Goal: Task Accomplishment & Management: Manage account settings

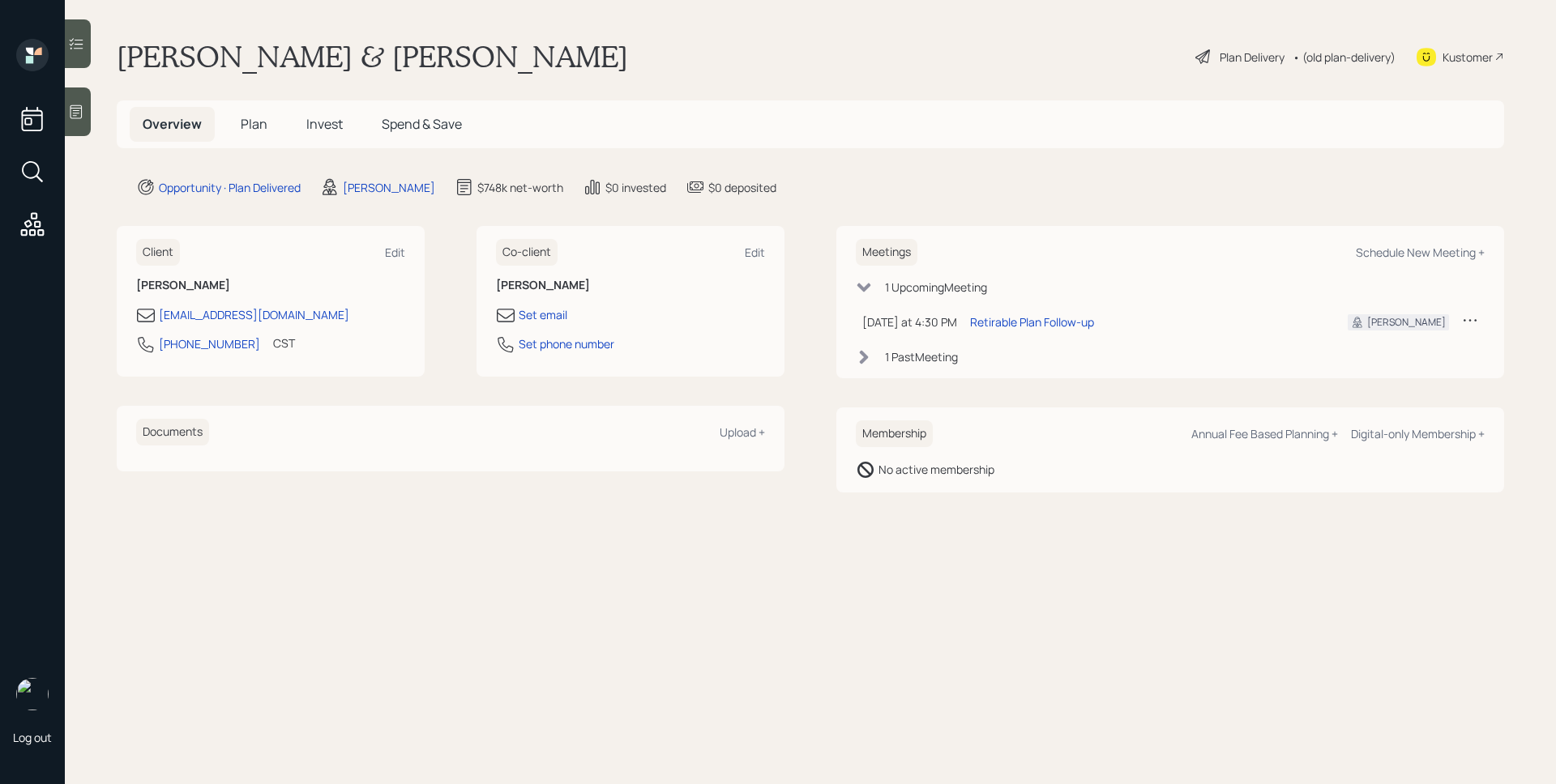
drag, startPoint x: 937, startPoint y: 366, endPoint x: 930, endPoint y: 358, distance: 10.6
click at [936, 366] on div "Meetings Schedule New Meeting + 1 Upcoming Meeting [DATE] at 4:30 PM [DATE] 4:3…" at bounding box center [1170, 302] width 668 height 153
click at [930, 357] on div "1 Past Meeting" at bounding box center [922, 357] width 73 height 17
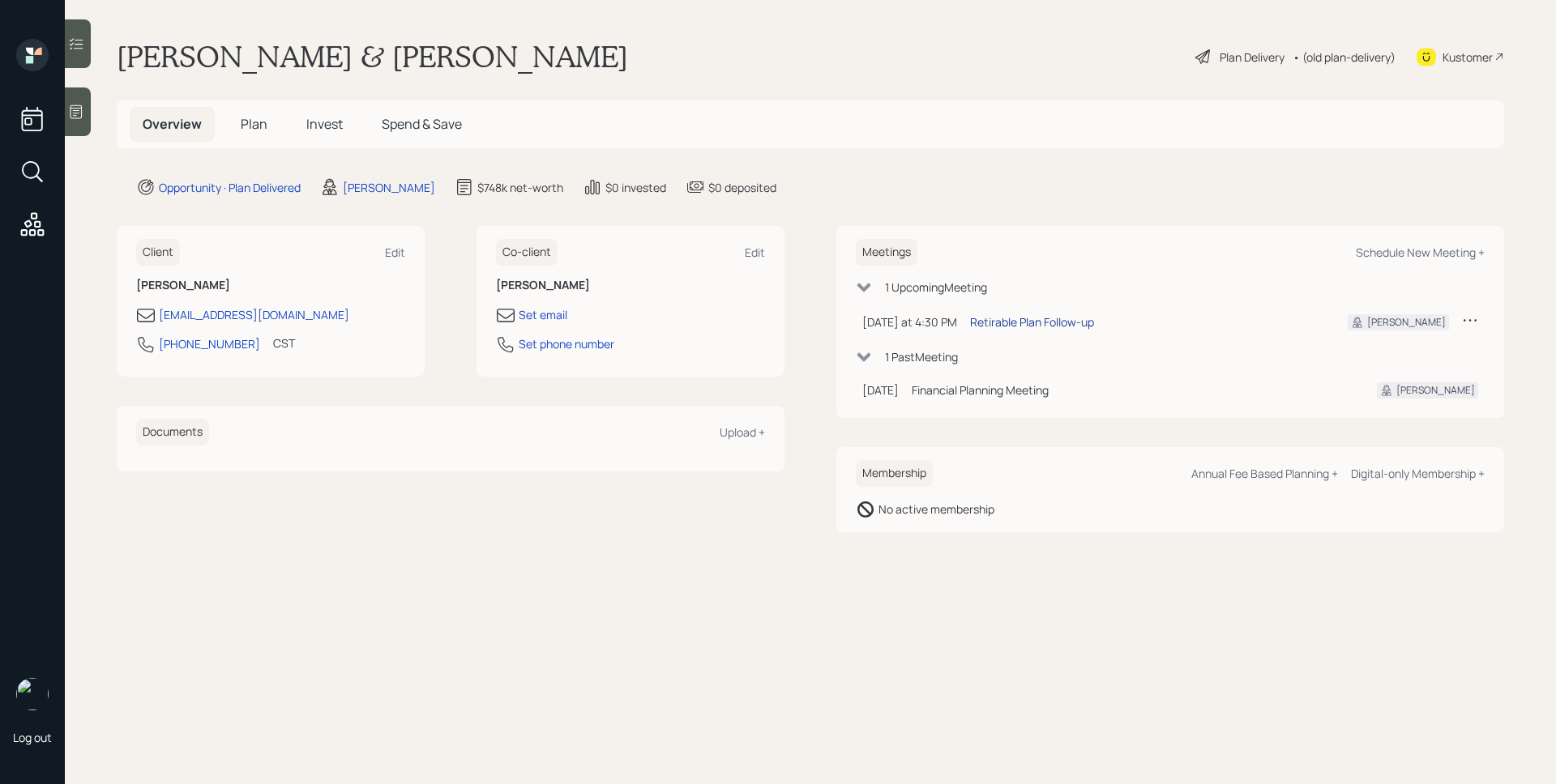
click at [1067, 324] on div "Retirable Plan Follow-up" at bounding box center [1032, 322] width 124 height 17
click at [238, 118] on h5 "Plan" at bounding box center [254, 124] width 53 height 35
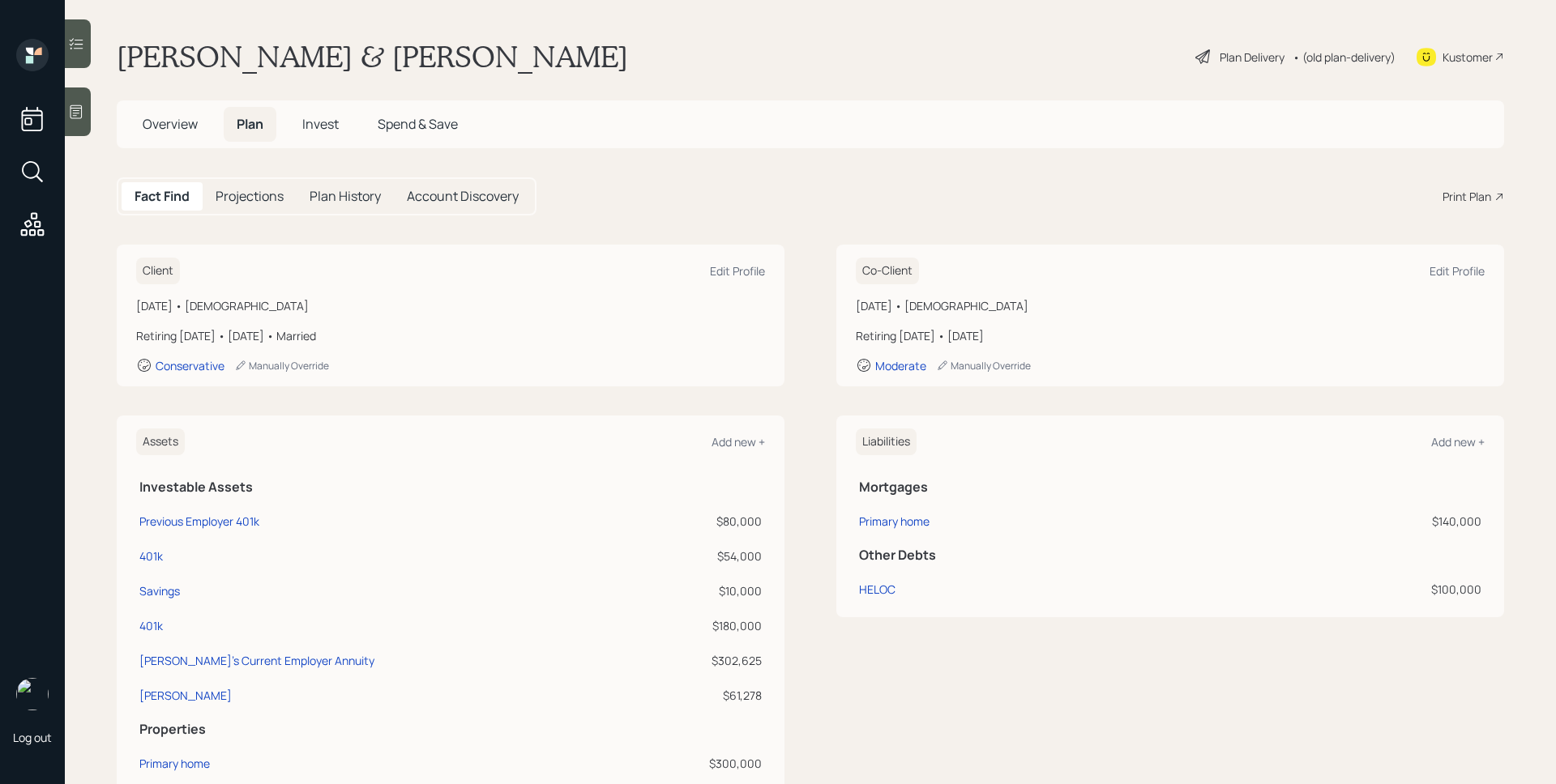
click at [1469, 188] on div "Print Plan" at bounding box center [1466, 197] width 49 height 17
click at [320, 118] on span "Invest" at bounding box center [321, 124] width 37 height 18
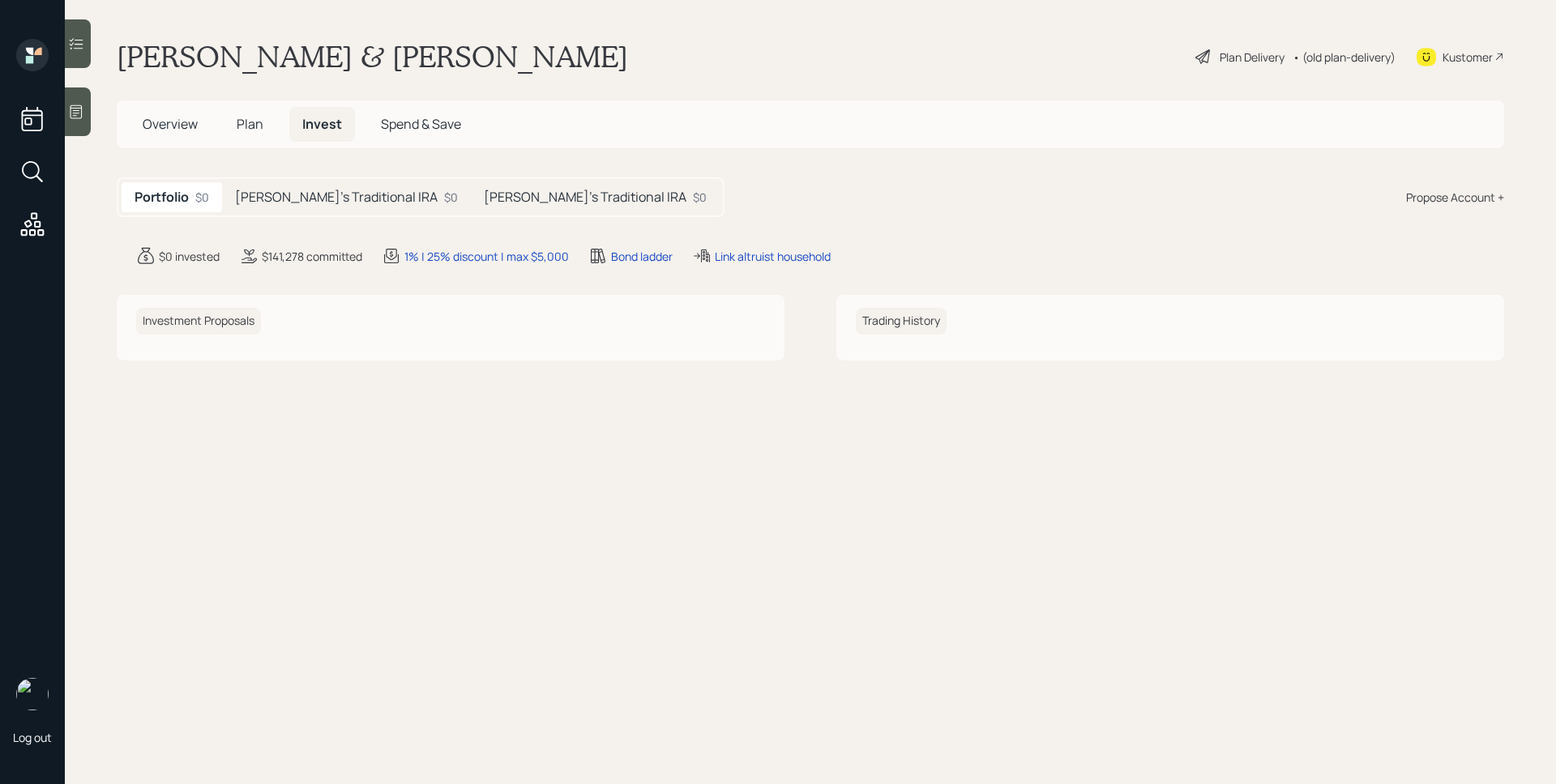
click at [334, 196] on h5 "[PERSON_NAME]'s Traditional IRA" at bounding box center [337, 197] width 203 height 15
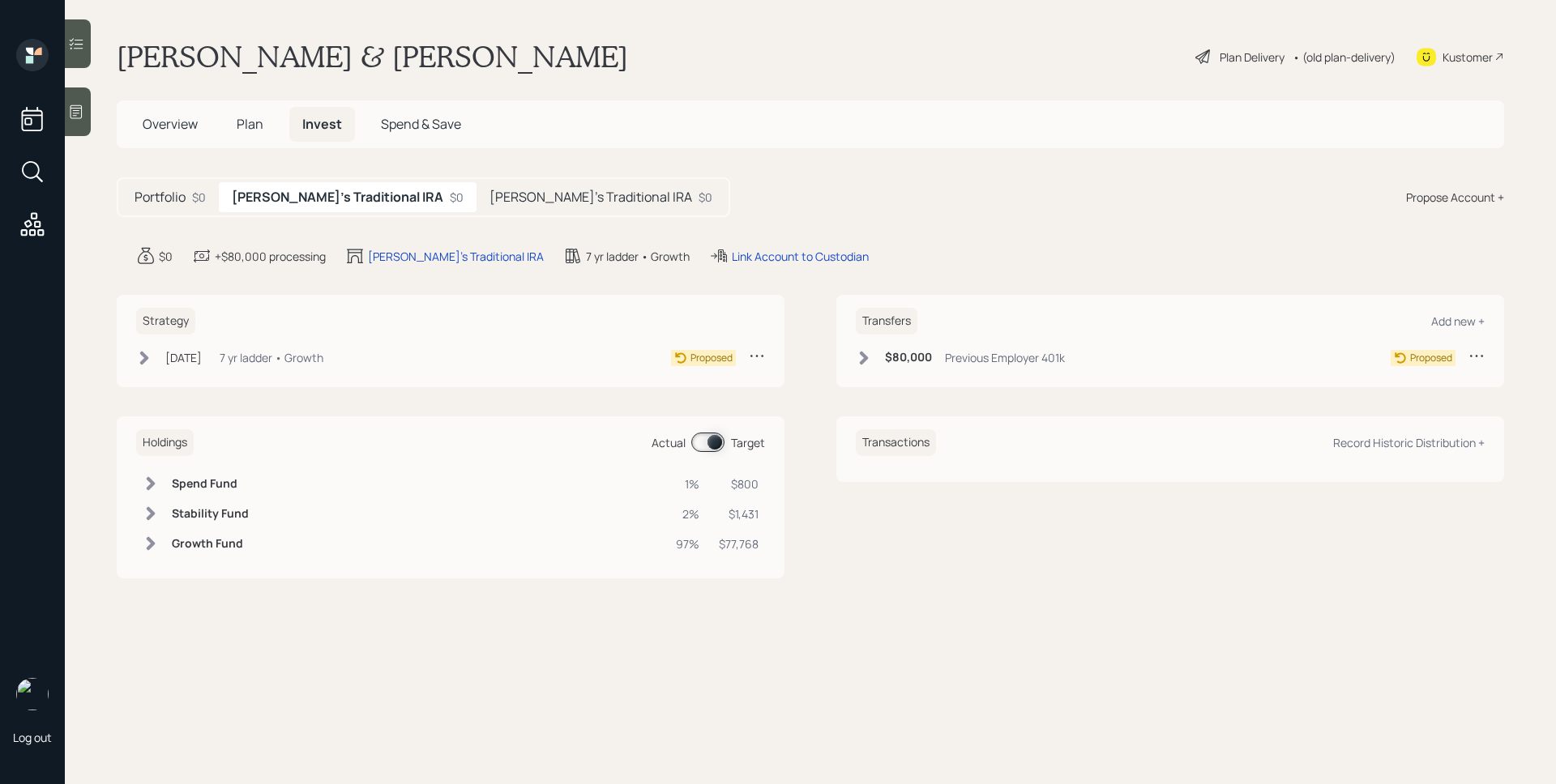
click at [1240, 58] on div "Plan Delivery" at bounding box center [1252, 57] width 65 height 17
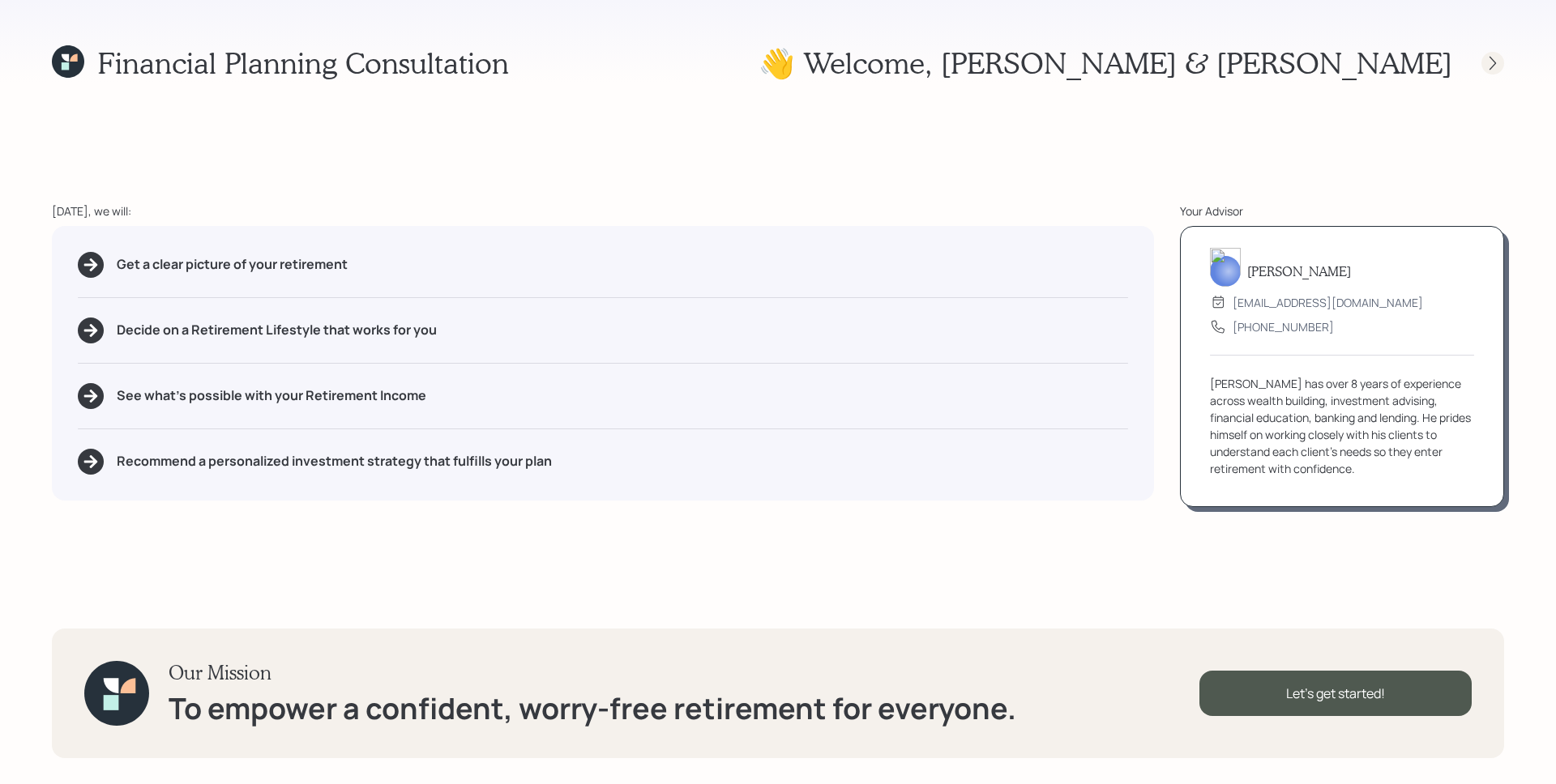
click at [1501, 59] on icon at bounding box center [1493, 63] width 16 height 16
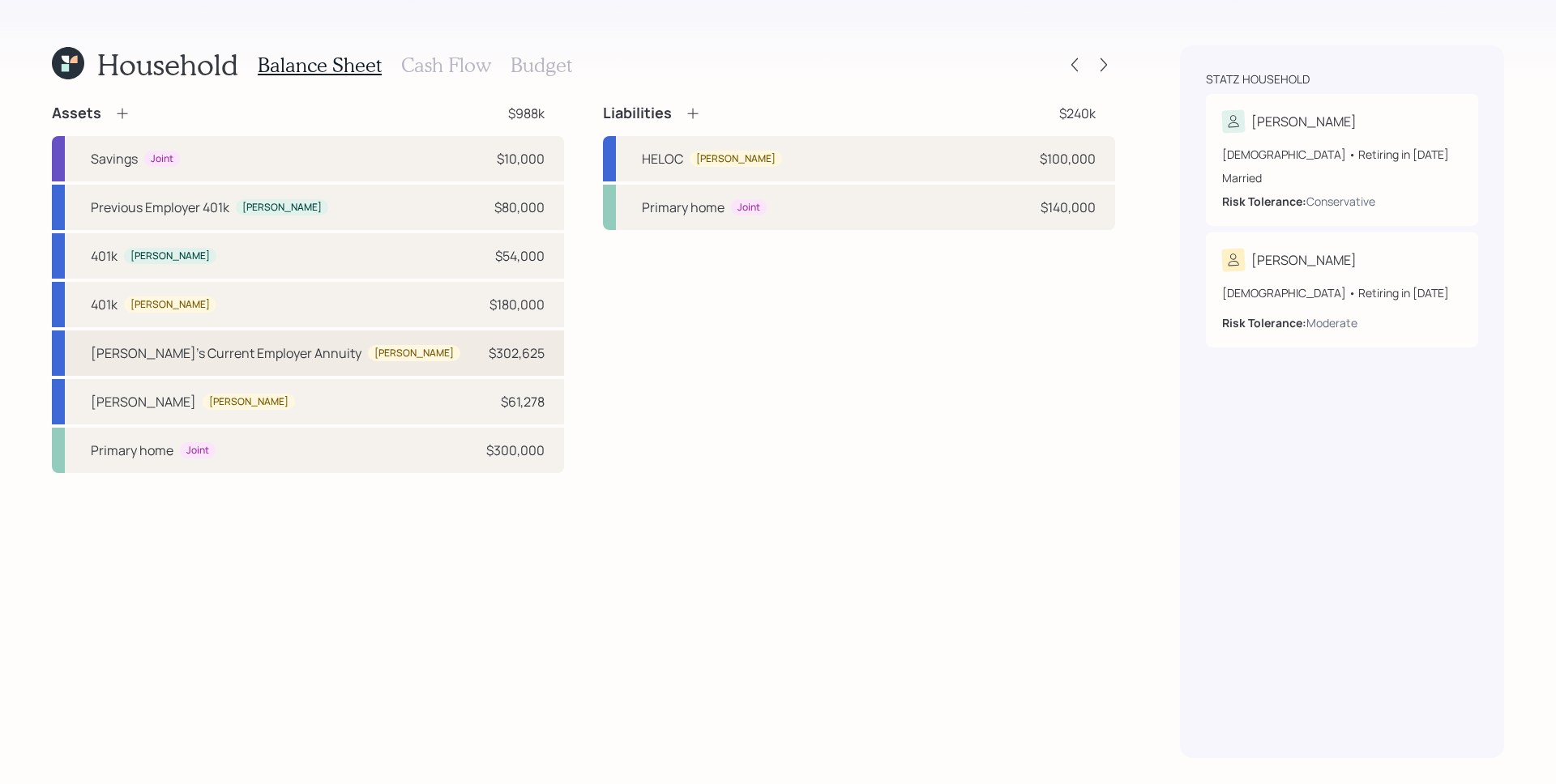
click at [287, 351] on div "[PERSON_NAME]'s Current Employer [PERSON_NAME]" at bounding box center [275, 353] width 369 height 20
select select "company_sponsored"
select select "balanced"
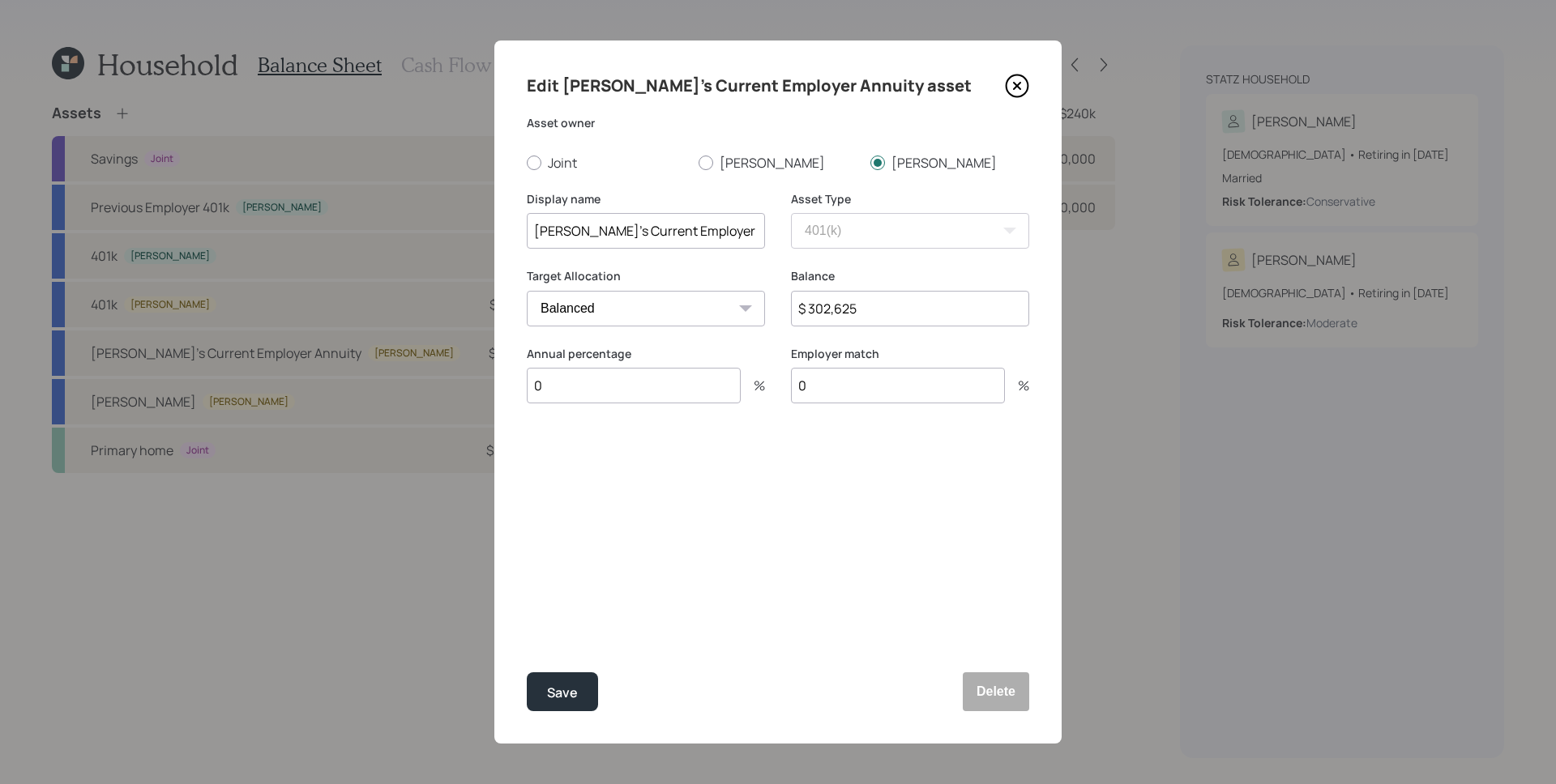
click at [1027, 86] on icon at bounding box center [1018, 86] width 22 height 22
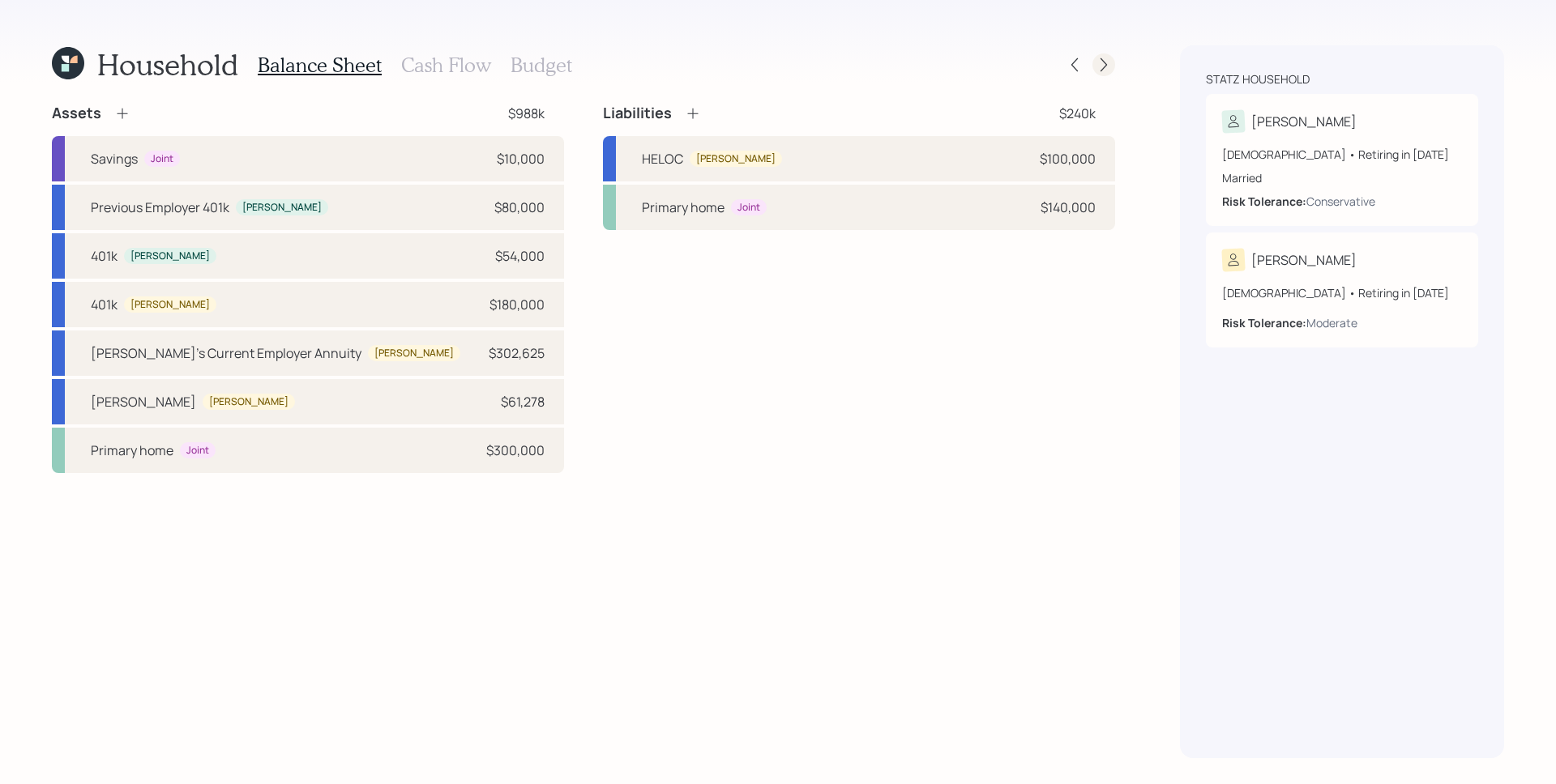
click at [1108, 63] on icon at bounding box center [1103, 65] width 16 height 16
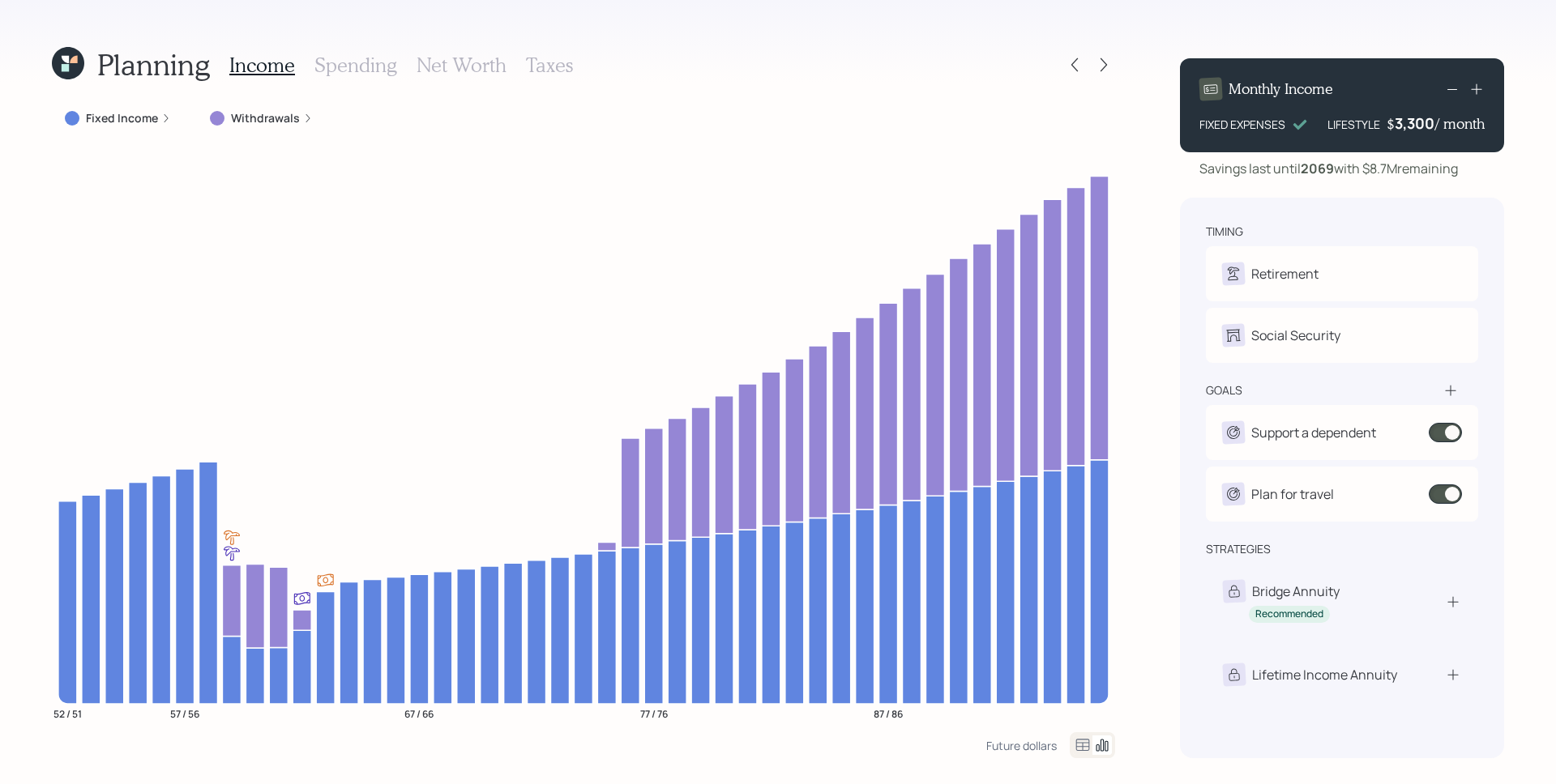
click at [275, 121] on label "Withdrawals" at bounding box center [265, 118] width 69 height 16
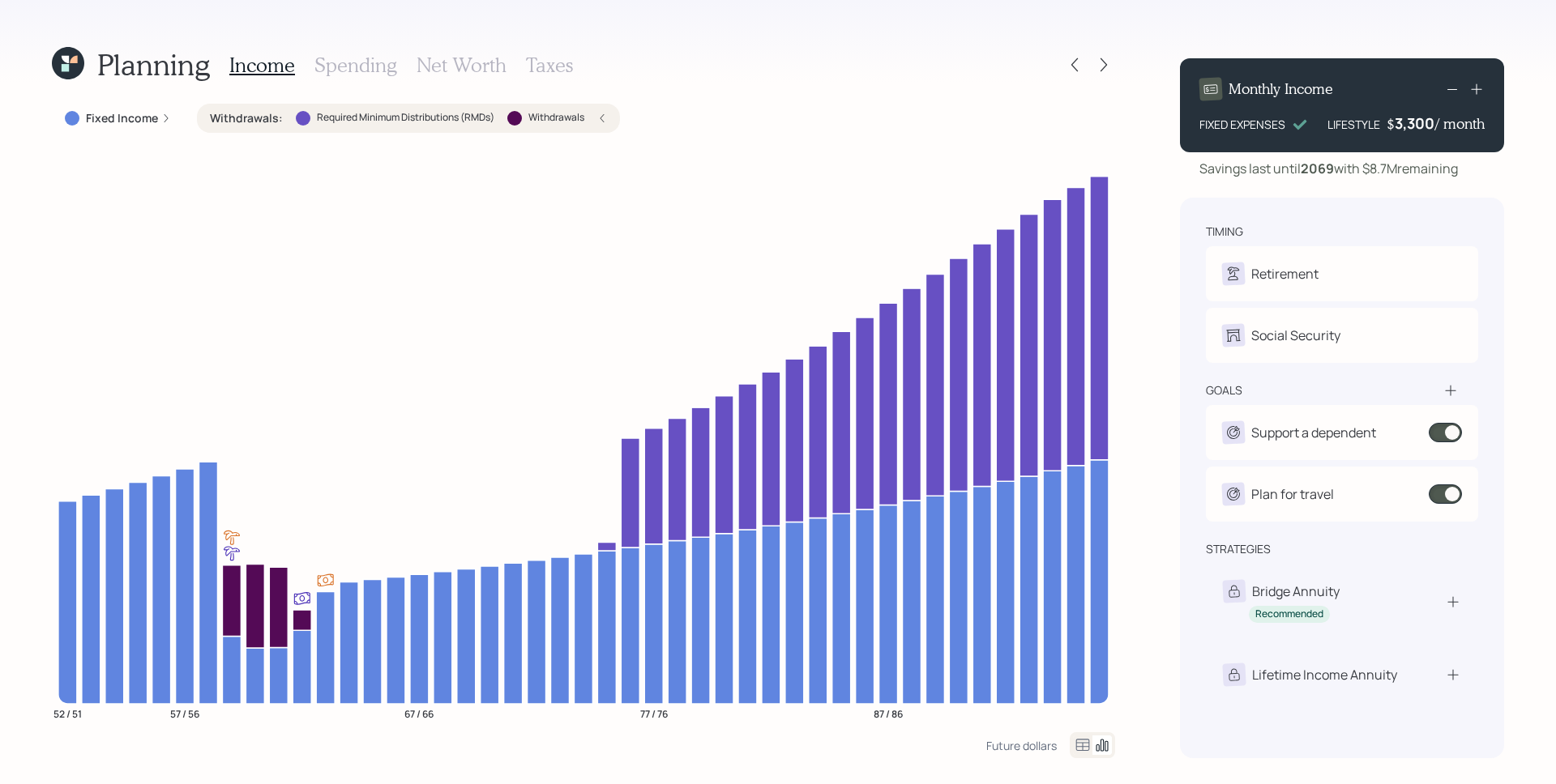
click at [275, 121] on label "Withdrawals :" at bounding box center [246, 118] width 73 height 16
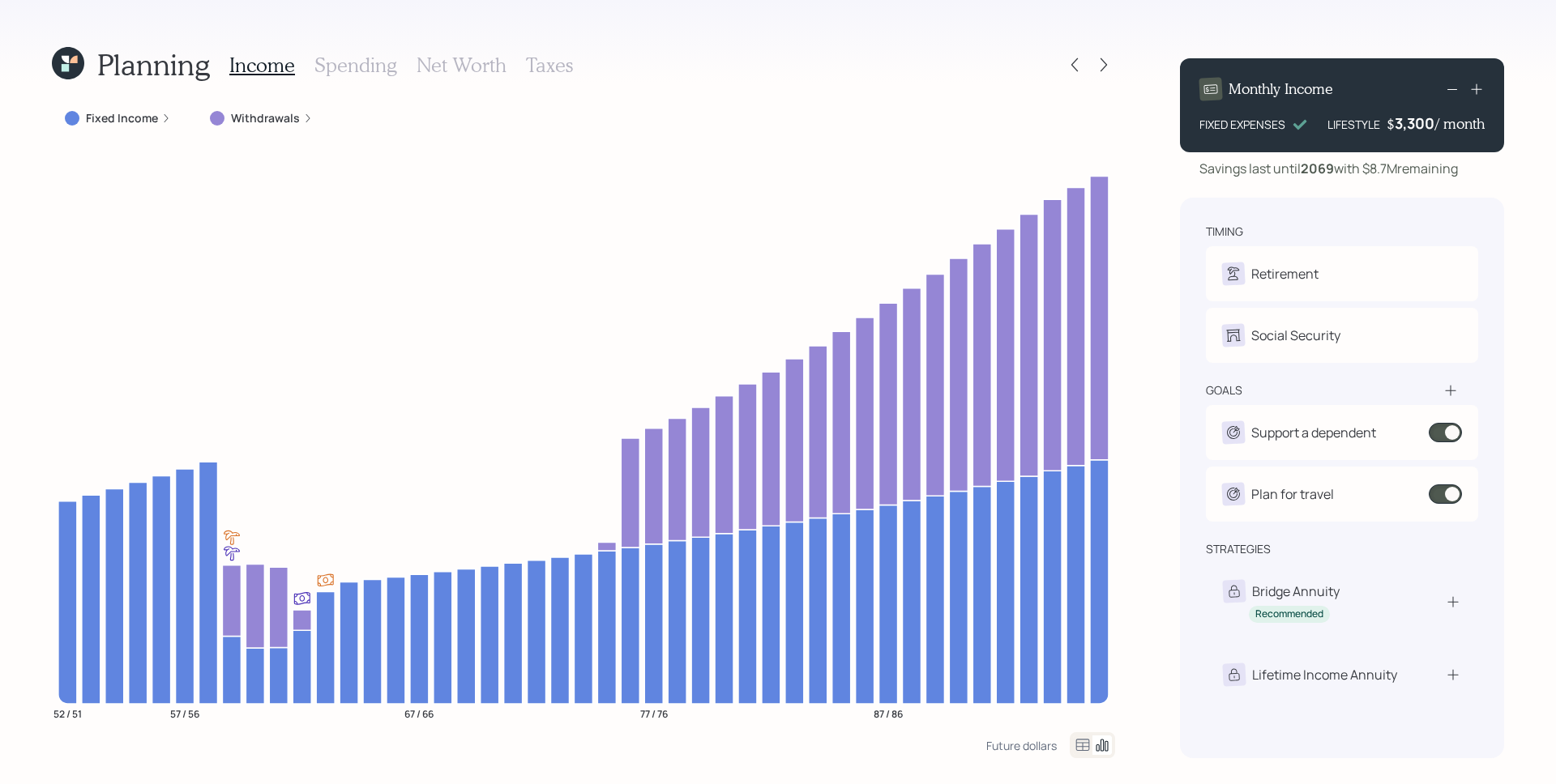
click at [551, 63] on h3 "Taxes" at bounding box center [549, 66] width 47 height 24
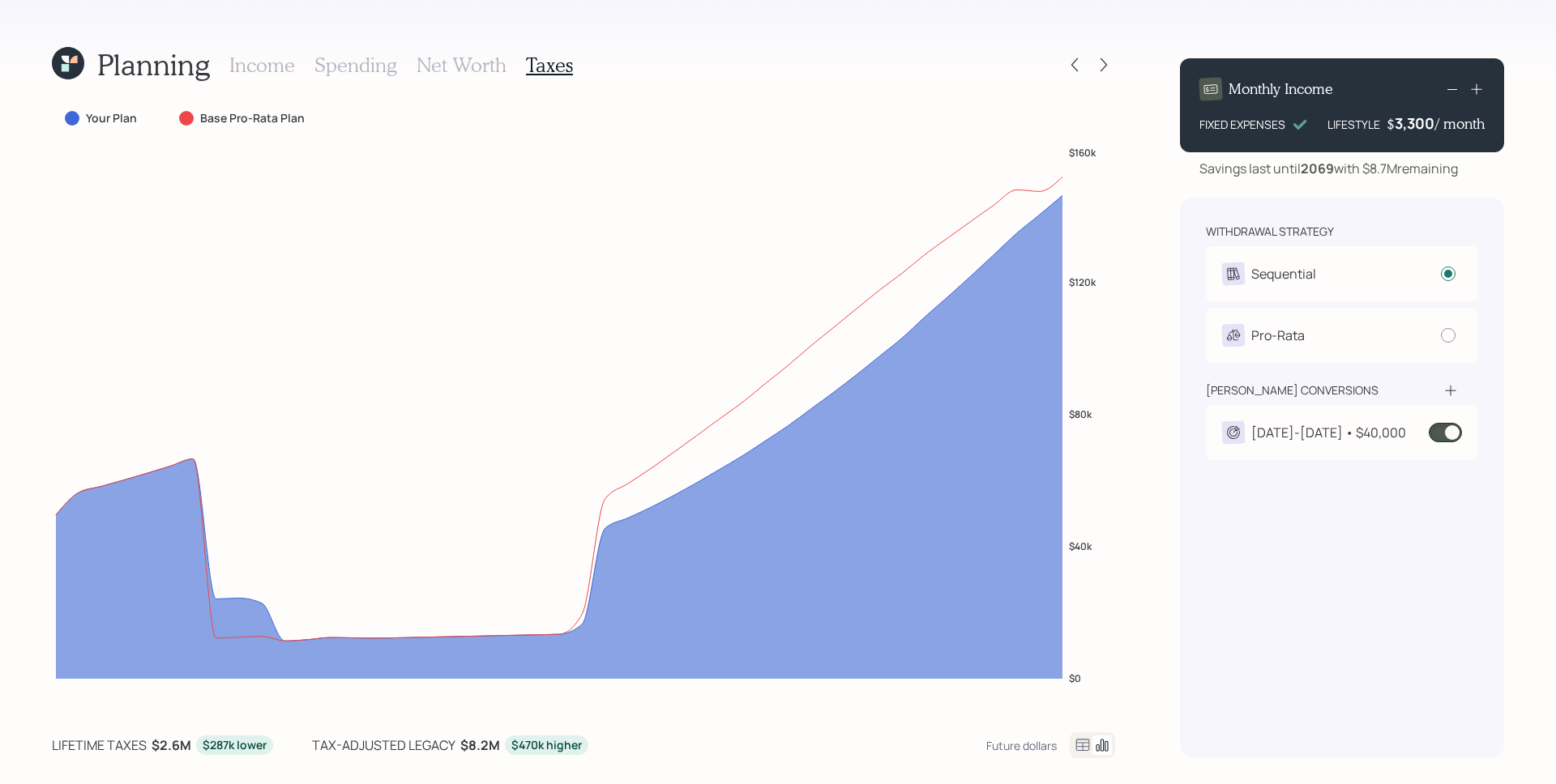
click at [1453, 434] on span at bounding box center [1445, 432] width 33 height 20
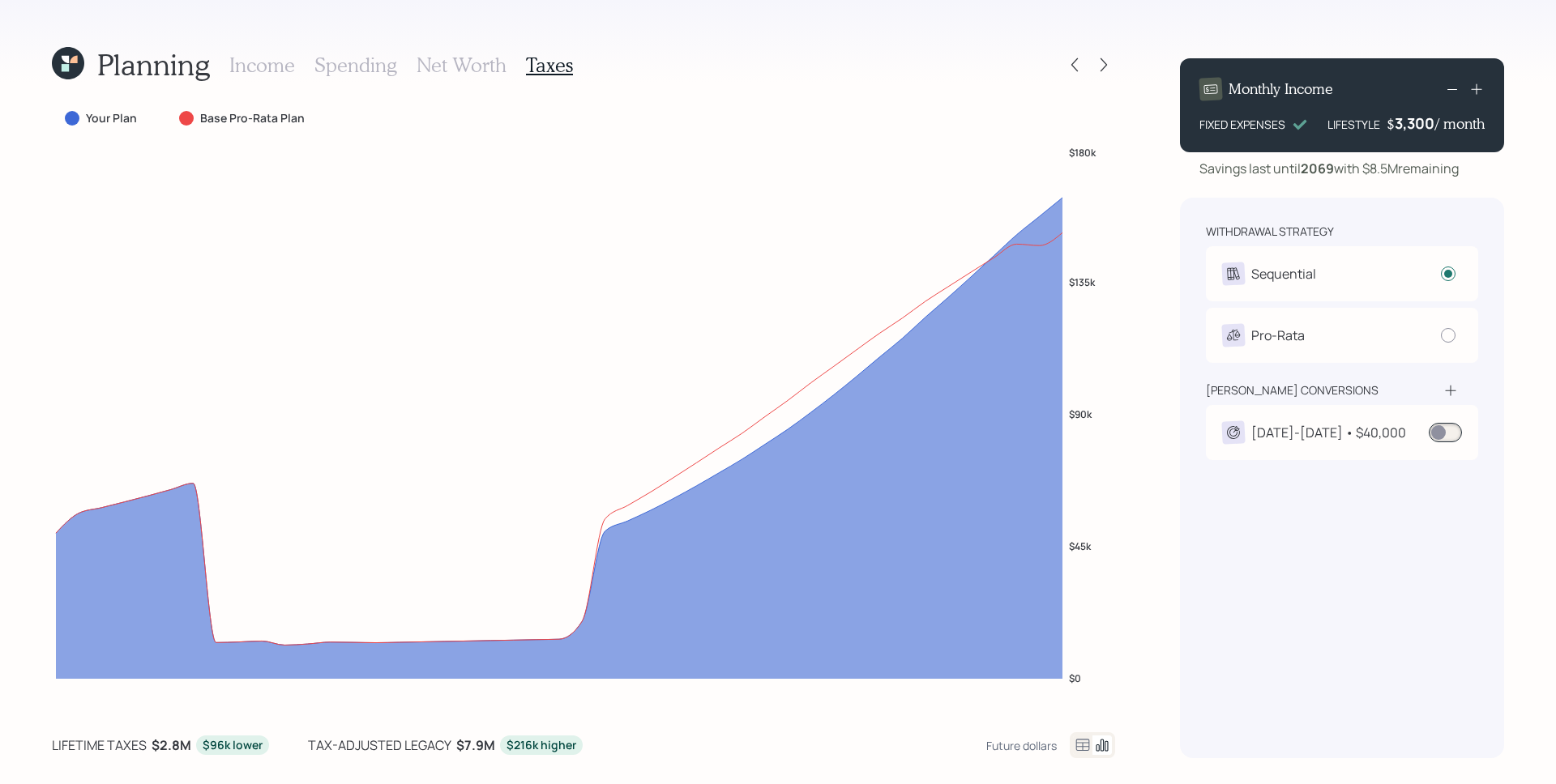
click at [1449, 435] on span at bounding box center [1445, 432] width 33 height 20
click at [1448, 433] on span at bounding box center [1445, 432] width 33 height 20
click at [1437, 433] on input at bounding box center [1433, 433] width 7 height 5
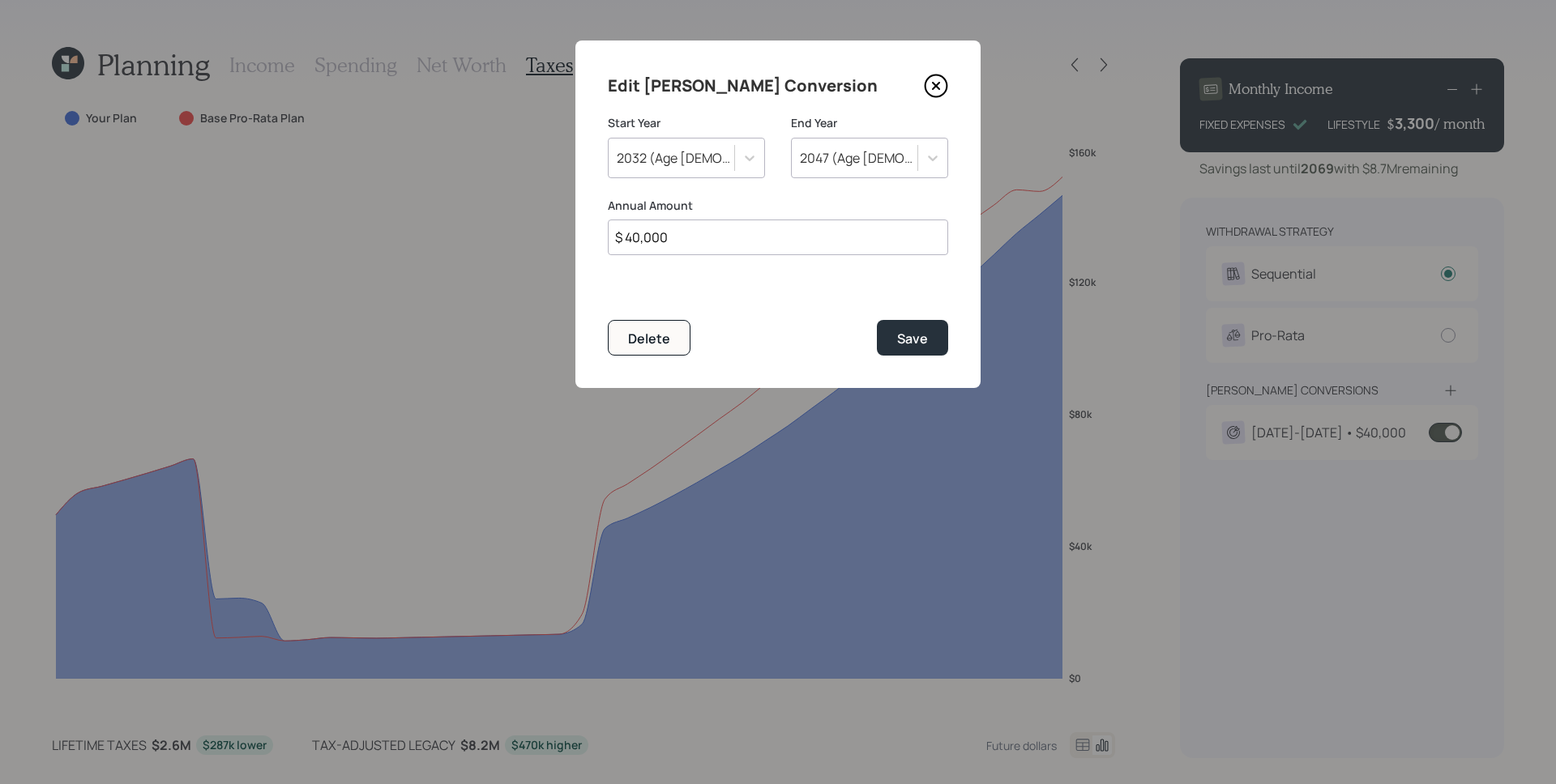
click at [928, 95] on icon at bounding box center [936, 86] width 25 height 25
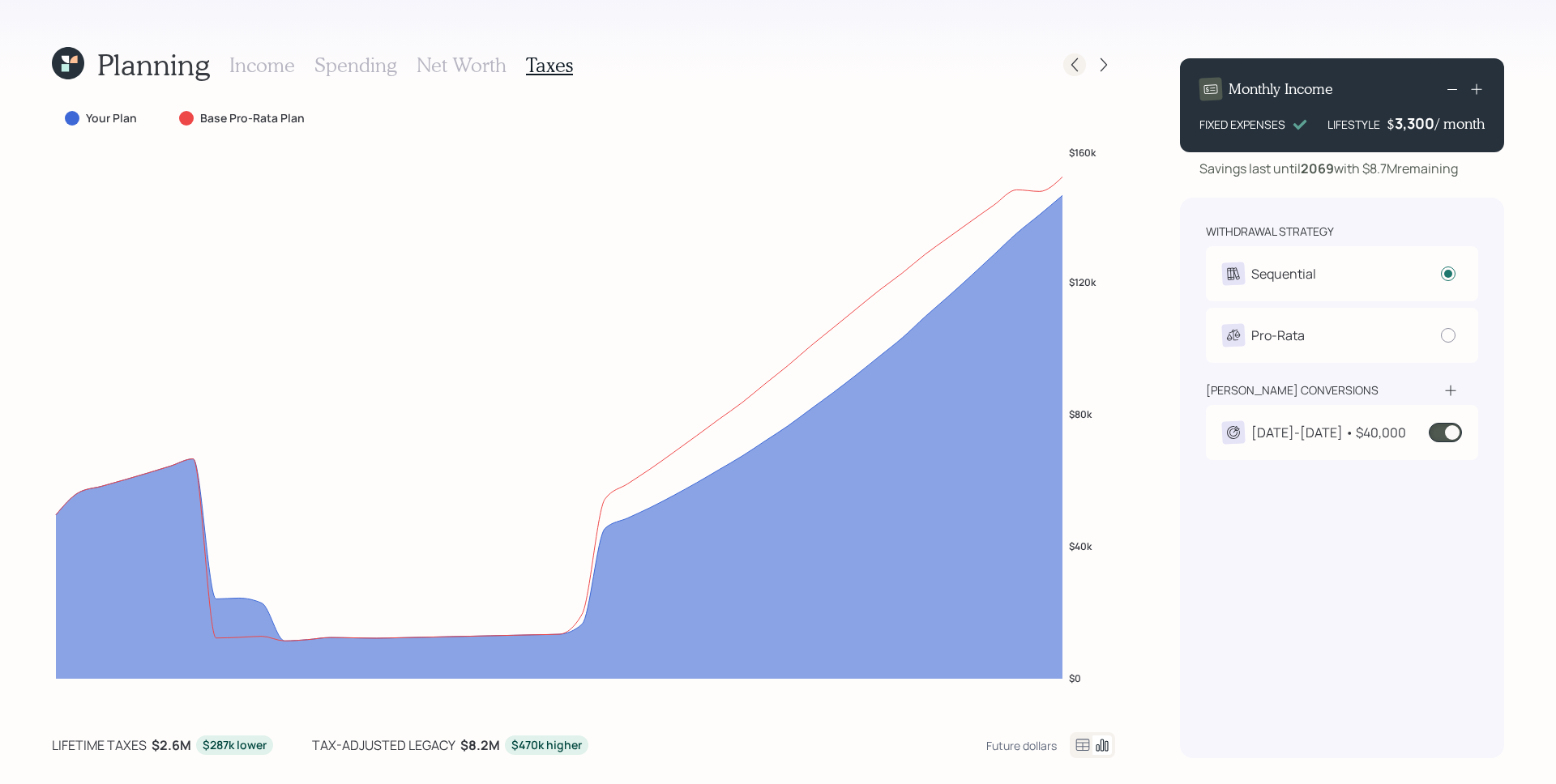
click at [1072, 64] on icon at bounding box center [1074, 65] width 16 height 16
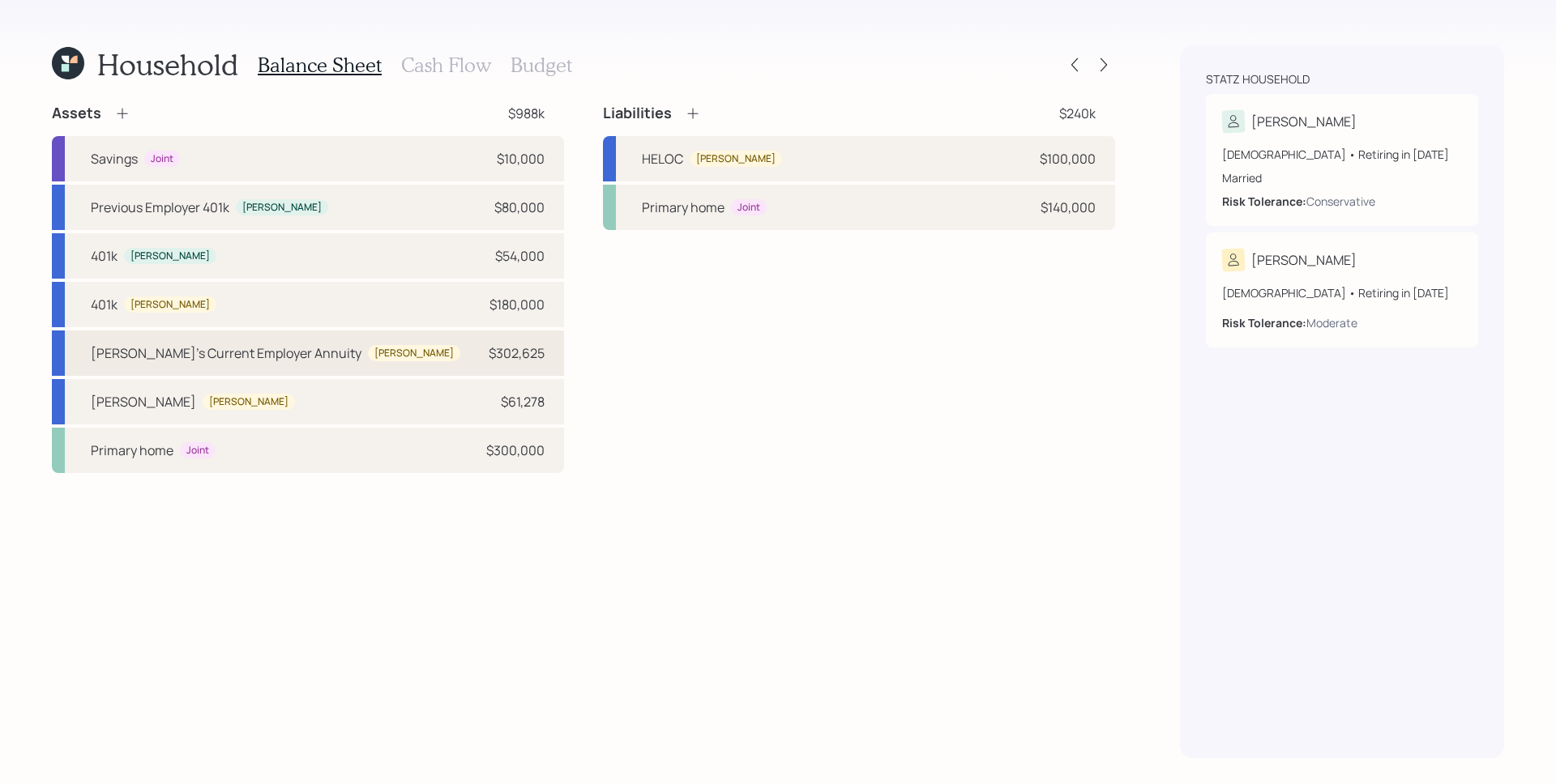
click at [507, 359] on div "$302,625" at bounding box center [517, 353] width 56 height 20
select select "company_sponsored"
select select "balanced"
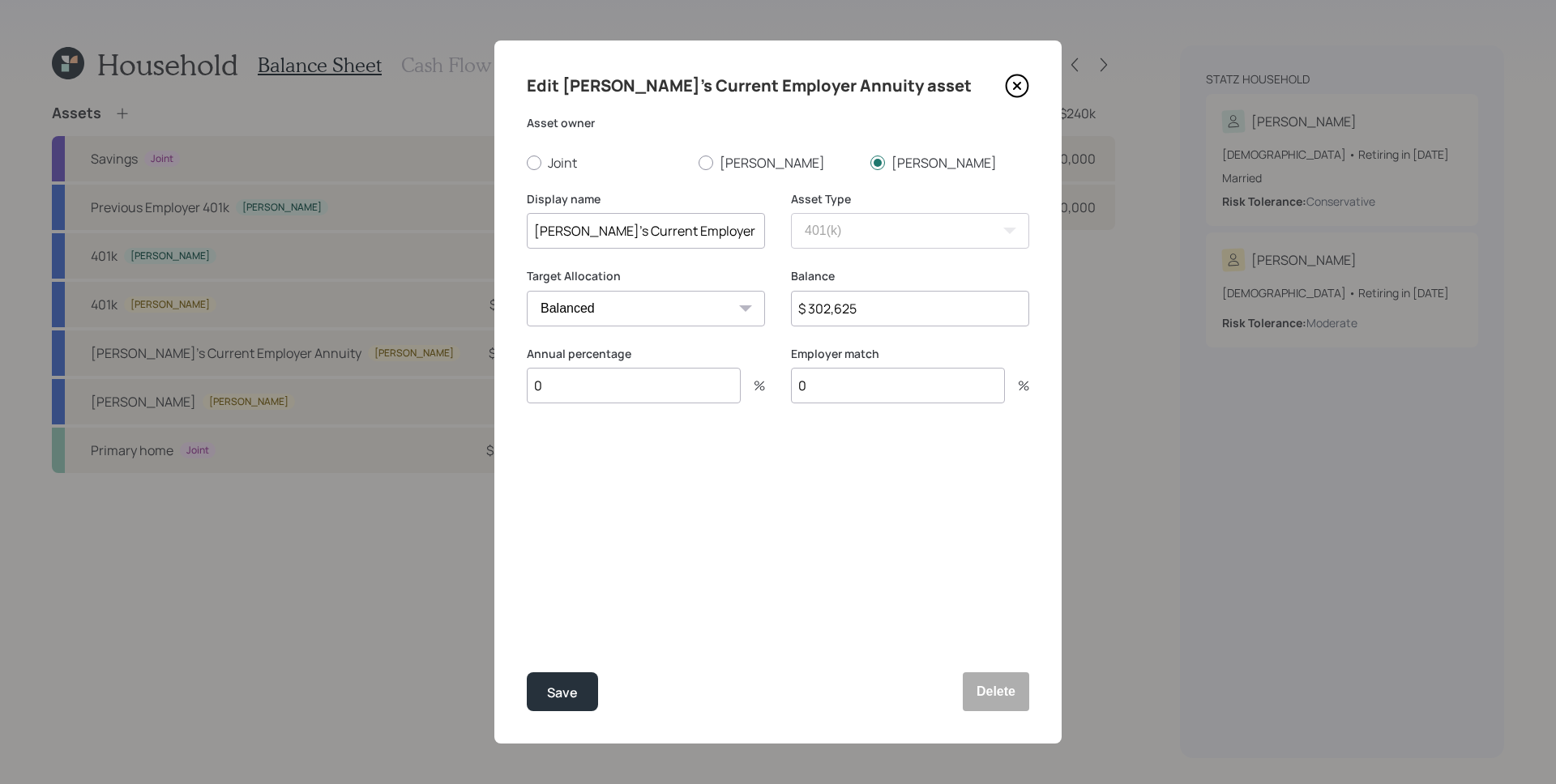
click at [869, 306] on input "$ 302,625" at bounding box center [910, 308] width 238 height 36
type input "$ 0"
click at [581, 678] on button "Save" at bounding box center [563, 692] width 72 height 39
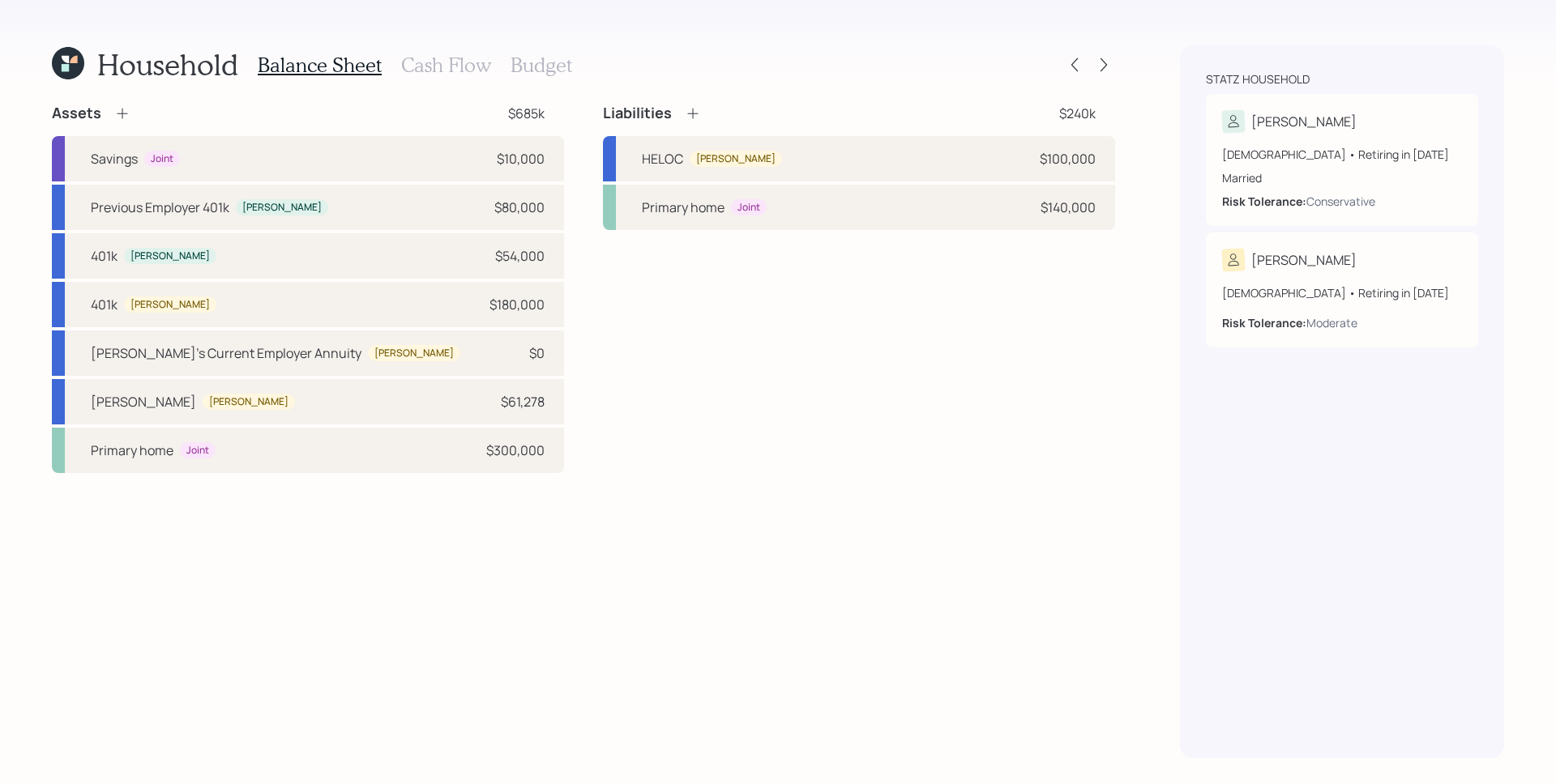
click at [123, 116] on icon at bounding box center [122, 113] width 16 height 16
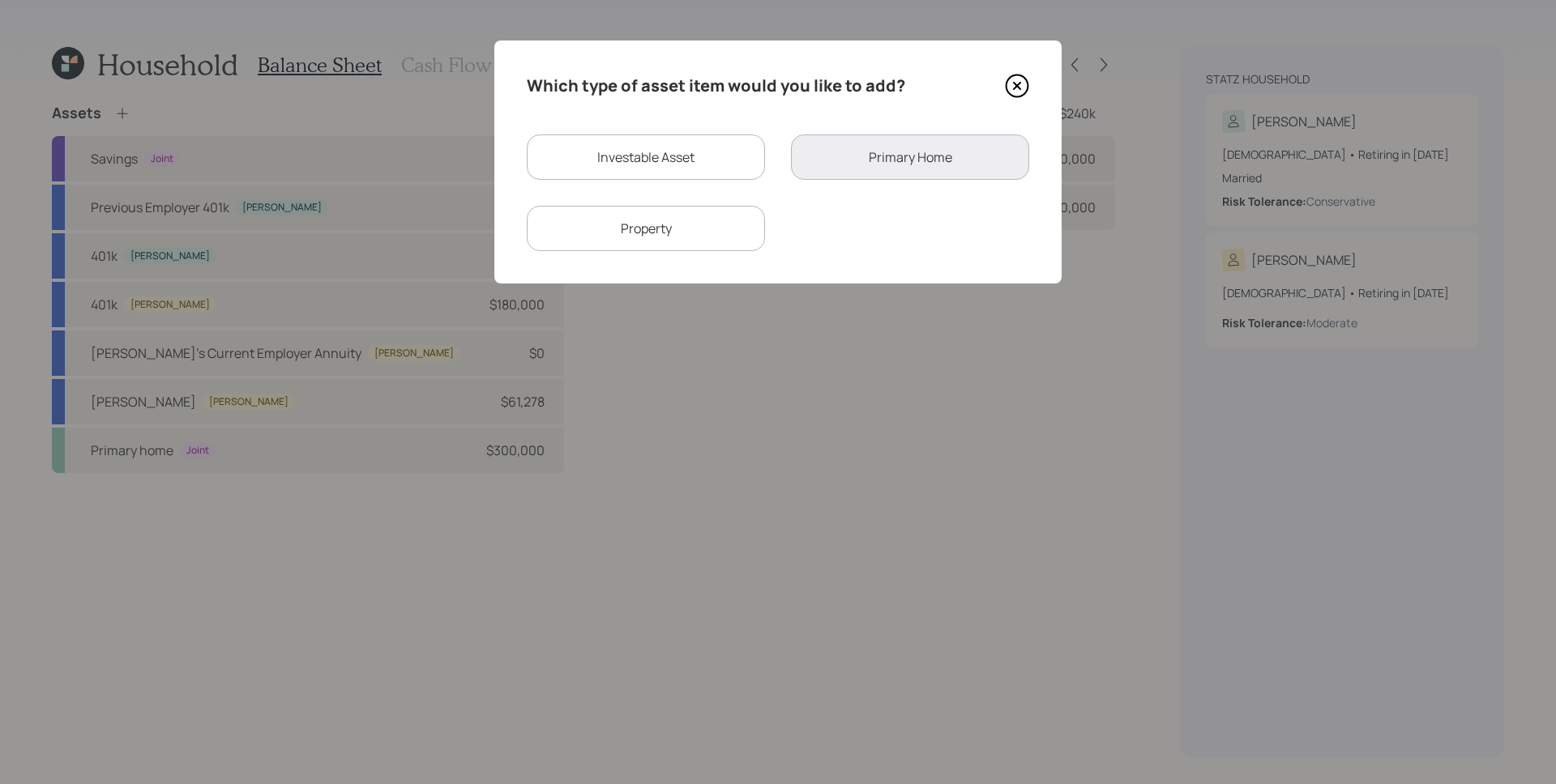
click at [645, 165] on div "Investable Asset" at bounding box center [645, 157] width 238 height 45
select select "taxable"
select select "balanced"
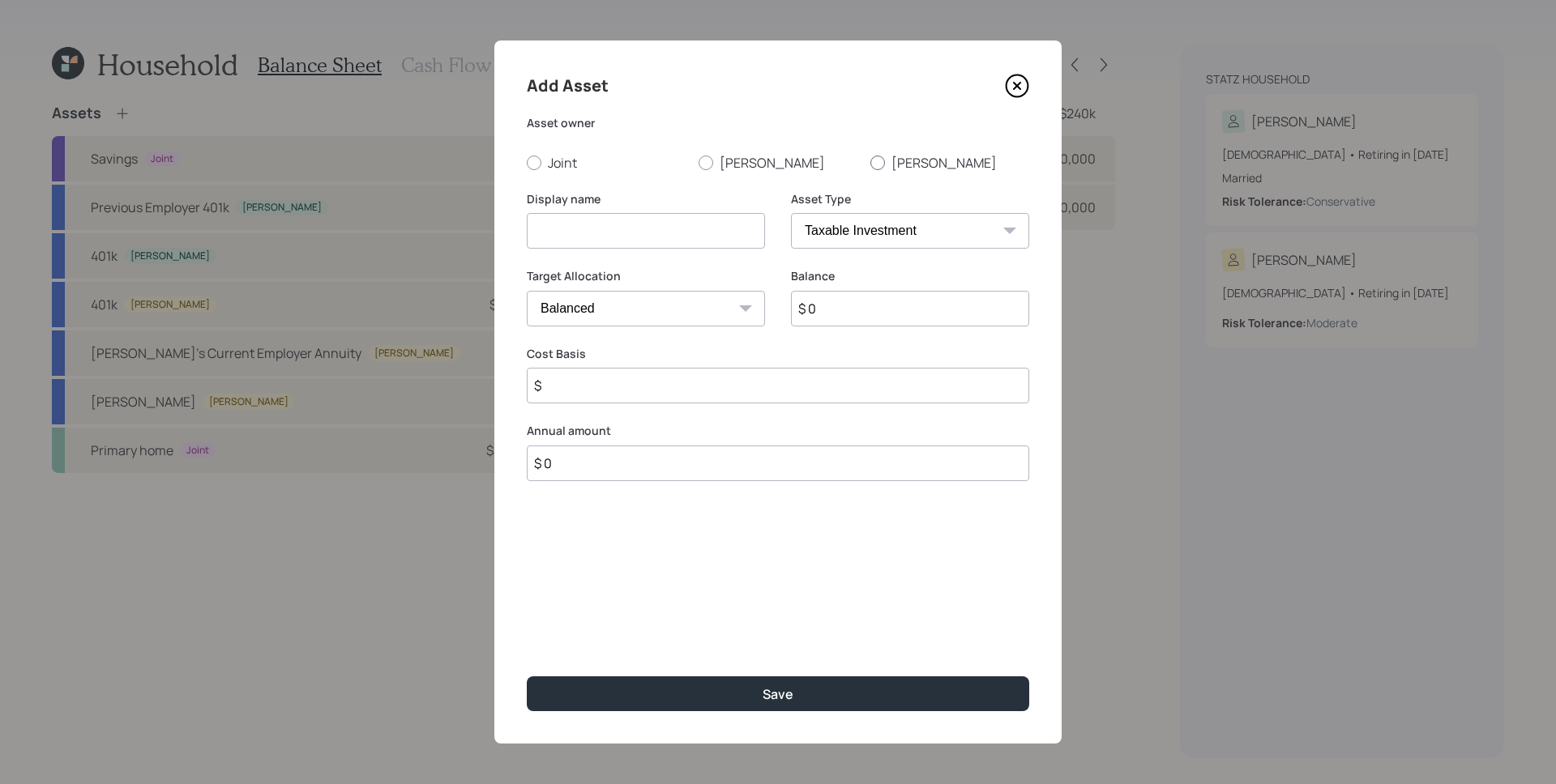
drag, startPoint x: 895, startPoint y: 158, endPoint x: 871, endPoint y: 160, distance: 24.1
click at [894, 158] on label "[PERSON_NAME]" at bounding box center [950, 163] width 159 height 18
click at [871, 162] on input "[PERSON_NAME]" at bounding box center [870, 162] width 1 height 1
radio input "true"
click at [652, 231] on input at bounding box center [645, 231] width 238 height 36
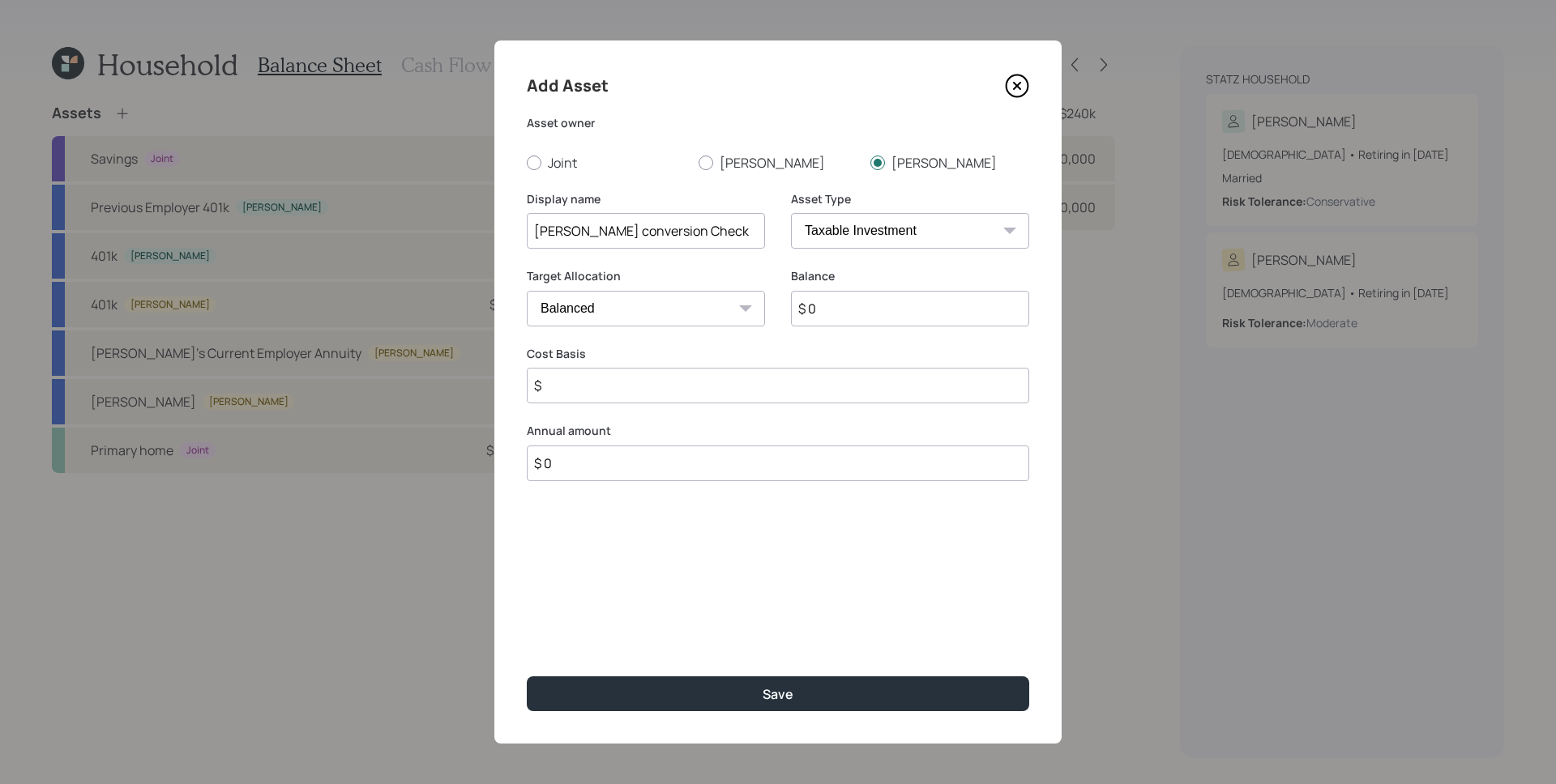
type input "[PERSON_NAME] conversion Check"
click at [829, 225] on select "SEP [PERSON_NAME] IRA 401(k) [PERSON_NAME] 401(k) 403(b) [PERSON_NAME] 403(b) 4…" at bounding box center [910, 231] width 238 height 36
select select "ira"
click at [791, 213] on select "SEP [PERSON_NAME] IRA 401(k) [PERSON_NAME] 401(k) 403(b) [PERSON_NAME] 403(b) 4…" at bounding box center [910, 231] width 238 height 36
type input "$"
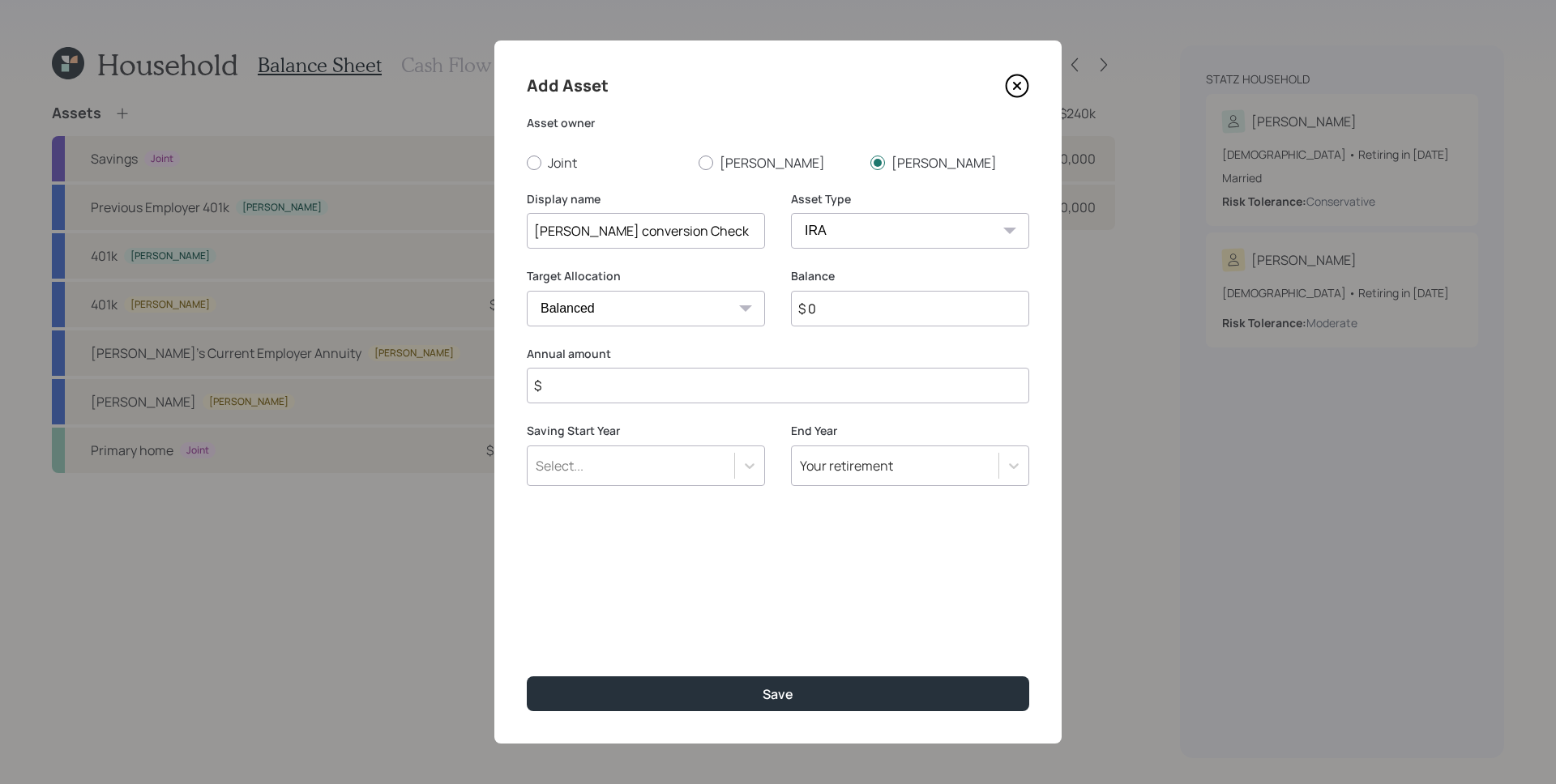
click at [864, 319] on input "$ 0" at bounding box center [910, 308] width 238 height 36
paste input "302,625"
type input "$ 302,625"
click at [638, 406] on div "Add Asset Asset owner Joint [PERSON_NAME] [PERSON_NAME] Display name [PERSON_NA…" at bounding box center [778, 392] width 567 height 703
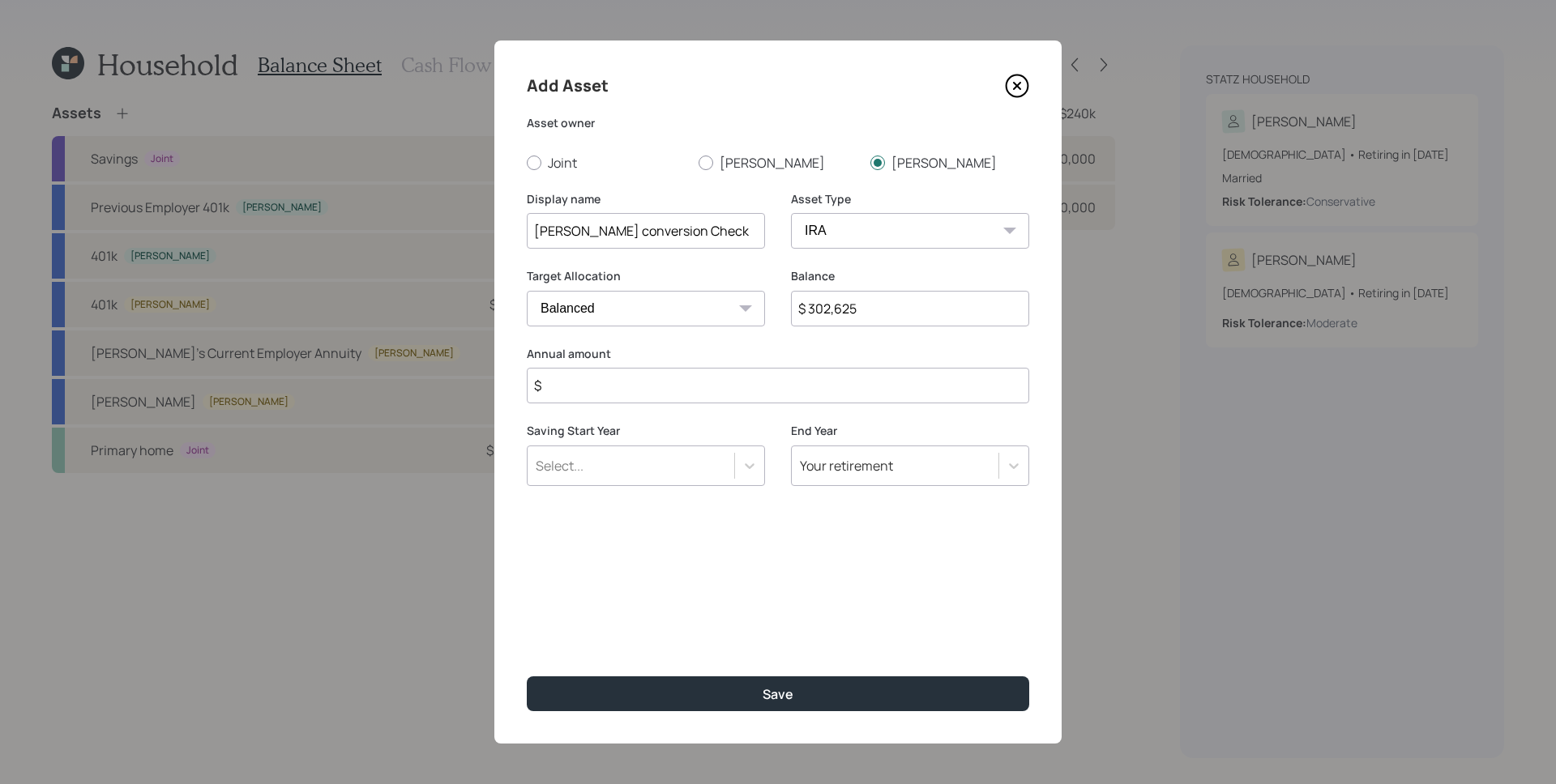
click at [635, 397] on input "$" at bounding box center [778, 386] width 502 height 36
type input "$ 0"
click at [527, 677] on button "Save" at bounding box center [778, 694] width 502 height 35
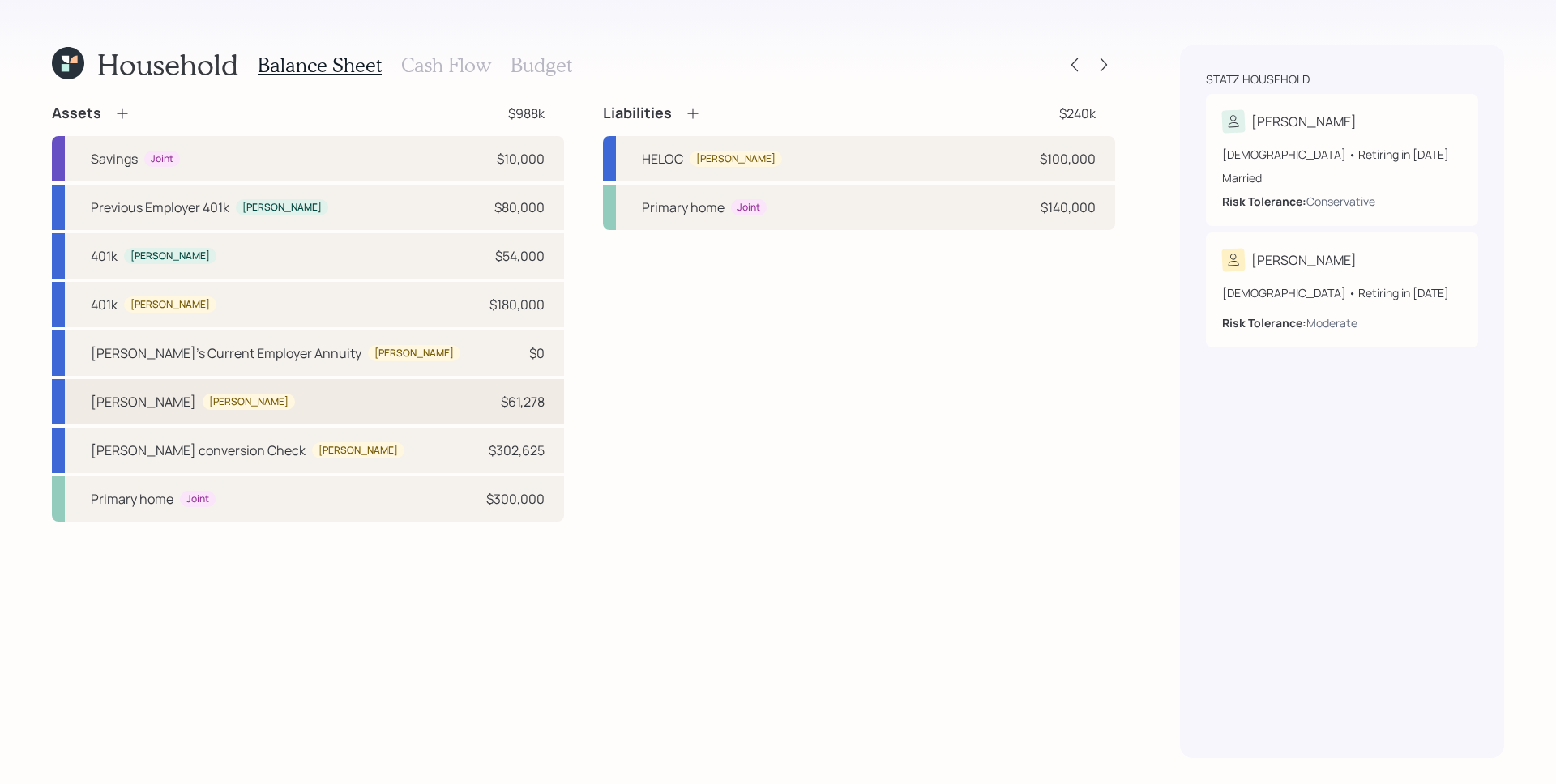
click at [308, 397] on div "[PERSON_NAME] [PERSON_NAME] $61,278" at bounding box center [308, 401] width 512 height 45
select select "ira"
select select "balanced"
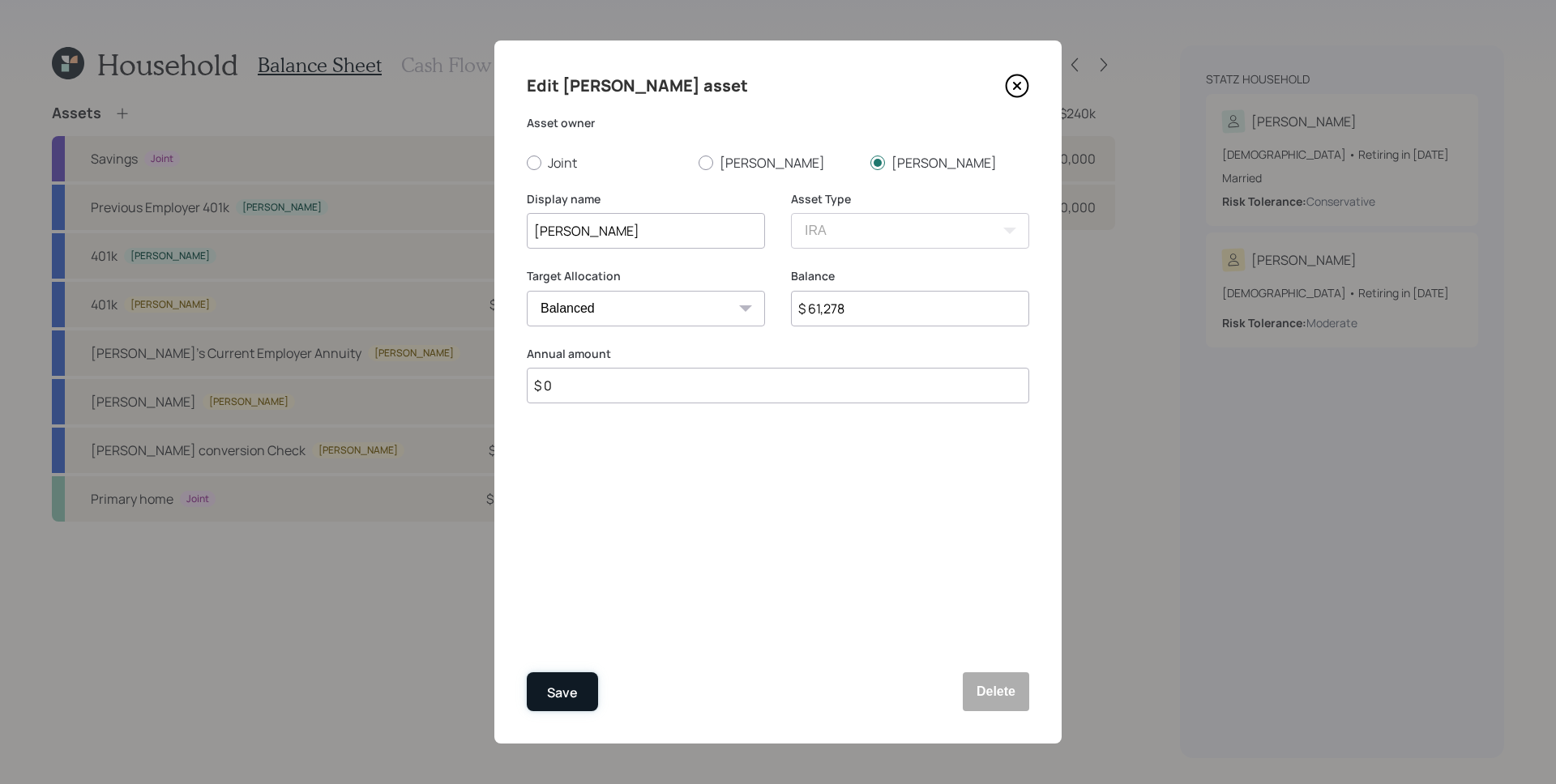
click at [579, 687] on button "Save" at bounding box center [563, 692] width 72 height 39
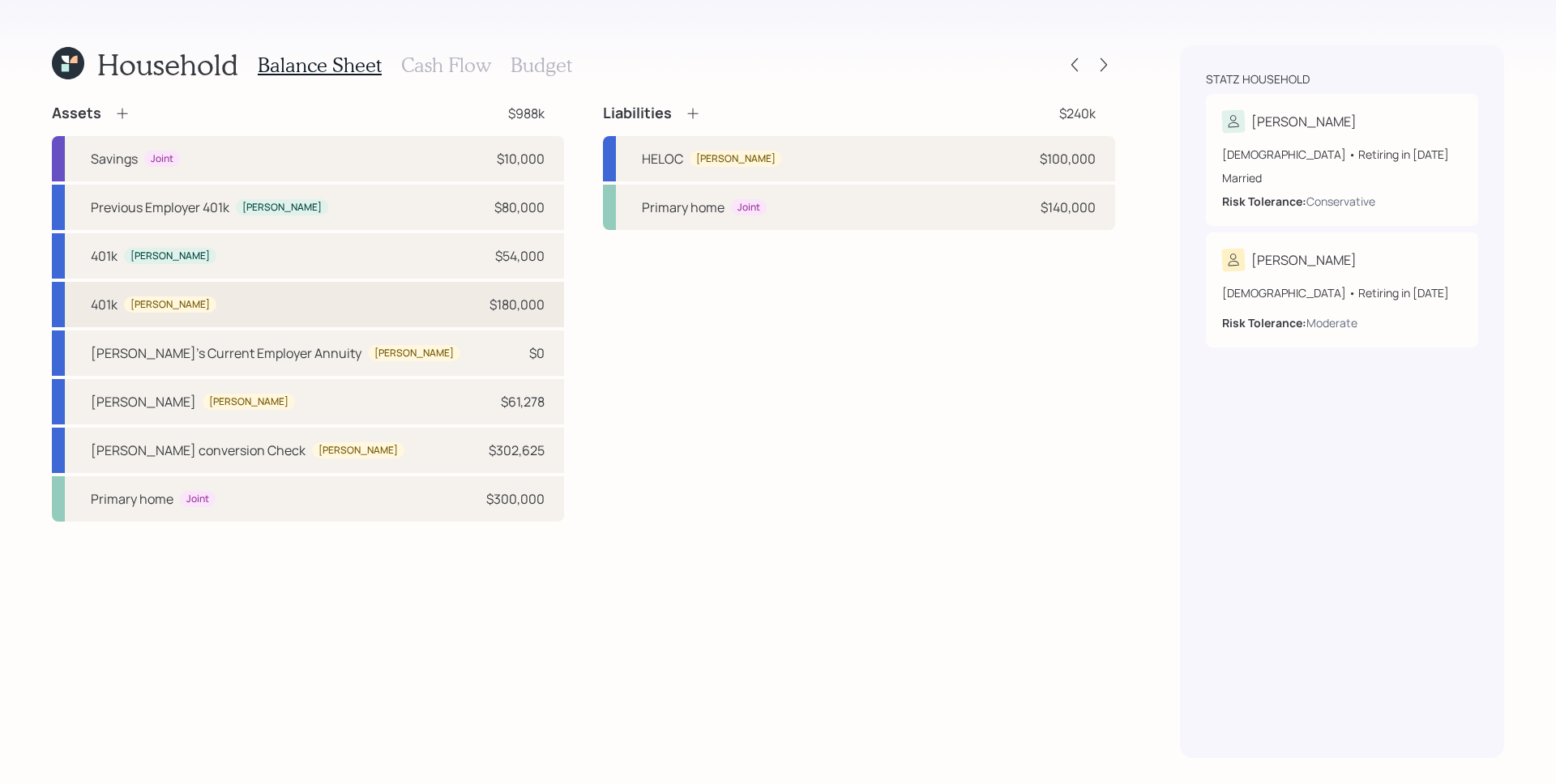
click at [235, 297] on div "401k [PERSON_NAME] $180,000" at bounding box center [308, 304] width 512 height 45
select select "company_sponsored"
select select "balanced"
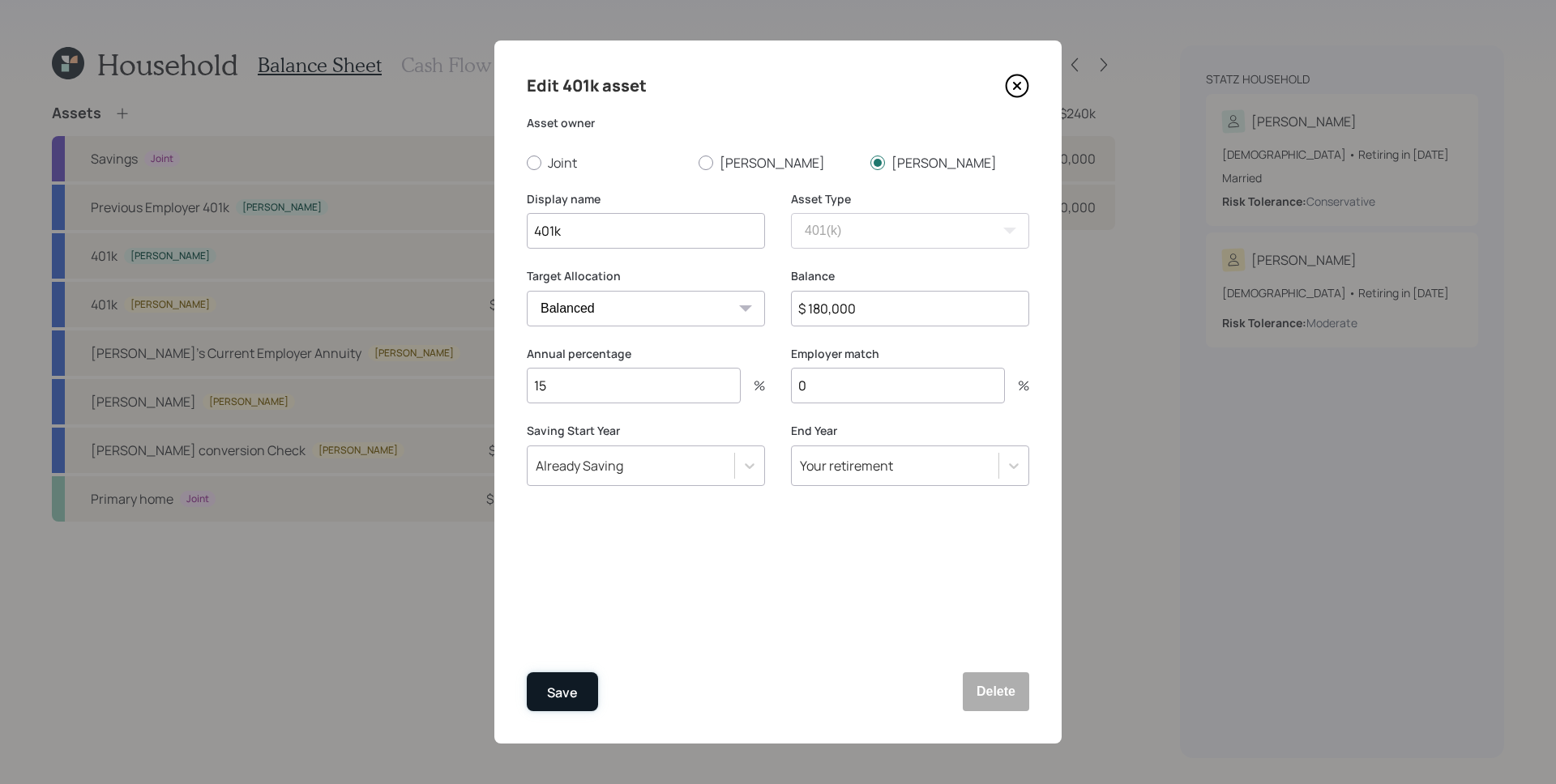
click at [562, 690] on div "Save" at bounding box center [563, 693] width 31 height 22
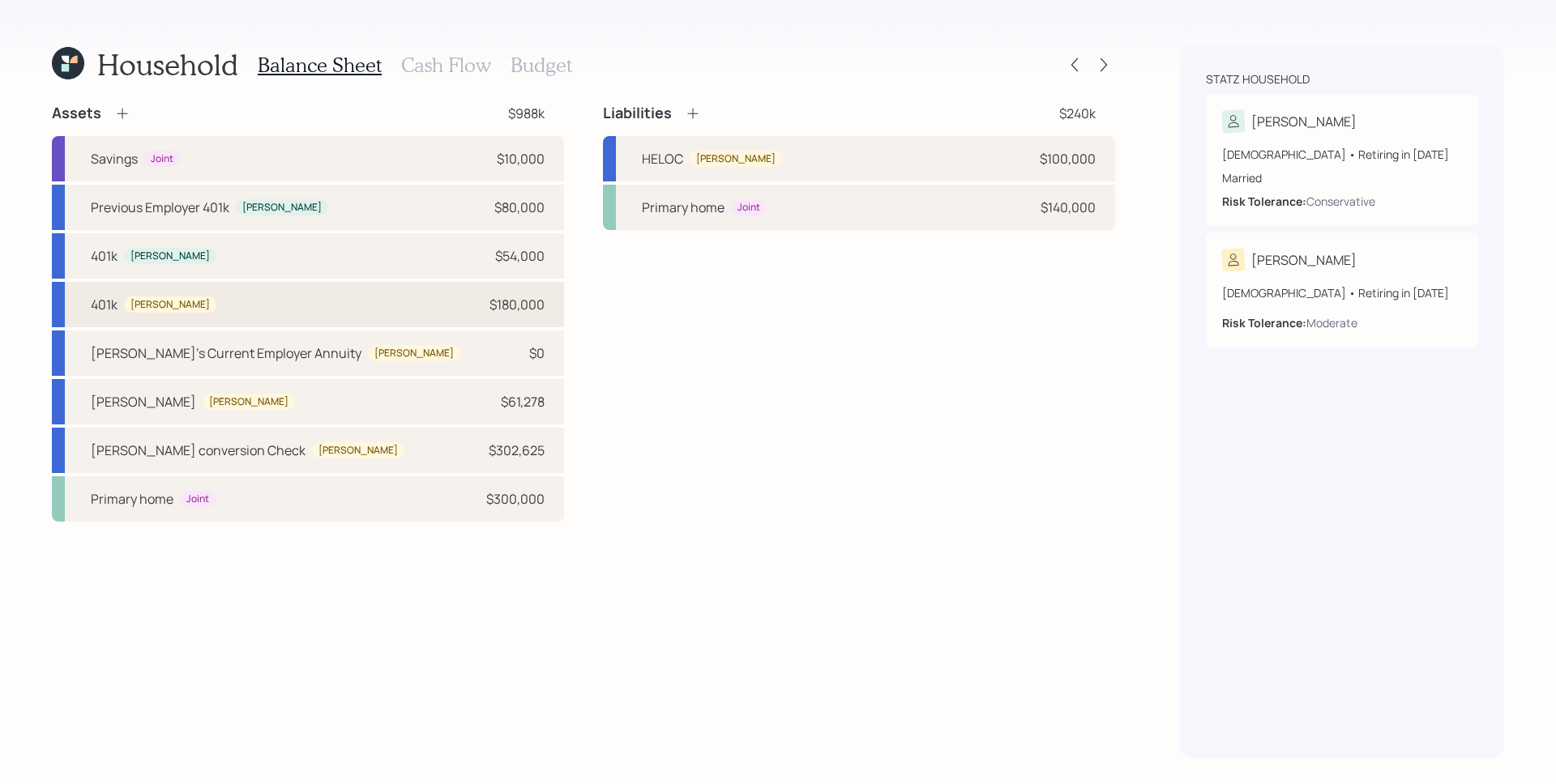
click at [518, 283] on div "401k [PERSON_NAME] $180,000" at bounding box center [308, 304] width 512 height 45
select select "company_sponsored"
select select "balanced"
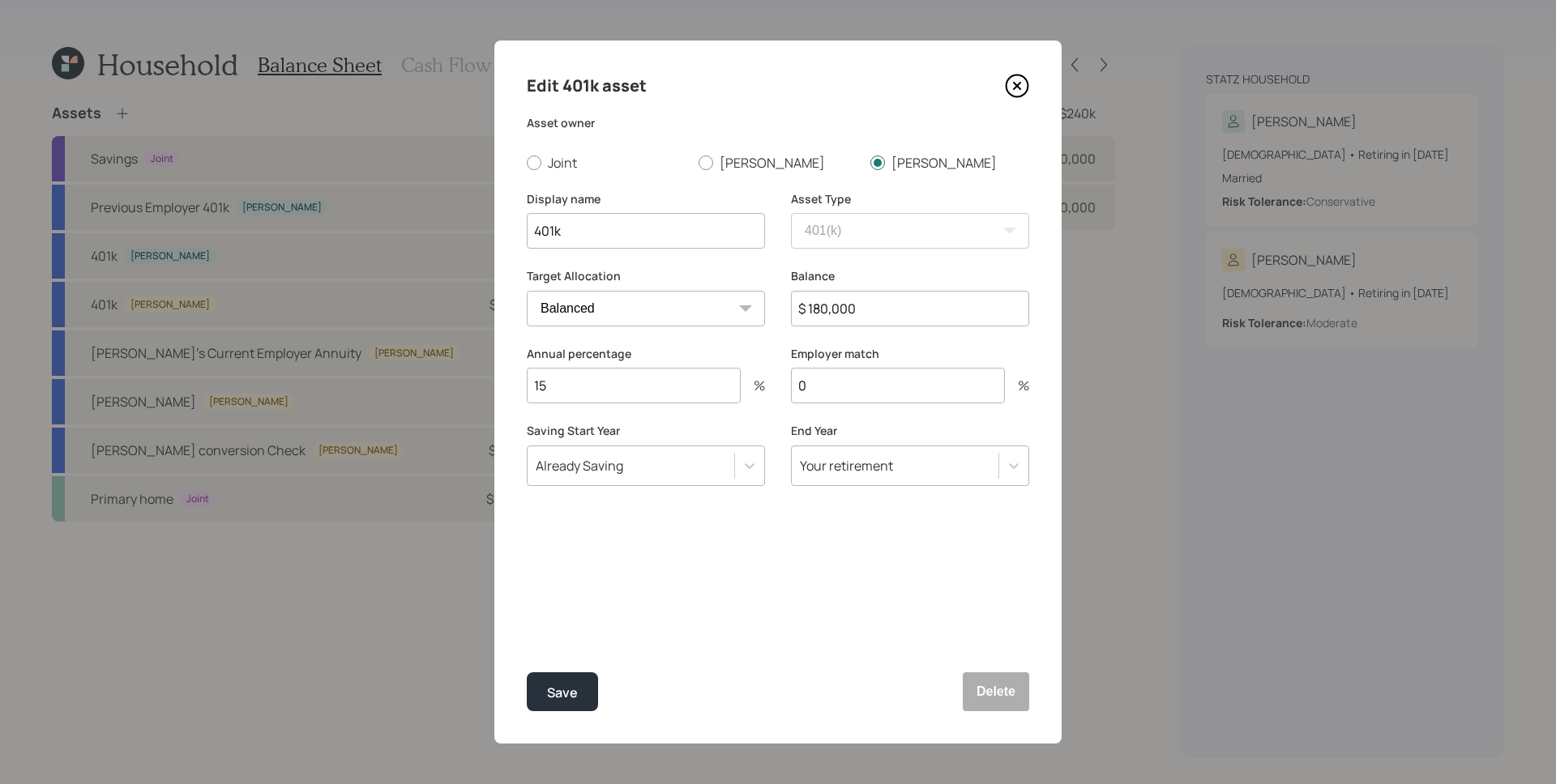
click at [894, 312] on input "$ 180,000" at bounding box center [910, 308] width 238 height 36
click at [1022, 79] on icon at bounding box center [1017, 86] width 25 height 25
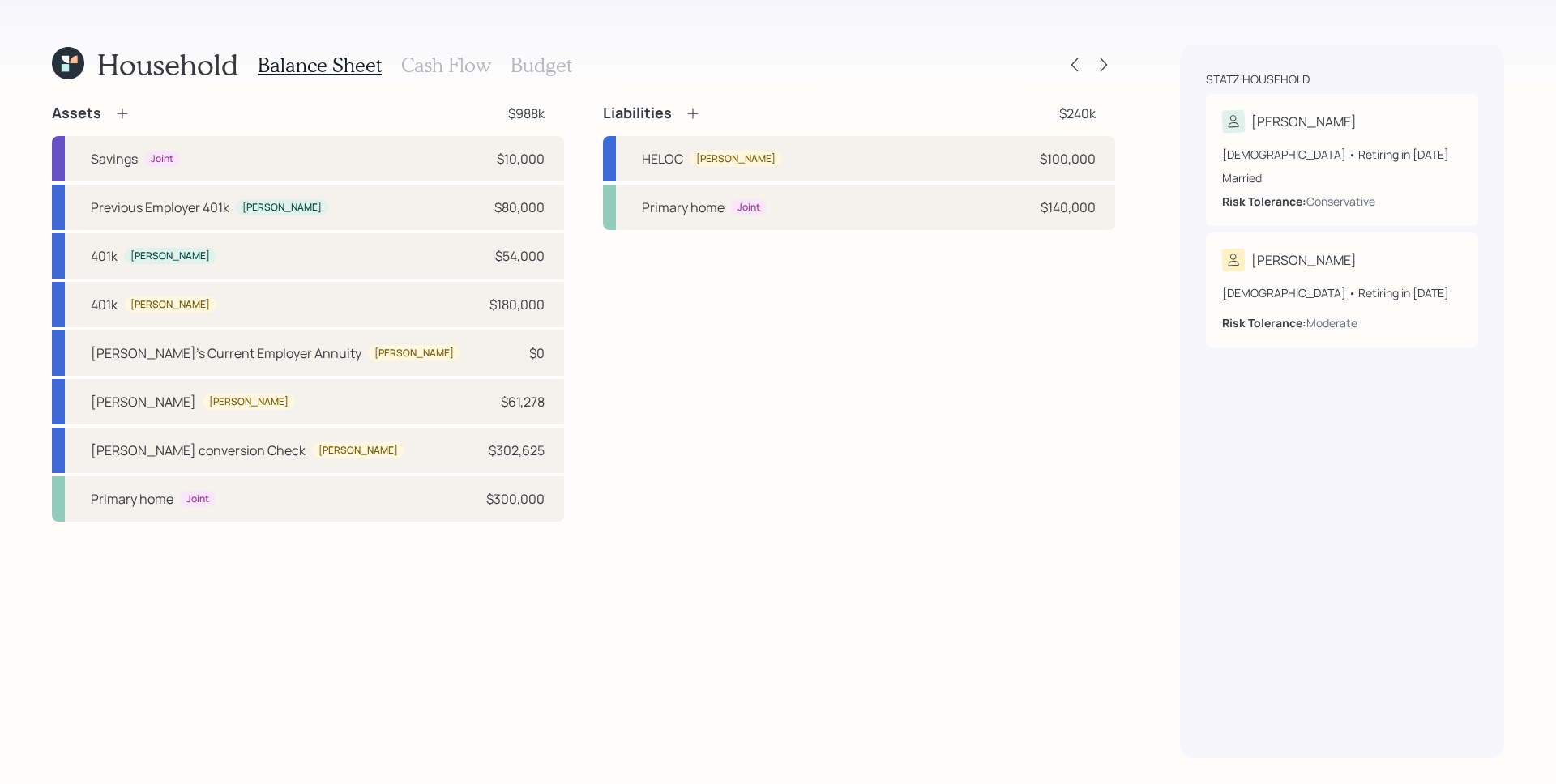
click at [128, 104] on div "Assets" at bounding box center [91, 113] width 78 height 20
click at [126, 108] on icon at bounding box center [122, 113] width 16 height 16
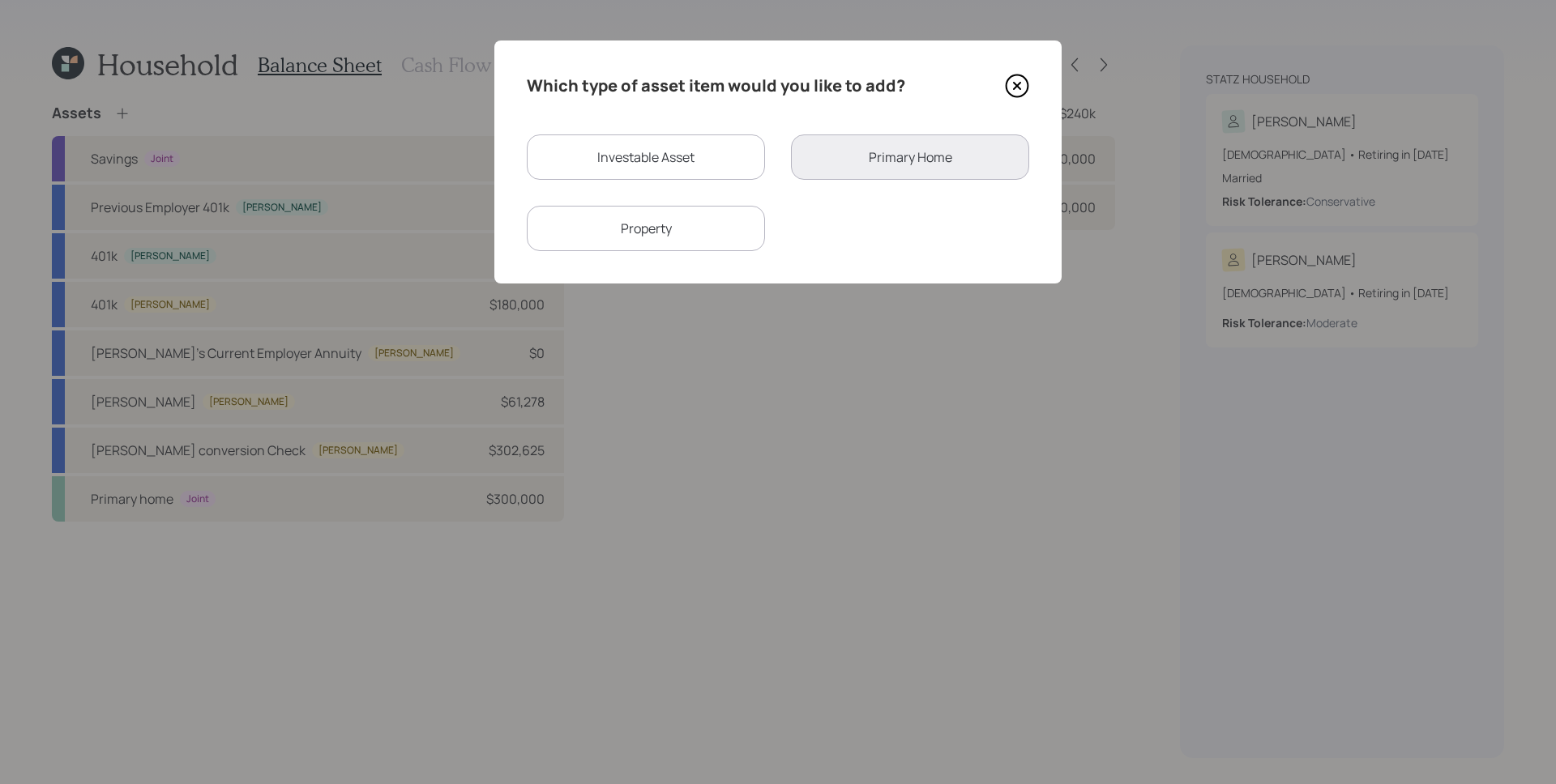
click at [706, 173] on div "Investable Asset" at bounding box center [645, 157] width 238 height 45
select select "taxable"
select select "balanced"
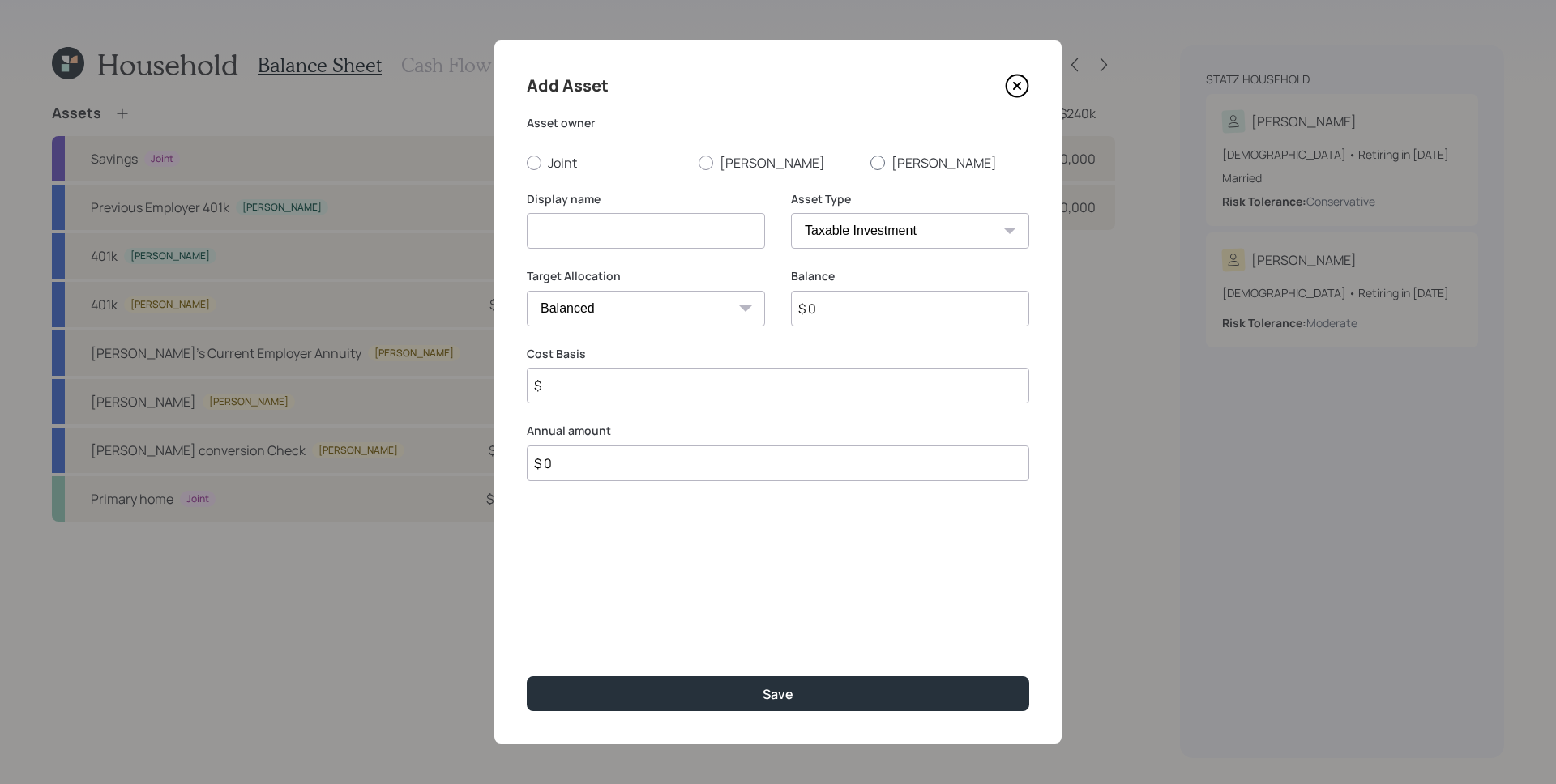
click at [894, 169] on label "[PERSON_NAME]" at bounding box center [950, 163] width 159 height 18
click at [871, 163] on input "[PERSON_NAME]" at bounding box center [870, 162] width 1 height 1
radio input "true"
click at [647, 246] on input at bounding box center [645, 231] width 238 height 36
type input "Rotch conversion check"
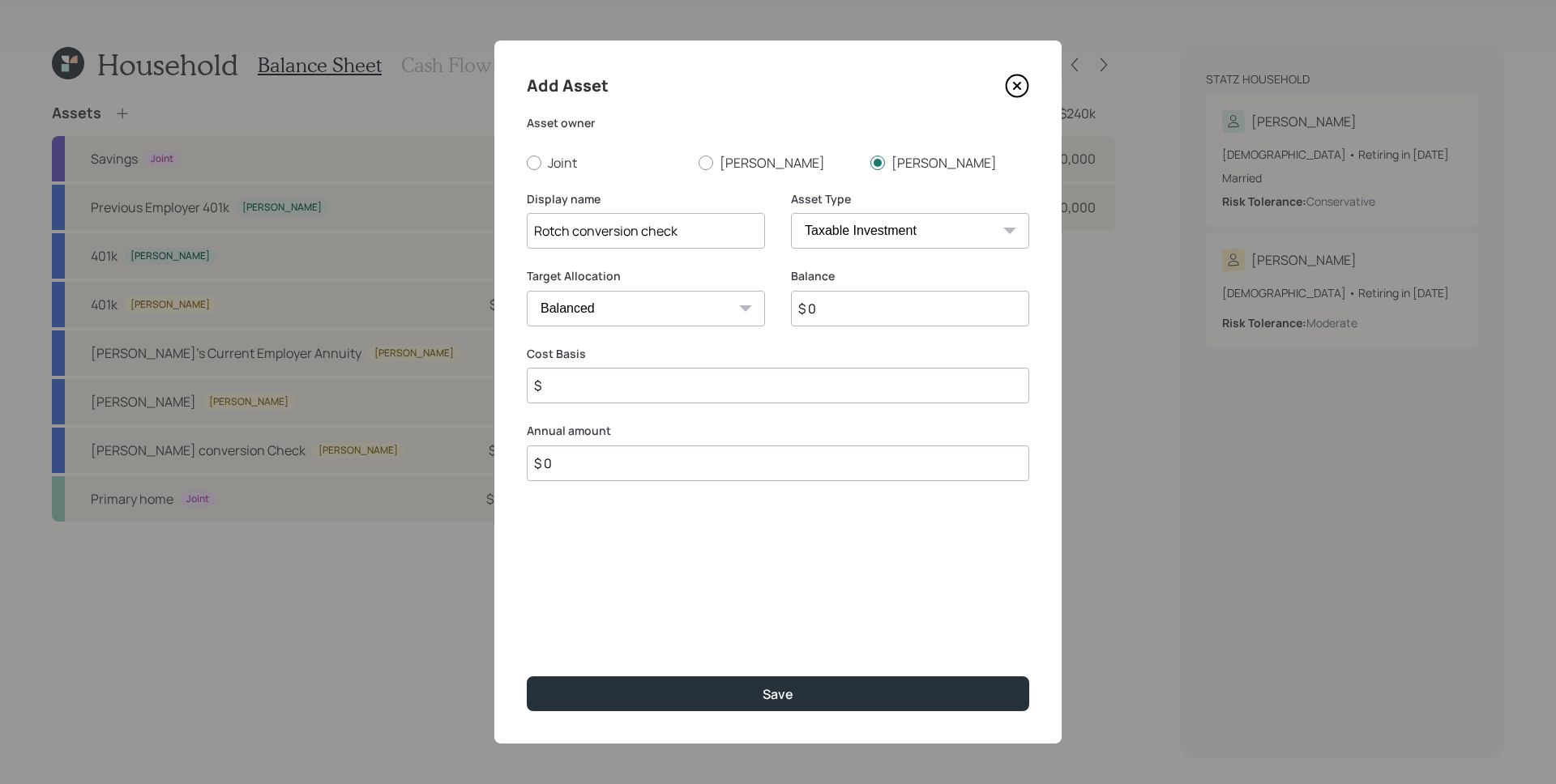
click at [818, 238] on select "SEP [PERSON_NAME] IRA 401(k) [PERSON_NAME] 401(k) 403(b) [PERSON_NAME] 403(b) 4…" at bounding box center [910, 231] width 238 height 36
select select "ira"
click at [791, 213] on select "SEP [PERSON_NAME] IRA 401(k) [PERSON_NAME] 401(k) 403(b) [PERSON_NAME] 403(b) 4…" at bounding box center [910, 231] width 238 height 36
type input "$"
click at [853, 286] on div "Balance $ 0" at bounding box center [910, 297] width 238 height 58
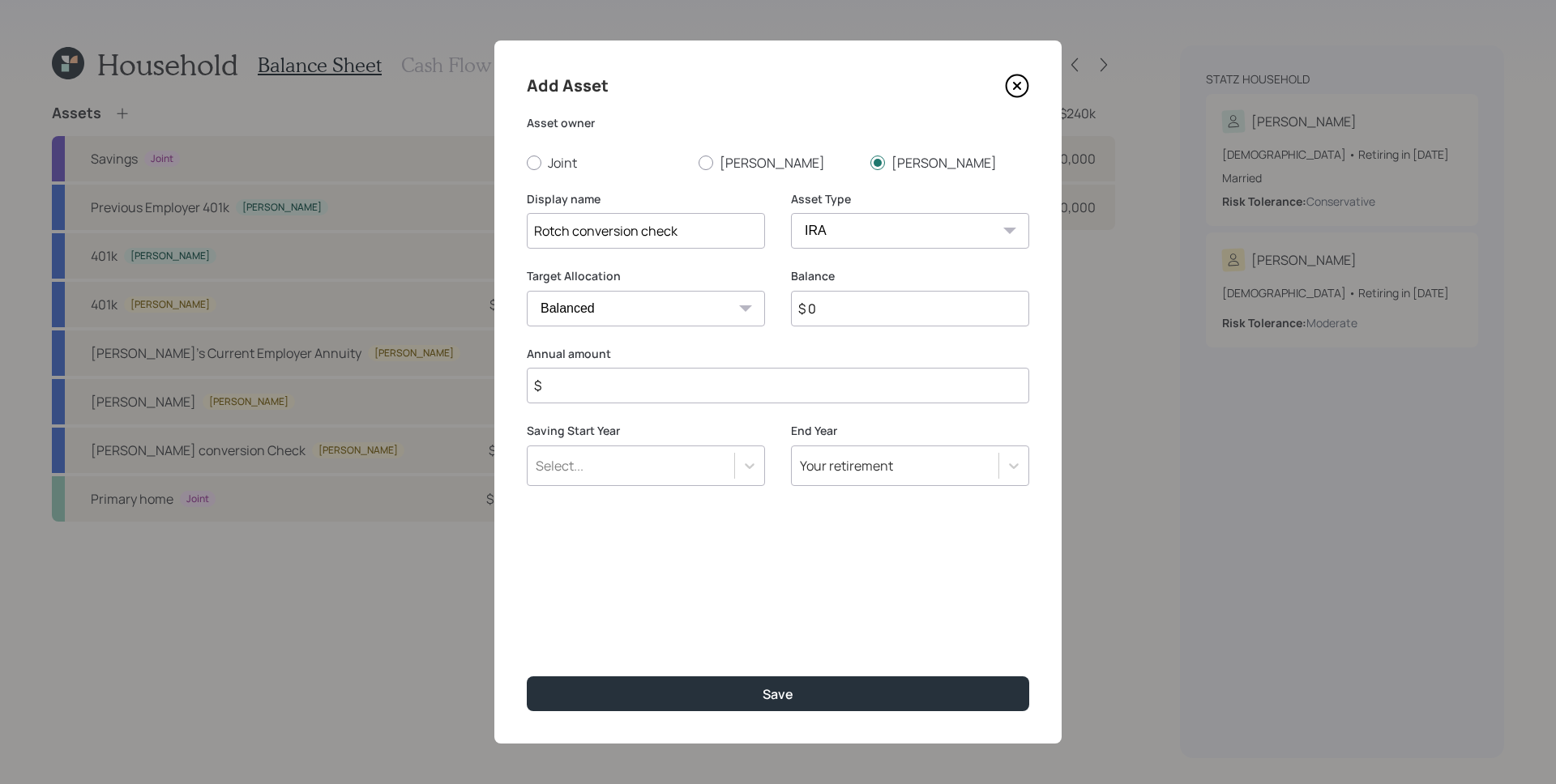
click at [859, 303] on input "$ 0" at bounding box center [910, 308] width 238 height 36
type input "$ 180,000"
type input "$ 0"
click at [527, 677] on button "Save" at bounding box center [778, 694] width 502 height 35
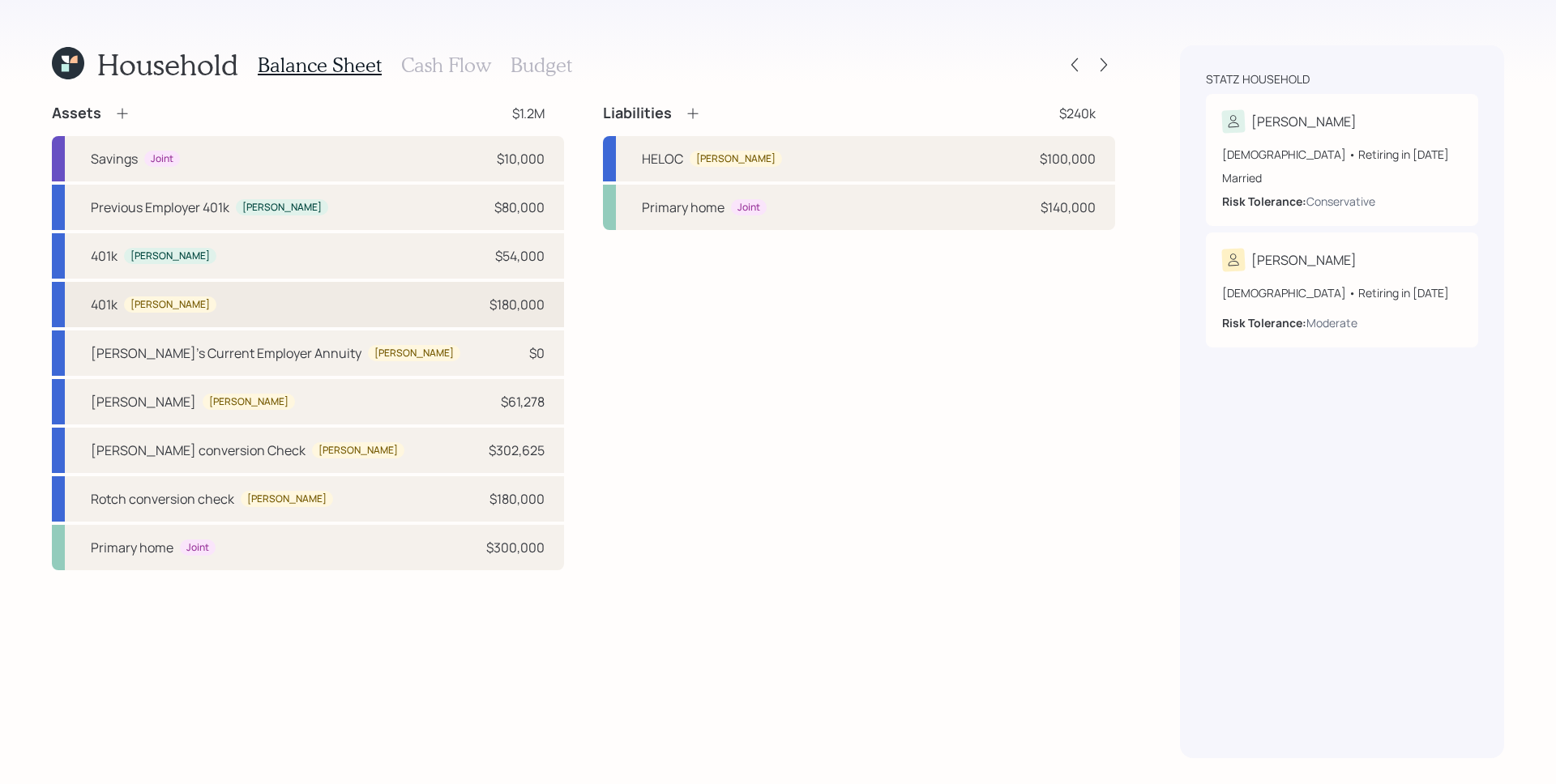
click at [509, 316] on div "401k [PERSON_NAME] $180,000" at bounding box center [308, 304] width 512 height 45
select select "company_sponsored"
select select "balanced"
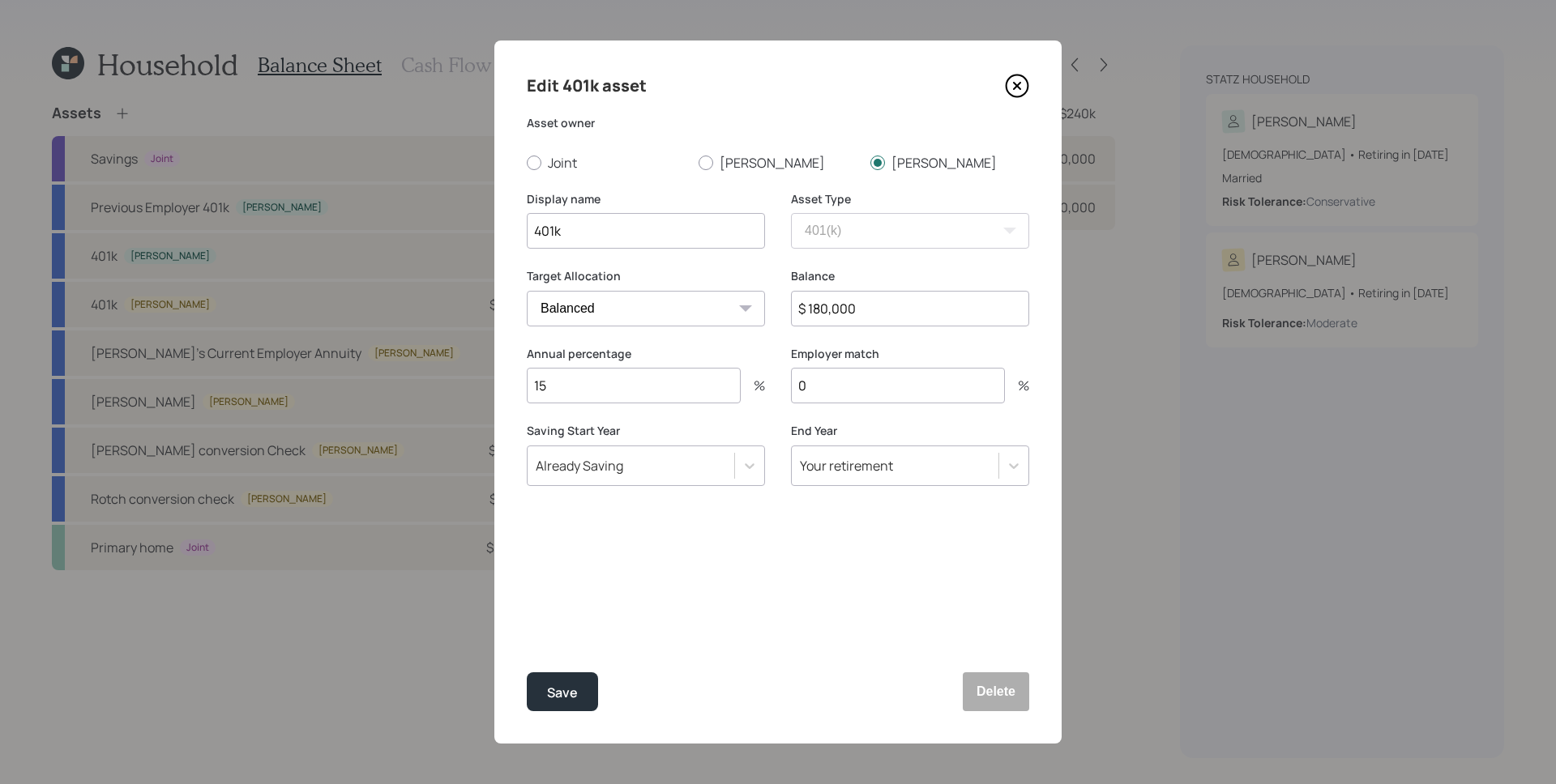
click at [880, 315] on input "$ 180,000" at bounding box center [910, 308] width 238 height 36
type input "$ 0"
click at [769, 585] on div "Edit 401k asset Asset owner Joint [PERSON_NAME] [PERSON_NAME] Display name 401k…" at bounding box center [778, 392] width 567 height 703
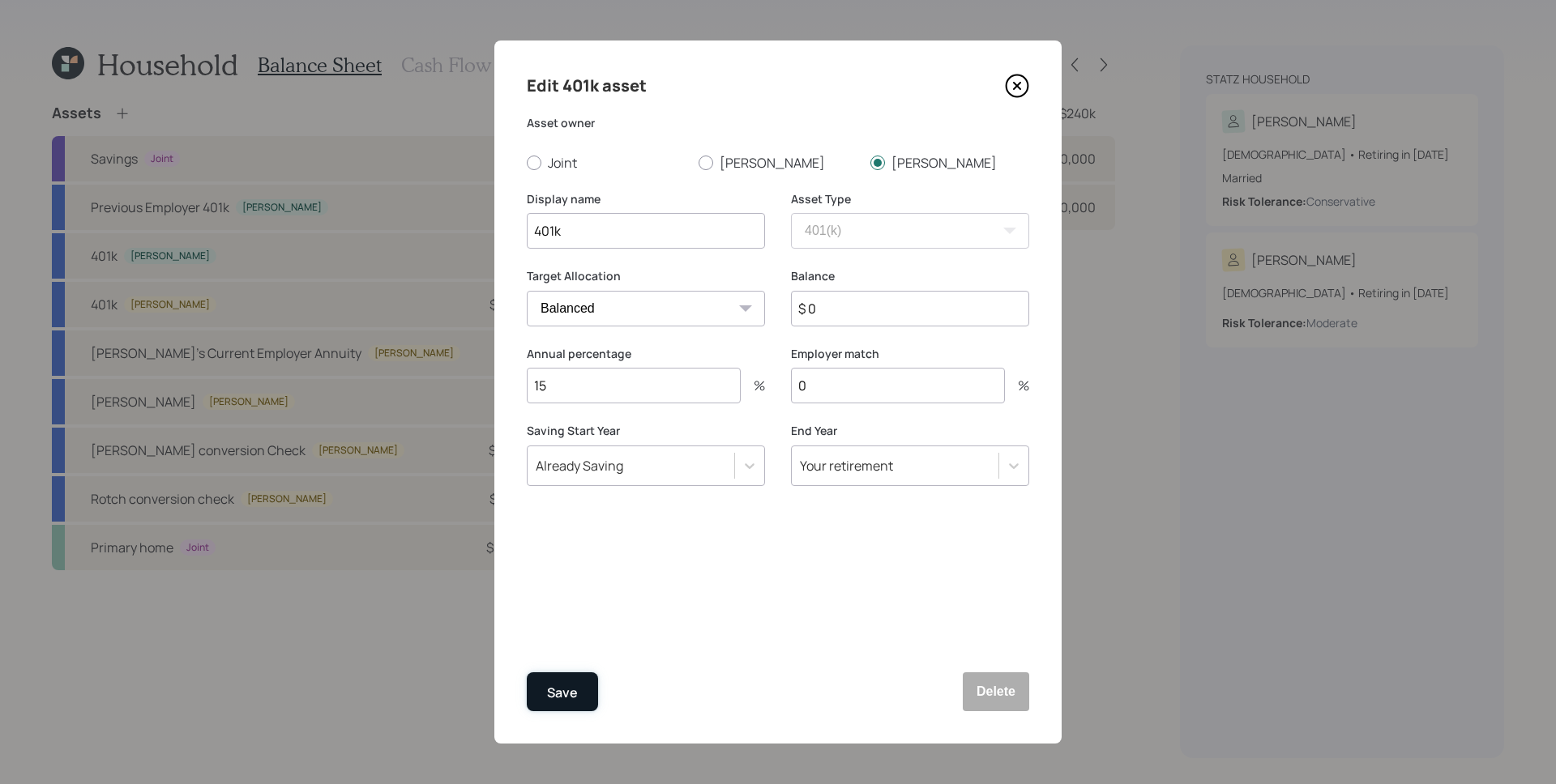
click at [552, 701] on div "Save" at bounding box center [563, 693] width 31 height 22
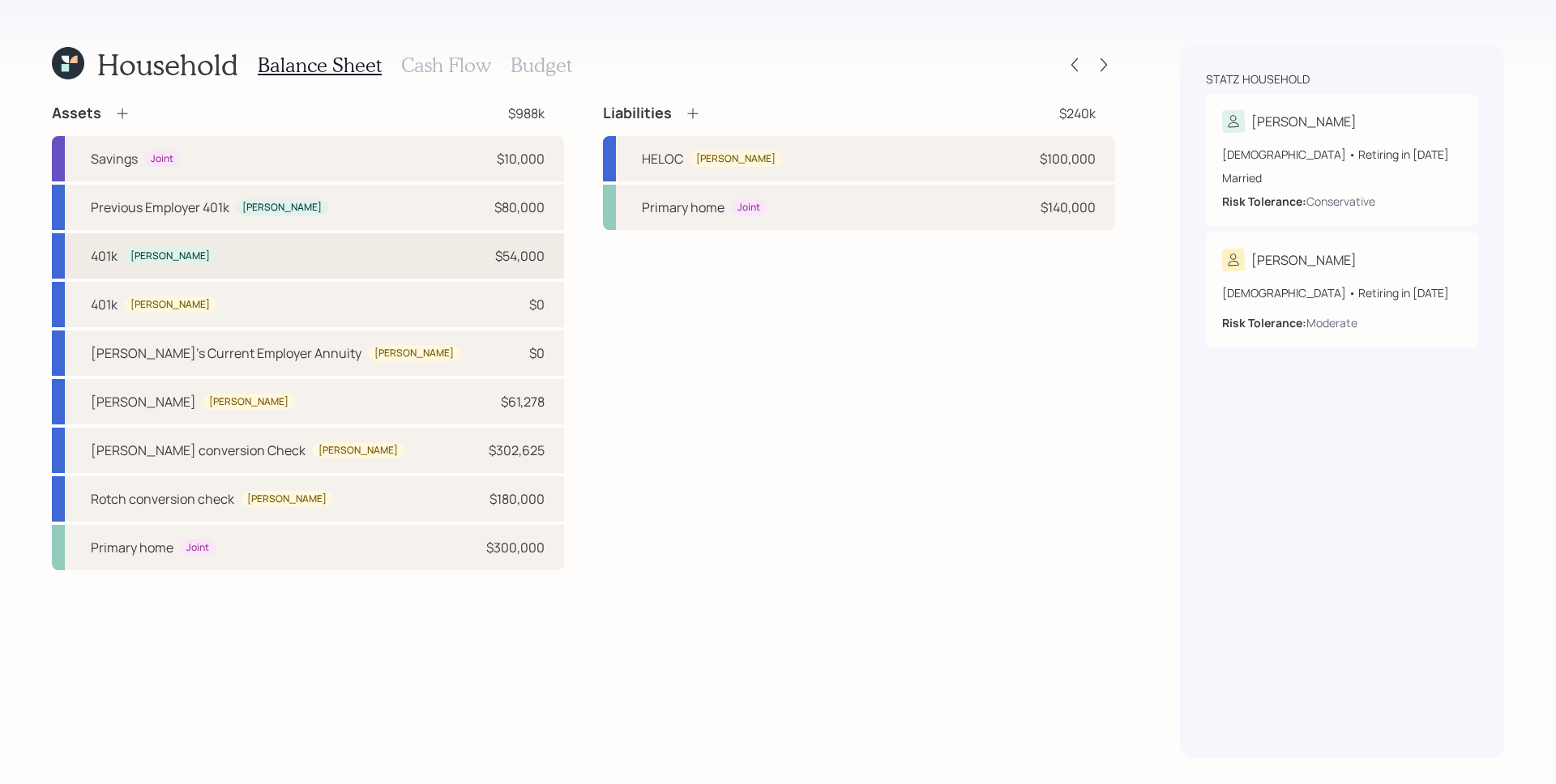
click at [250, 264] on div "401k [PERSON_NAME] $54,000" at bounding box center [308, 256] width 512 height 45
select select "company_sponsored"
select select "balanced"
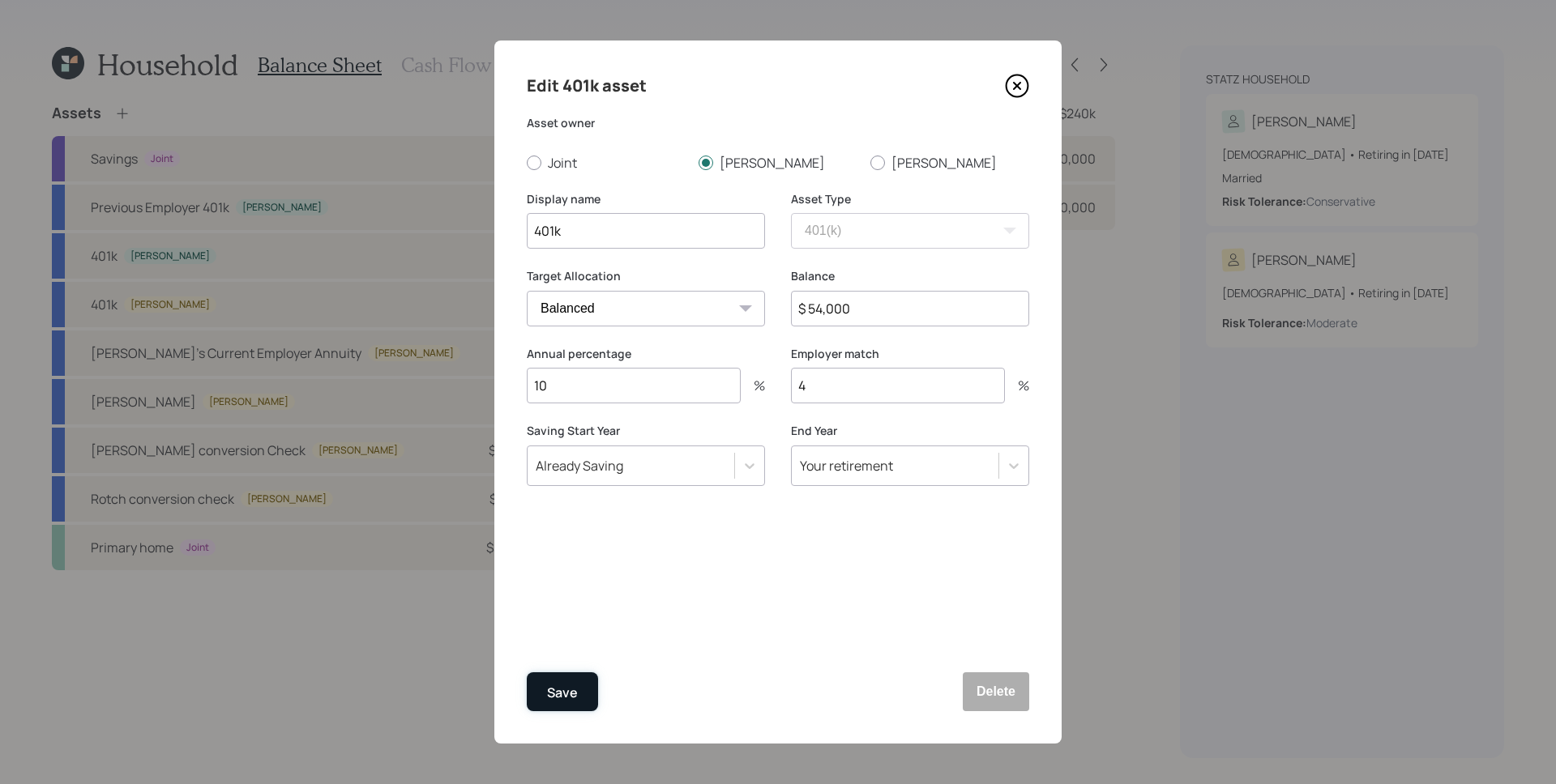
click at [574, 701] on div "Save" at bounding box center [563, 693] width 31 height 22
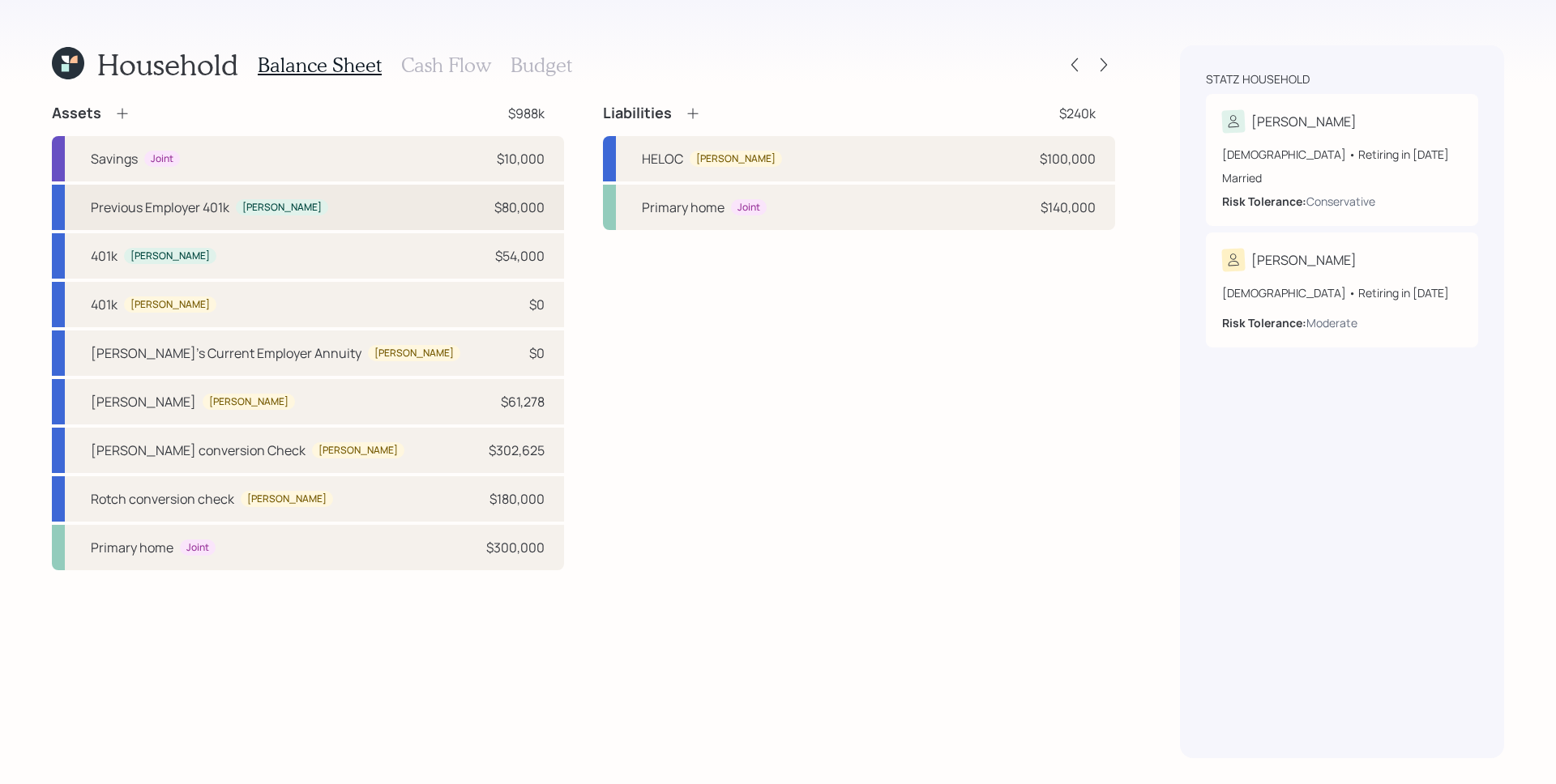
click at [396, 218] on div "Previous Employer 401k [PERSON_NAME] $80,000" at bounding box center [308, 207] width 512 height 45
select select "ira"
select select "balanced"
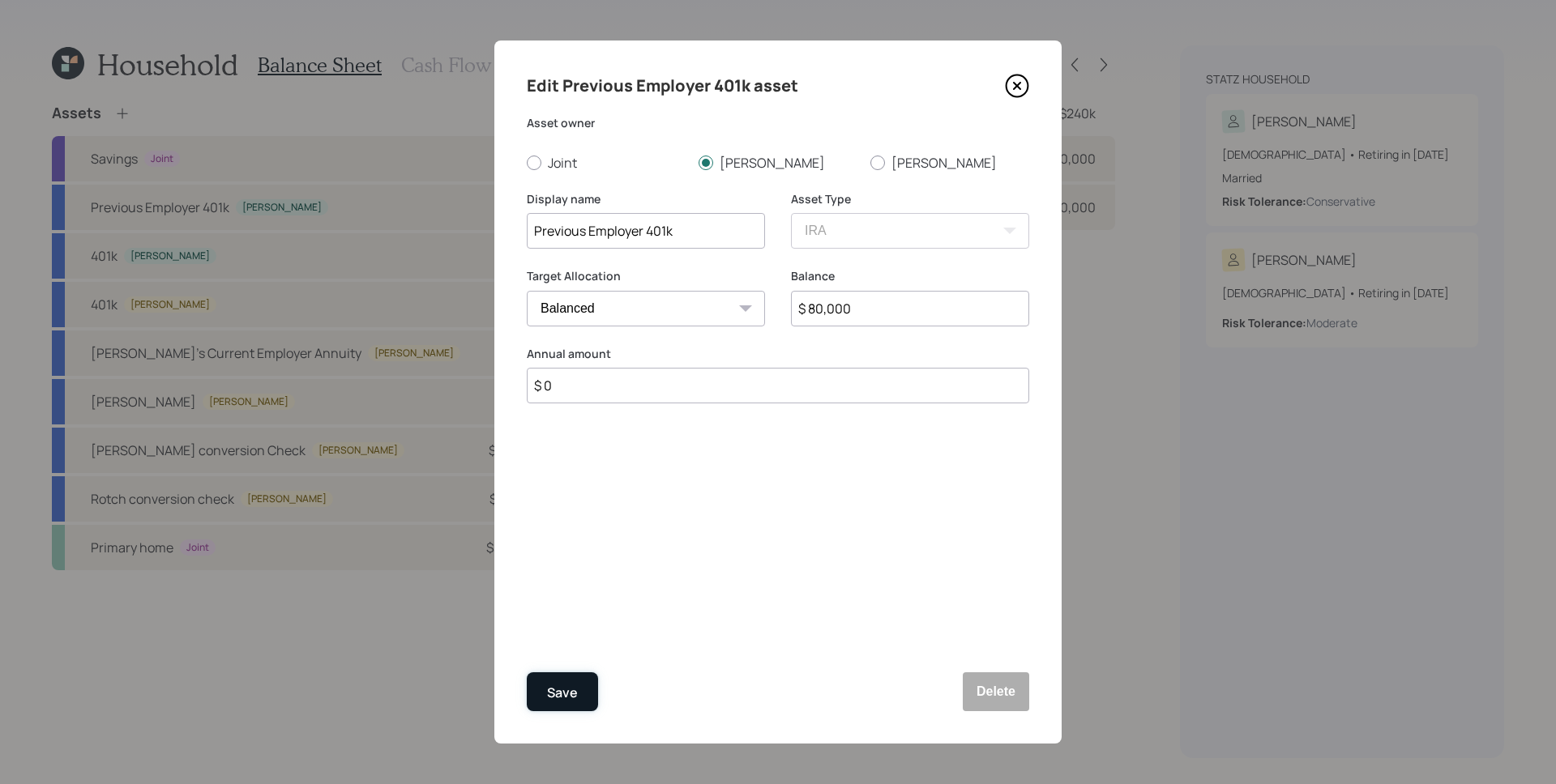
click at [584, 677] on button "Save" at bounding box center [563, 692] width 72 height 39
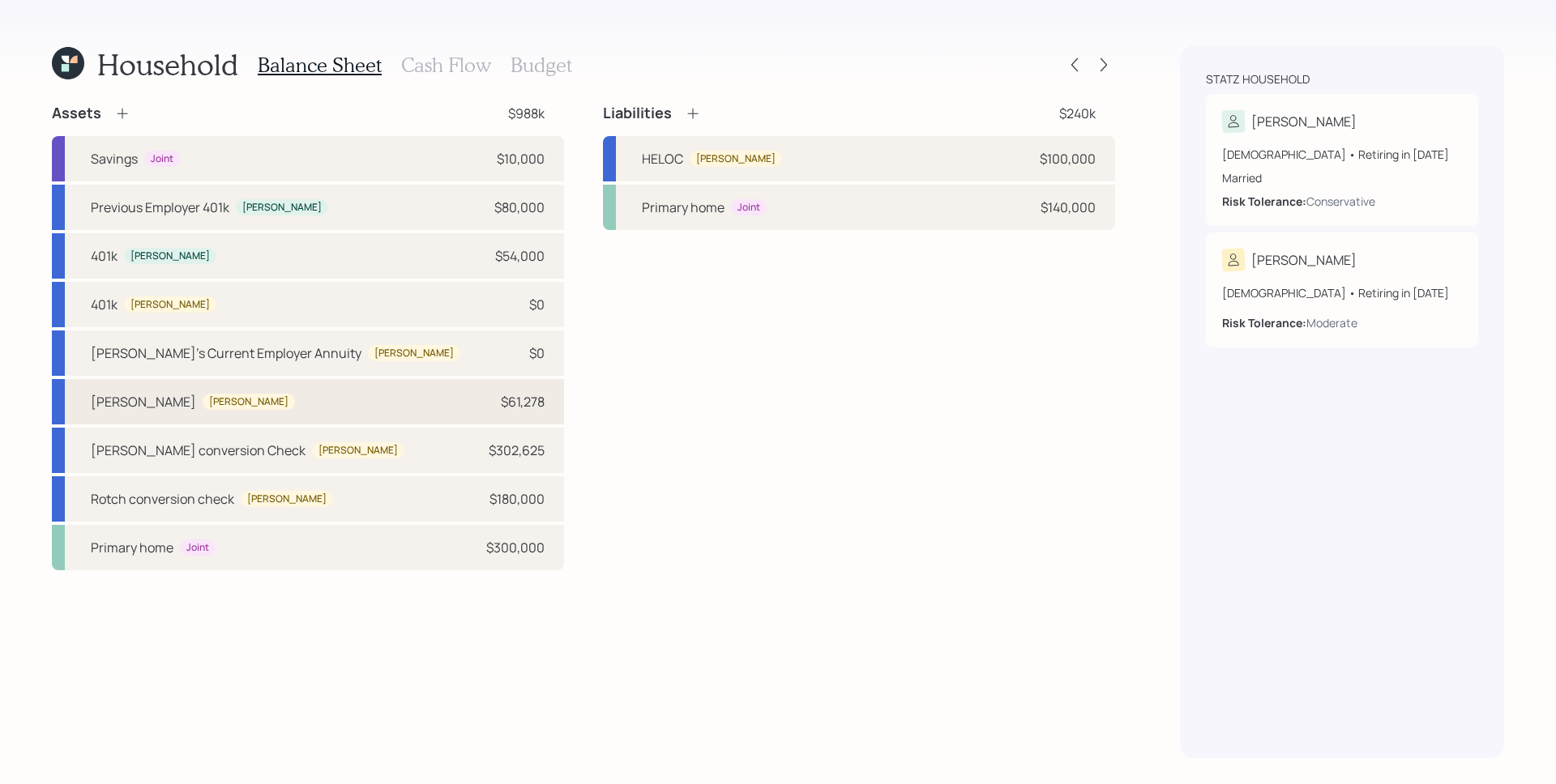
click at [297, 416] on div "[PERSON_NAME] [PERSON_NAME] $61,278" at bounding box center [308, 401] width 512 height 45
select select "ira"
select select "balanced"
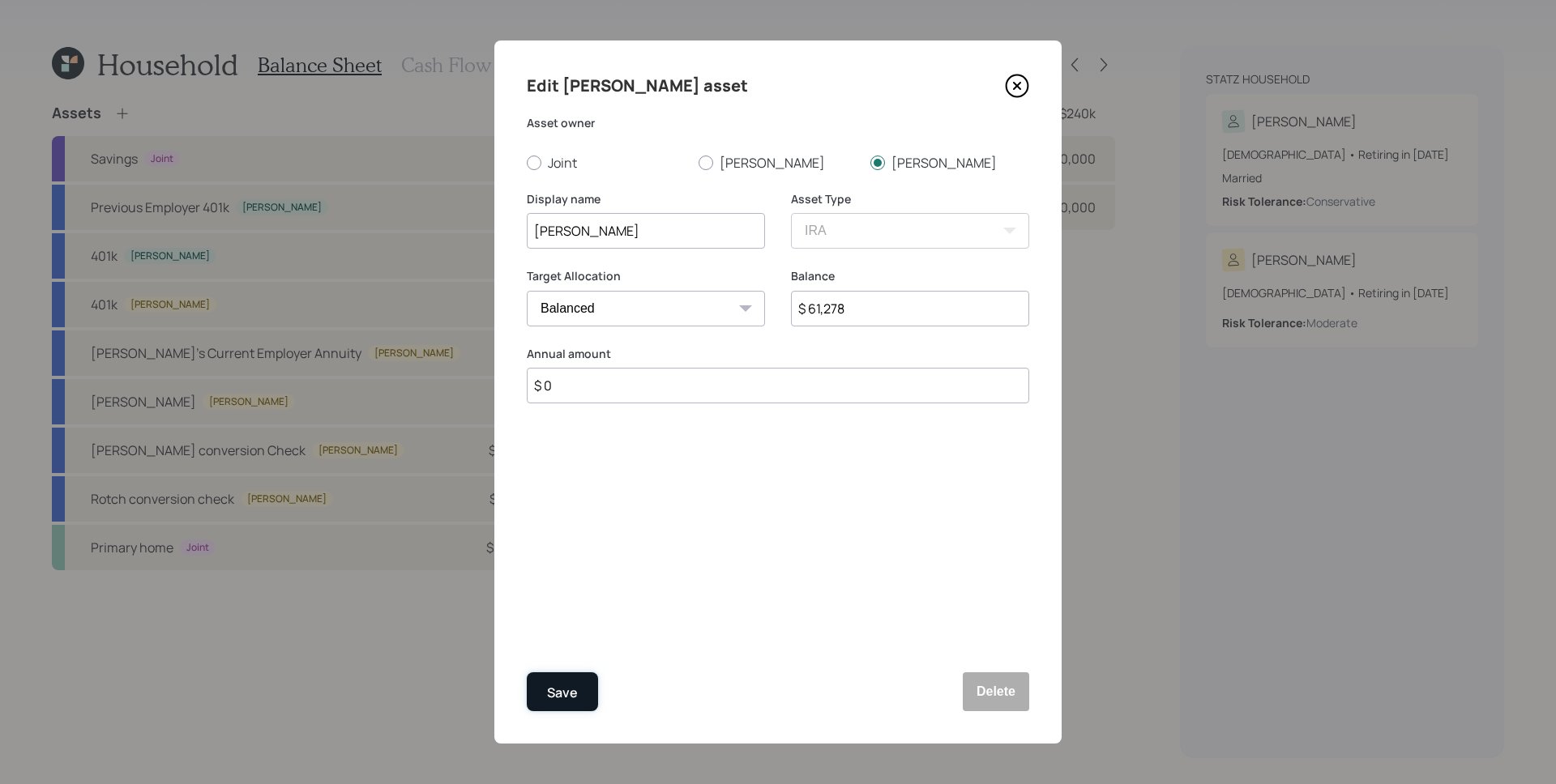
click at [573, 675] on button "Save" at bounding box center [563, 692] width 72 height 39
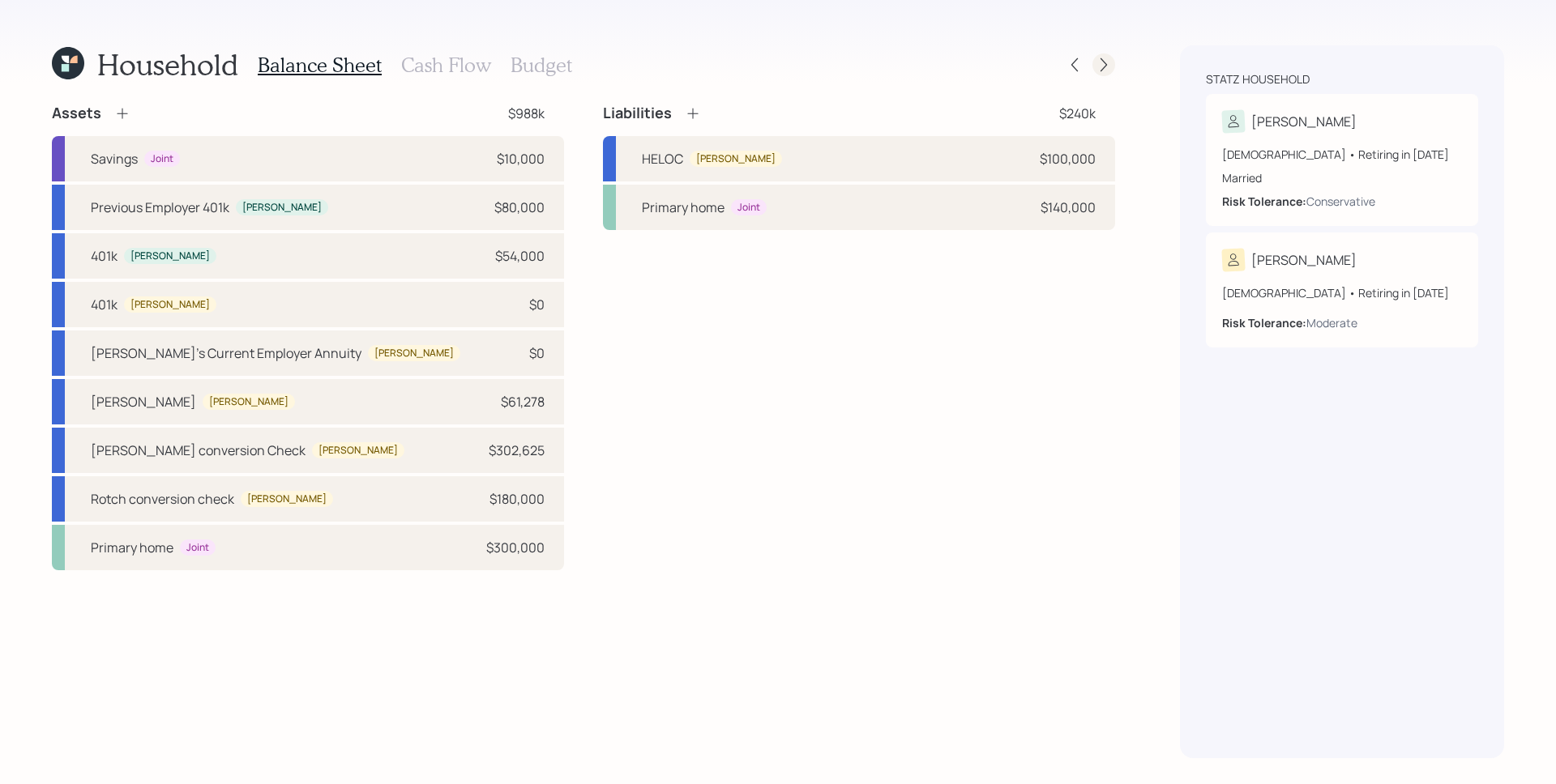
click at [1105, 63] on icon at bounding box center [1104, 65] width 7 height 14
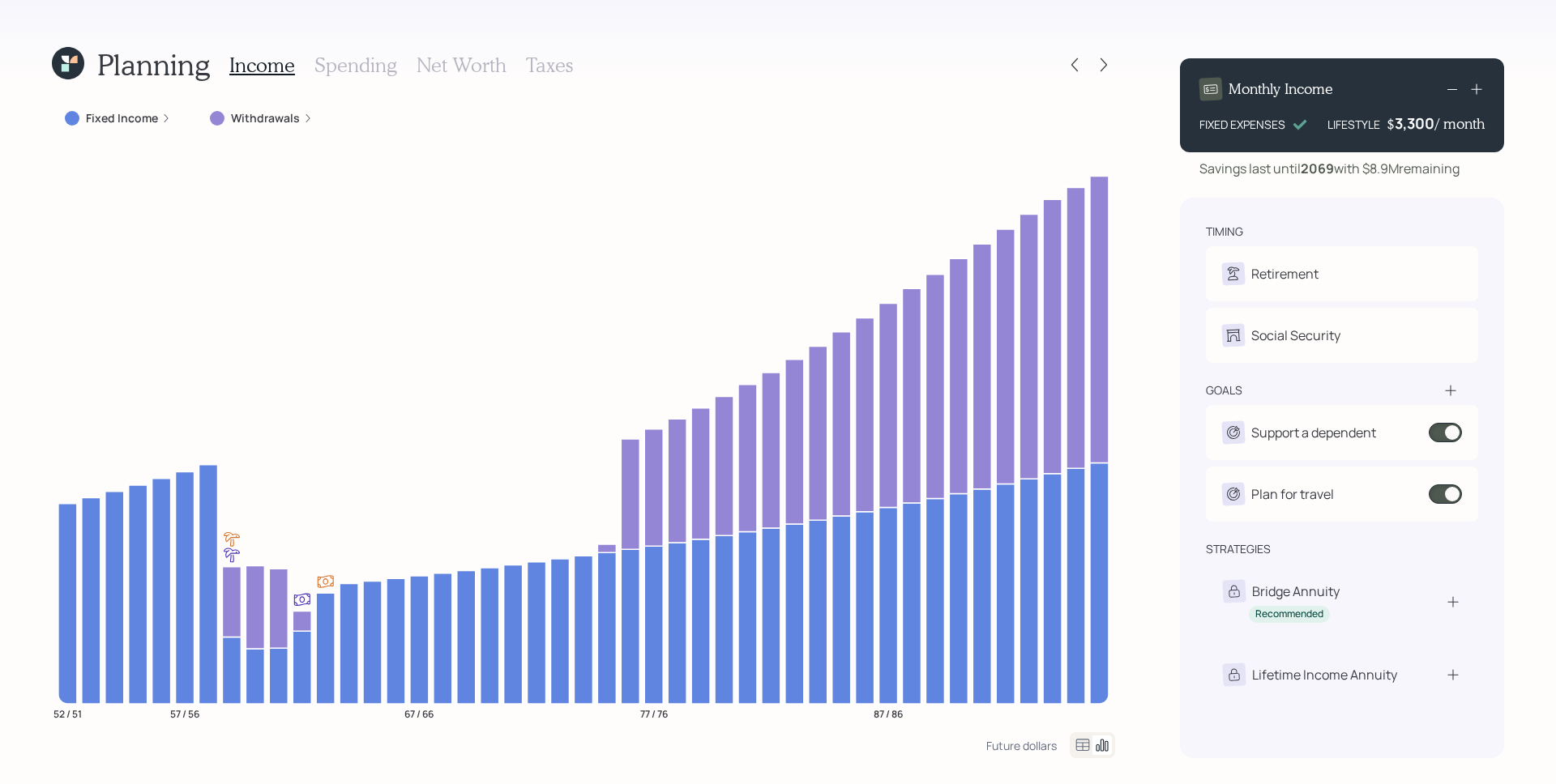
click at [161, 115] on icon at bounding box center [165, 118] width 9 height 9
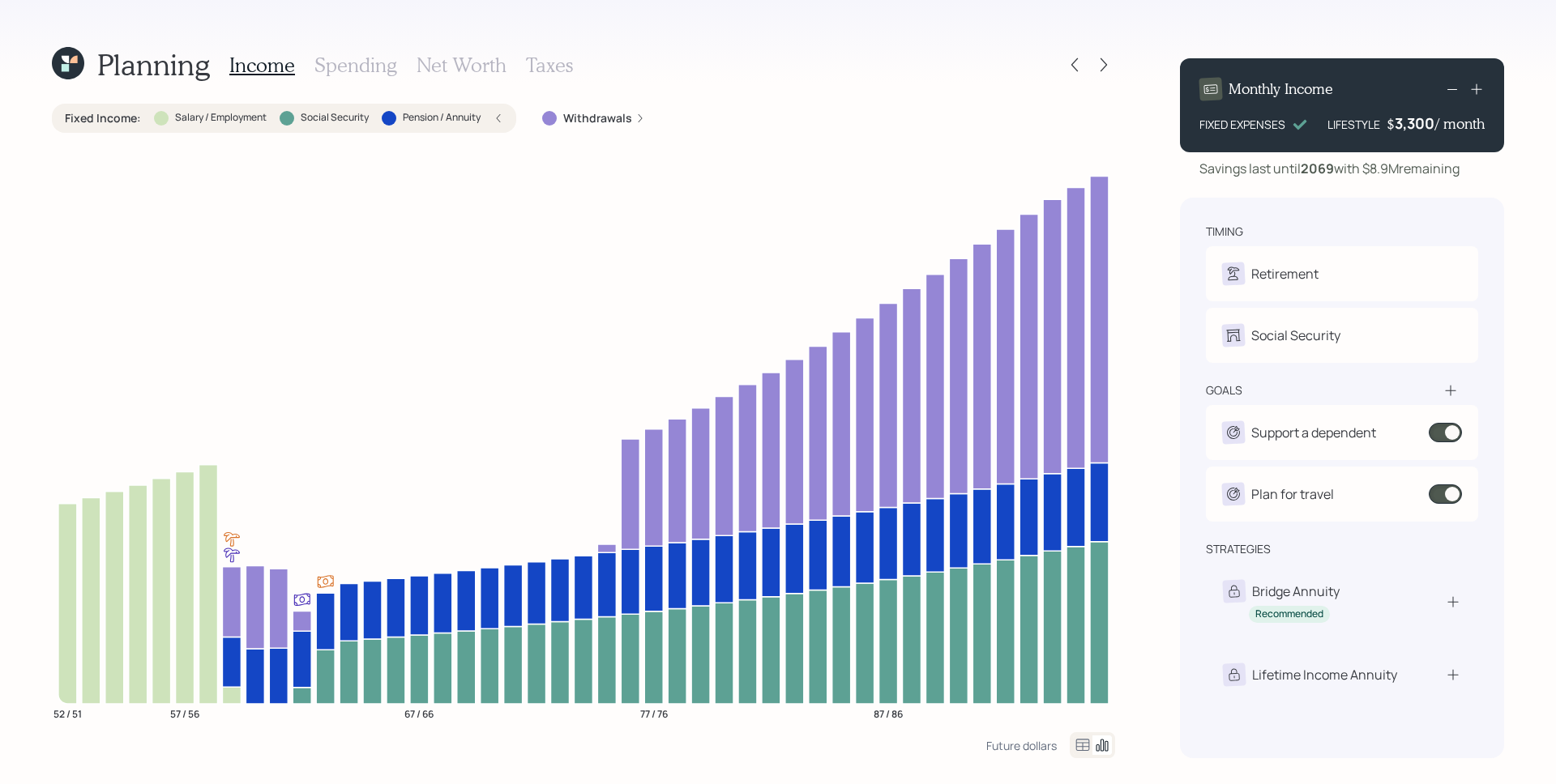
click at [562, 71] on h3 "Taxes" at bounding box center [549, 66] width 47 height 24
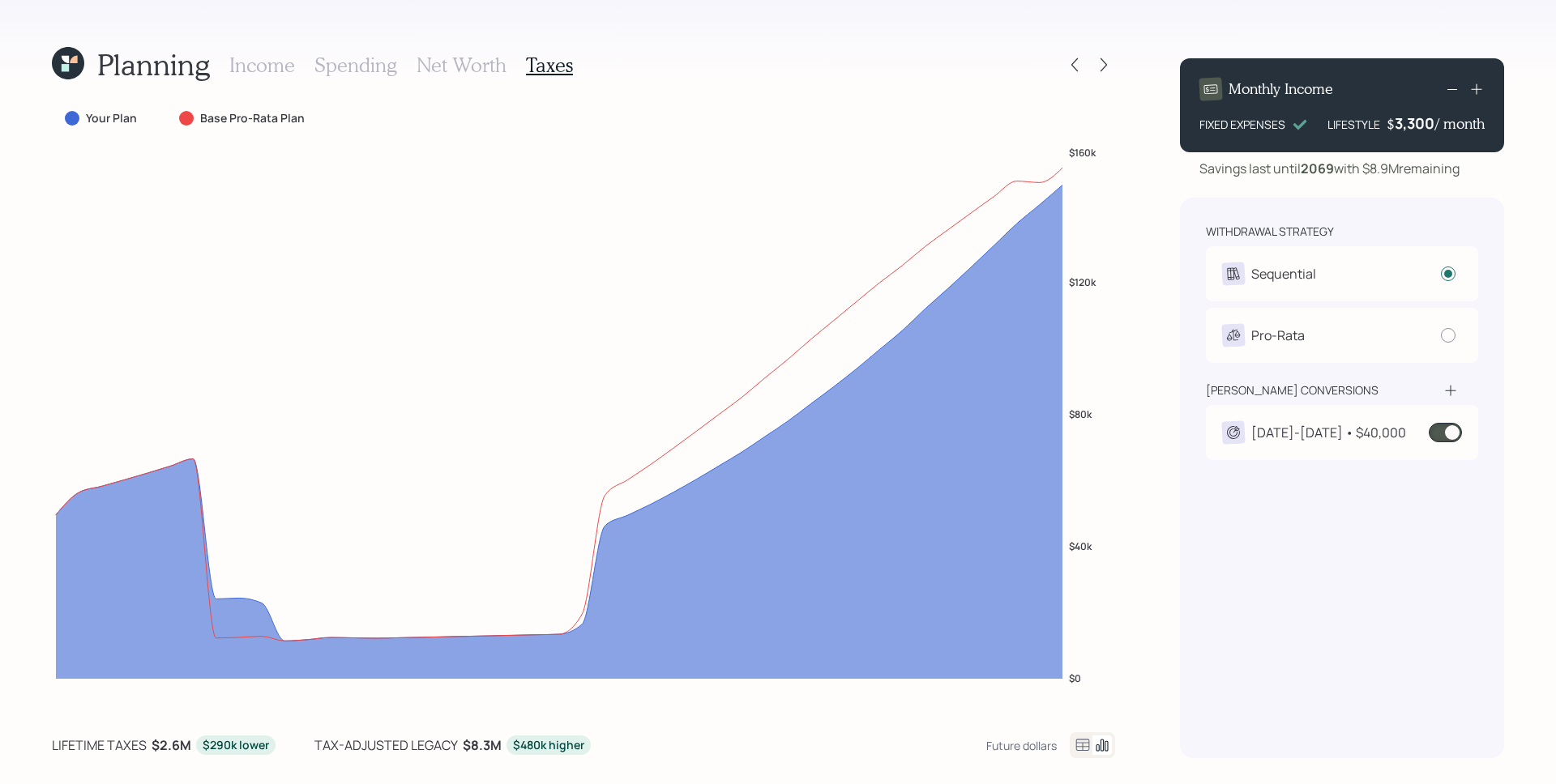
click at [1452, 429] on span at bounding box center [1445, 432] width 33 height 20
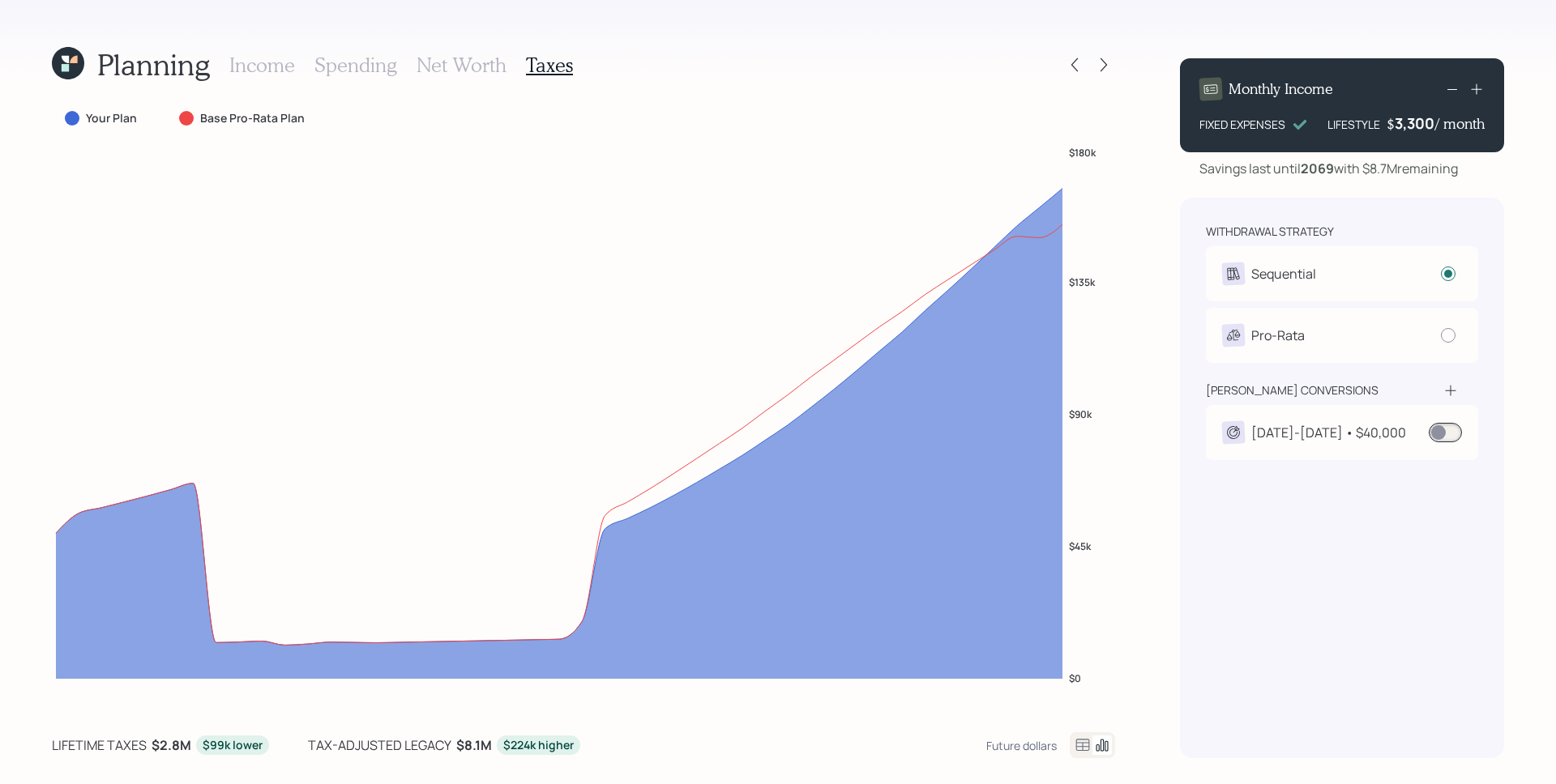
click at [1444, 435] on span at bounding box center [1445, 432] width 33 height 20
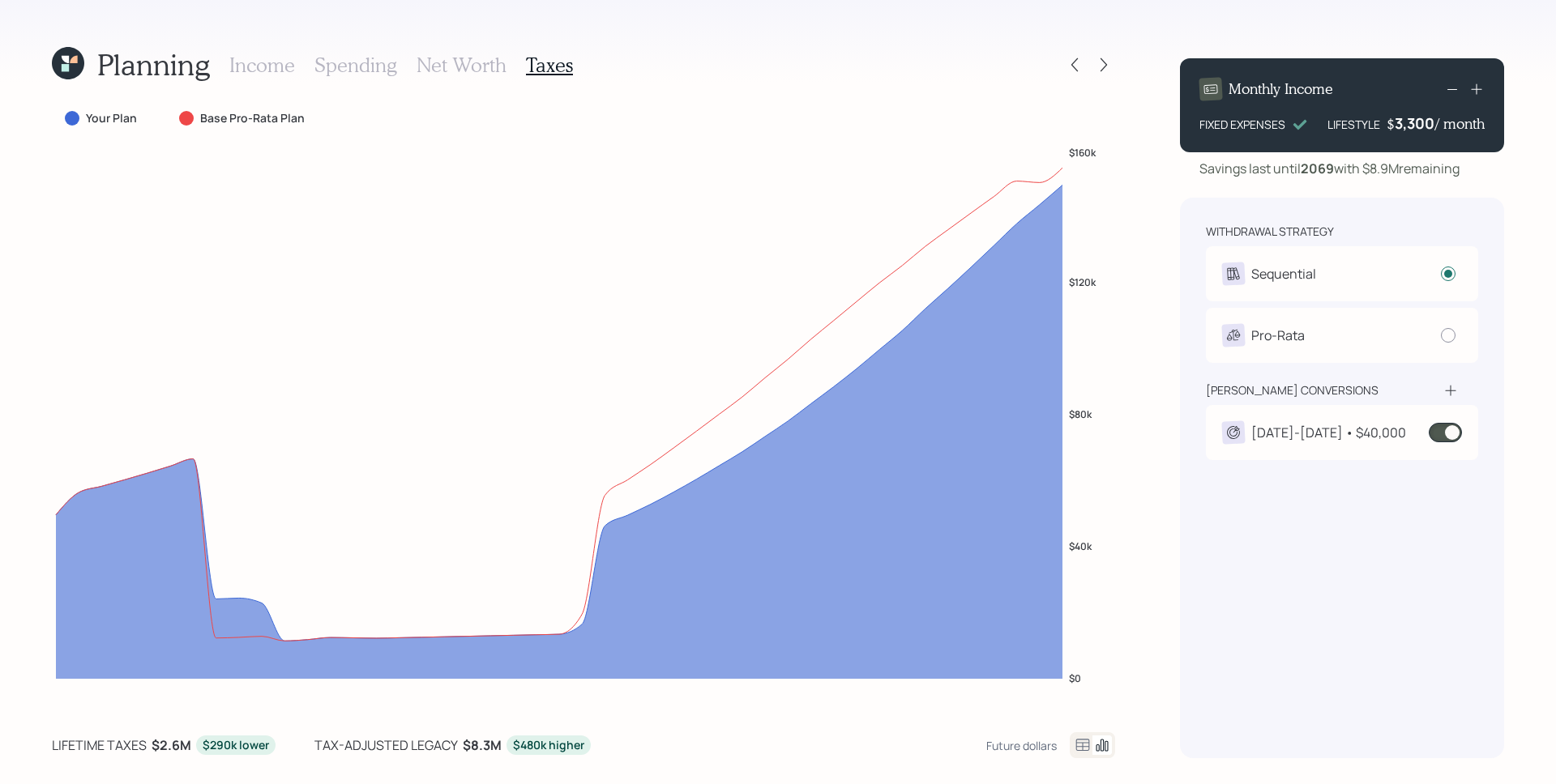
click at [1452, 434] on span at bounding box center [1445, 432] width 33 height 20
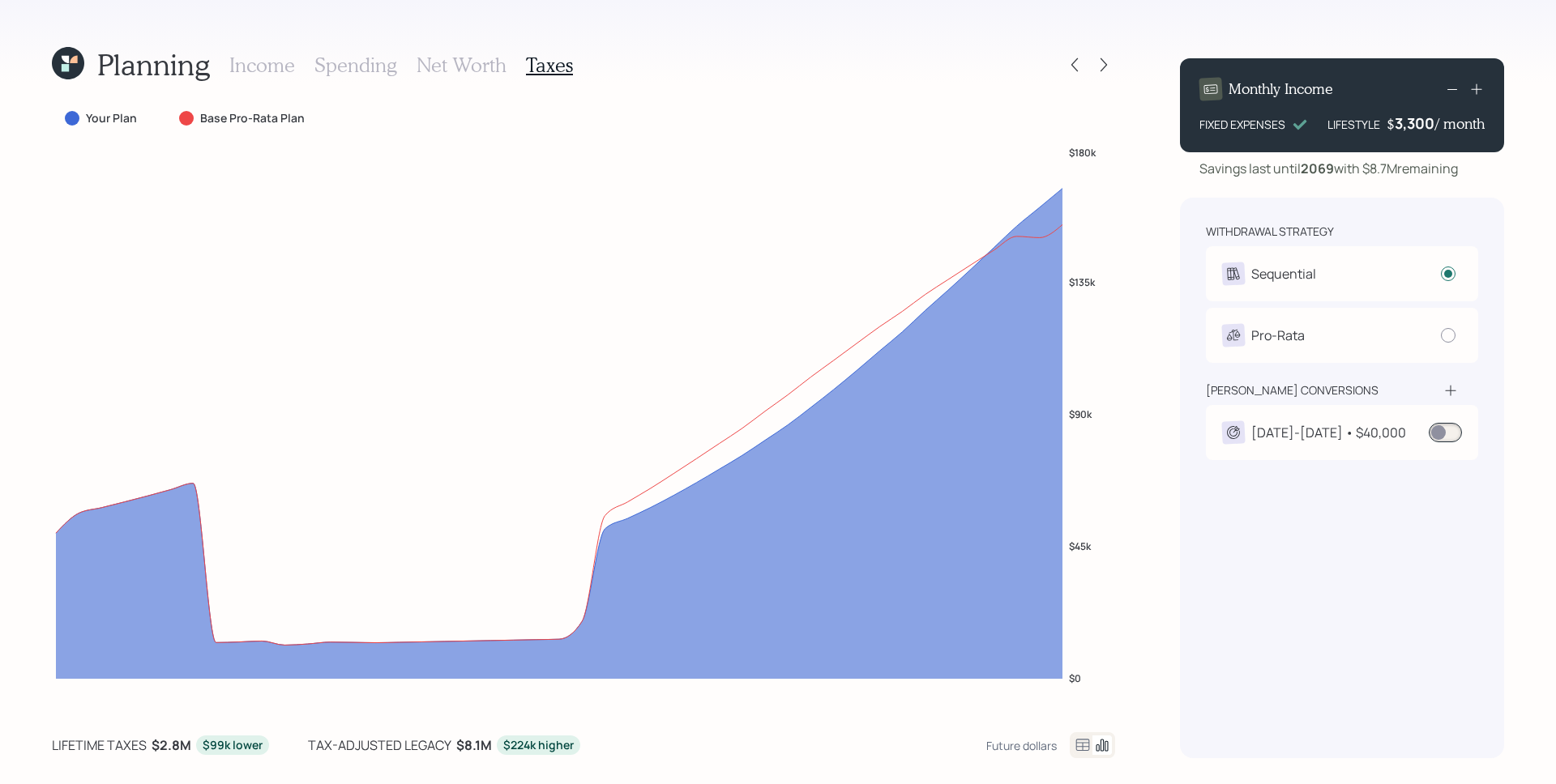
click at [255, 59] on h3 "Income" at bounding box center [262, 66] width 66 height 24
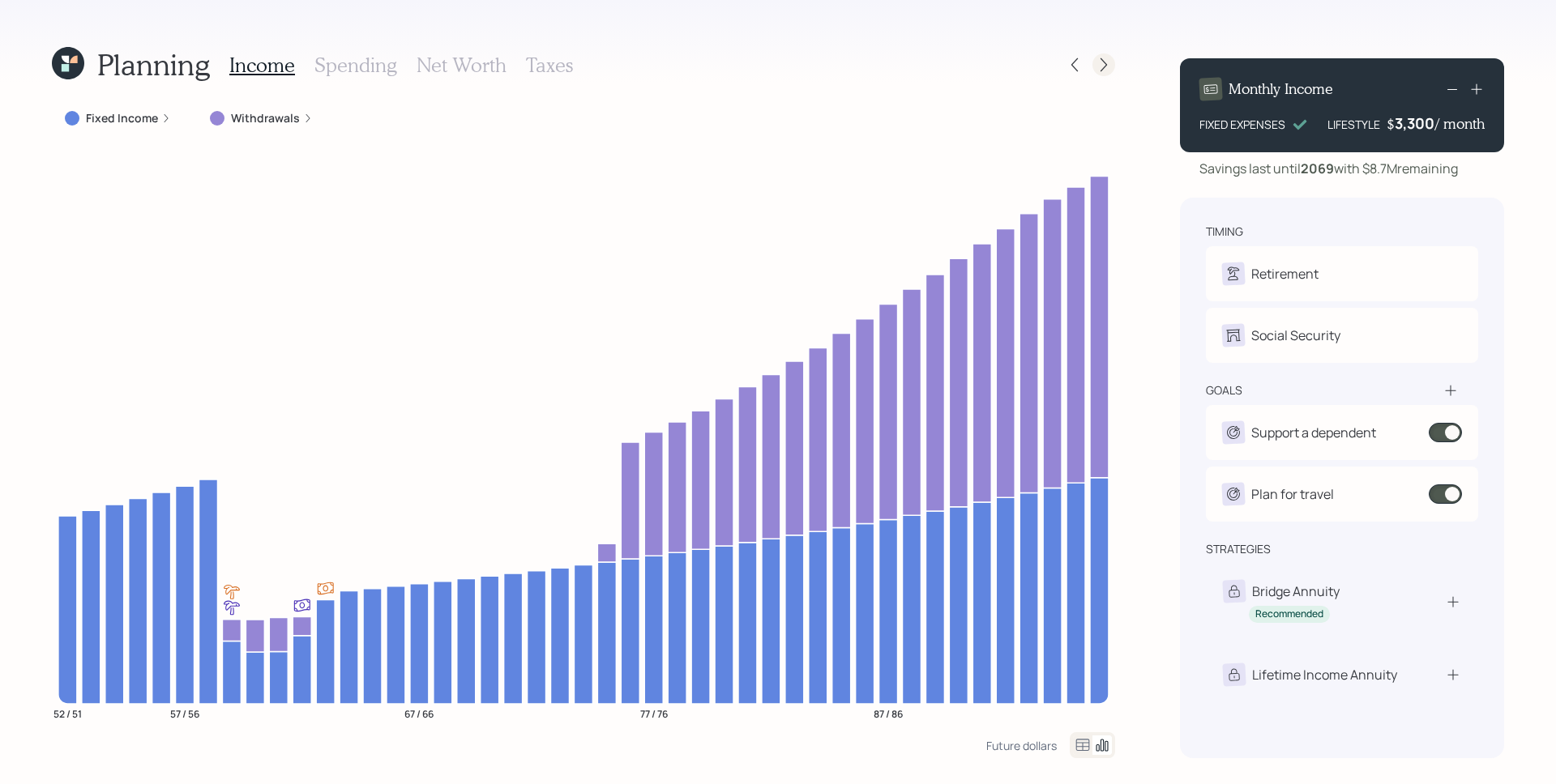
click at [1103, 72] on icon at bounding box center [1103, 65] width 16 height 16
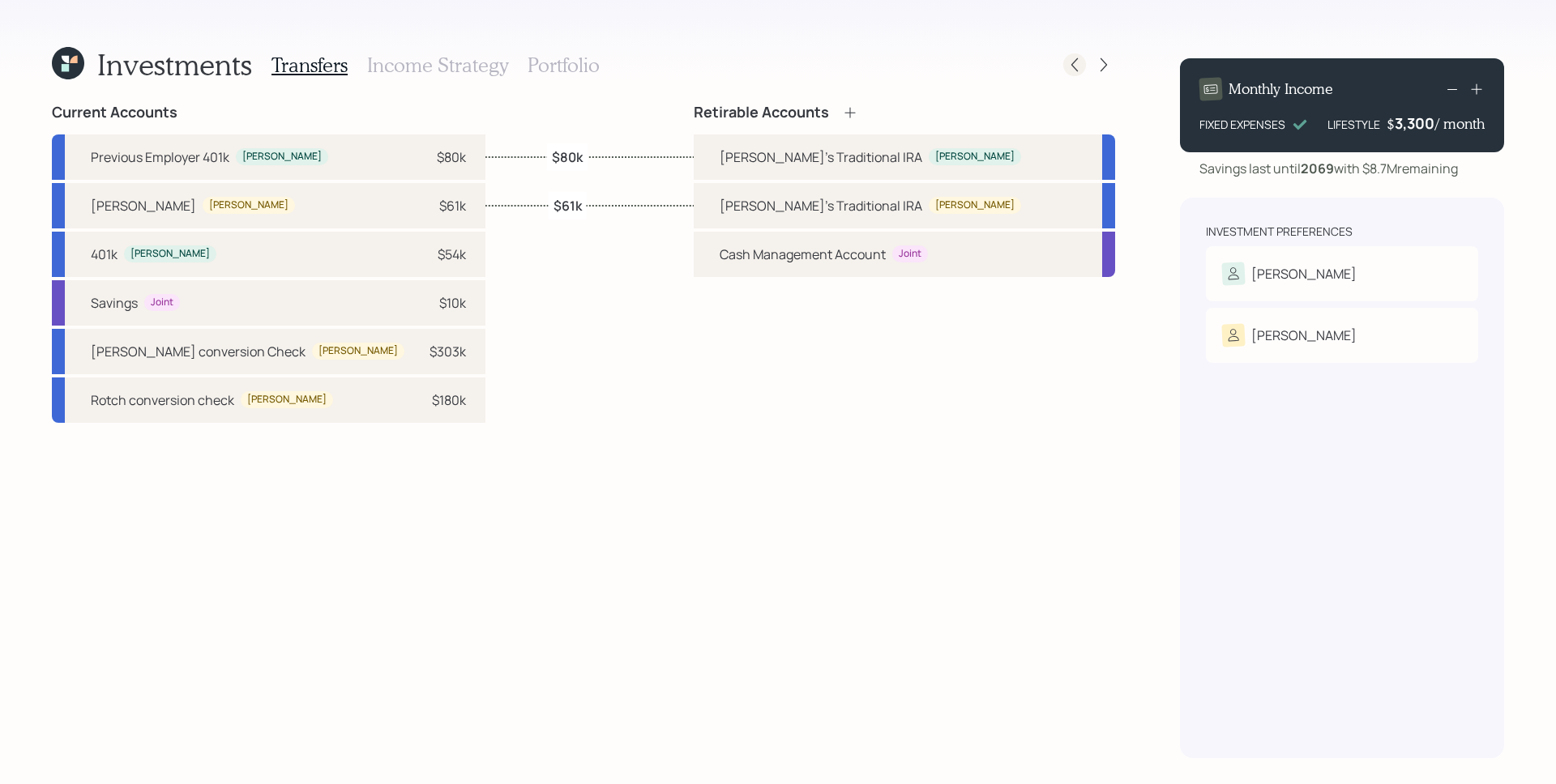
click at [1077, 61] on icon at bounding box center [1074, 65] width 16 height 16
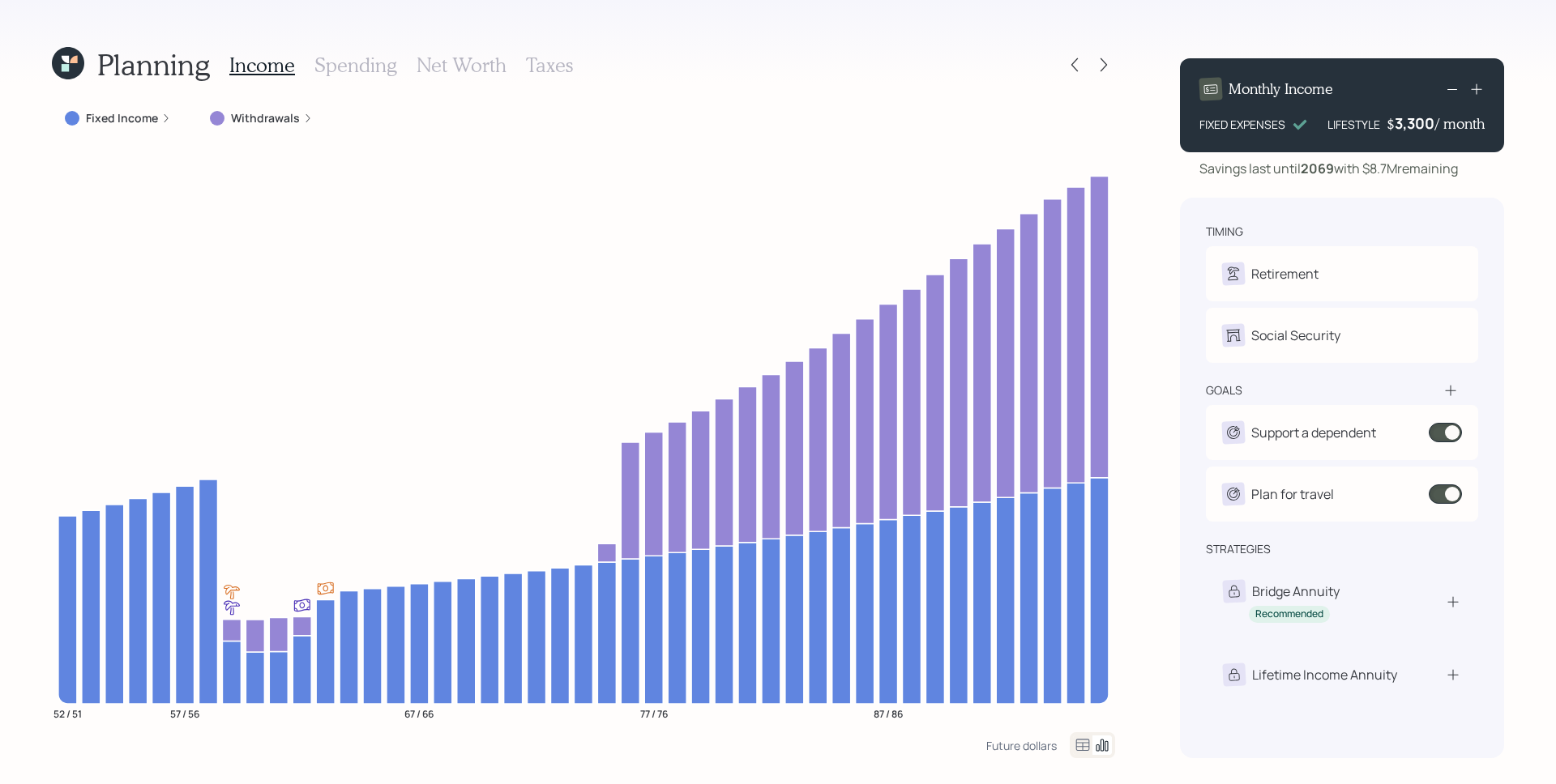
click at [554, 72] on h3 "Taxes" at bounding box center [549, 66] width 47 height 24
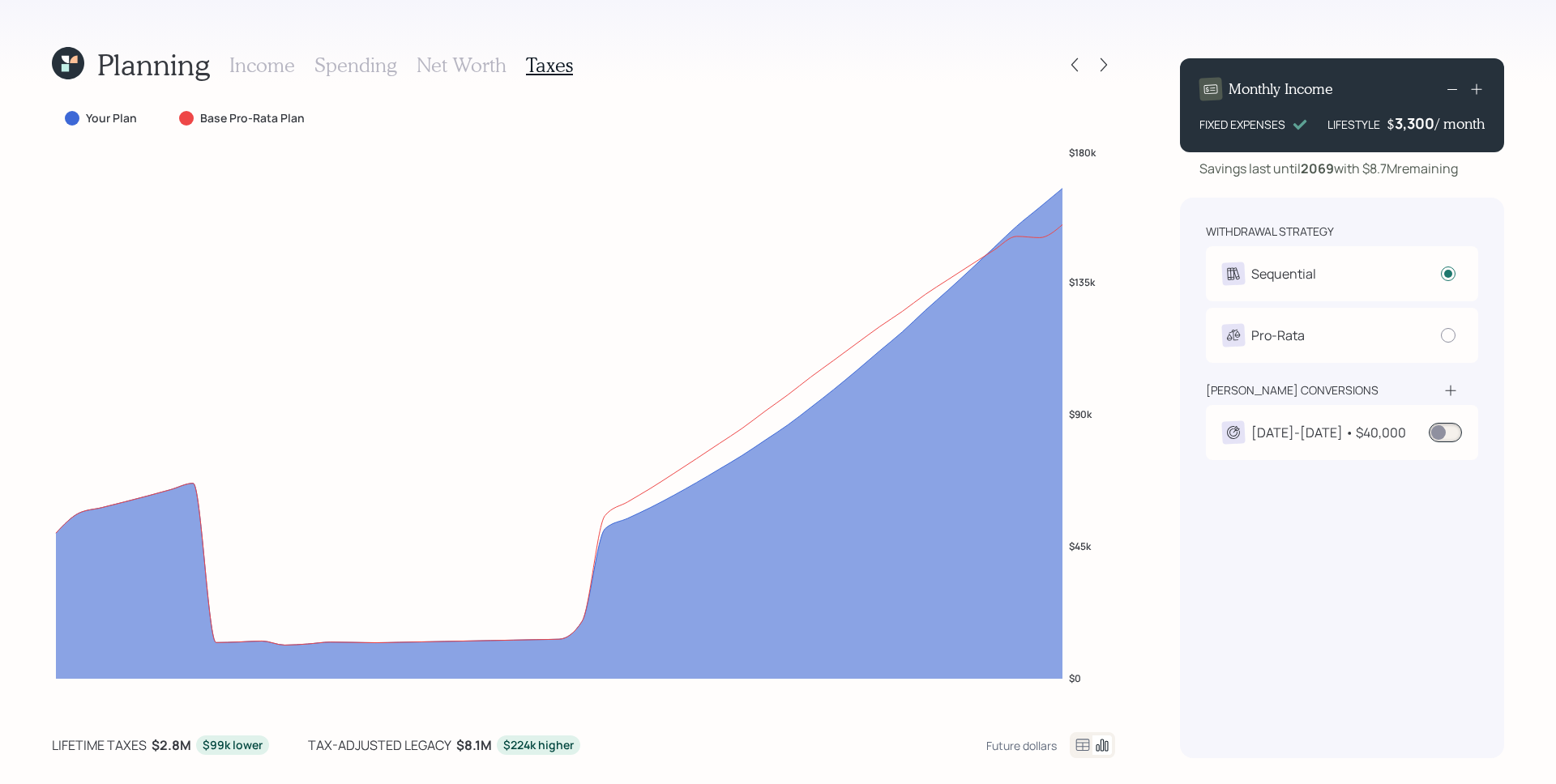
click at [1451, 440] on span at bounding box center [1445, 432] width 33 height 20
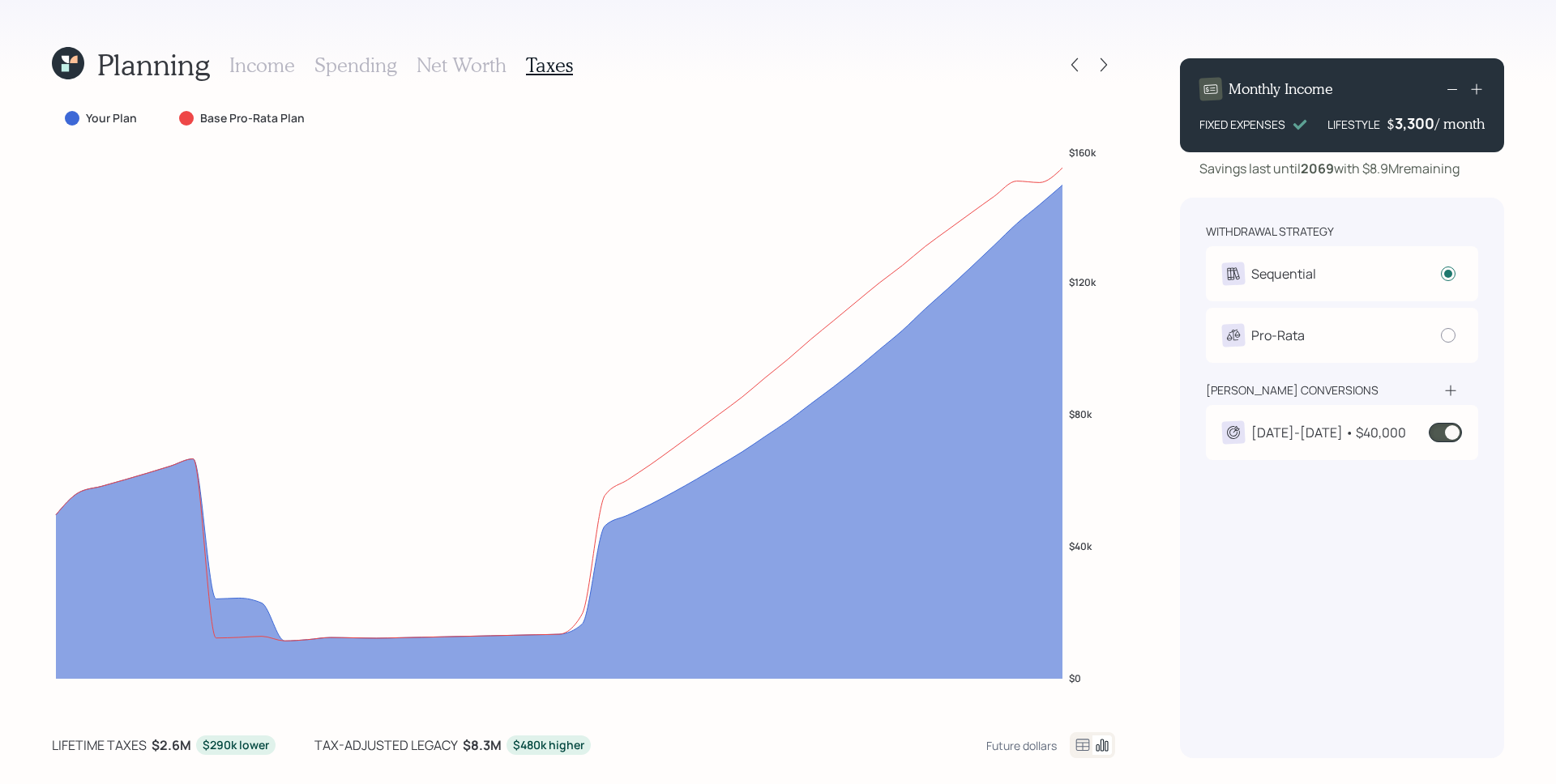
click at [1328, 418] on div "[DATE]-[DATE] • $40,000" at bounding box center [1342, 432] width 272 height 55
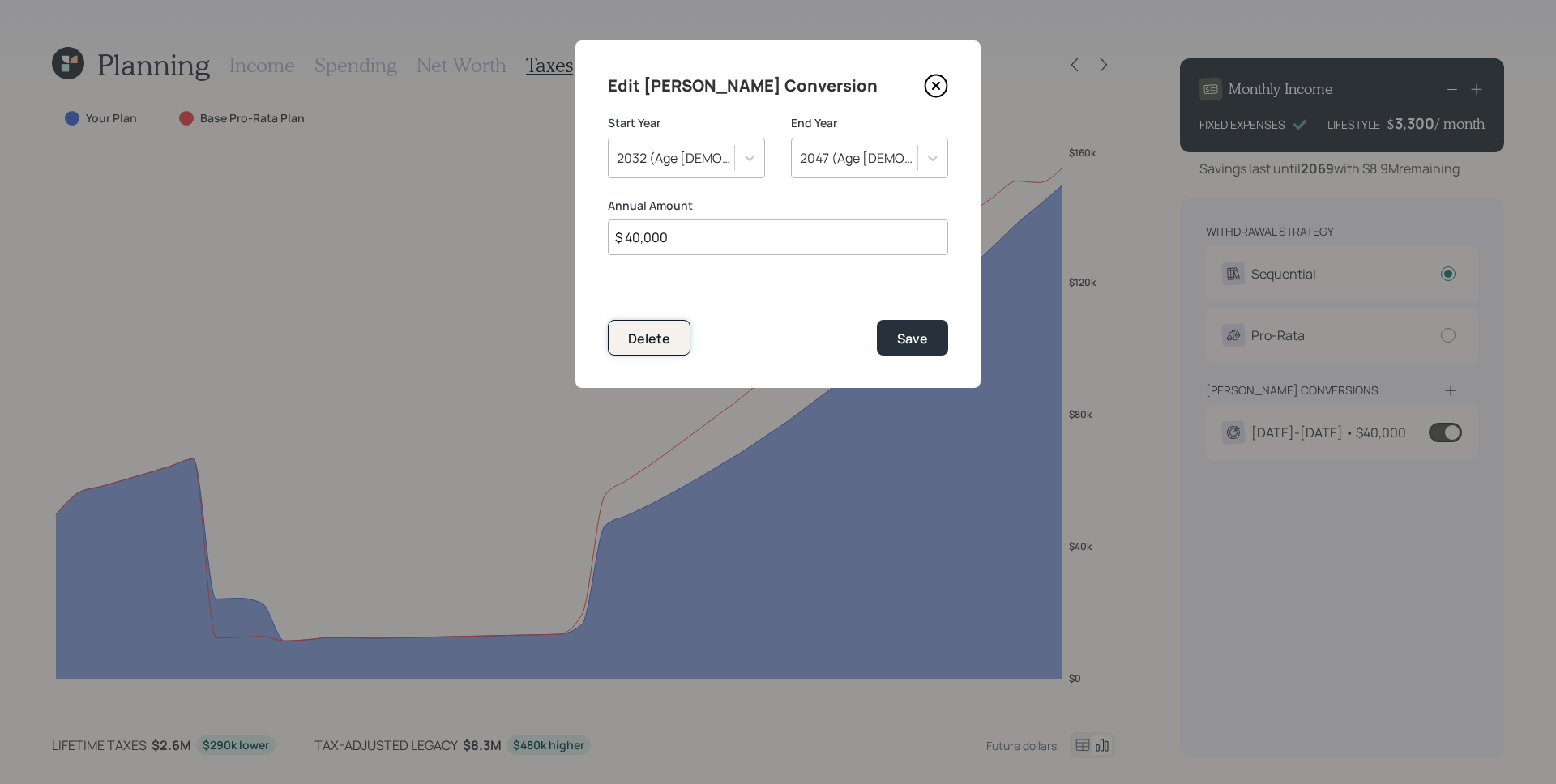
click at [669, 337] on button "Delete" at bounding box center [649, 337] width 83 height 35
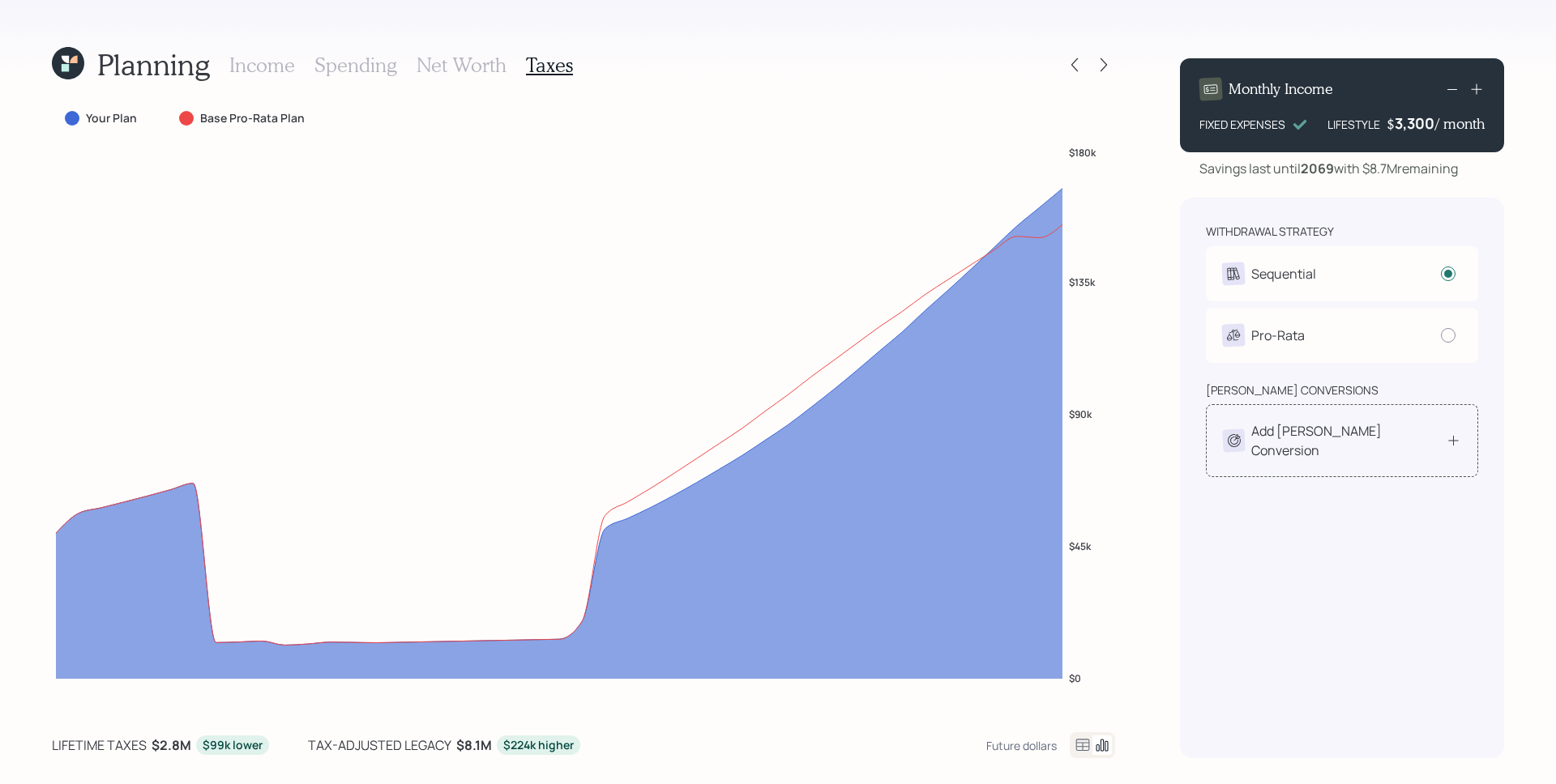
click at [1432, 430] on div "Add [PERSON_NAME] Conversion" at bounding box center [1341, 441] width 238 height 39
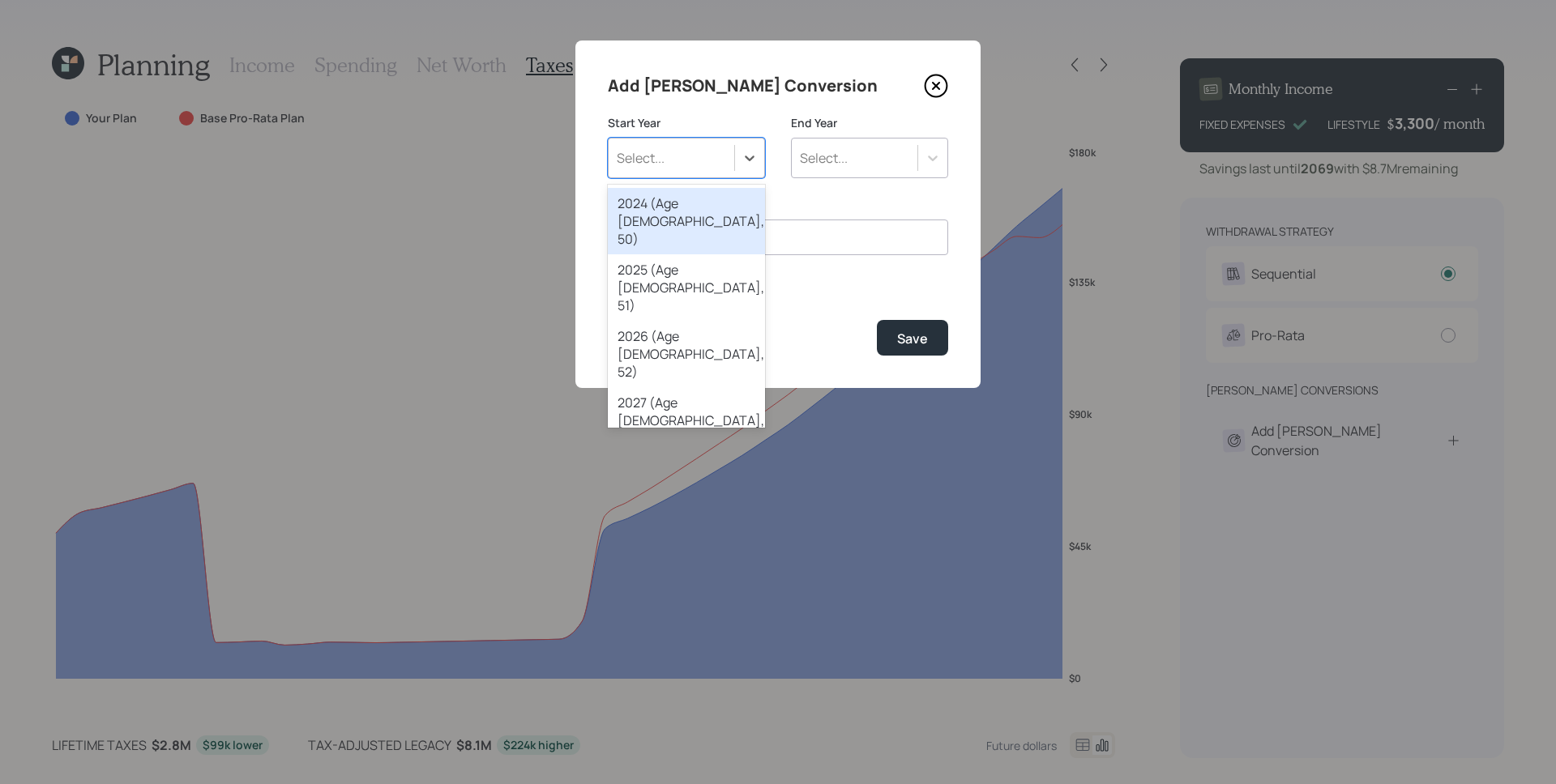
click at [705, 159] on div "Select..." at bounding box center [671, 158] width 125 height 27
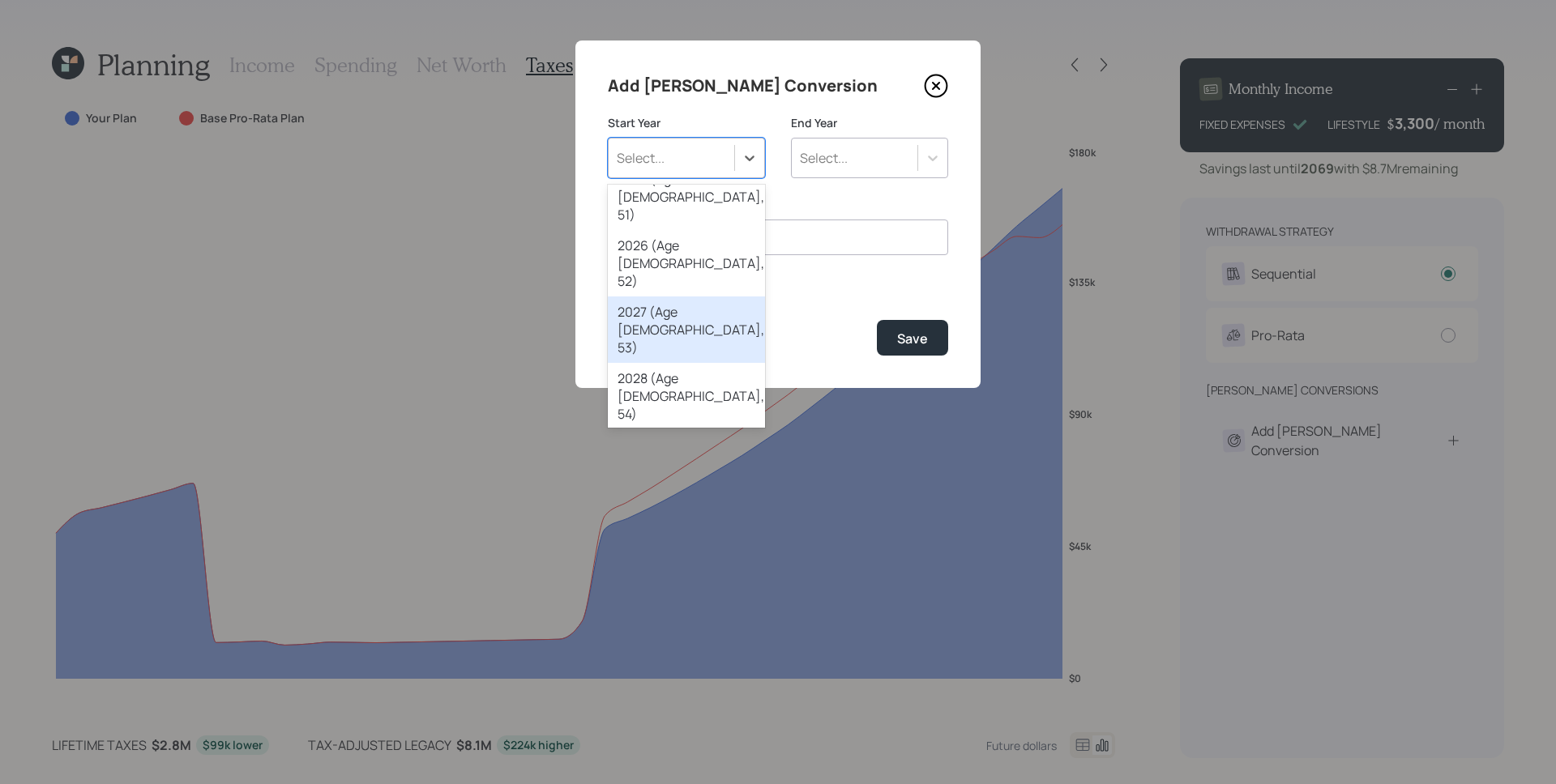
scroll to position [131, 0]
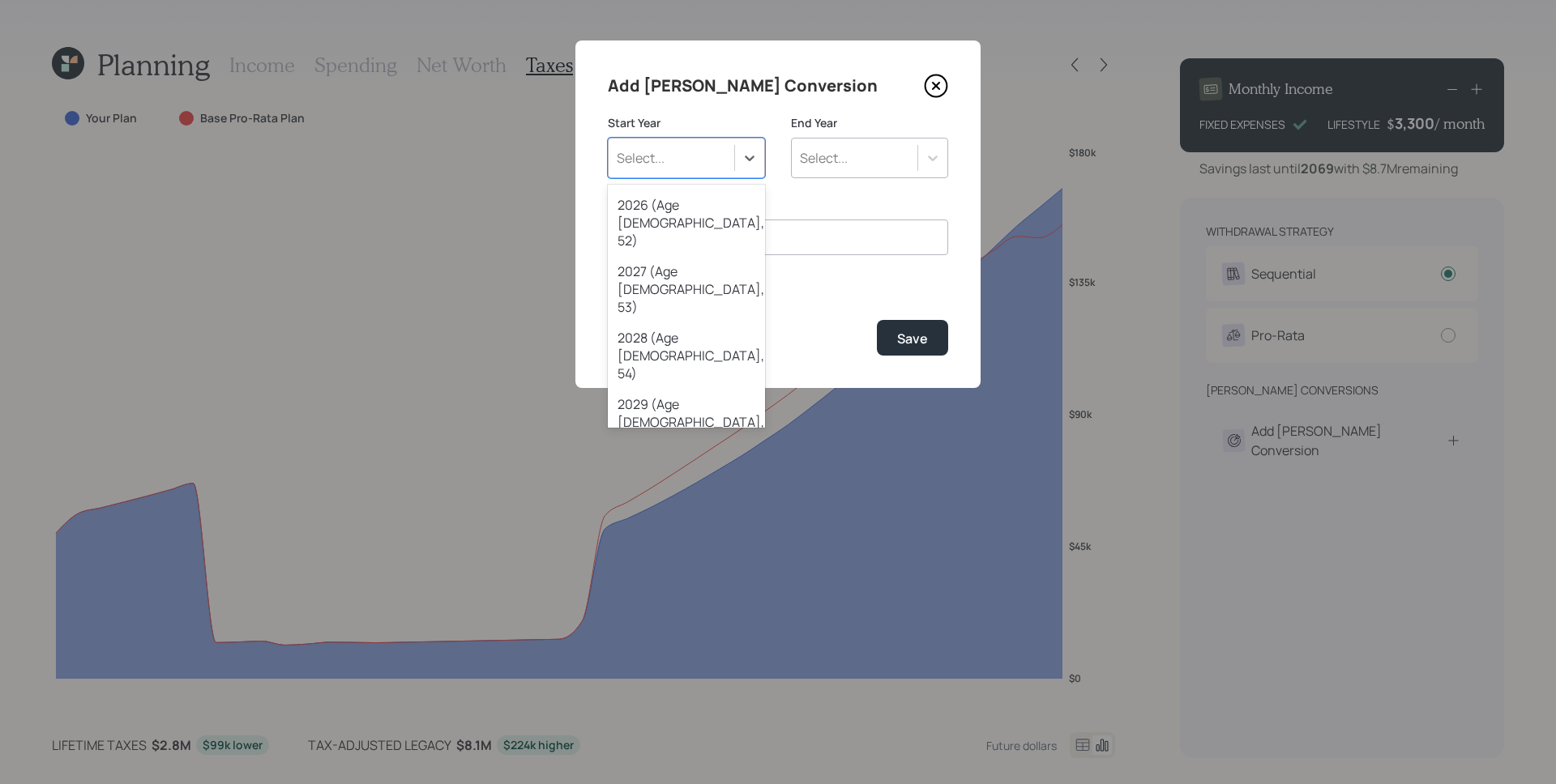
click at [712, 654] on div "2033 (Age [DEMOGRAPHIC_DATA], 59)" at bounding box center [686, 688] width 157 height 66
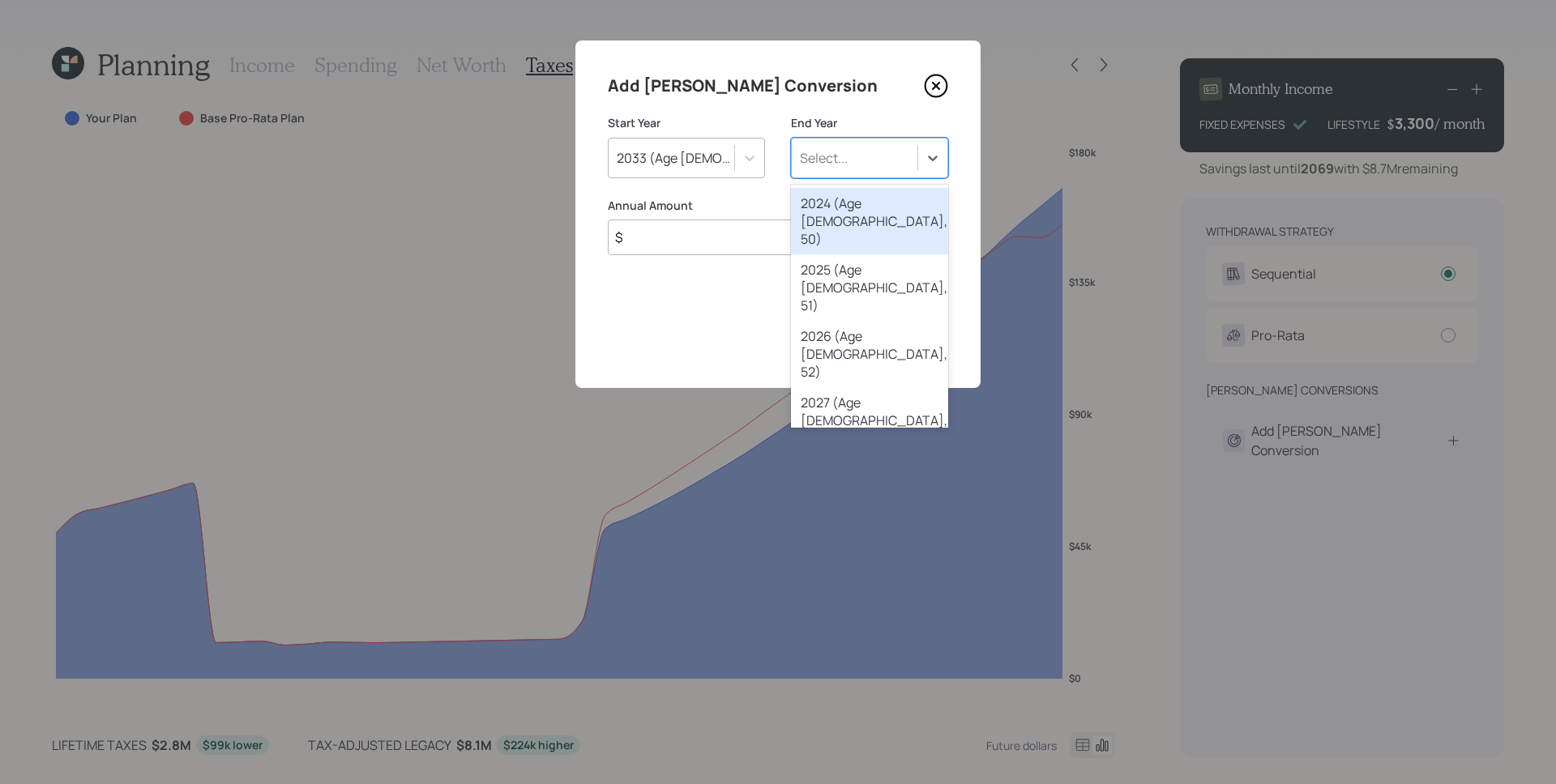
click at [841, 167] on div "Select..." at bounding box center [854, 158] width 125 height 27
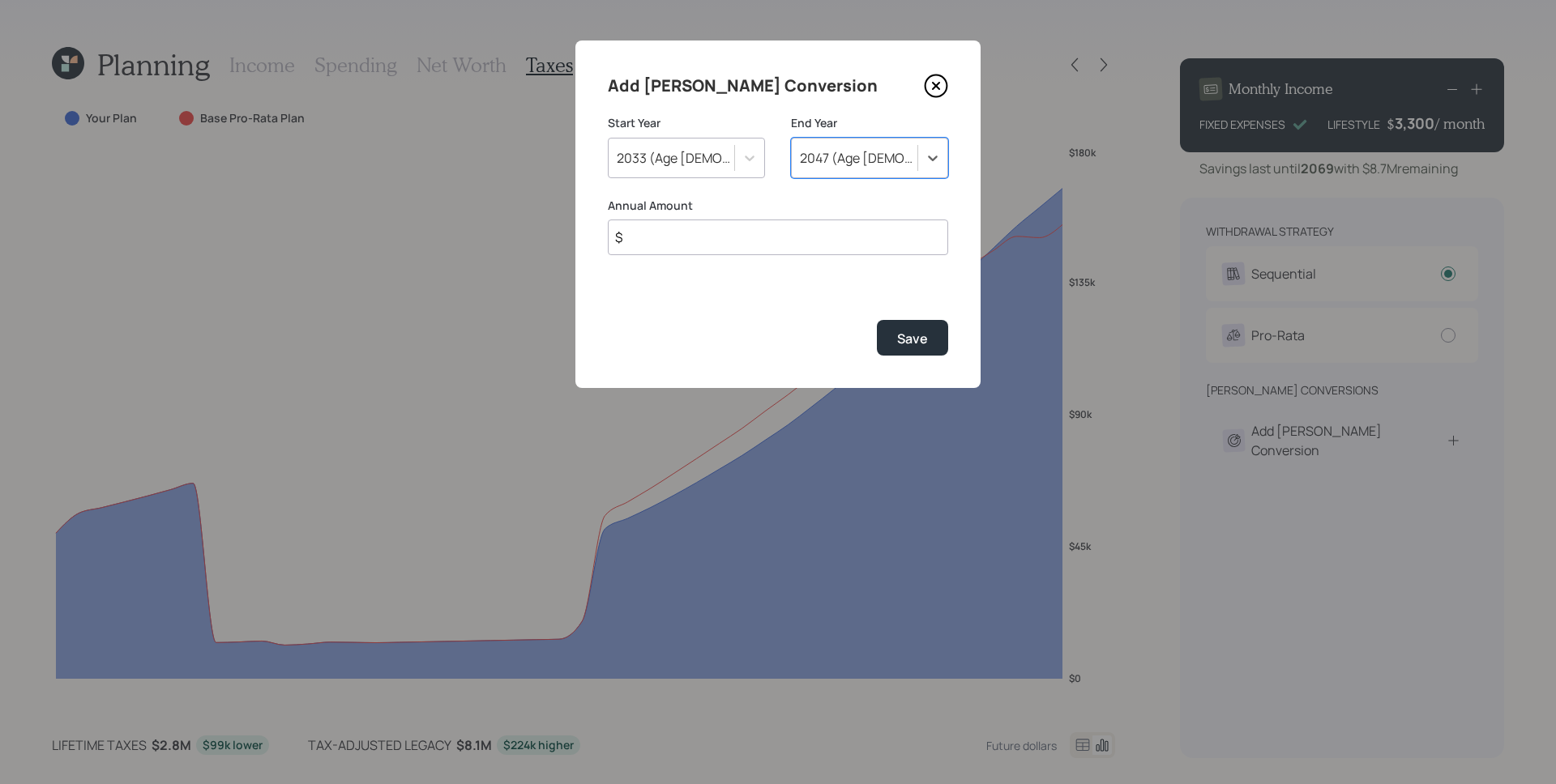
click at [763, 231] on input "$" at bounding box center [778, 238] width 340 height 36
type input "$ 40,000"
click at [877, 320] on button "Save" at bounding box center [913, 337] width 72 height 35
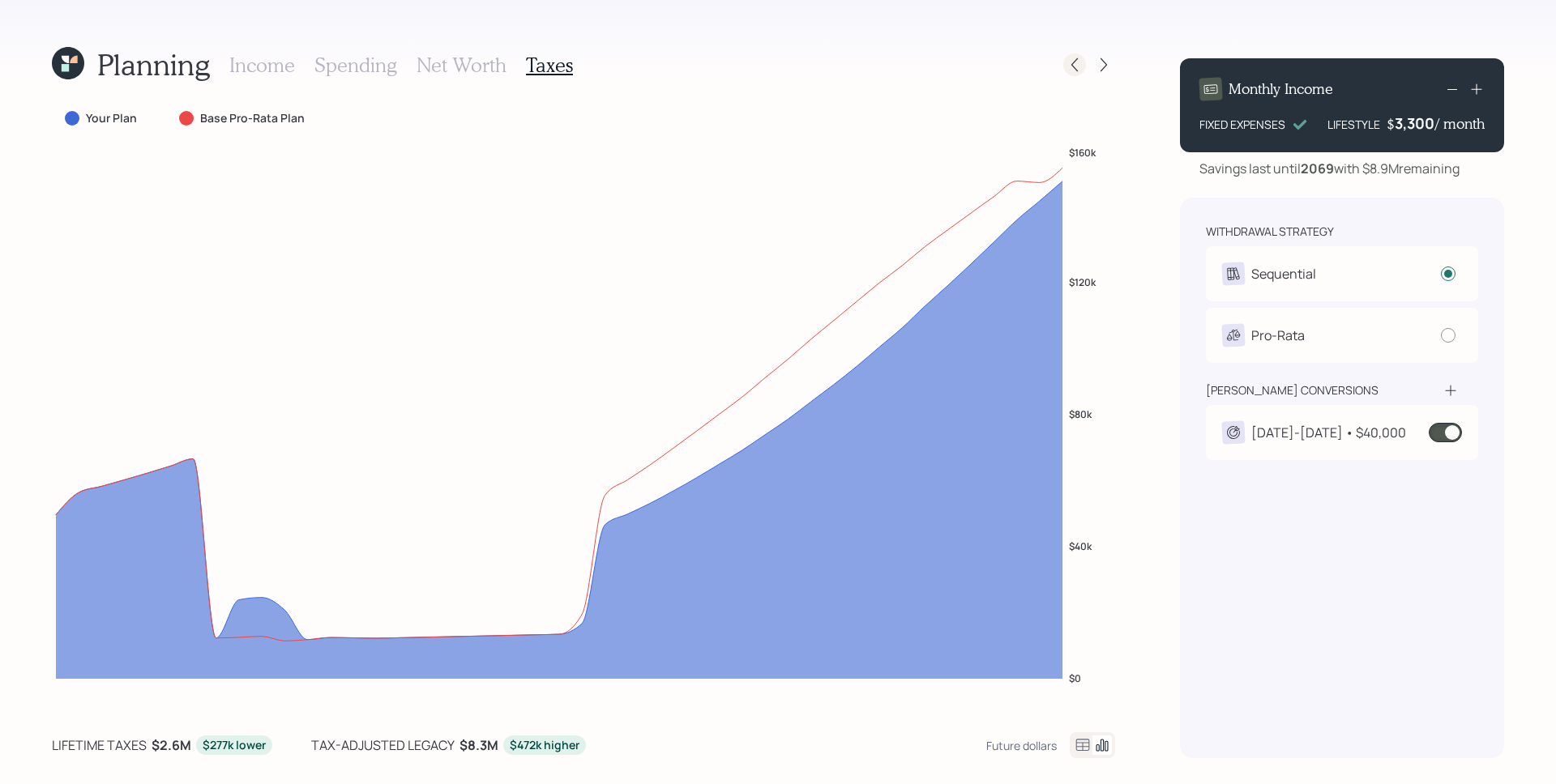
click at [1079, 66] on icon at bounding box center [1074, 65] width 16 height 16
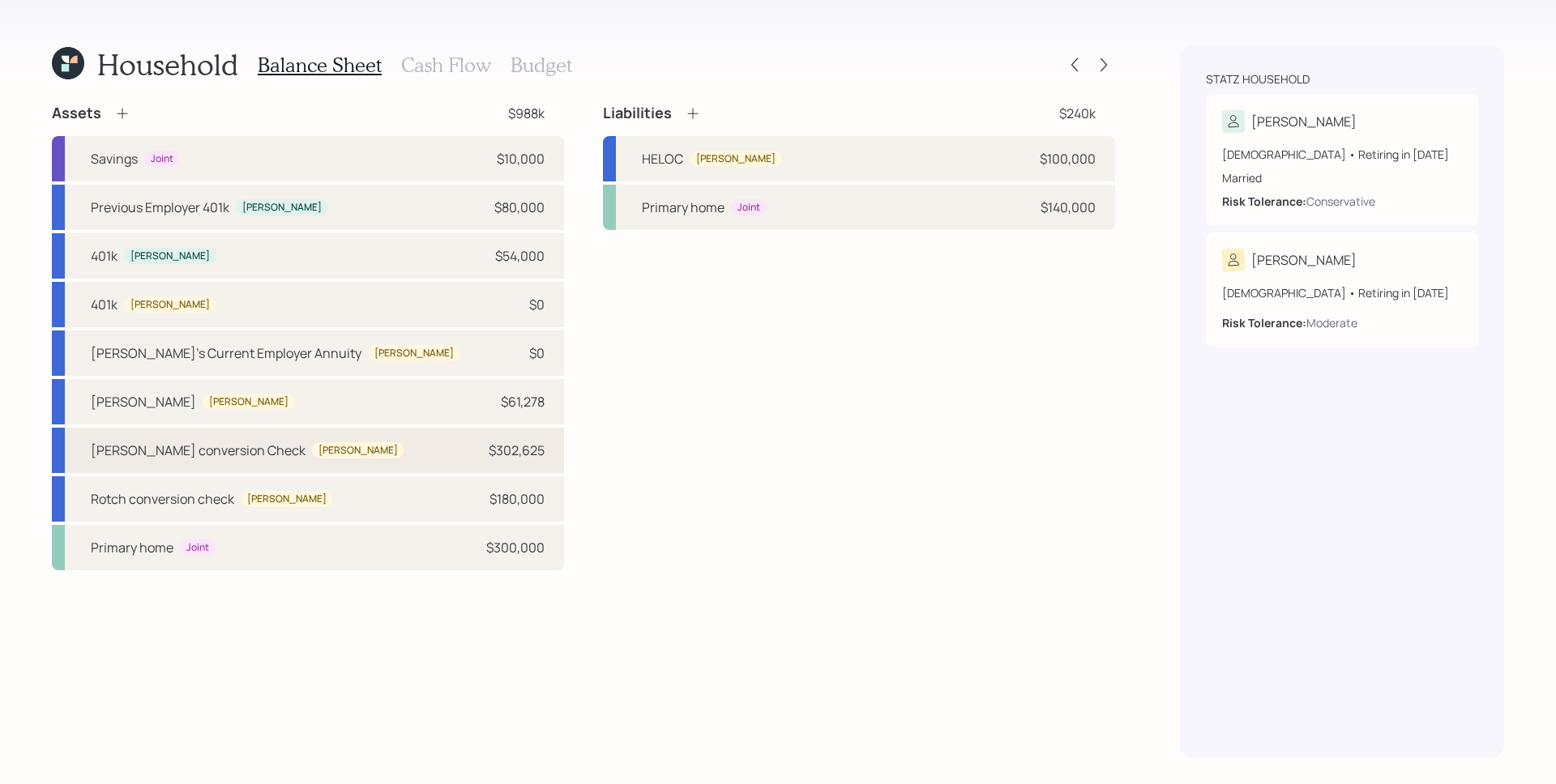
click at [309, 447] on div "[PERSON_NAME] conversion Check [PERSON_NAME] $302,625" at bounding box center [308, 450] width 512 height 45
select select "ira"
select select "balanced"
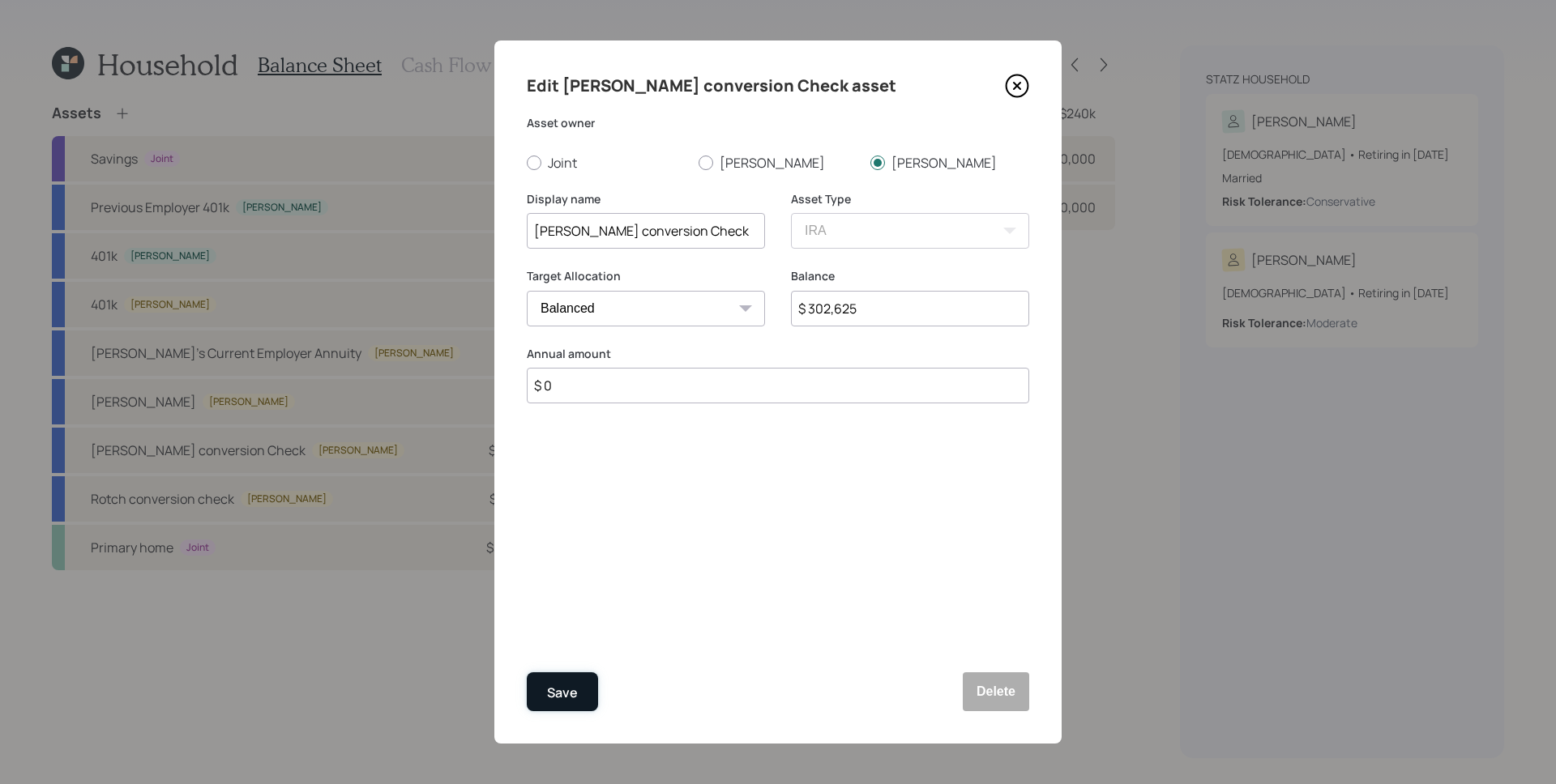
click at [574, 698] on div "Save" at bounding box center [563, 693] width 31 height 22
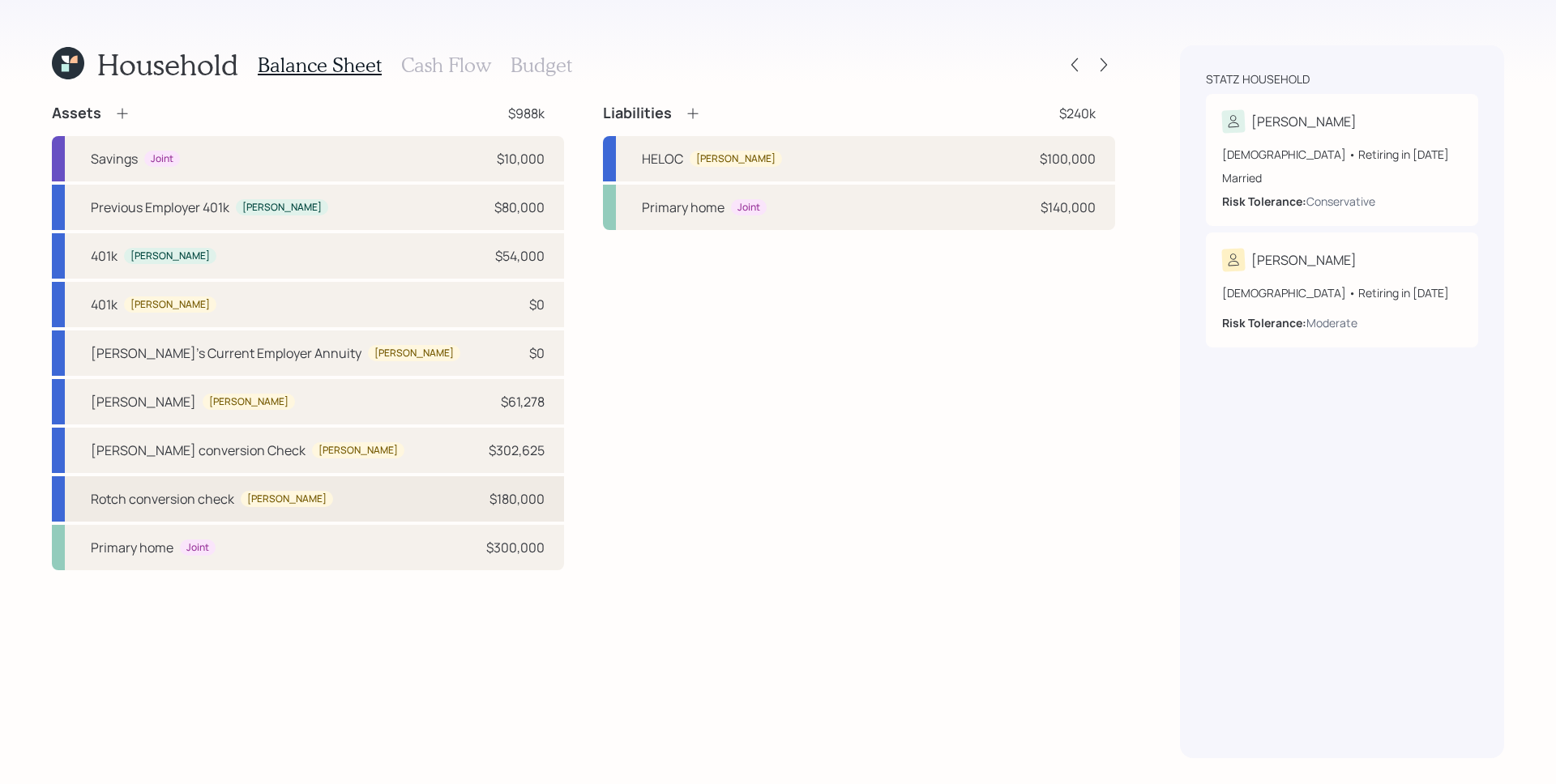
click at [348, 503] on div "Rotch conversion check [PERSON_NAME] $180,000" at bounding box center [308, 499] width 512 height 45
select select "ira"
select select "balanced"
click at [1105, 64] on icon at bounding box center [1103, 65] width 16 height 16
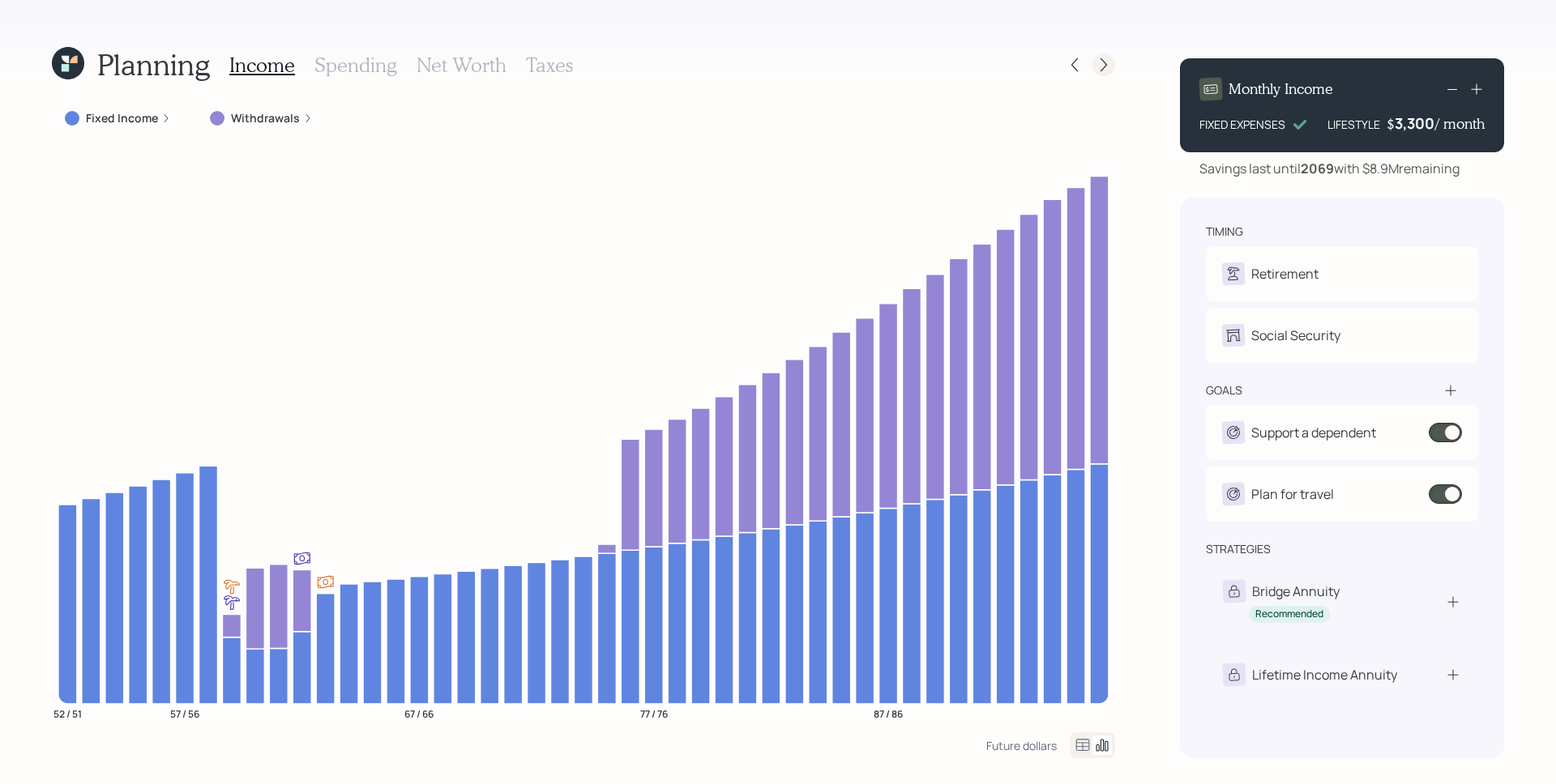
click at [1099, 72] on icon at bounding box center [1103, 65] width 16 height 16
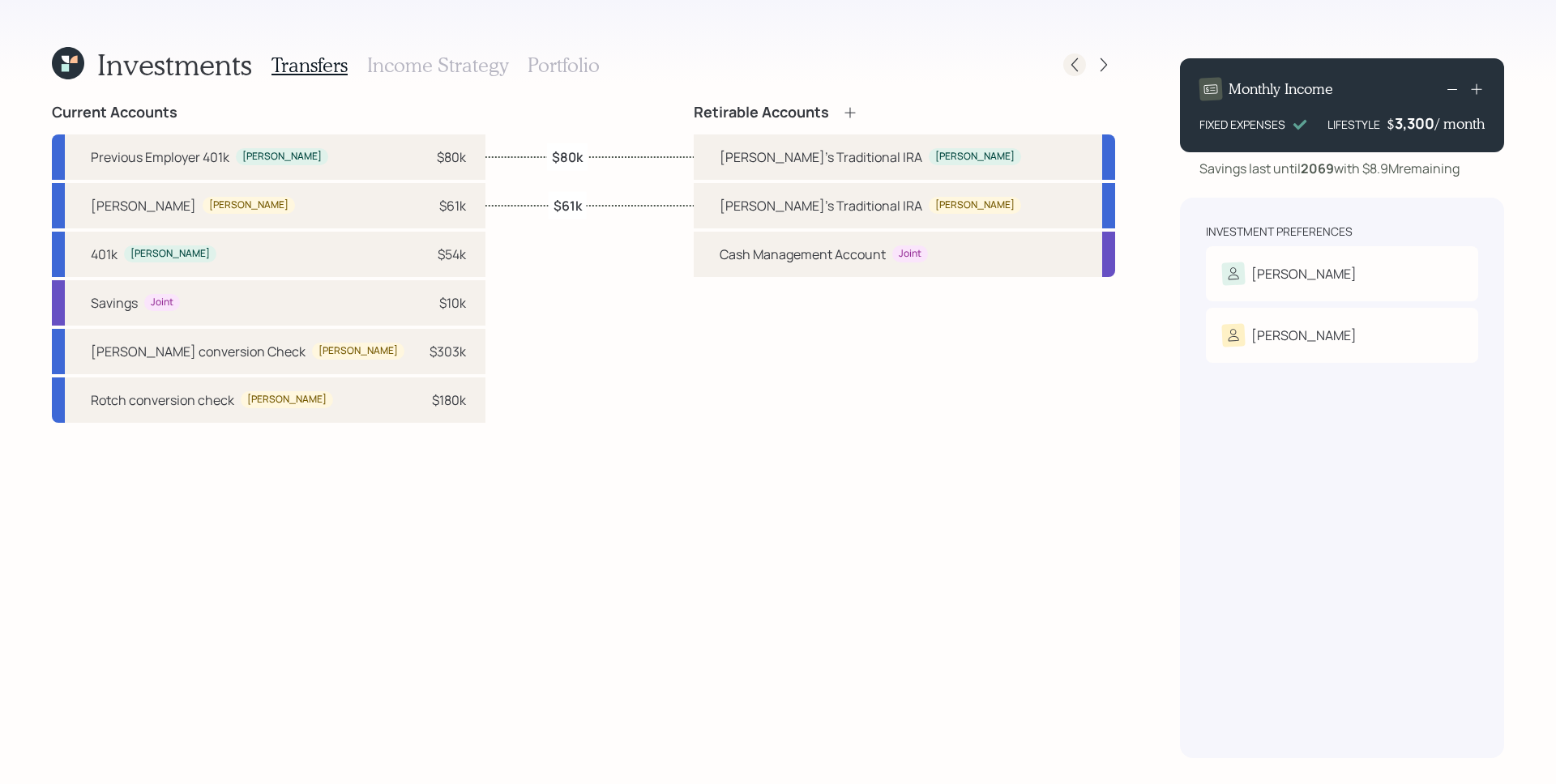
click at [1077, 57] on icon at bounding box center [1074, 65] width 16 height 16
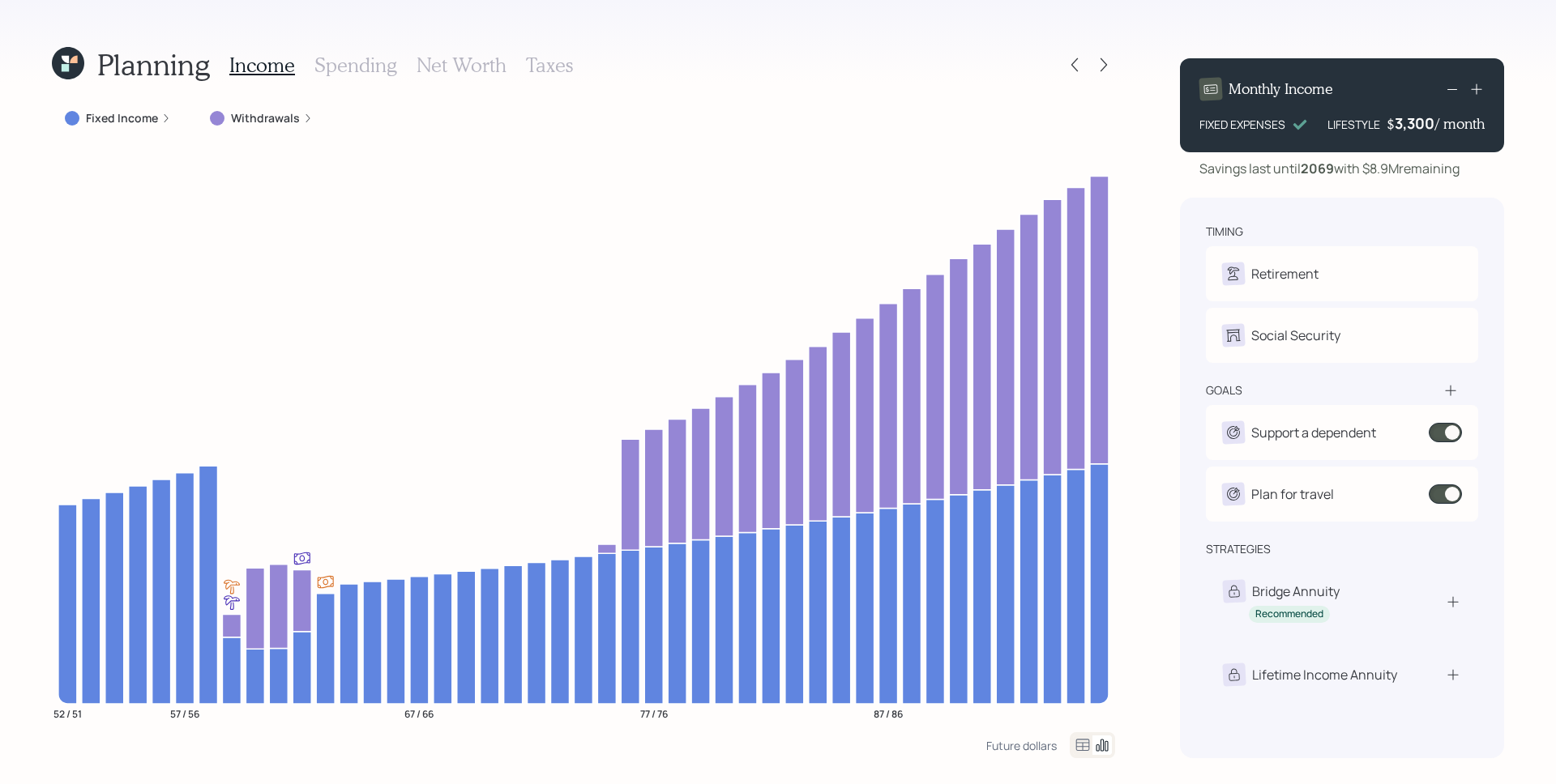
click at [552, 61] on h3 "Taxes" at bounding box center [549, 66] width 47 height 24
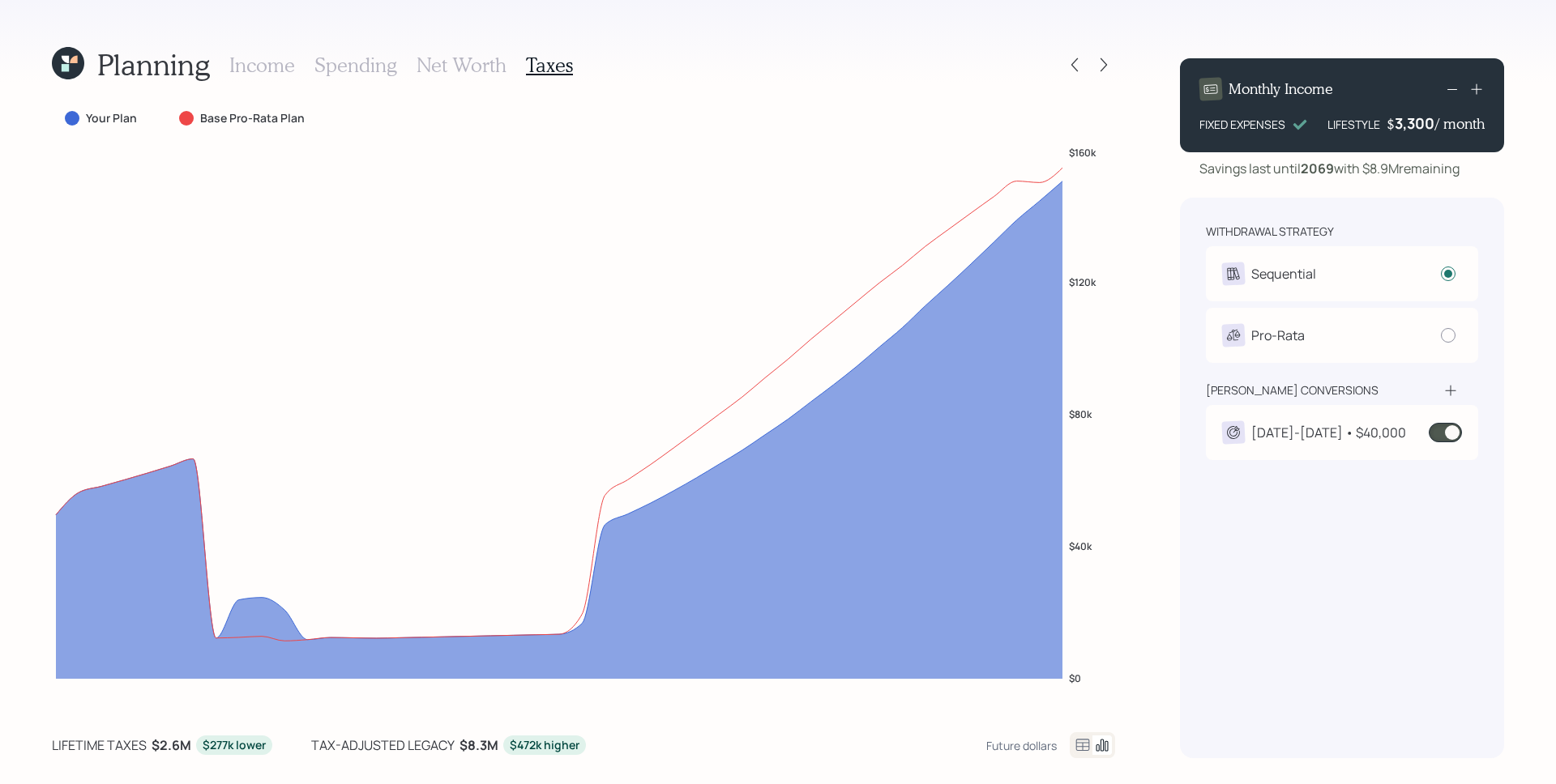
click at [1456, 383] on icon at bounding box center [1450, 390] width 16 height 16
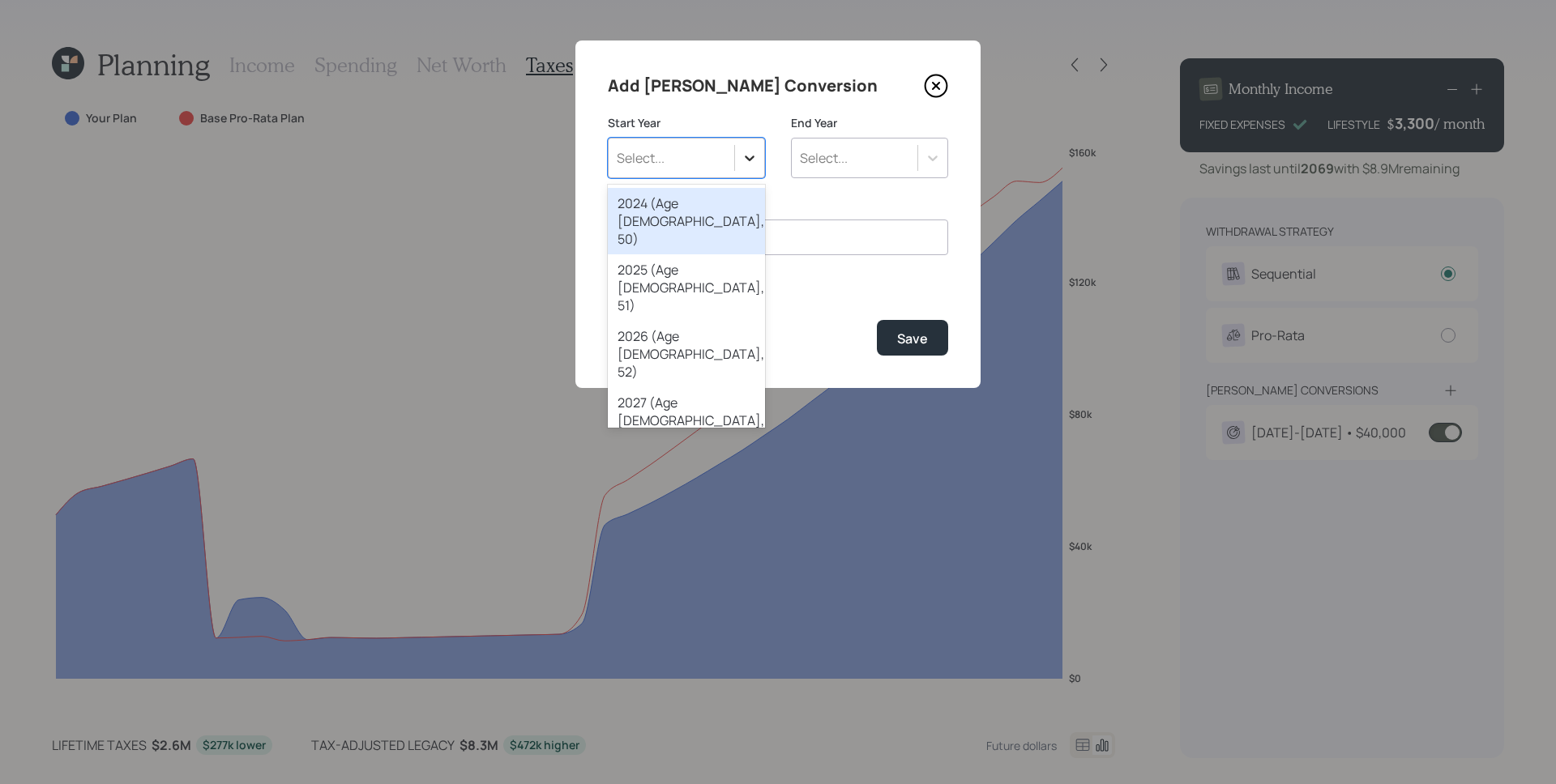
click at [760, 161] on div at bounding box center [749, 158] width 29 height 29
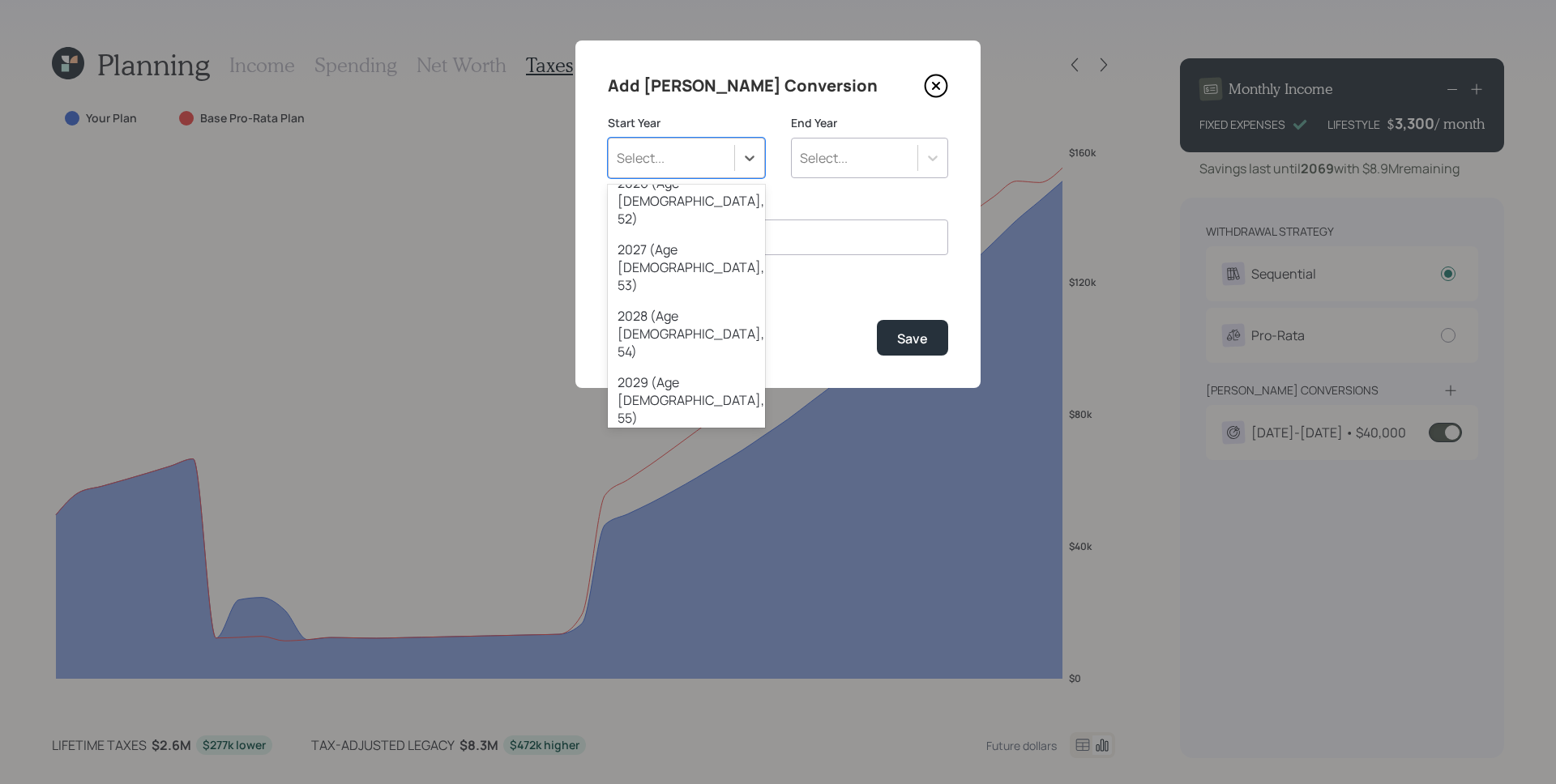
scroll to position [216, 0]
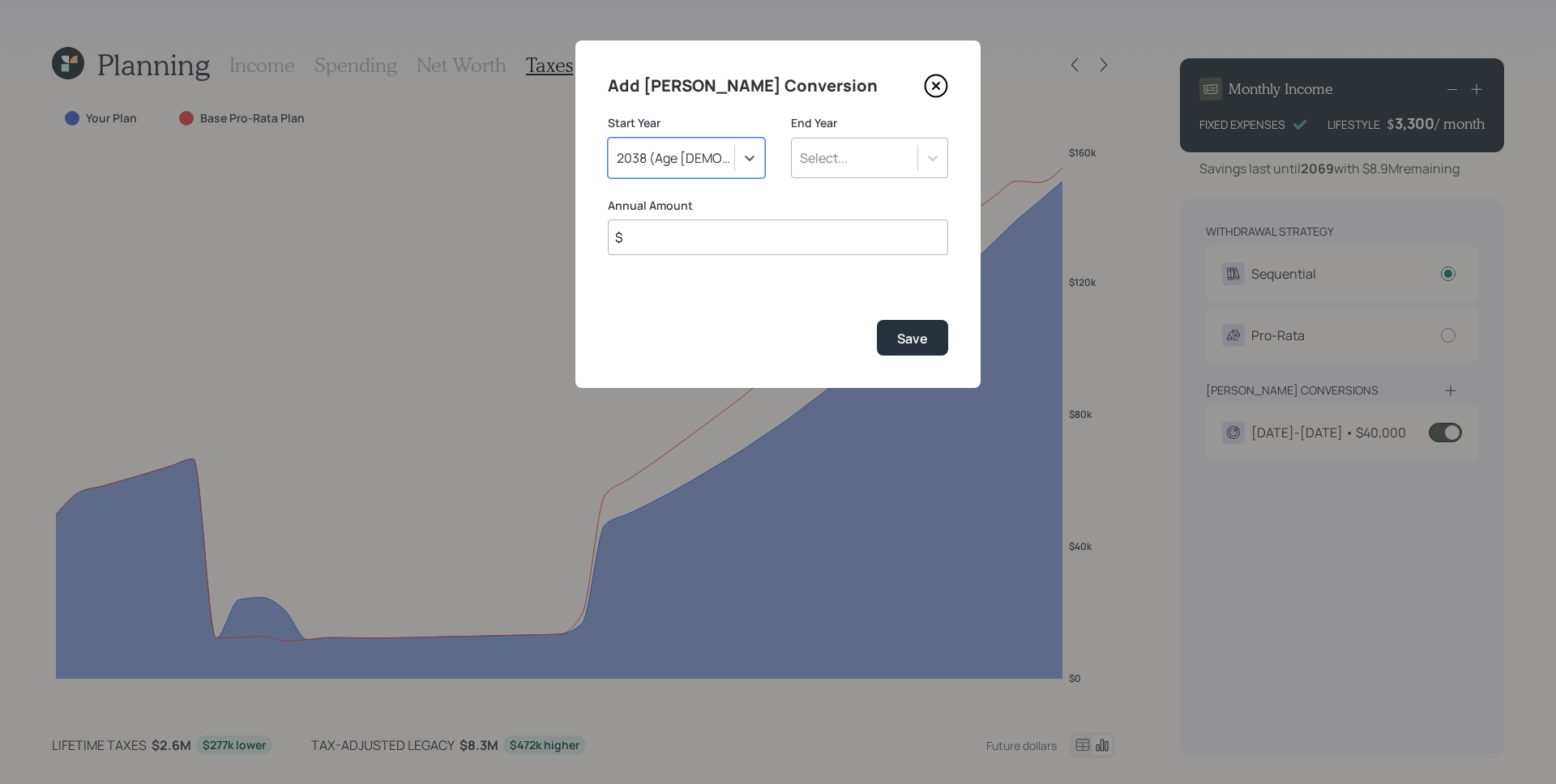
click at [845, 160] on div "Select..." at bounding box center [824, 158] width 48 height 18
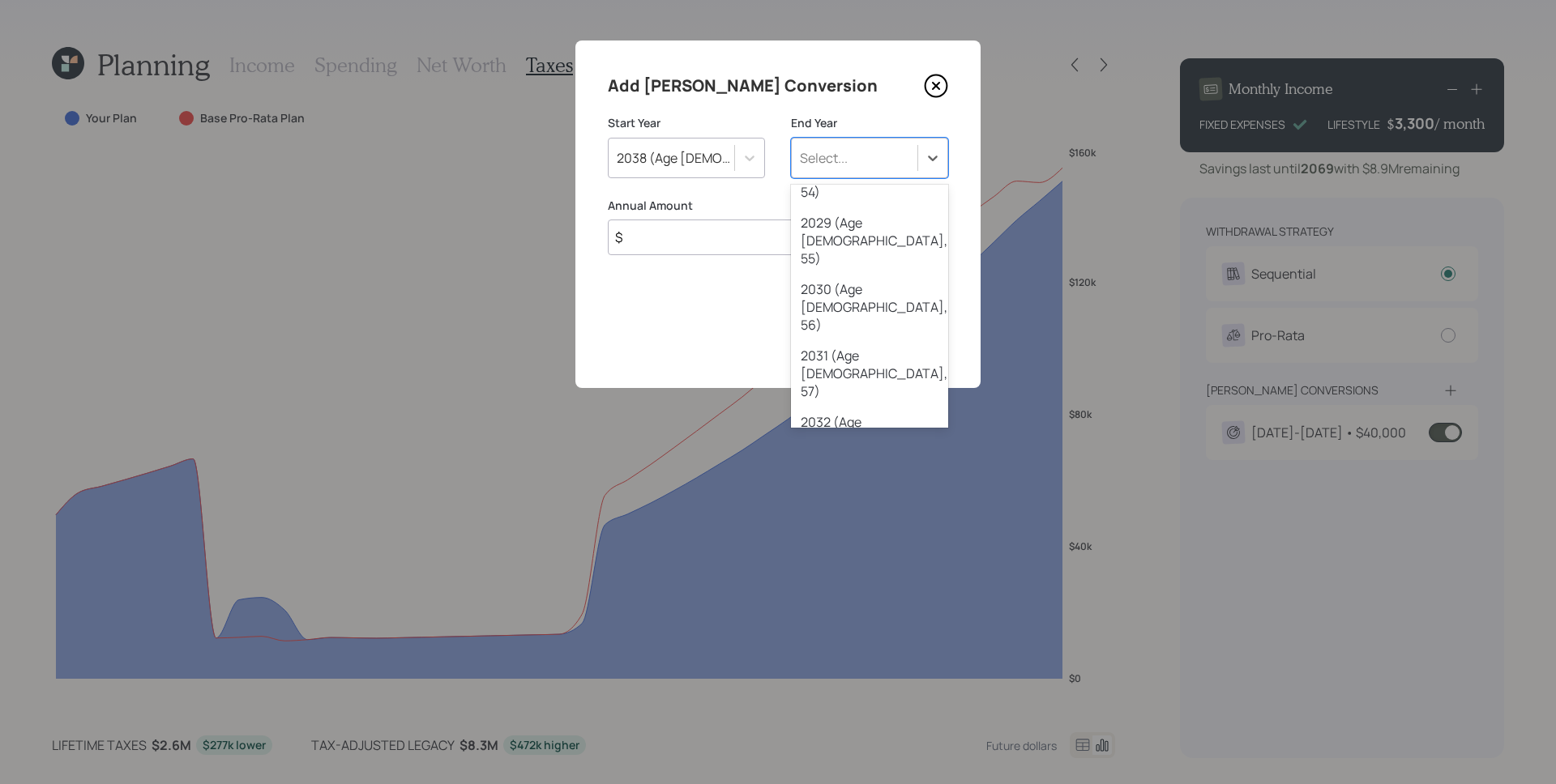
scroll to position [315, 0]
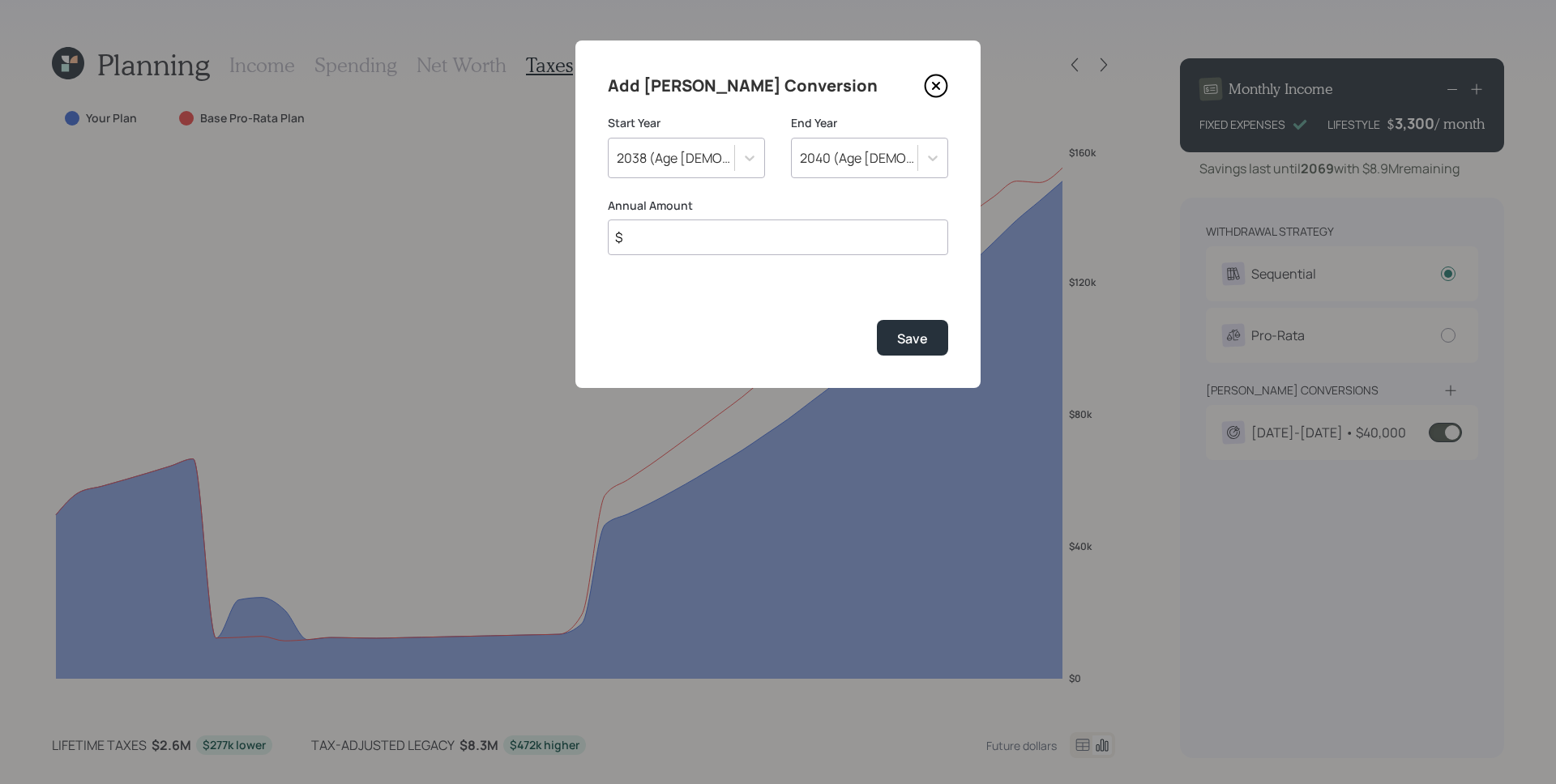
click at [762, 233] on input "$" at bounding box center [778, 238] width 340 height 36
type input "$ 40,000"
click at [877, 320] on button "Save" at bounding box center [913, 337] width 72 height 35
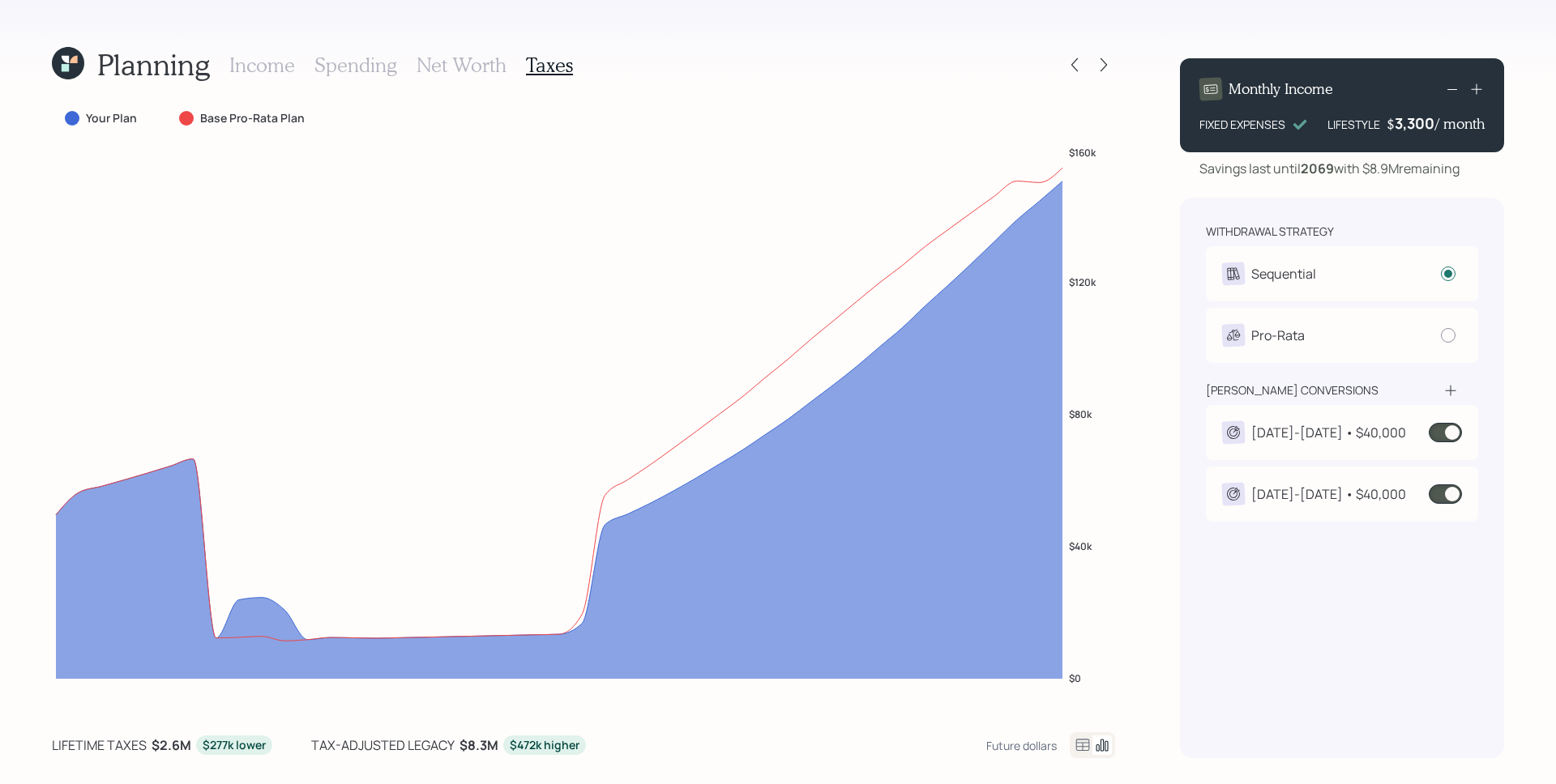
click at [1350, 484] on div "[DATE]-[DATE] • $40,000" at bounding box center [1329, 493] width 155 height 20
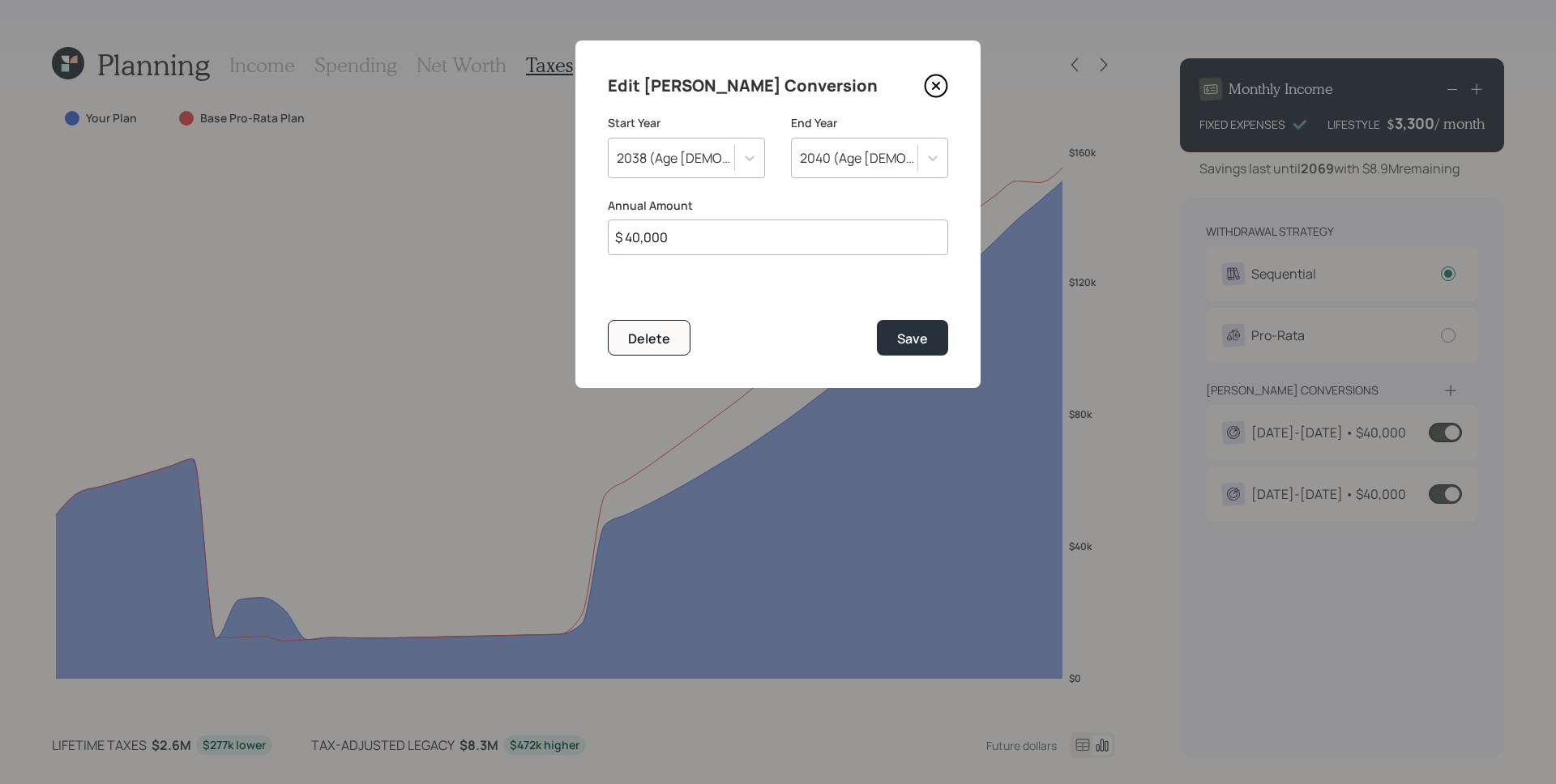
click at [639, 358] on div "Edit [PERSON_NAME] Conversion Start Year [DATE] (Age [DEMOGRAPHIC_DATA], 64) En…" at bounding box center [778, 215] width 405 height 348
click at [644, 337] on div "Delete" at bounding box center [649, 338] width 42 height 18
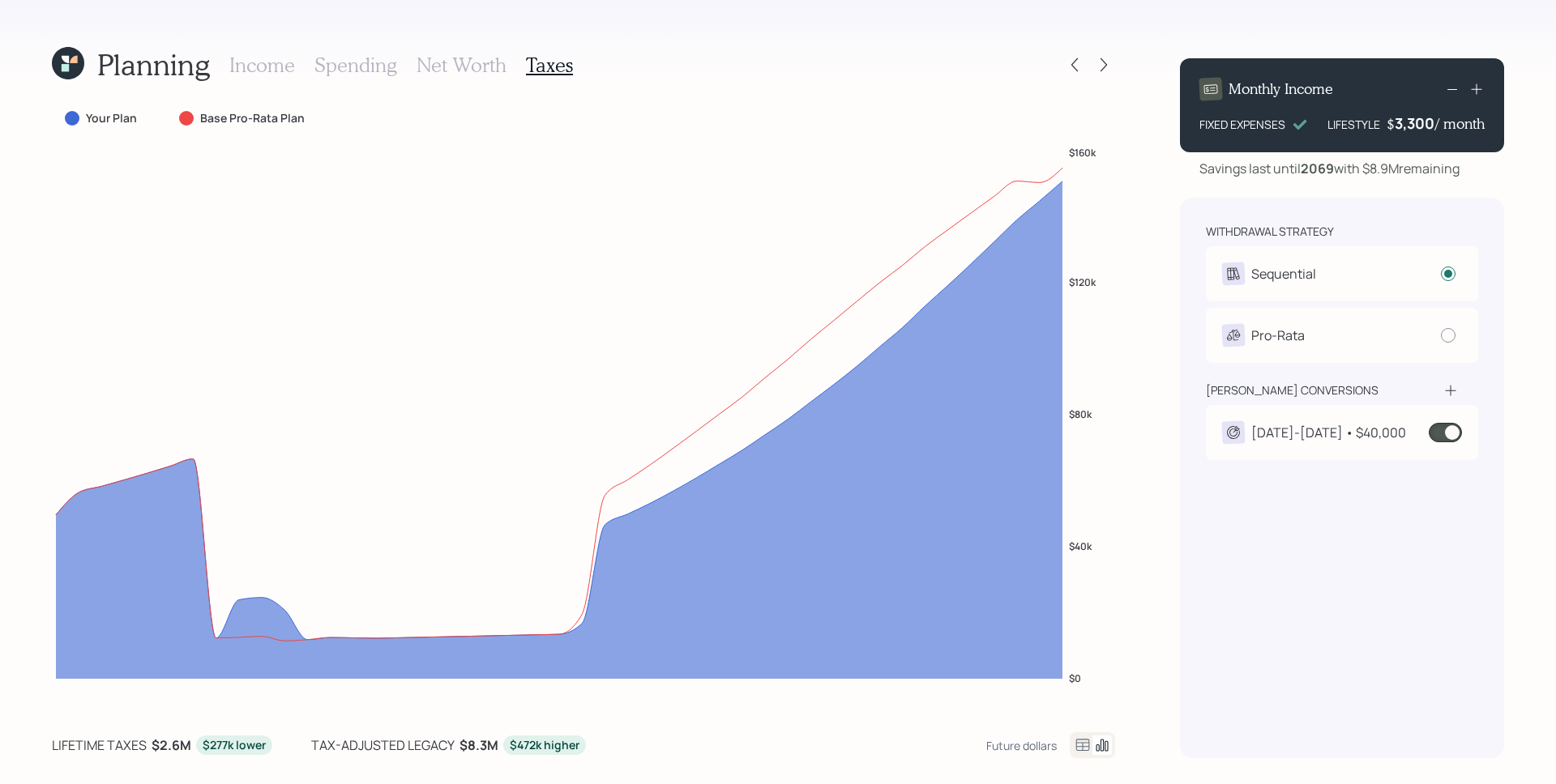
click at [1316, 408] on div "[DATE]-[DATE] • $40,000" at bounding box center [1342, 432] width 272 height 55
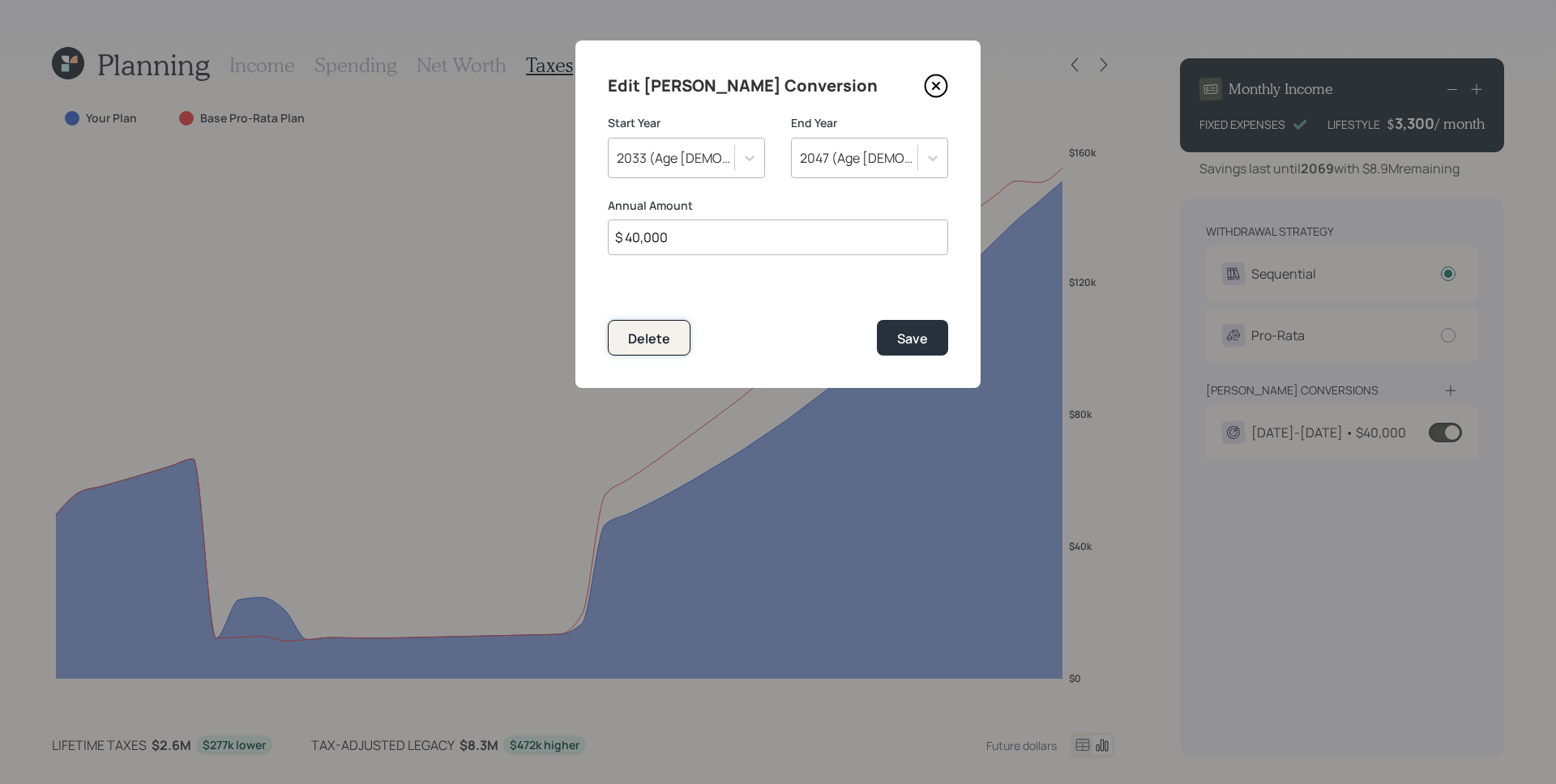
click at [665, 329] on button "Delete" at bounding box center [649, 337] width 83 height 35
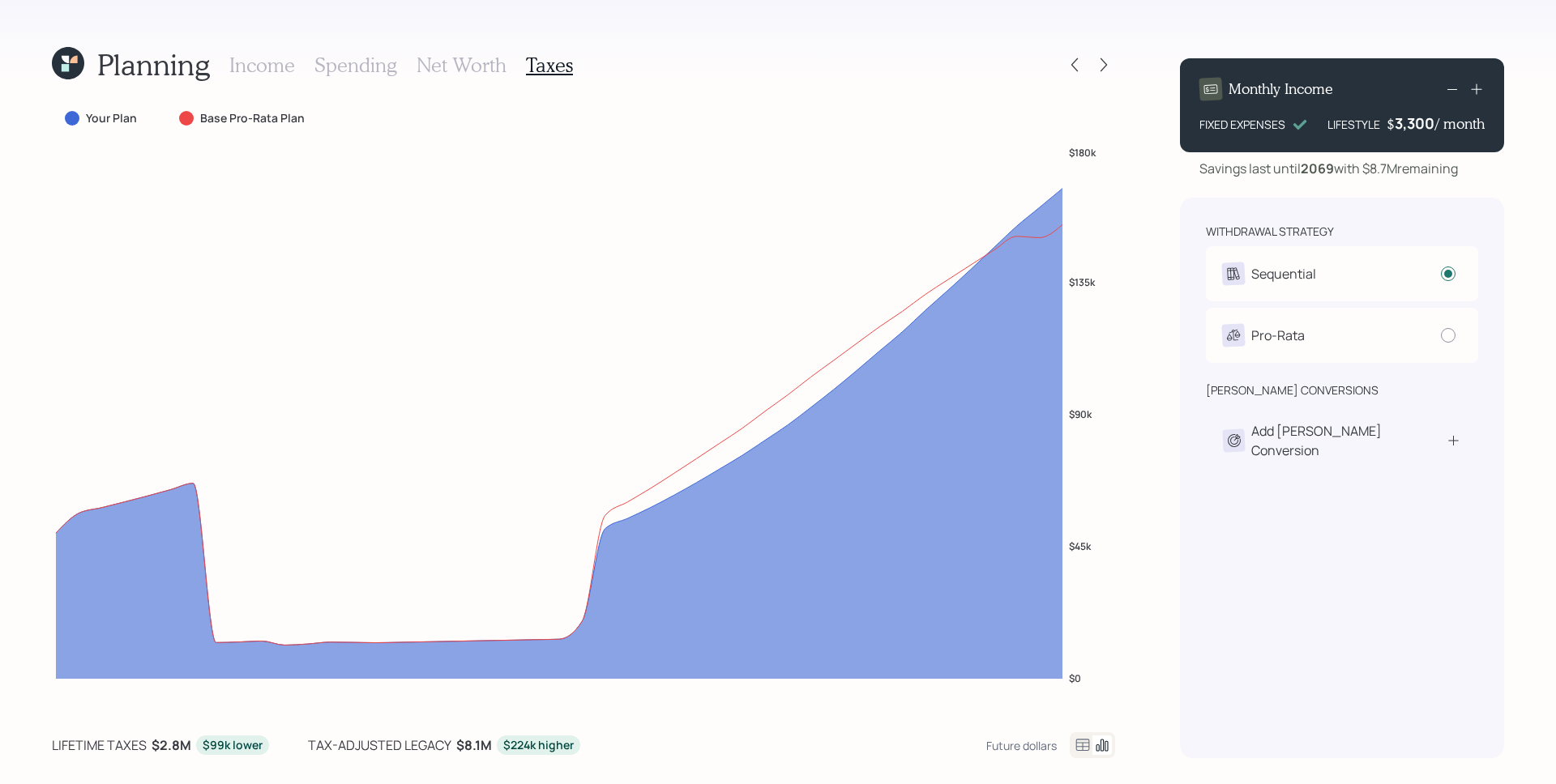
click at [261, 63] on h3 "Income" at bounding box center [262, 66] width 66 height 24
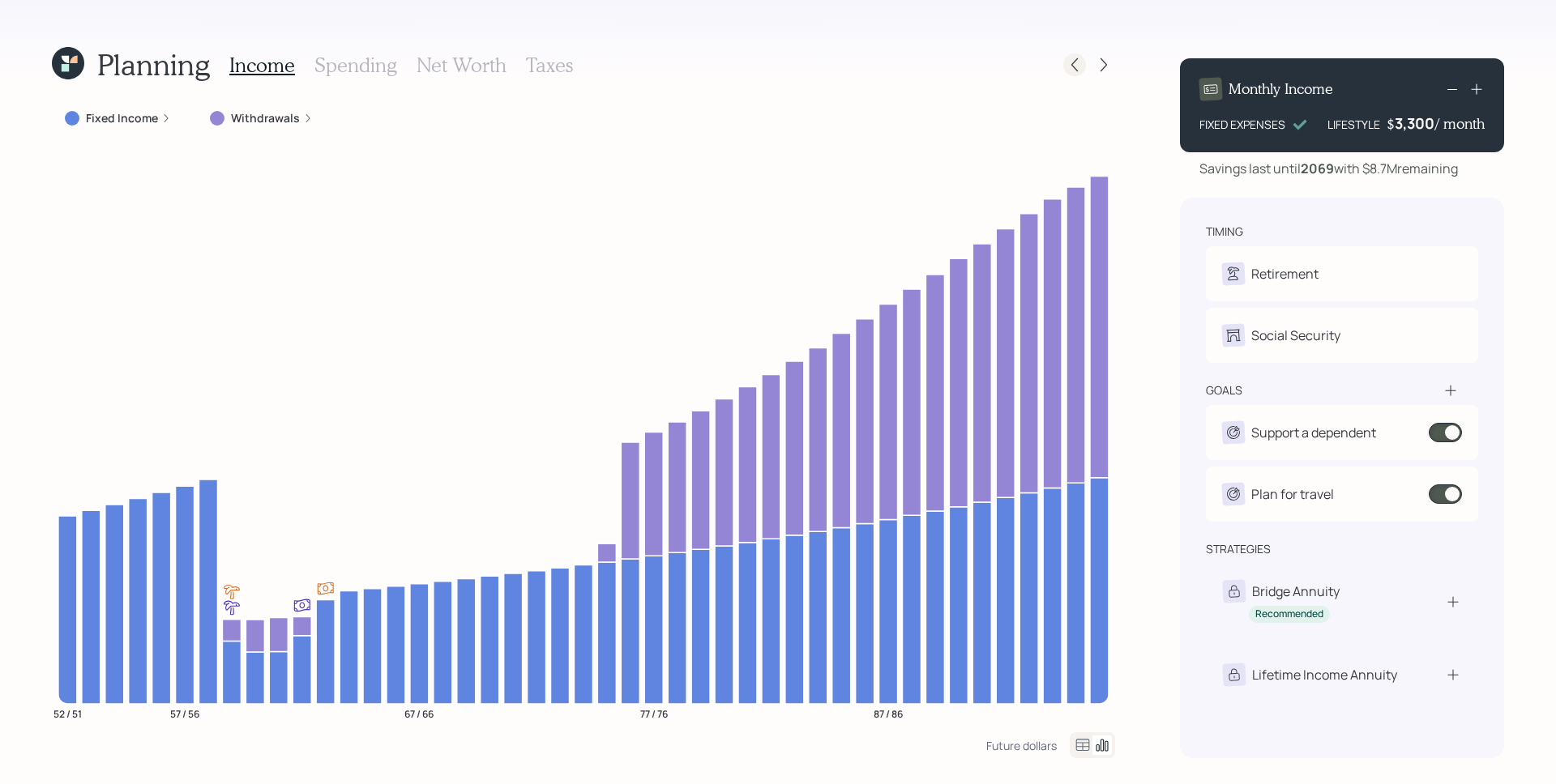
click at [1073, 65] on icon at bounding box center [1075, 65] width 7 height 14
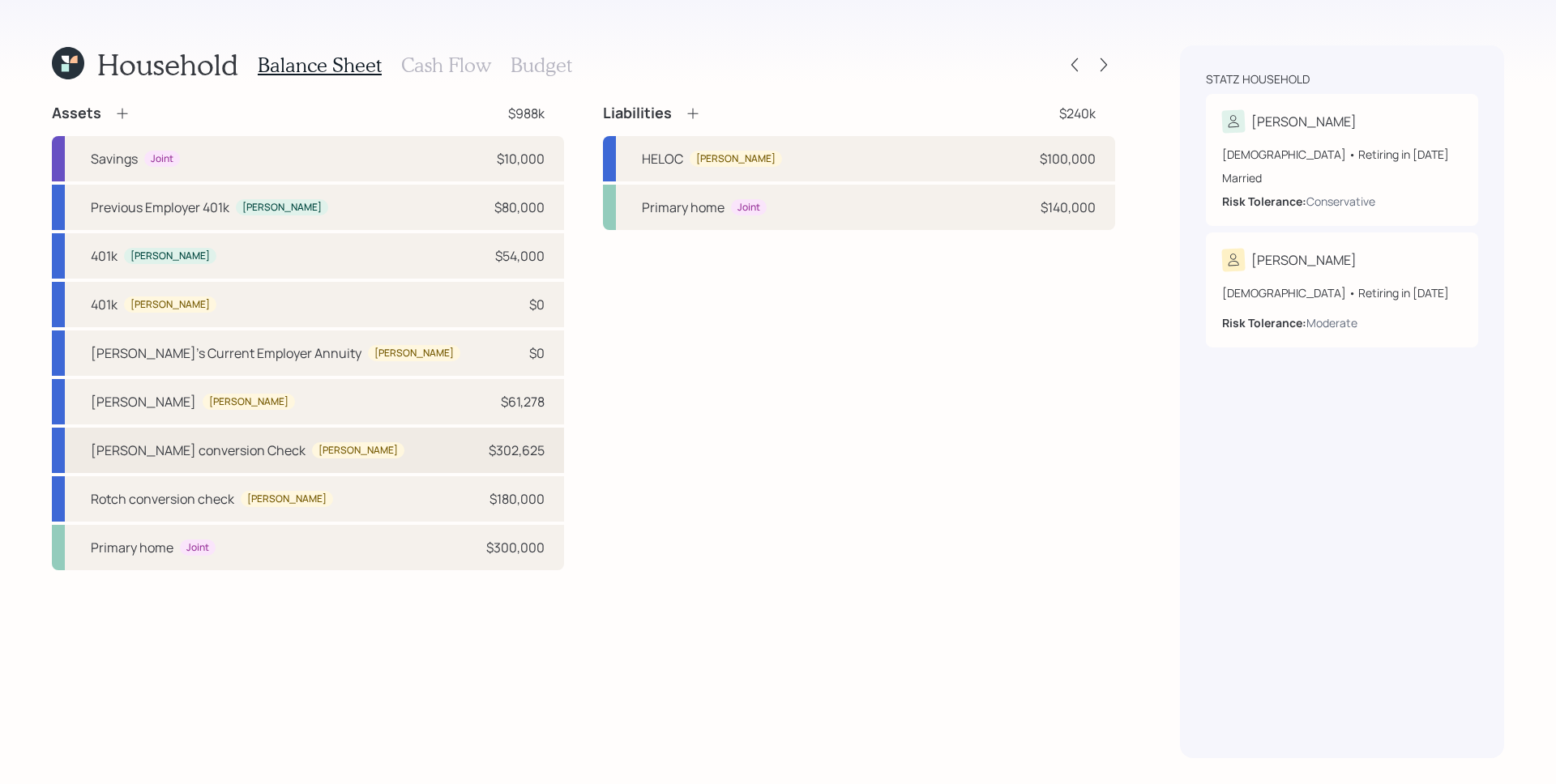
click at [497, 440] on div "[PERSON_NAME] conversion Check [PERSON_NAME] $302,625" at bounding box center [308, 450] width 512 height 45
select select "ira"
select select "balanced"
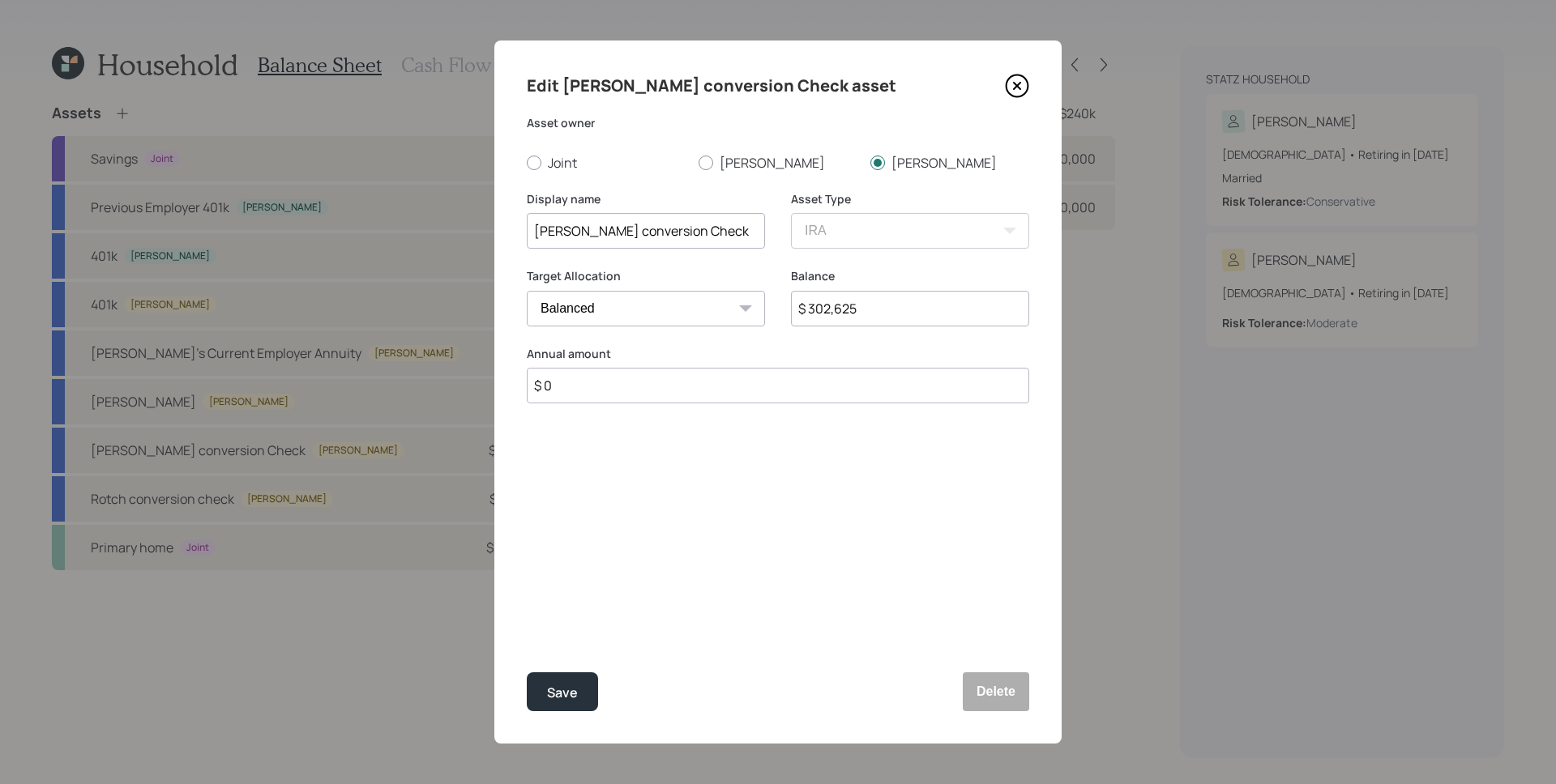
click at [865, 309] on input "$ 302,625" at bounding box center [910, 308] width 238 height 36
click at [986, 700] on button "Delete" at bounding box center [996, 692] width 67 height 39
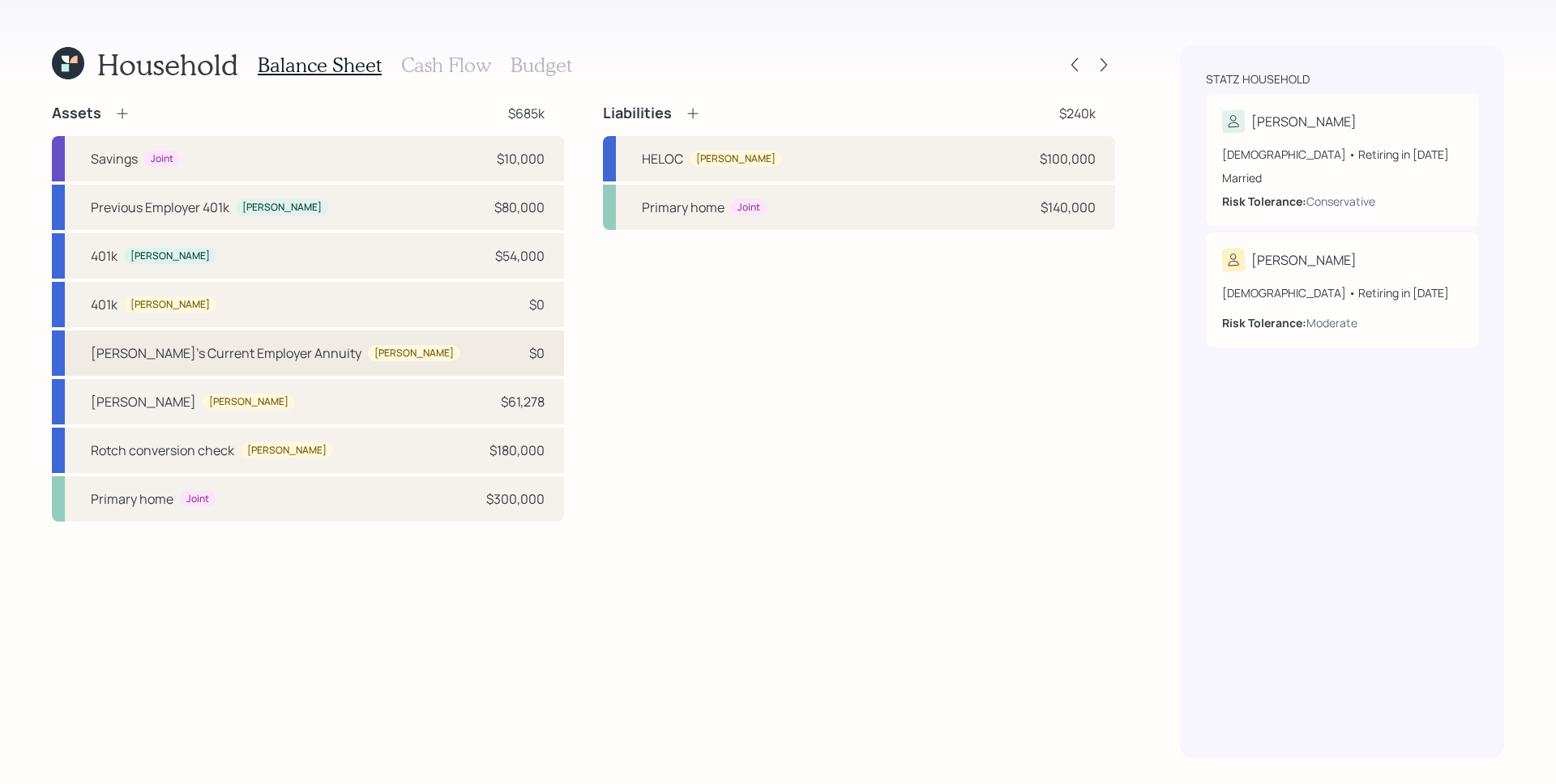
click at [495, 349] on div "[PERSON_NAME]'s Current Employer [PERSON_NAME] $0" at bounding box center [308, 353] width 512 height 45
select select "company_sponsored"
select select "balanced"
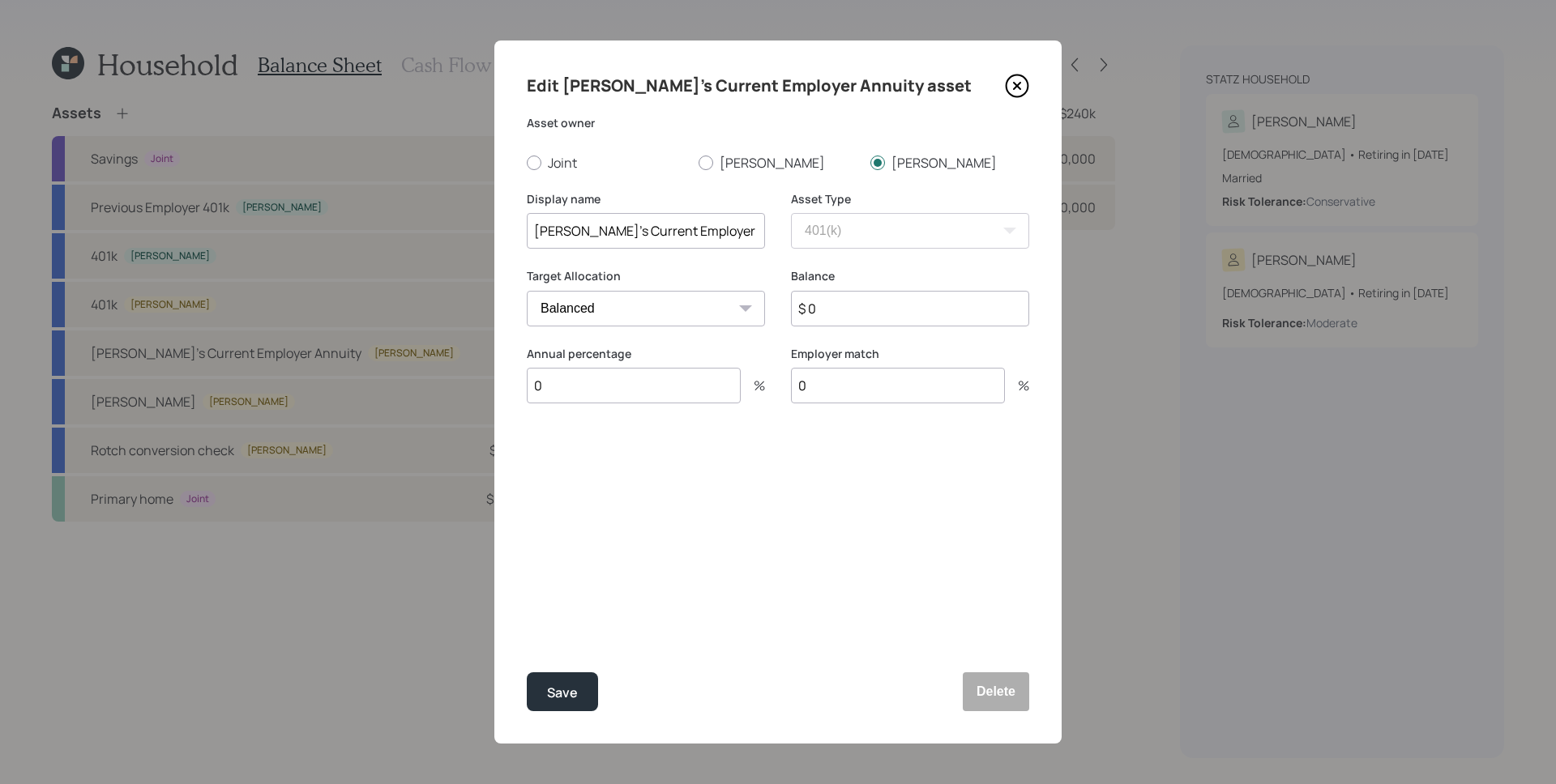
click at [870, 308] on input "$ 0" at bounding box center [910, 308] width 238 height 36
paste input "302,625"
type input "$ 302,625"
click at [566, 695] on div "Save" at bounding box center [563, 693] width 31 height 22
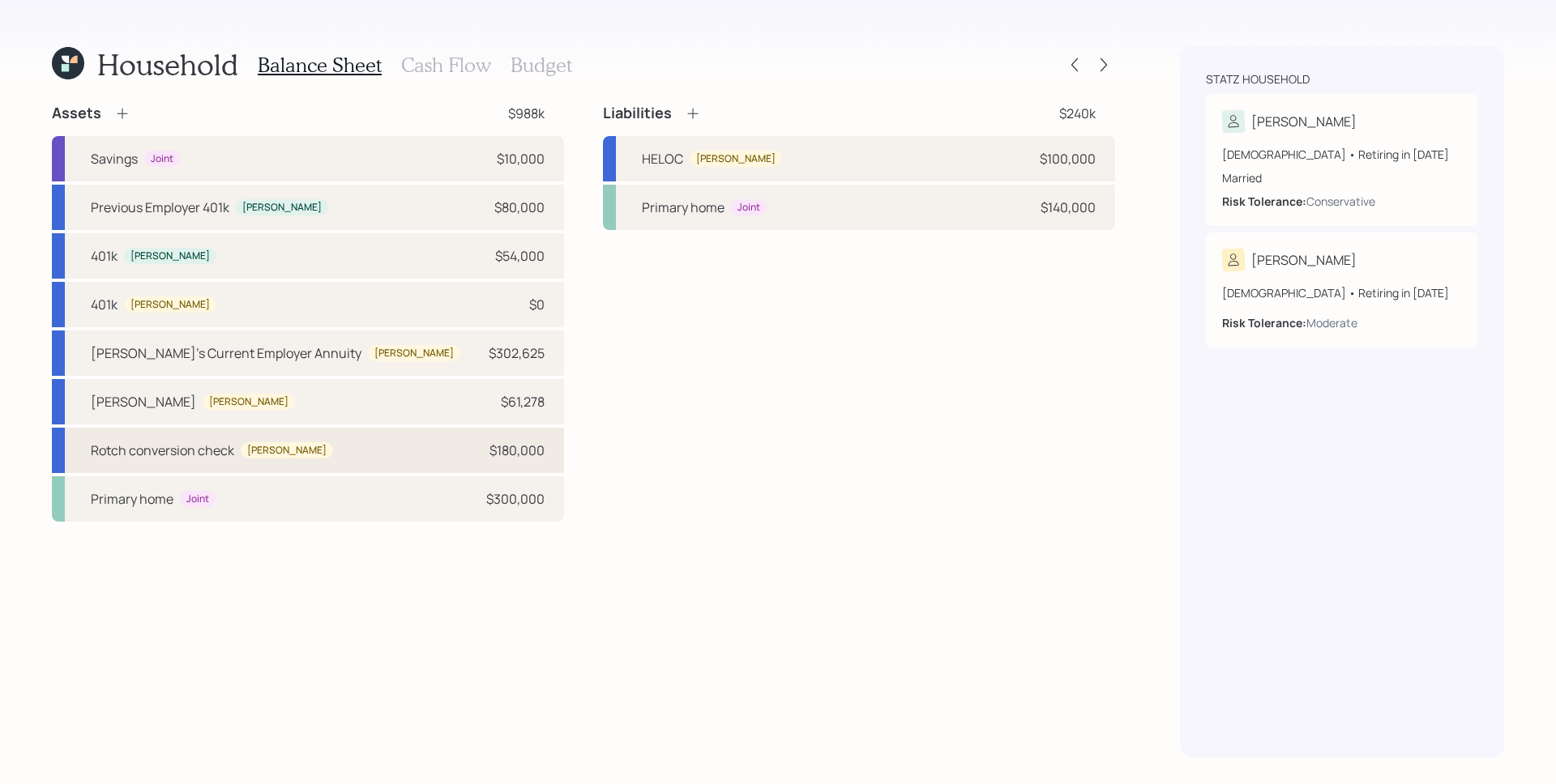
click at [404, 444] on div "Rotch conversion check [PERSON_NAME] $180,000" at bounding box center [308, 450] width 512 height 45
select select "ira"
select select "balanced"
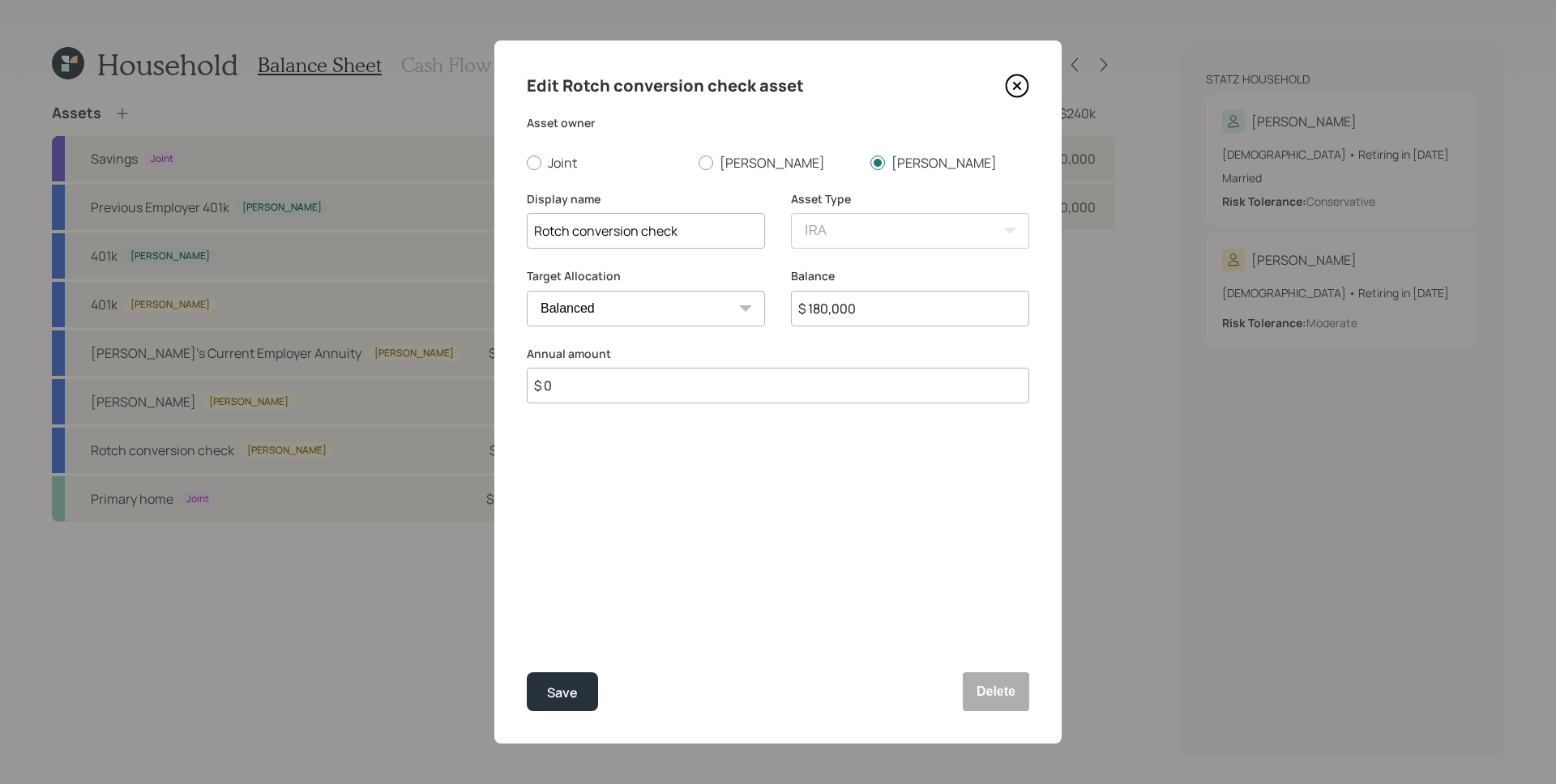
click at [871, 300] on input "$ 180,000" at bounding box center [910, 308] width 238 height 36
click at [998, 683] on button "Delete" at bounding box center [996, 692] width 67 height 39
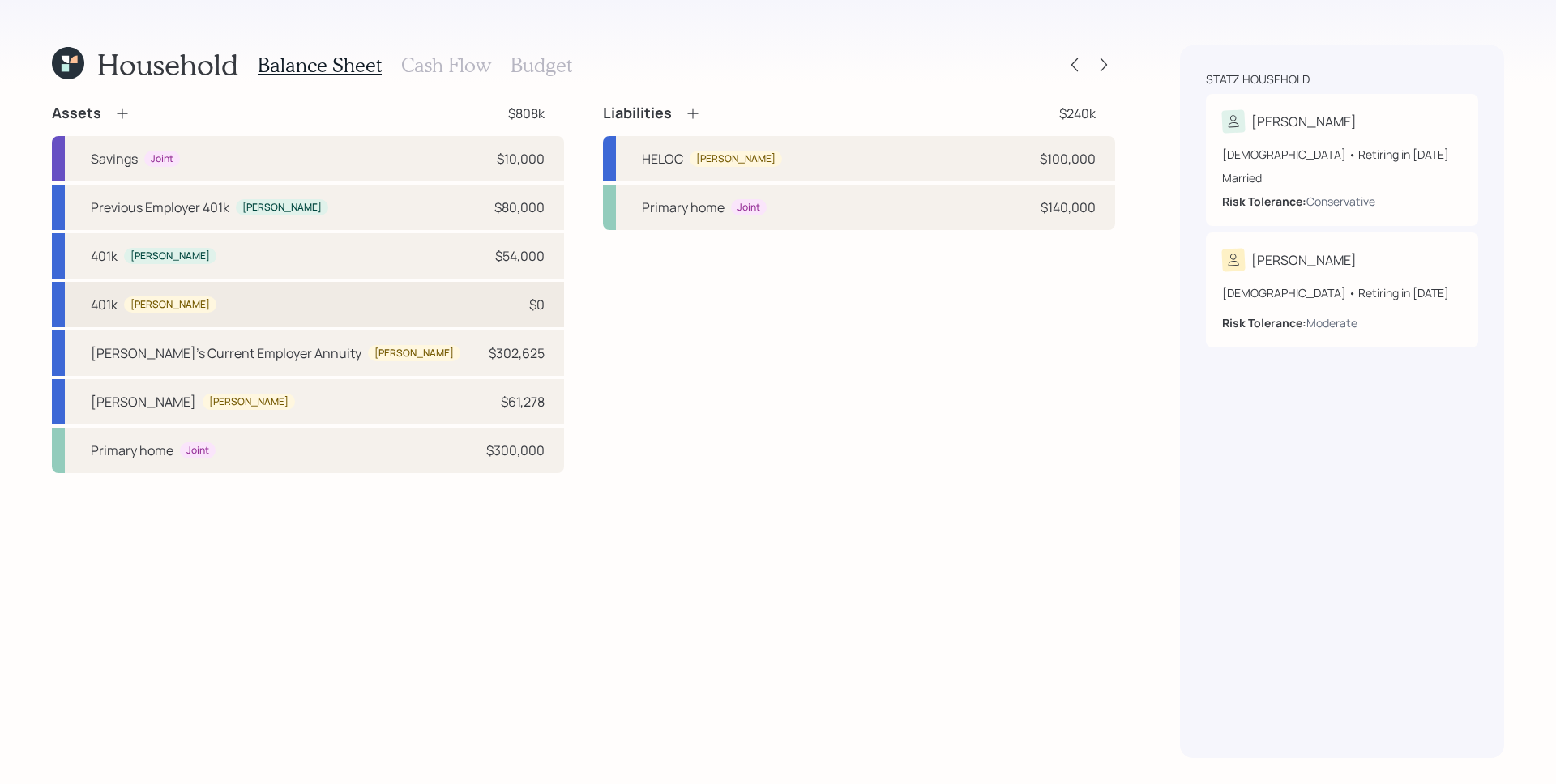
click at [205, 303] on div "401k [PERSON_NAME] $0" at bounding box center [308, 304] width 512 height 45
select select "company_sponsored"
select select "balanced"
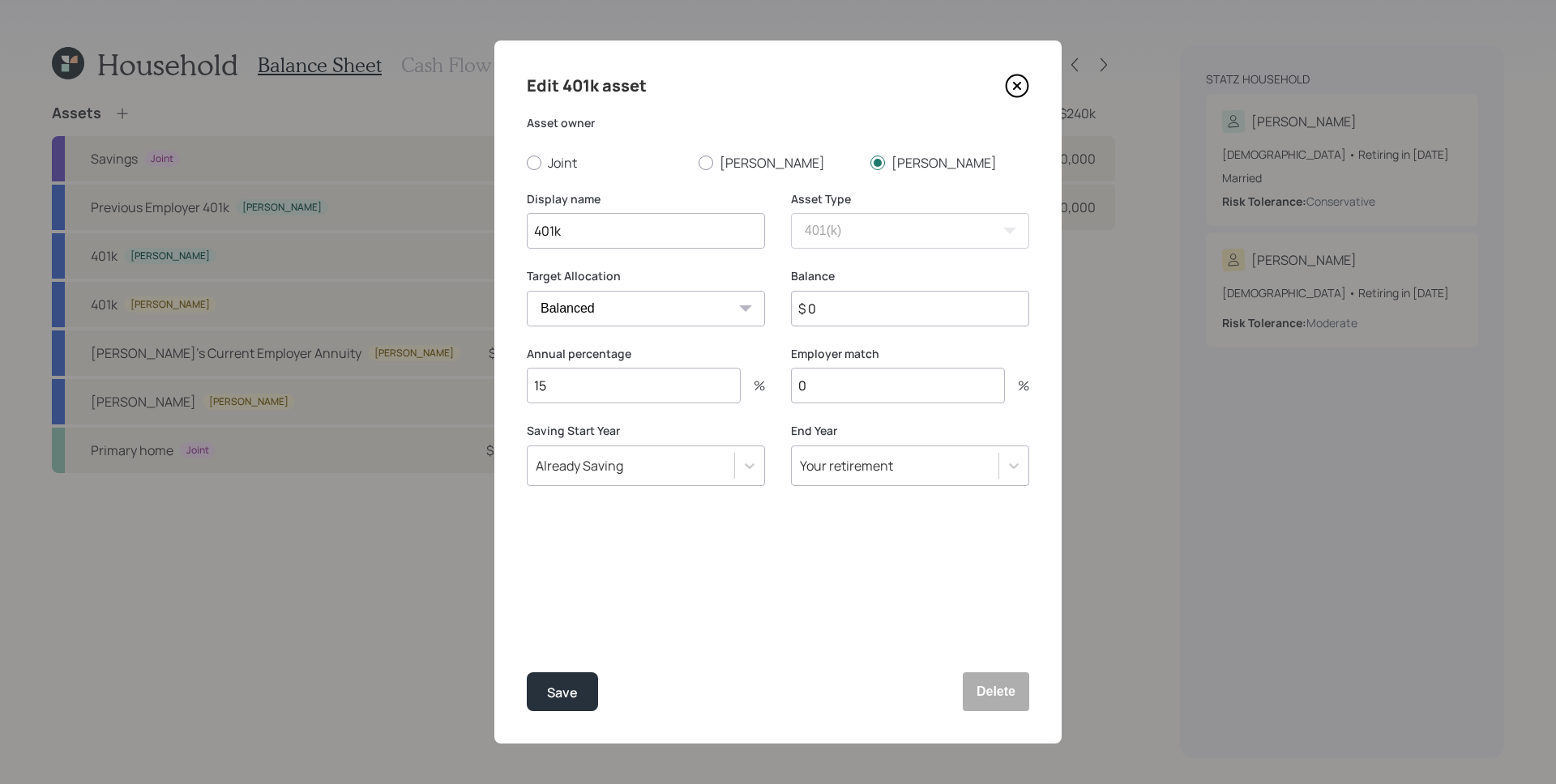
click at [936, 303] on input "$ 0" at bounding box center [910, 308] width 238 height 36
paste input "180,00"
type input "$ 180,000"
click at [547, 699] on button "Save" at bounding box center [563, 692] width 72 height 39
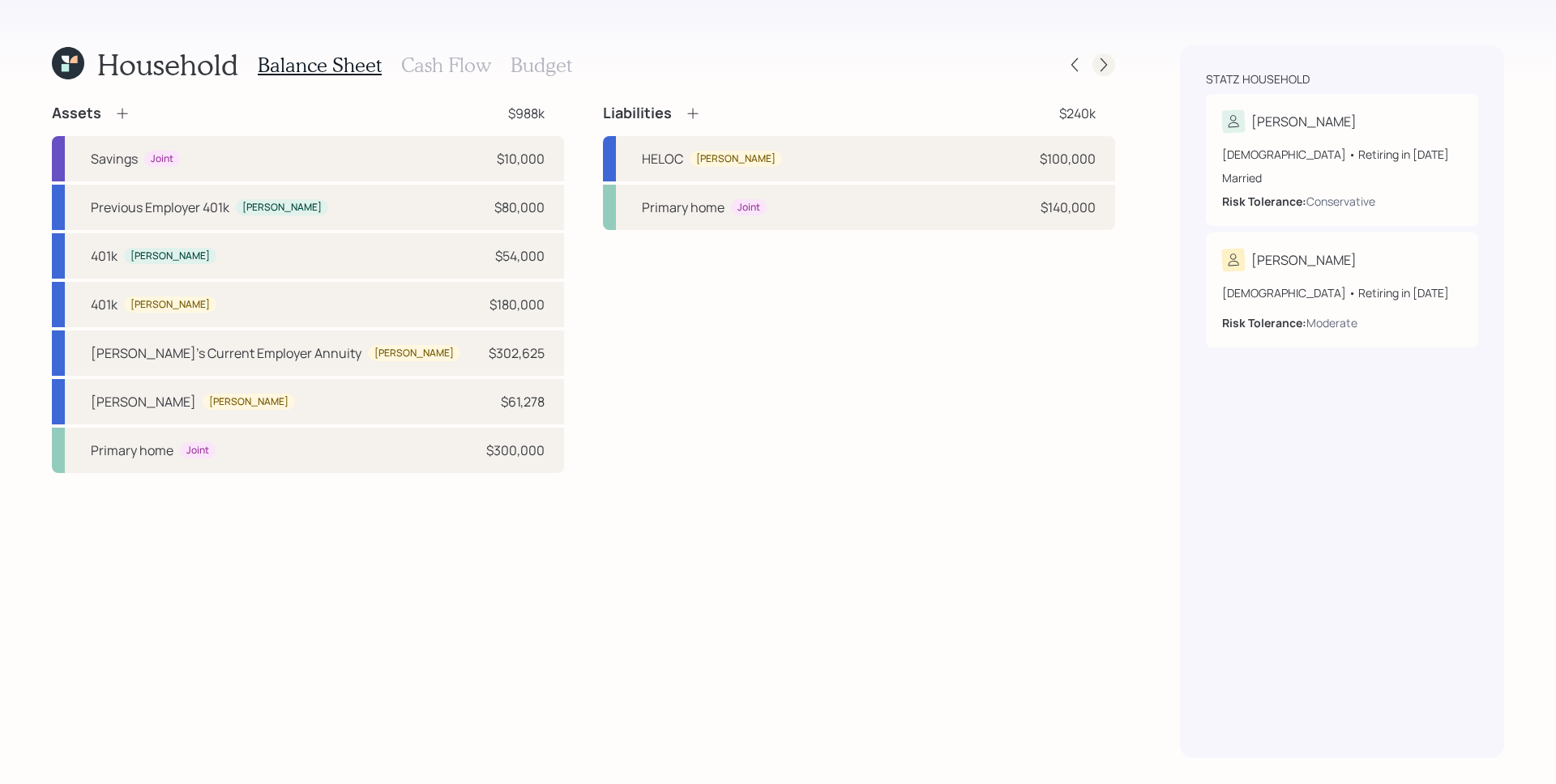
click at [1104, 72] on icon at bounding box center [1103, 65] width 16 height 16
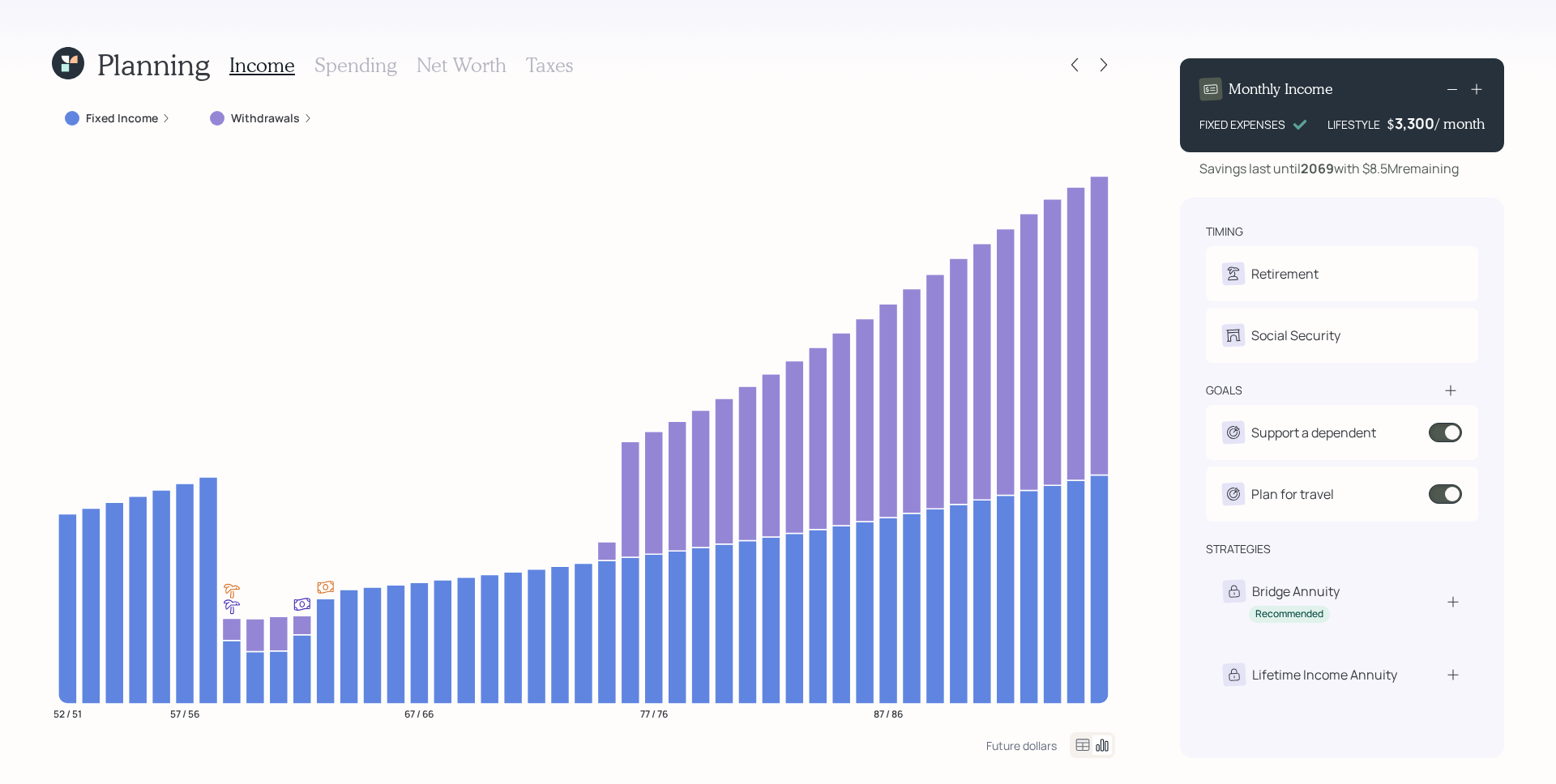
click at [560, 60] on h3 "Taxes" at bounding box center [549, 66] width 47 height 24
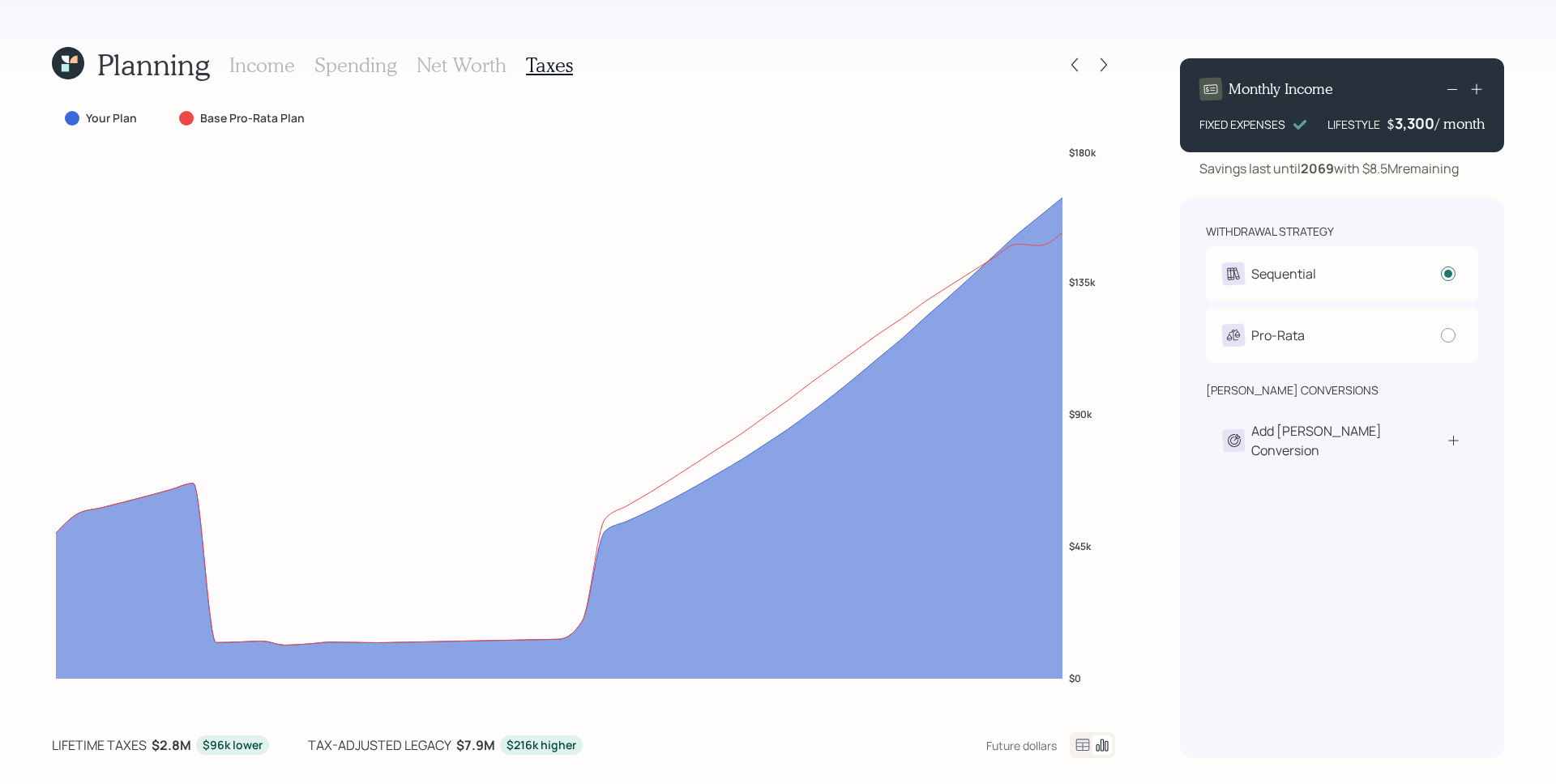
click at [1081, 744] on icon at bounding box center [1083, 745] width 20 height 20
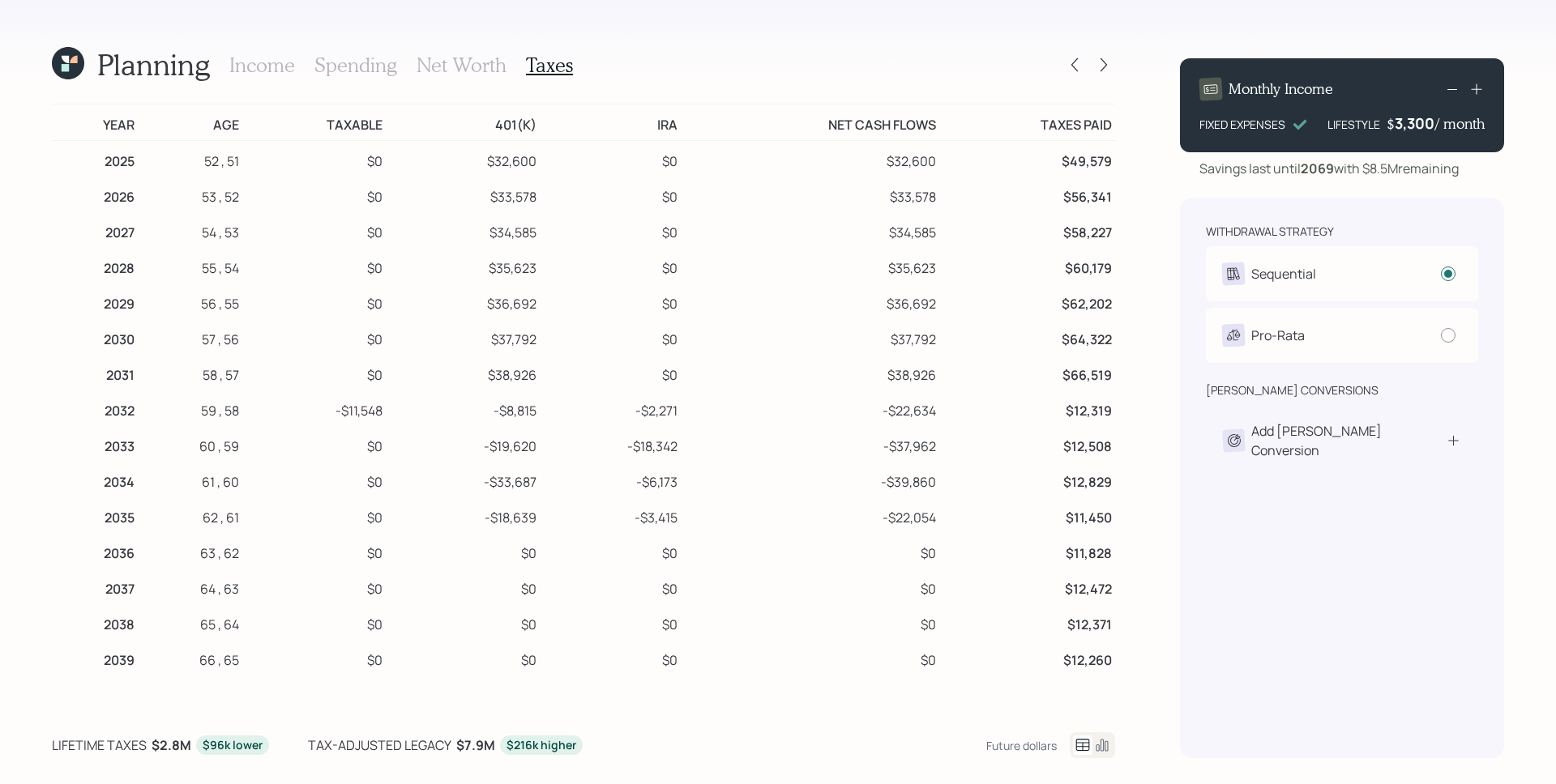
click at [284, 63] on h3 "Income" at bounding box center [262, 66] width 66 height 24
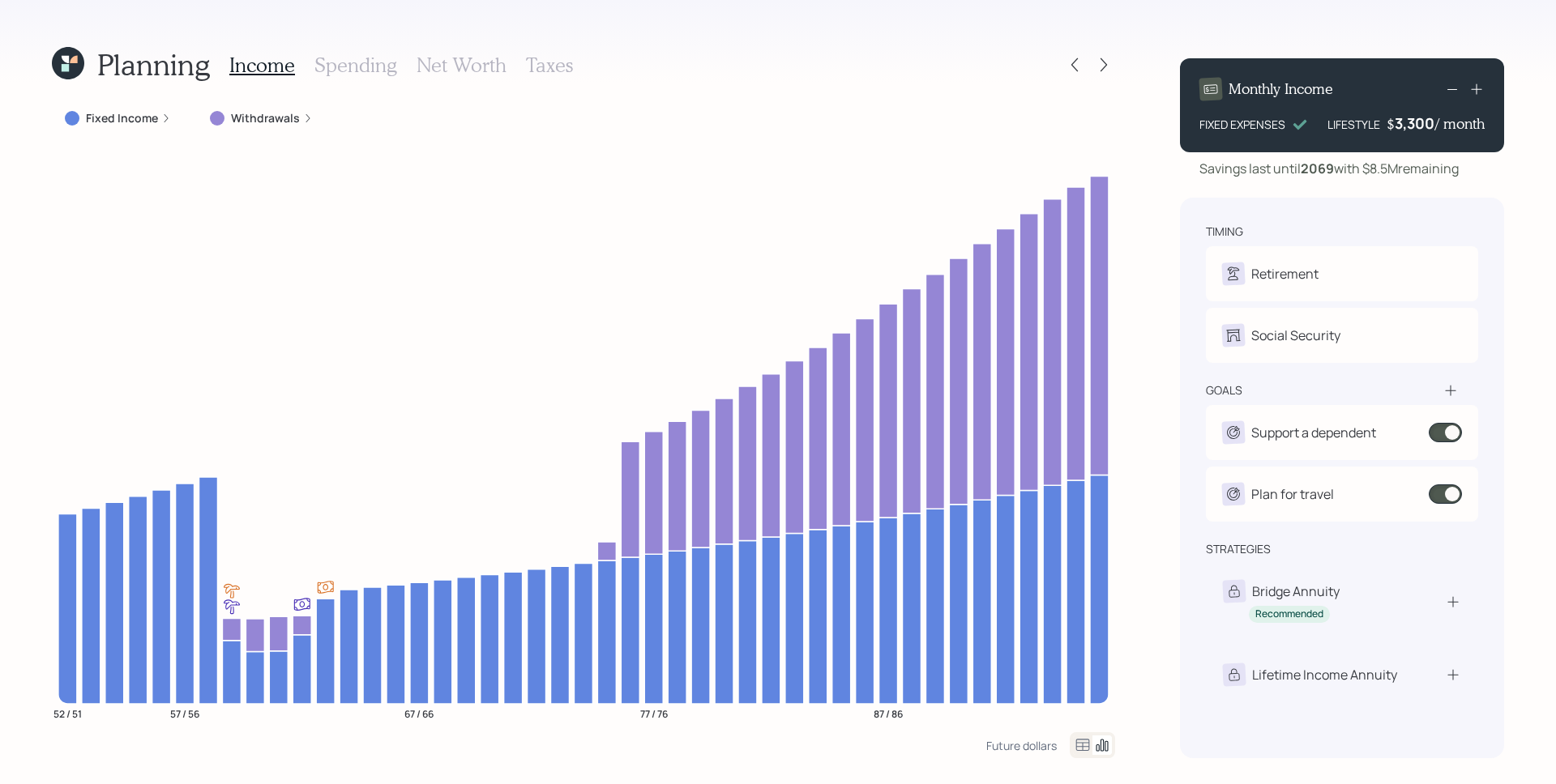
click at [557, 66] on h3 "Taxes" at bounding box center [549, 66] width 47 height 24
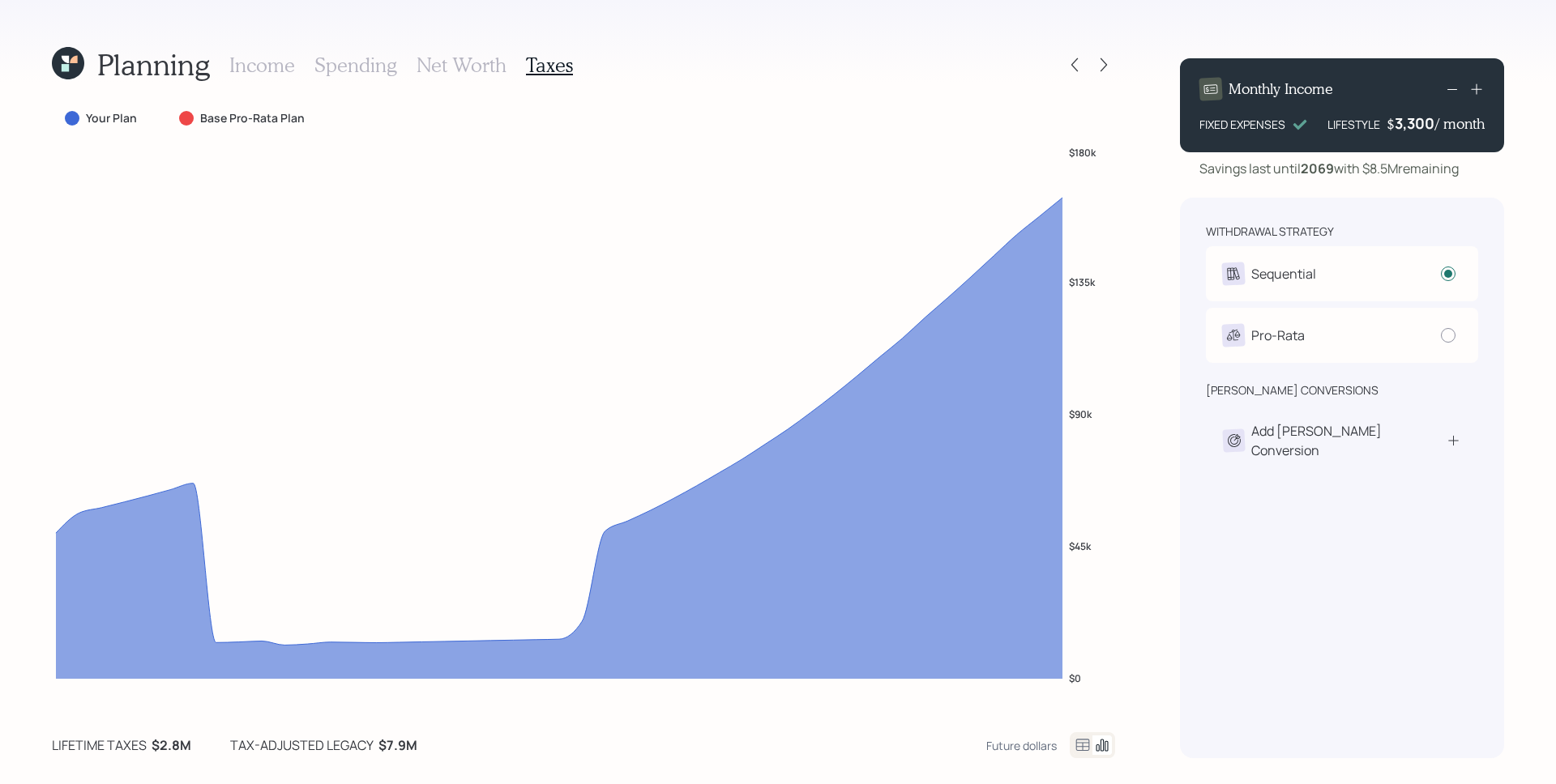
click at [1077, 745] on icon at bounding box center [1083, 745] width 20 height 20
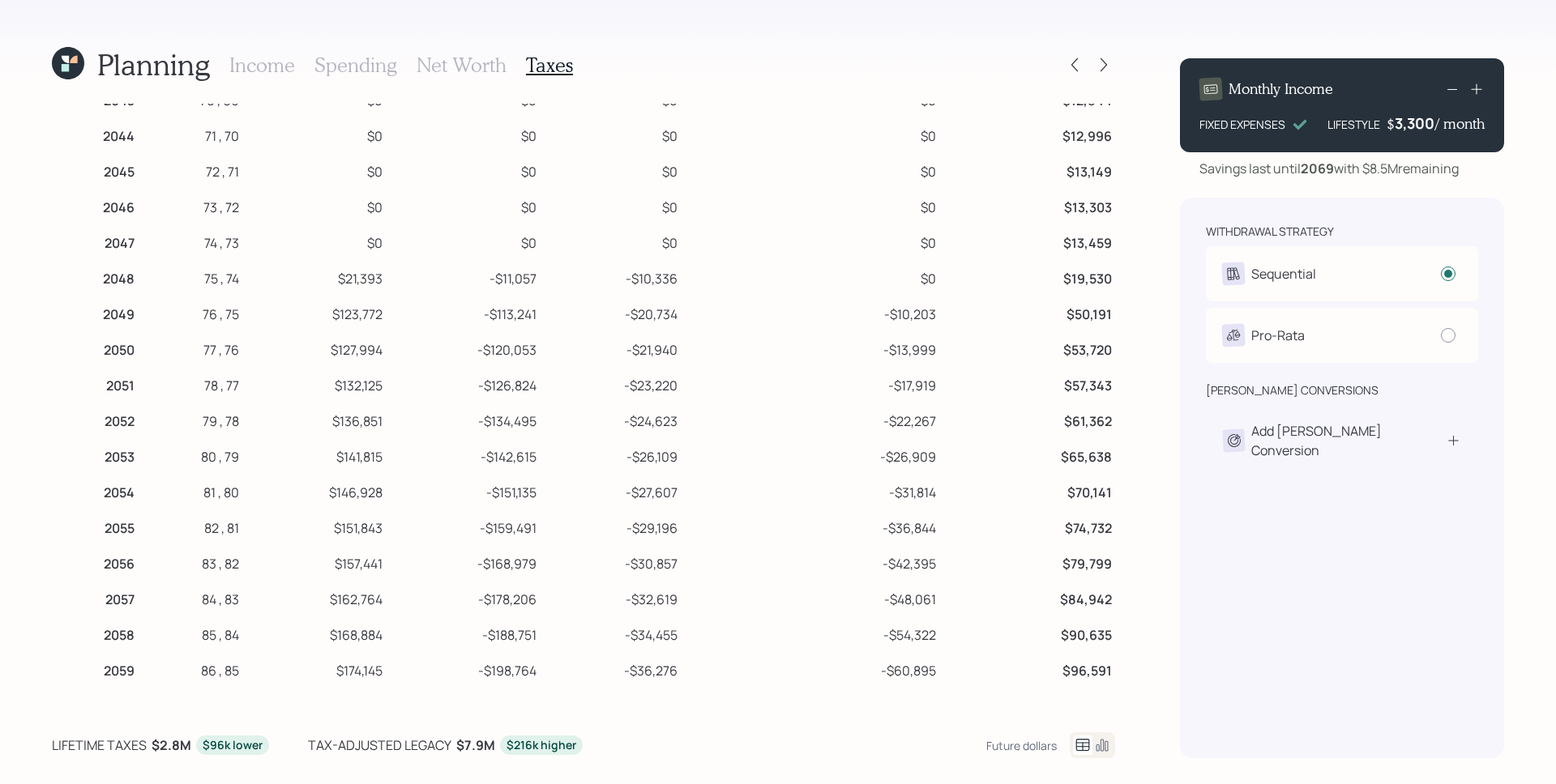
scroll to position [1058, 0]
click at [1097, 69] on icon at bounding box center [1103, 65] width 16 height 16
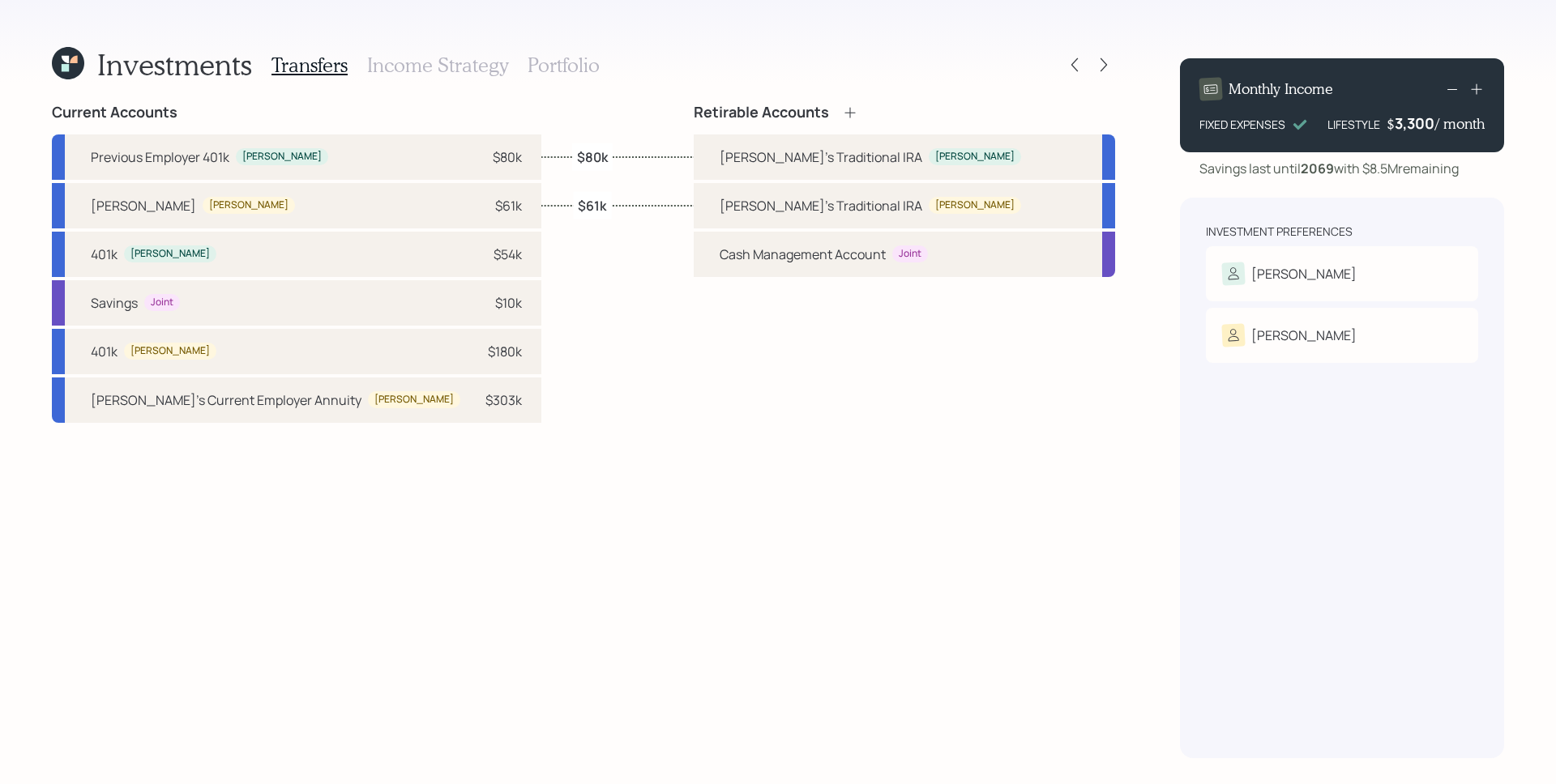
click at [584, 197] on label "$61k" at bounding box center [592, 205] width 28 height 18
select select "9dfd9407-cb41-4fca-8a23-485805105b77"
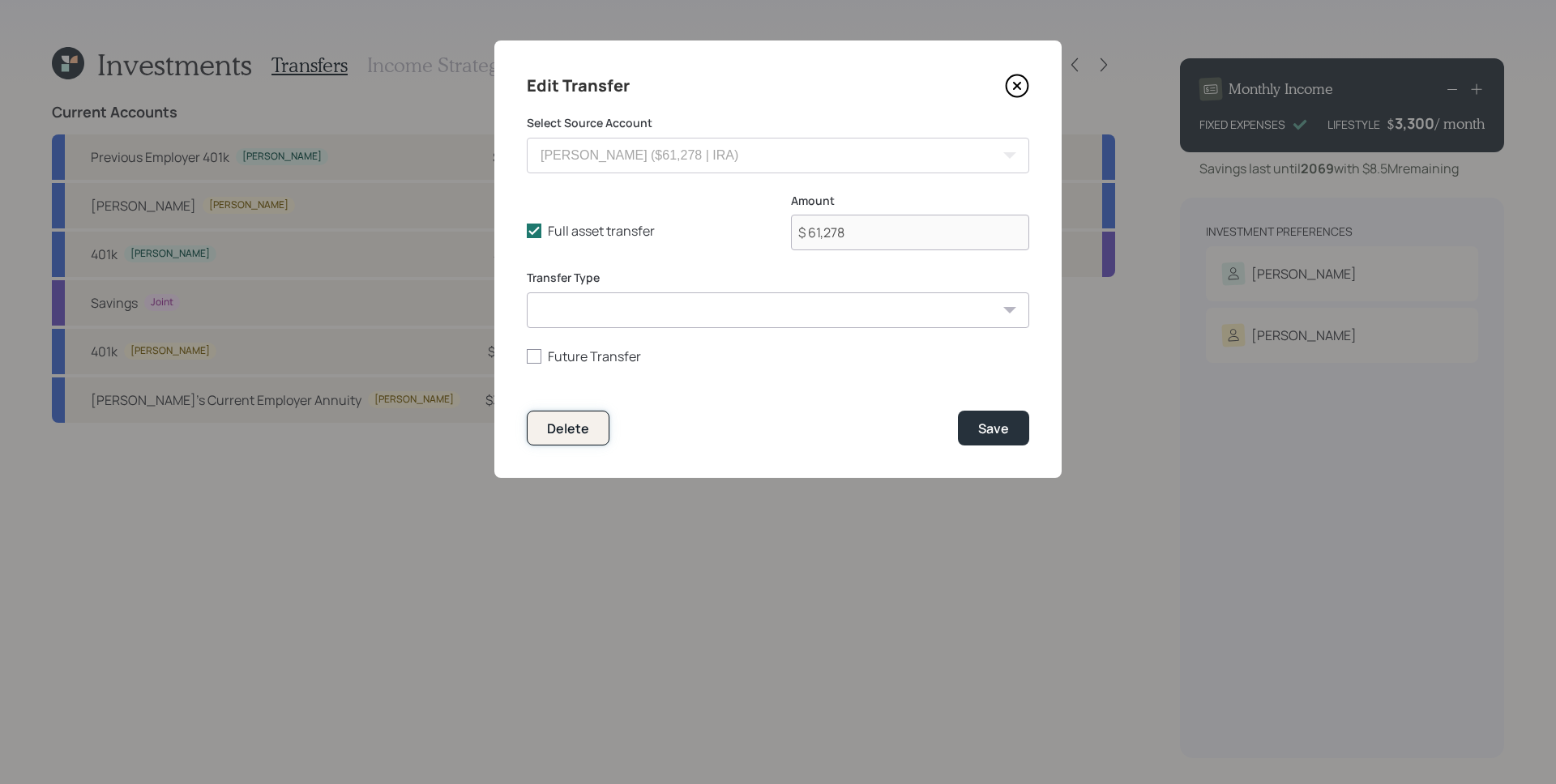
click at [553, 434] on div "Delete" at bounding box center [568, 428] width 42 height 18
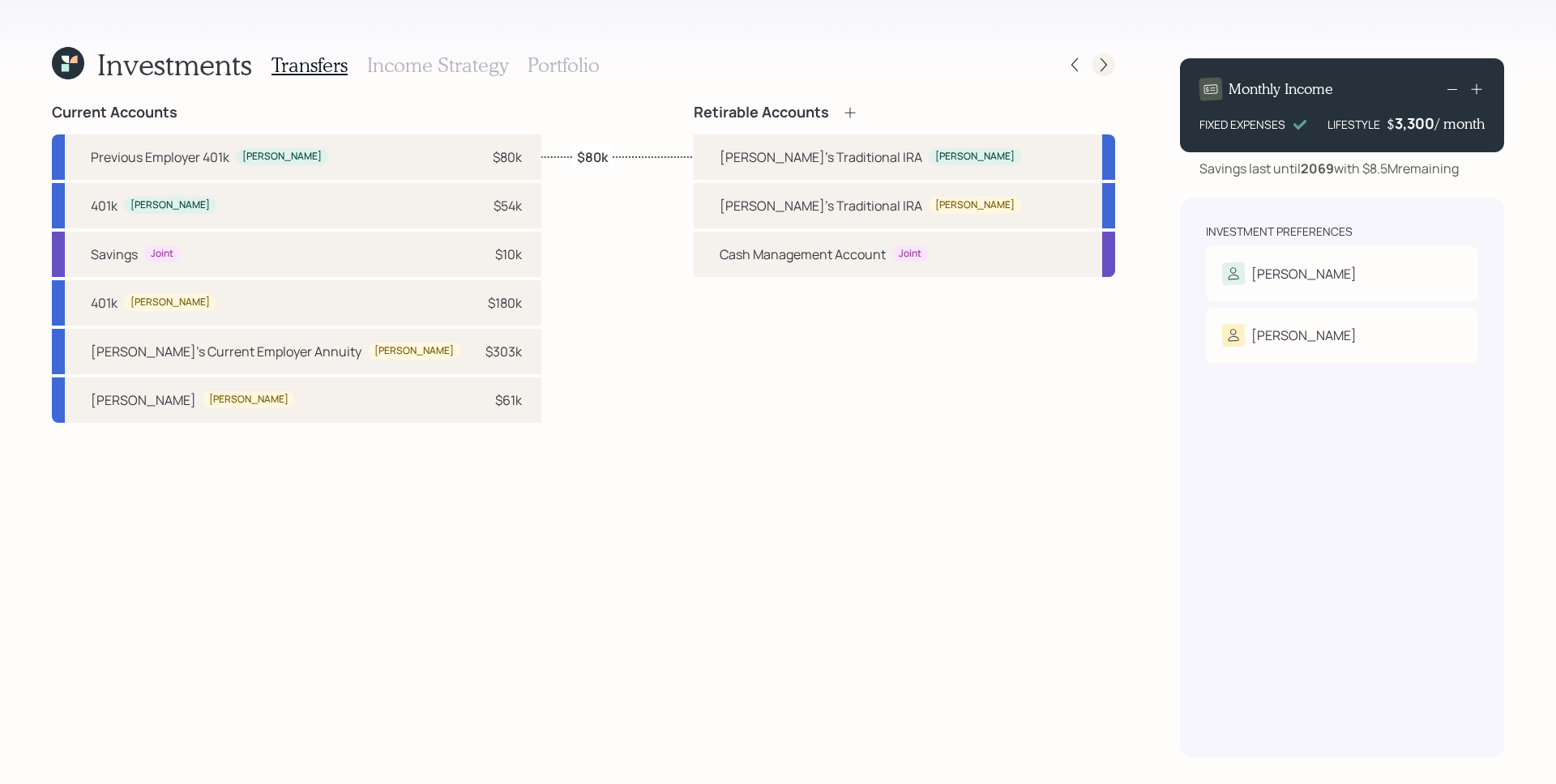
click at [1104, 59] on icon at bounding box center [1103, 65] width 16 height 16
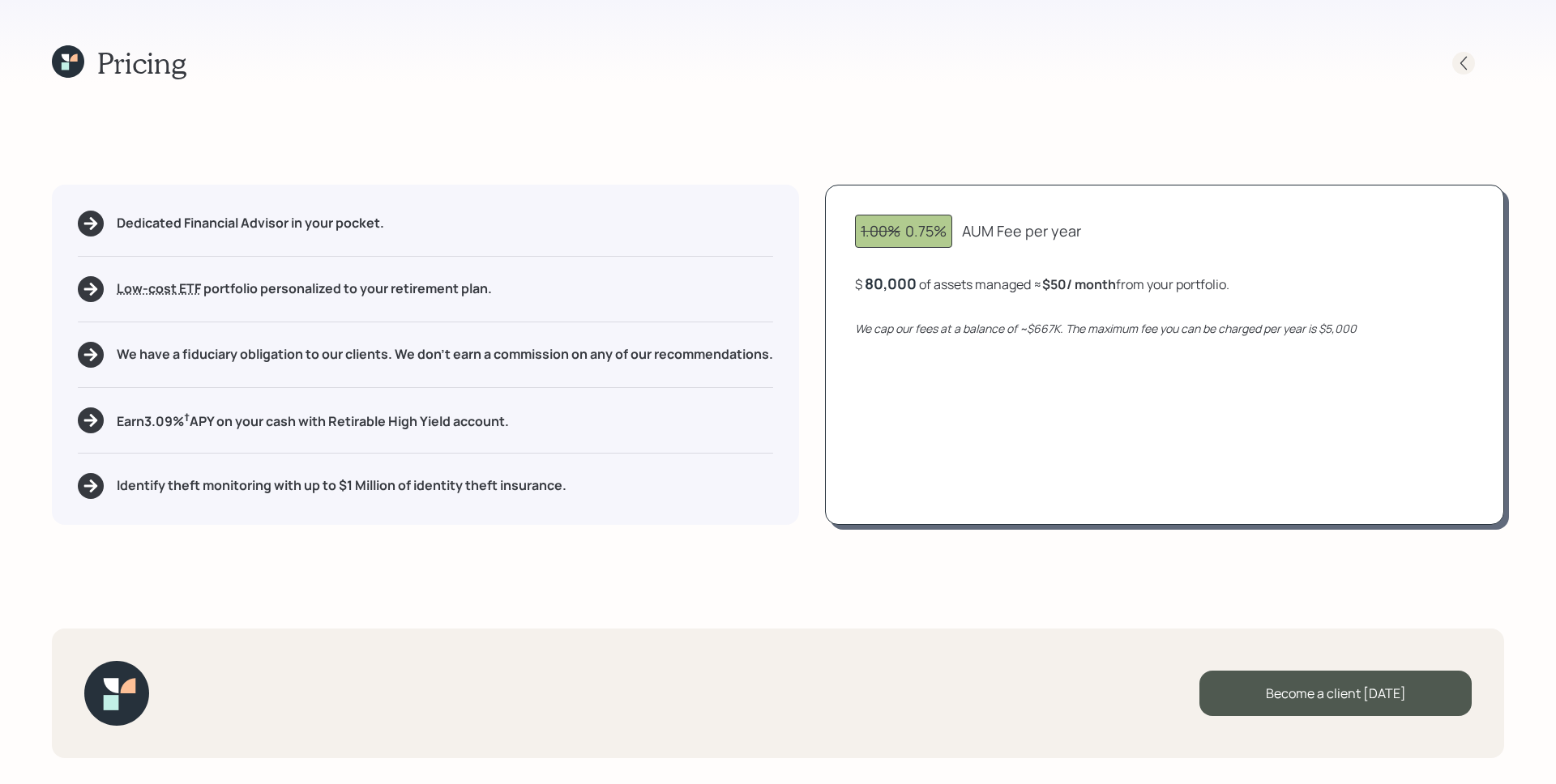
click at [1469, 60] on icon at bounding box center [1463, 63] width 16 height 16
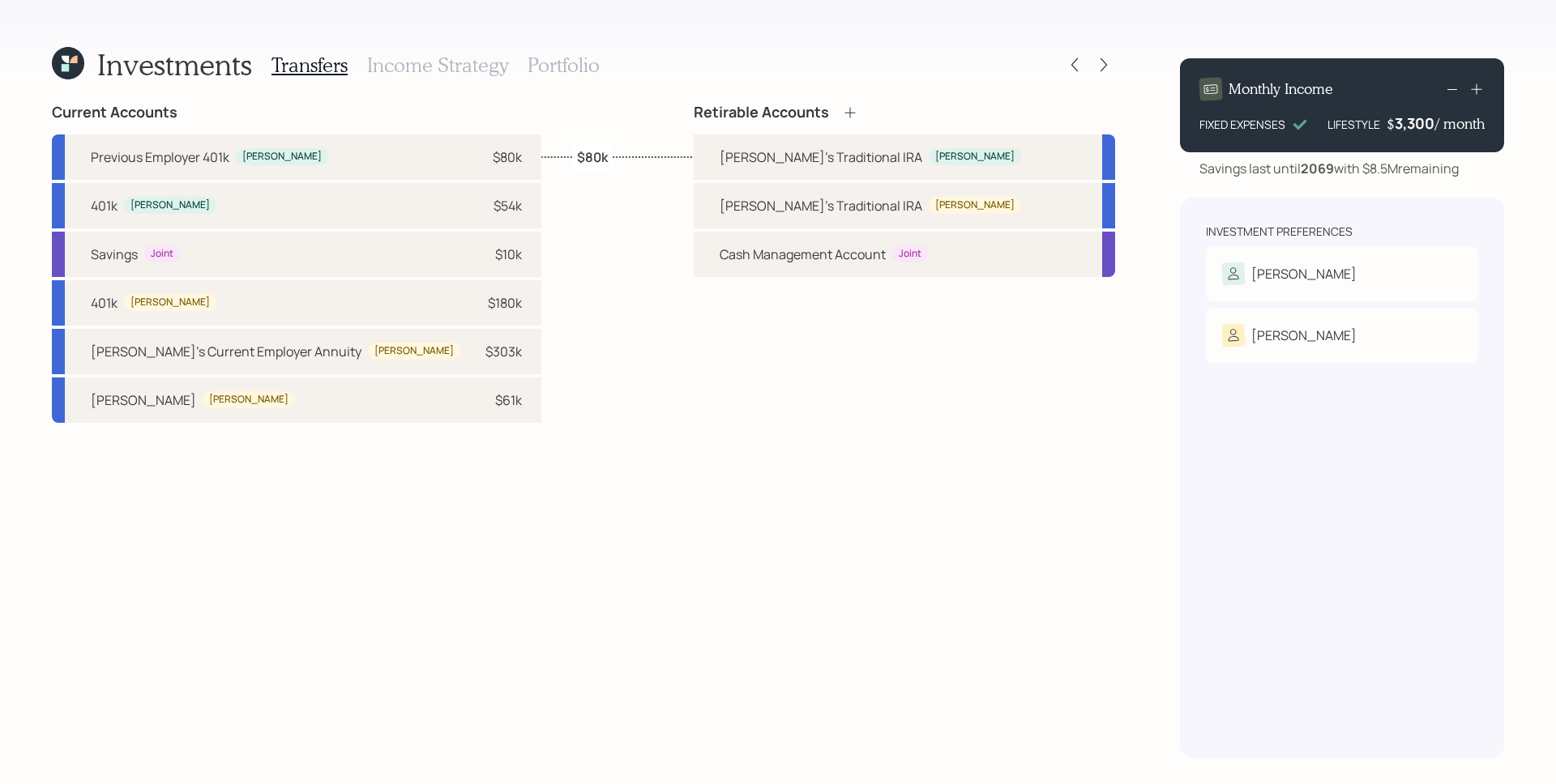
click at [596, 61] on h3 "Portfolio" at bounding box center [564, 66] width 72 height 24
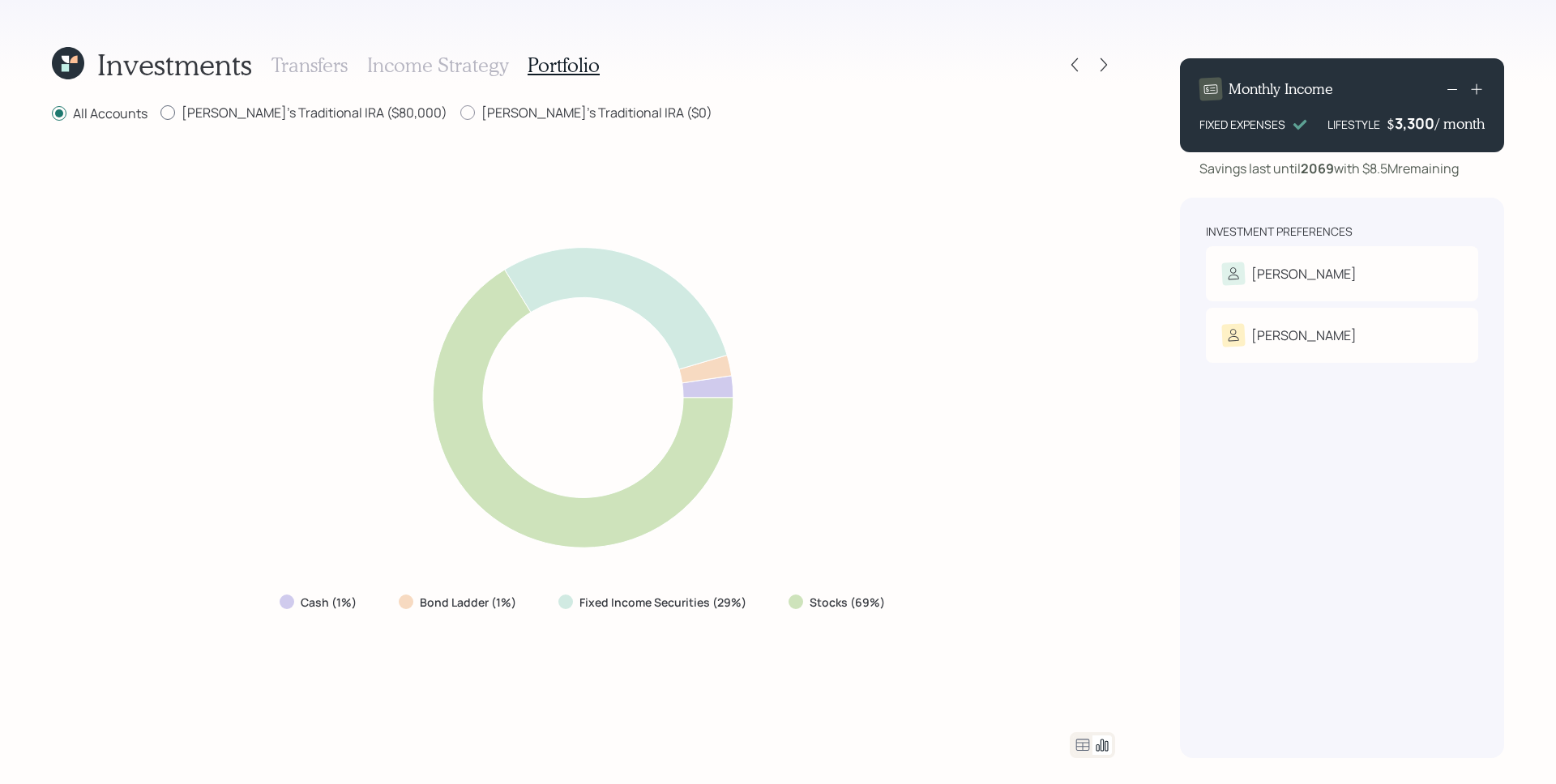
click at [320, 118] on label "[PERSON_NAME]'s Traditional IRA ($80,000)" at bounding box center [304, 112] width 287 height 18
click at [160, 113] on input "[PERSON_NAME]'s Traditional IRA ($80,000)" at bounding box center [159, 112] width 1 height 1
radio input "true"
radio input "false"
click at [448, 130] on div "All Accounts [PERSON_NAME]'s Traditional IRA ($80,000) [PERSON_NAME]'s Traditio…" at bounding box center [583, 431] width 1063 height 654
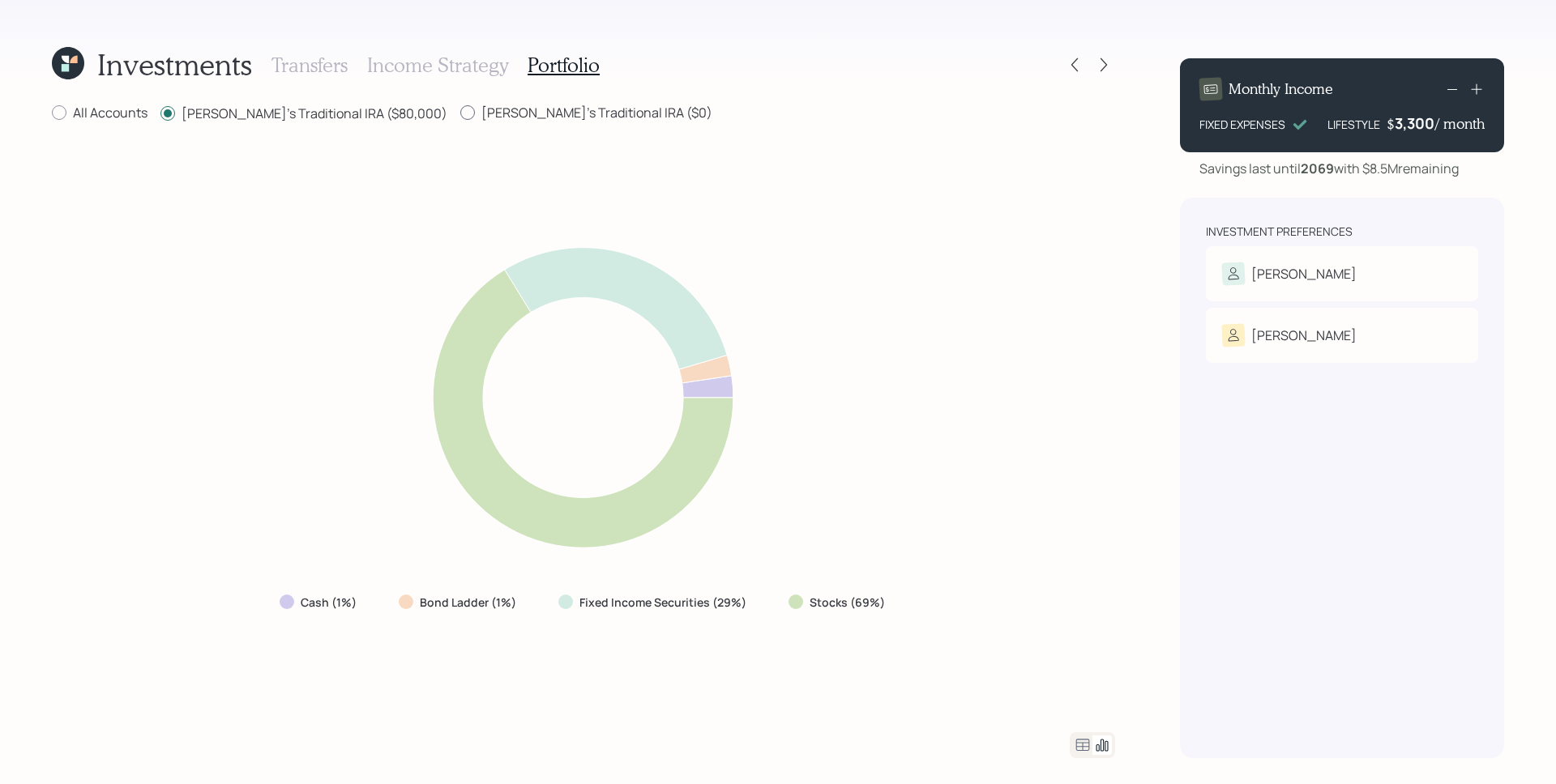
click at [460, 110] on label "[PERSON_NAME]'s Traditional IRA ($0)" at bounding box center [587, 112] width 252 height 18
click at [460, 112] on input "[PERSON_NAME]'s Traditional IRA ($0)" at bounding box center [460, 112] width 1 height 1
radio input "true"
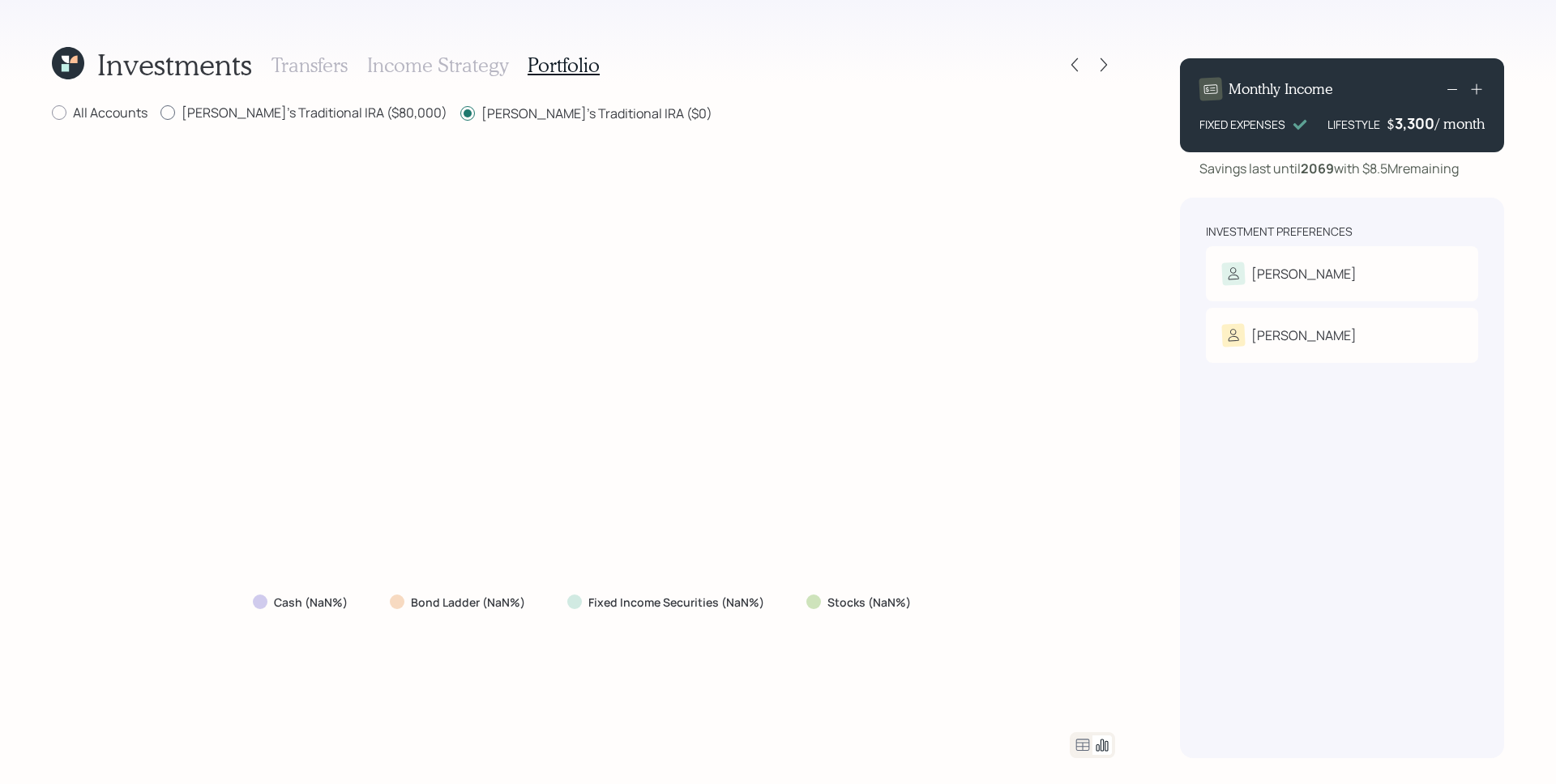
click at [308, 118] on label "[PERSON_NAME]'s Traditional IRA ($80,000)" at bounding box center [304, 112] width 287 height 18
click at [160, 113] on input "[PERSON_NAME]'s Traditional IRA ($80,000)" at bounding box center [159, 112] width 1 height 1
radio input "true"
radio input "false"
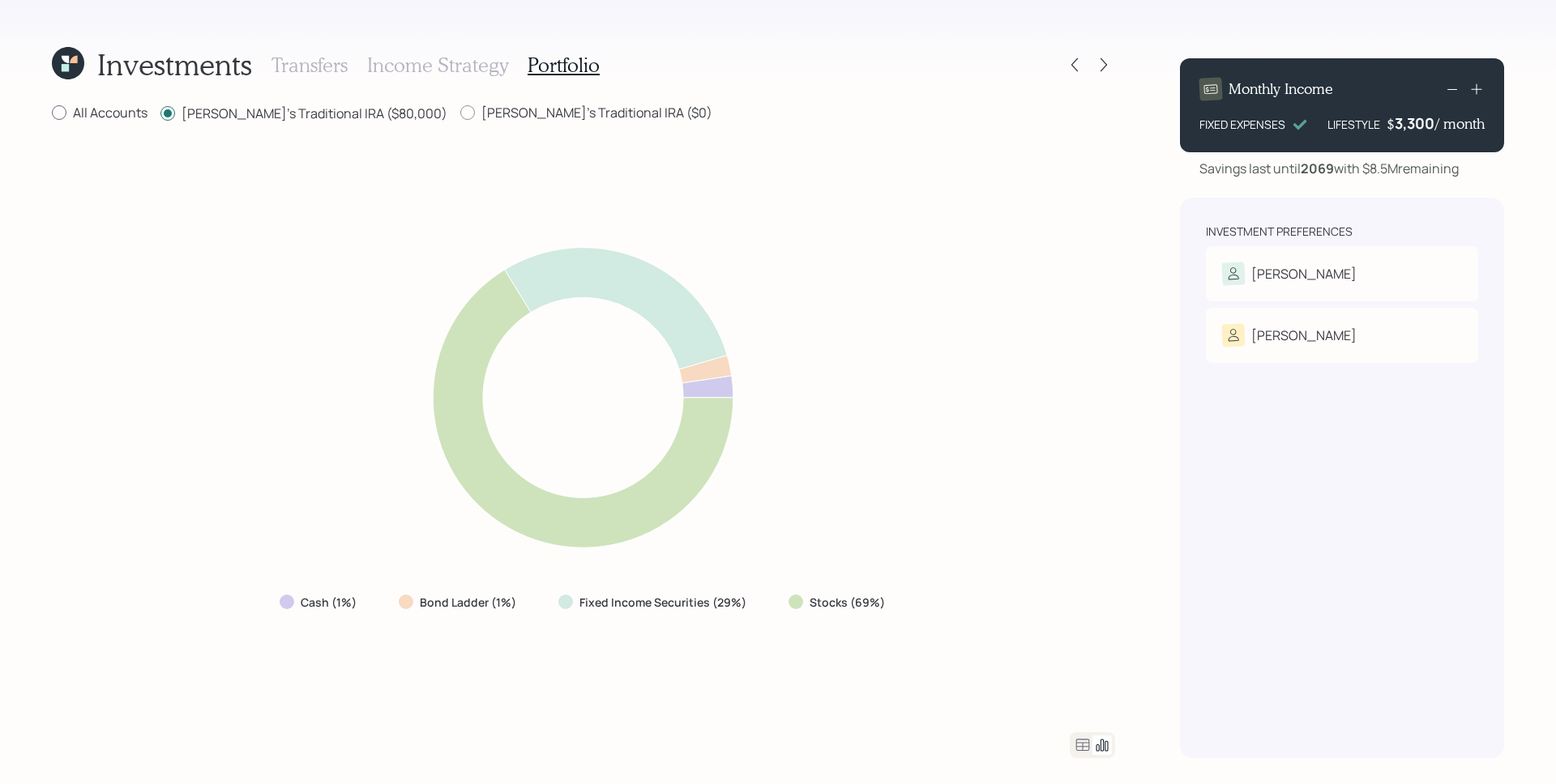
click at [105, 116] on label "All Accounts" at bounding box center [100, 112] width 95 height 18
click at [52, 113] on input "All Accounts" at bounding box center [51, 112] width 1 height 1
radio input "true"
radio input "false"
click at [335, 58] on h3 "Transfers" at bounding box center [309, 66] width 76 height 24
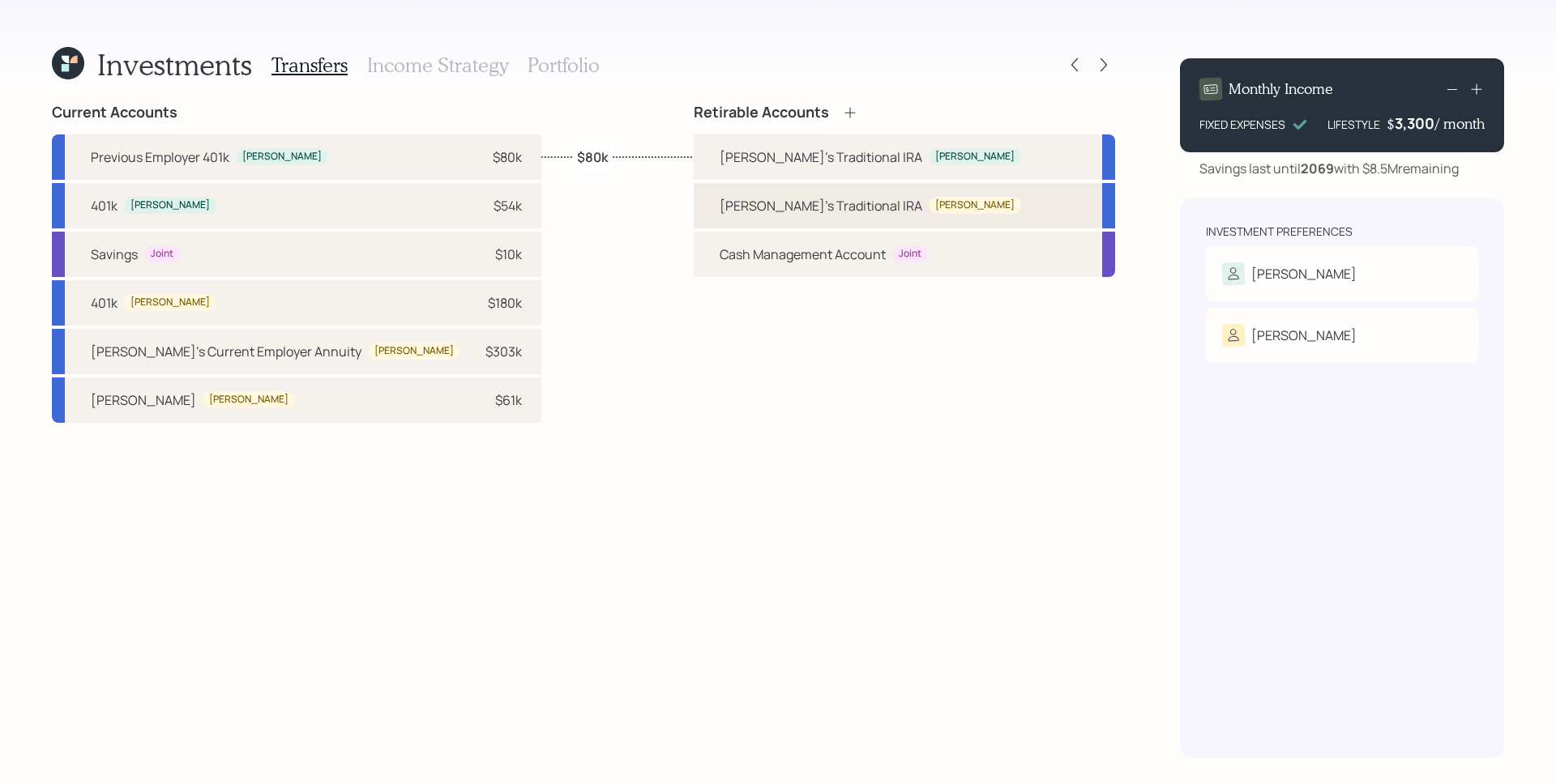
click at [1001, 210] on div "[PERSON_NAME]'s Traditional IRA [PERSON_NAME]" at bounding box center [905, 205] width 421 height 45
select select "traditional"
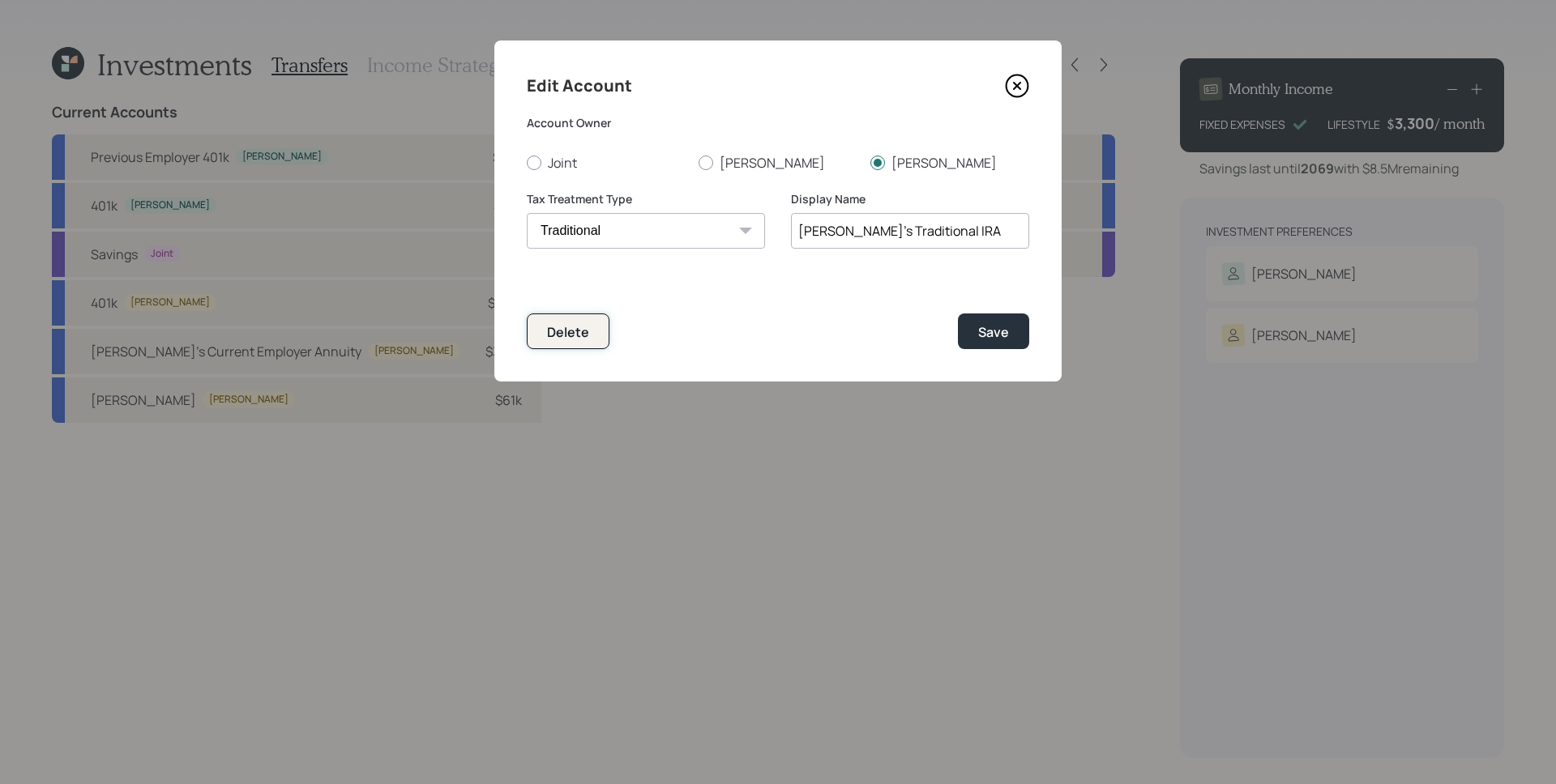
click at [590, 337] on button "Delete" at bounding box center [568, 331] width 83 height 35
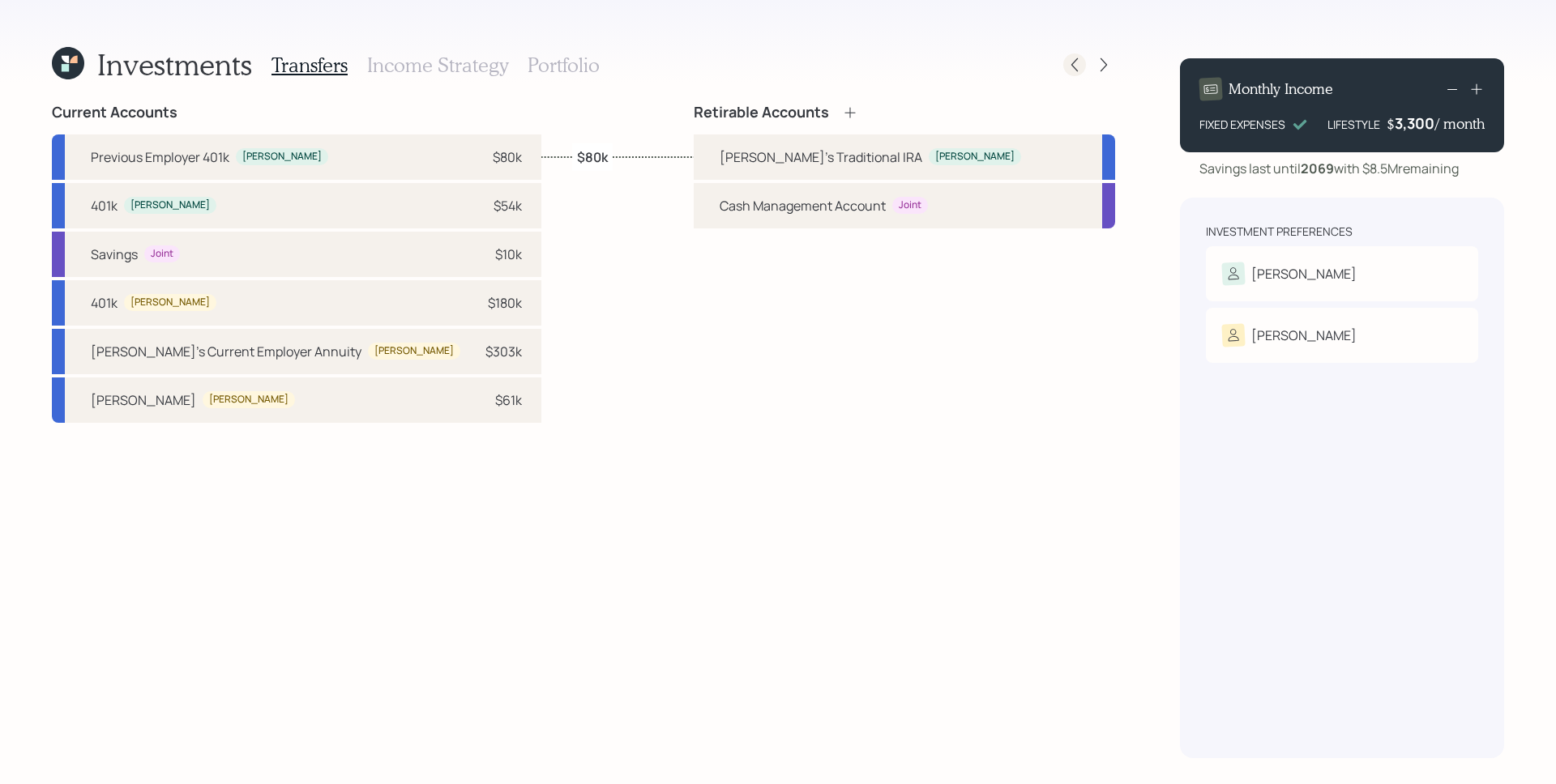
click at [1084, 64] on div at bounding box center [1074, 65] width 23 height 23
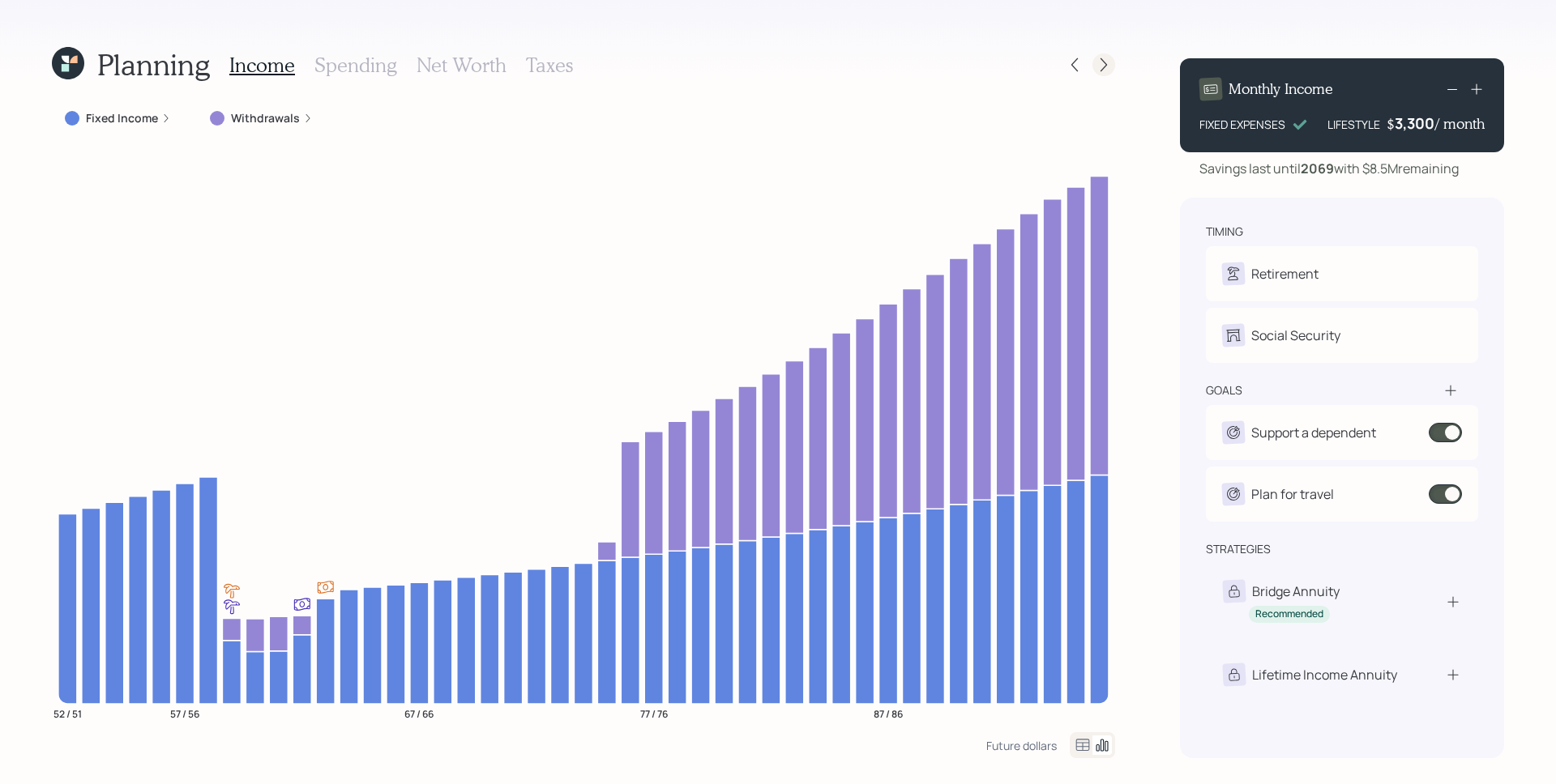
click at [1110, 70] on icon at bounding box center [1103, 65] width 16 height 16
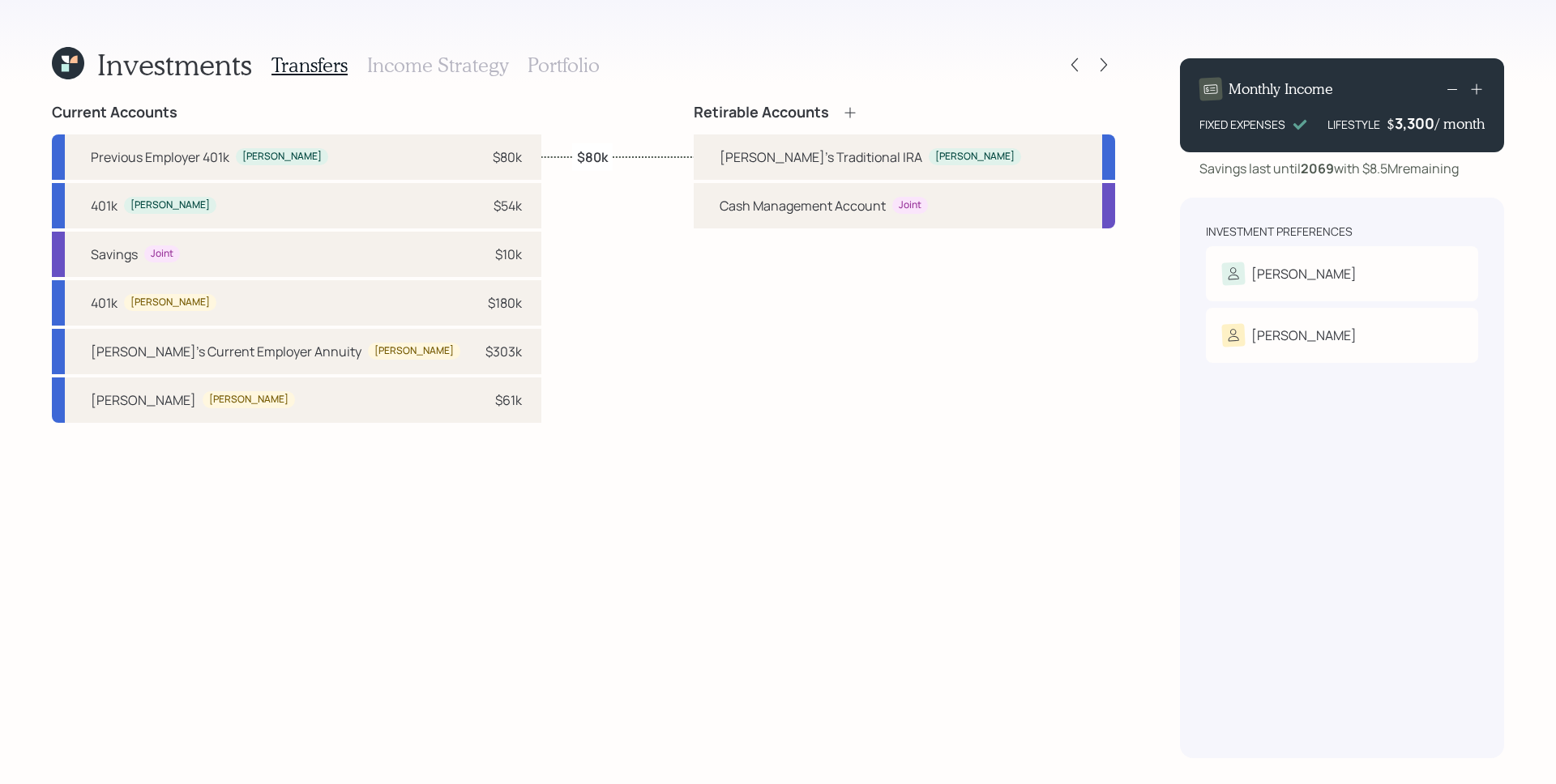
click at [584, 59] on h3 "Portfolio" at bounding box center [564, 66] width 72 height 24
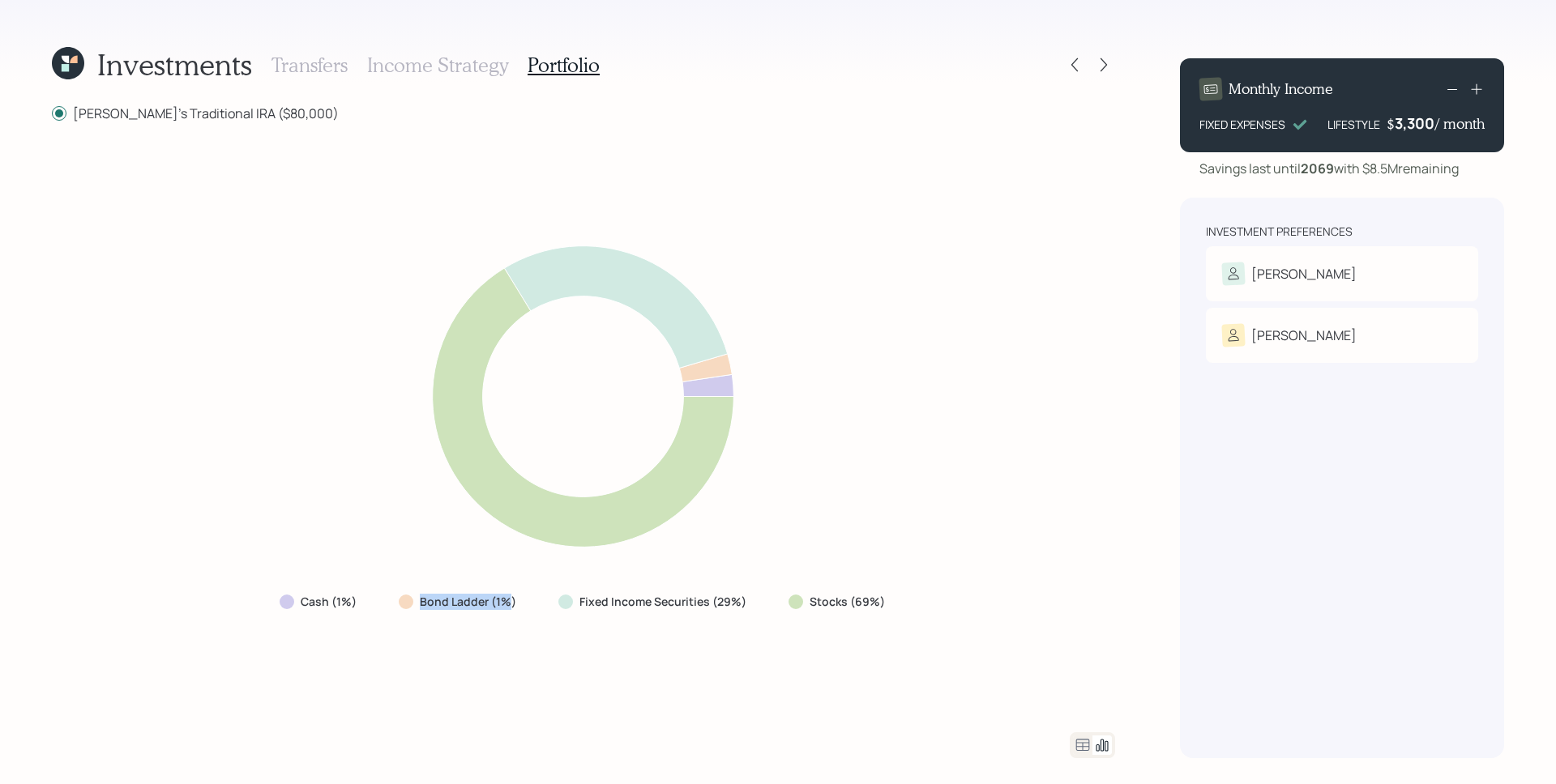
drag, startPoint x: 426, startPoint y: 601, endPoint x: 508, endPoint y: 604, distance: 82.1
click at [508, 604] on div "Bond Ladder (1%)" at bounding box center [460, 602] width 121 height 16
drag, startPoint x: 856, startPoint y: 603, endPoint x: 878, endPoint y: 599, distance: 22.4
click at [878, 599] on label "Stocks (69%)" at bounding box center [847, 602] width 75 height 16
click at [734, 612] on div "Fixed Income Securities (29%)" at bounding box center [654, 602] width 217 height 29
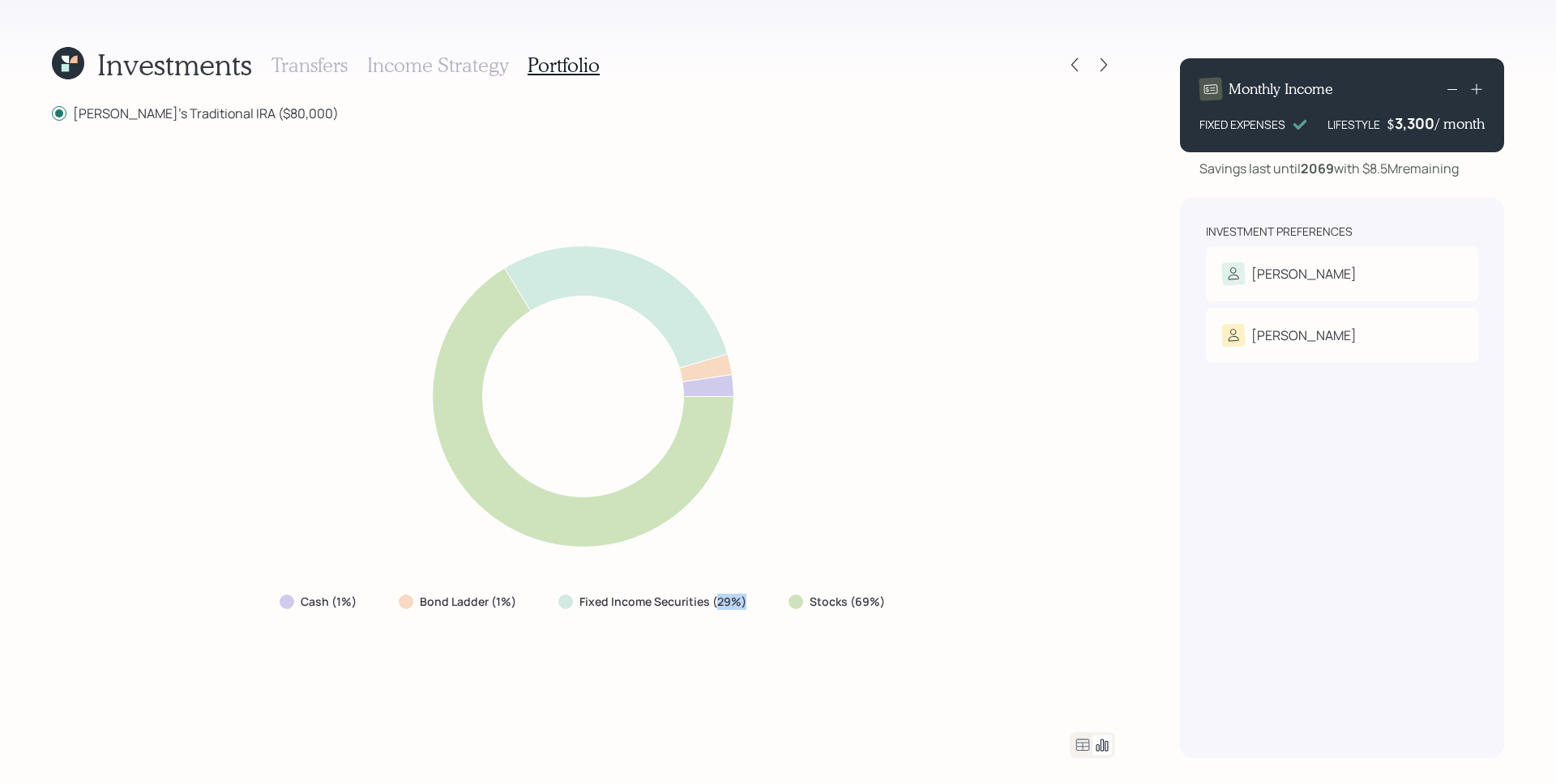
drag, startPoint x: 716, startPoint y: 608, endPoint x: 781, endPoint y: 599, distance: 65.6
click at [781, 599] on div "Cash (1%) Bond Ladder (1%) Fixed Income Securities (29%) Stocks (69%)" at bounding box center [584, 602] width 634 height 29
drag, startPoint x: 868, startPoint y: 602, endPoint x: 902, endPoint y: 598, distance: 34.2
click at [902, 598] on div "Cash (1%) Bond Ladder (1%) Fixed Income Securities (29%) Stocks (69%)" at bounding box center [583, 427] width 1063 height 571
click at [1094, 196] on div "Cash (1%) Bond Ladder (1%) Fixed Income Securities (29%) Stocks (69%)" at bounding box center [583, 427] width 1063 height 571
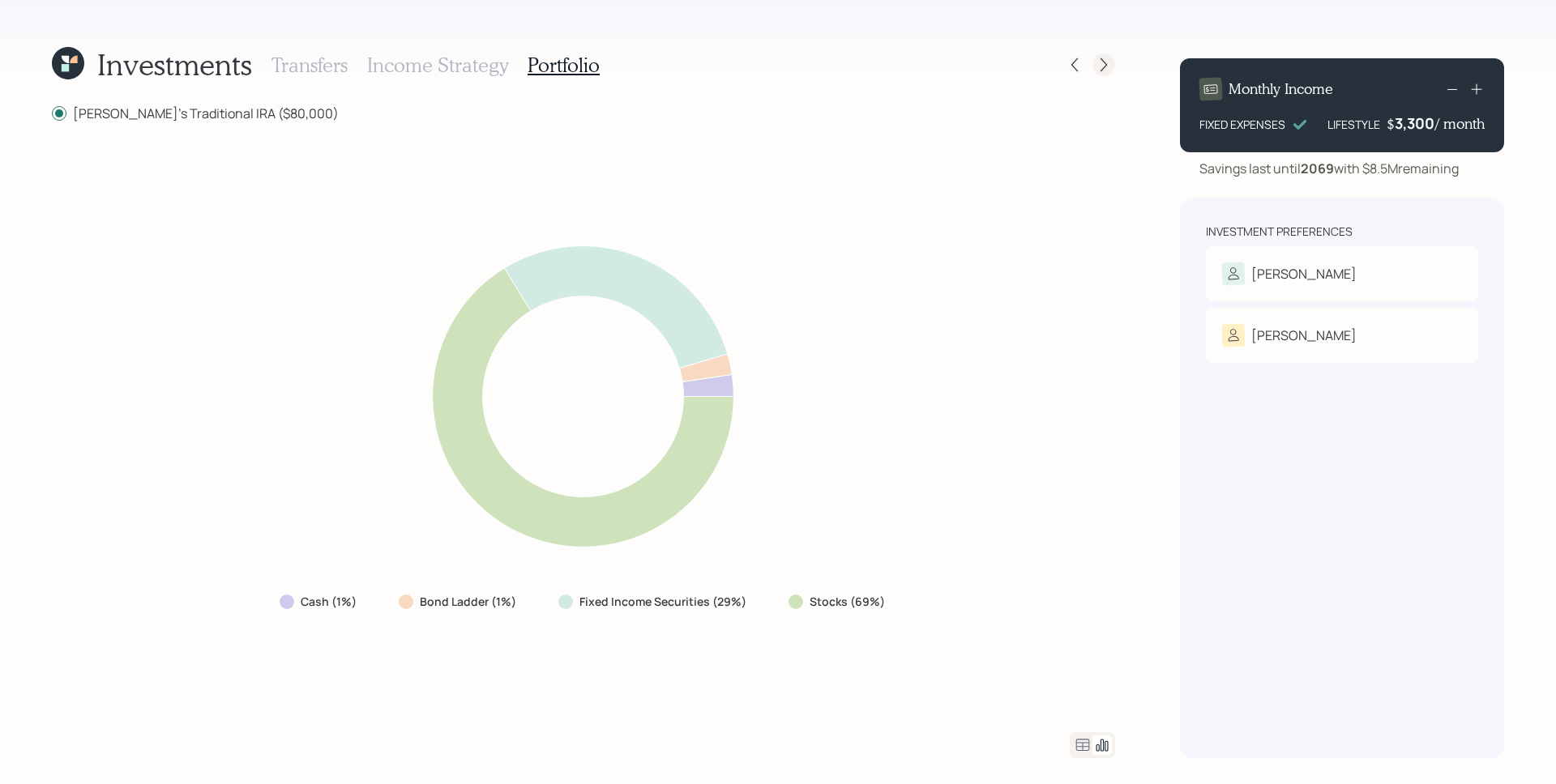
click at [1102, 68] on icon at bounding box center [1103, 65] width 16 height 16
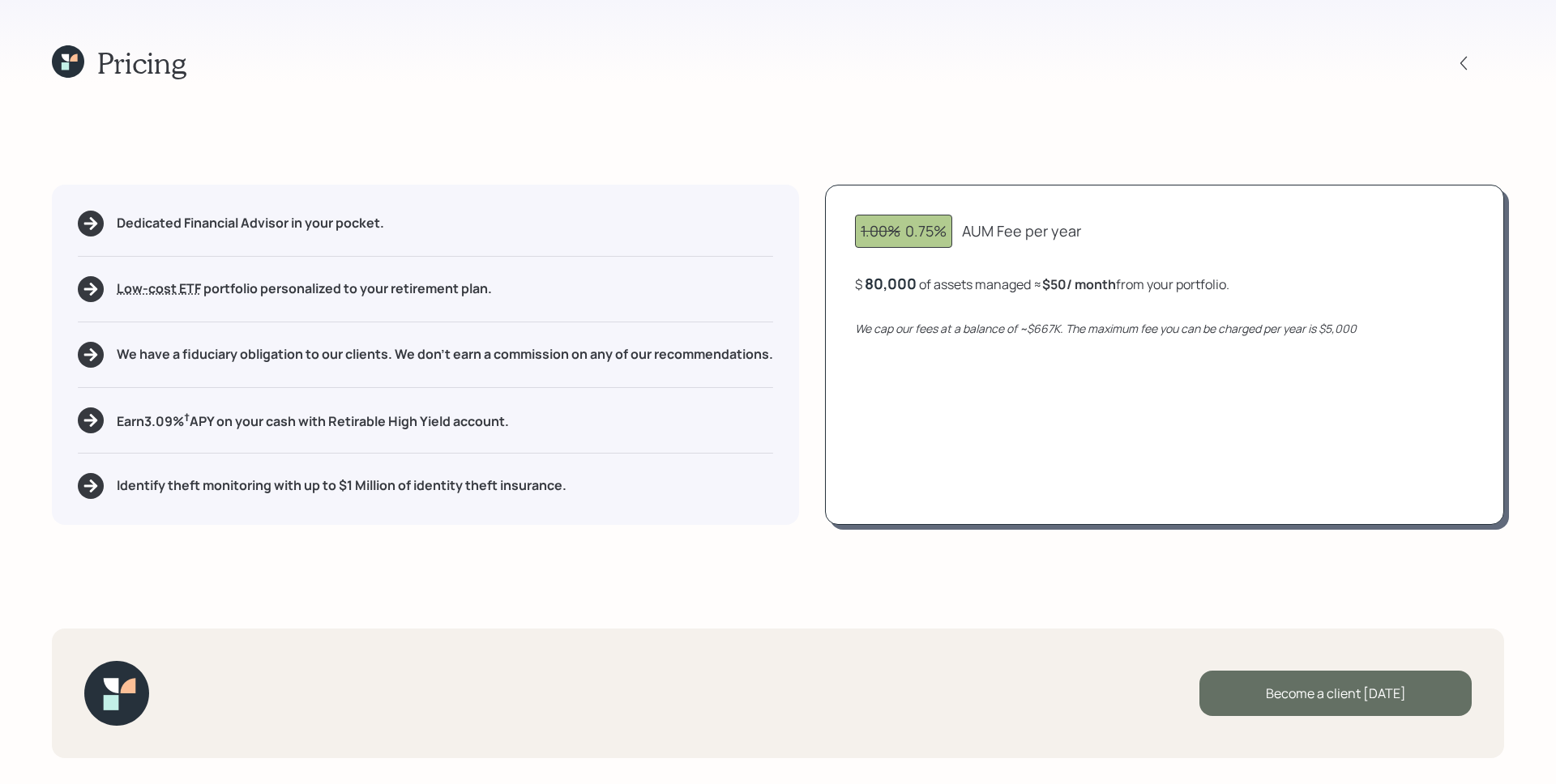
click at [1341, 697] on div "Become a client [DATE]" at bounding box center [1335, 693] width 272 height 45
click at [1332, 705] on div "Become a client [DATE]" at bounding box center [1335, 693] width 272 height 45
click at [1319, 679] on div "Become a client [DATE]" at bounding box center [1335, 693] width 272 height 45
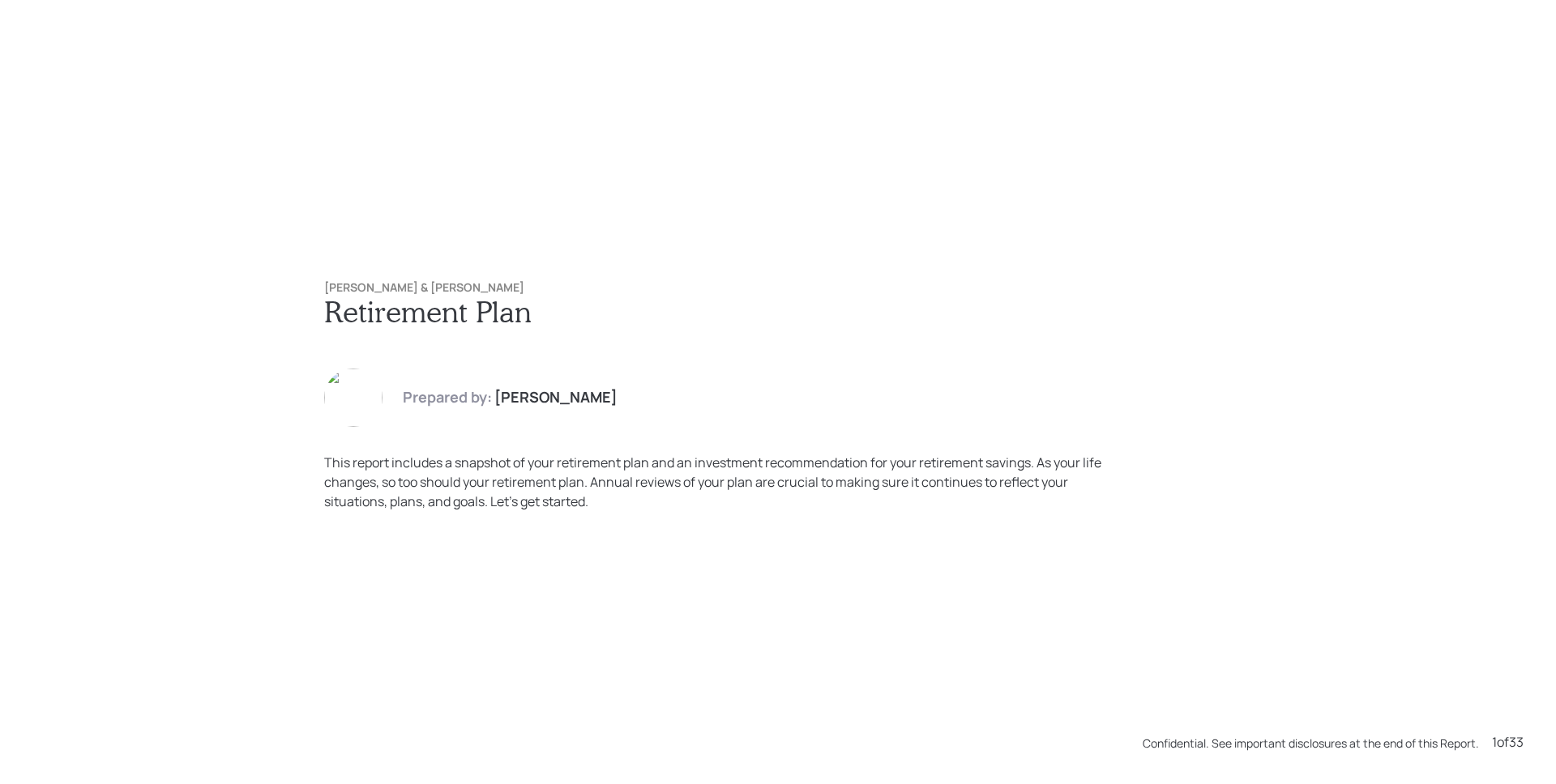
click at [1458, 178] on div "Gina & Josh Statz Retirement Plan Prepared by: James DiStasi This report includ…" at bounding box center [778, 392] width 1556 height 784
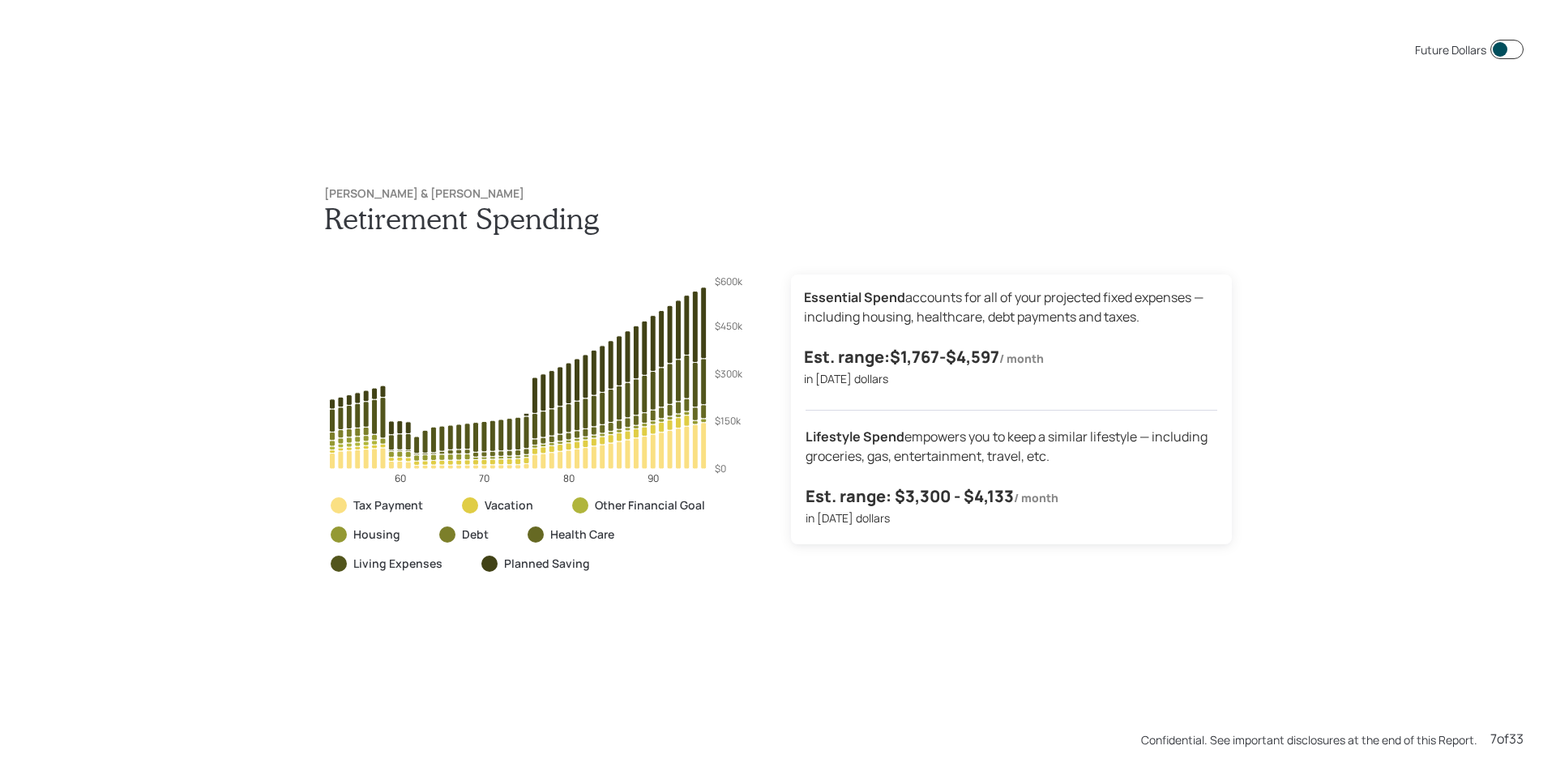
scroll to position [5489, 0]
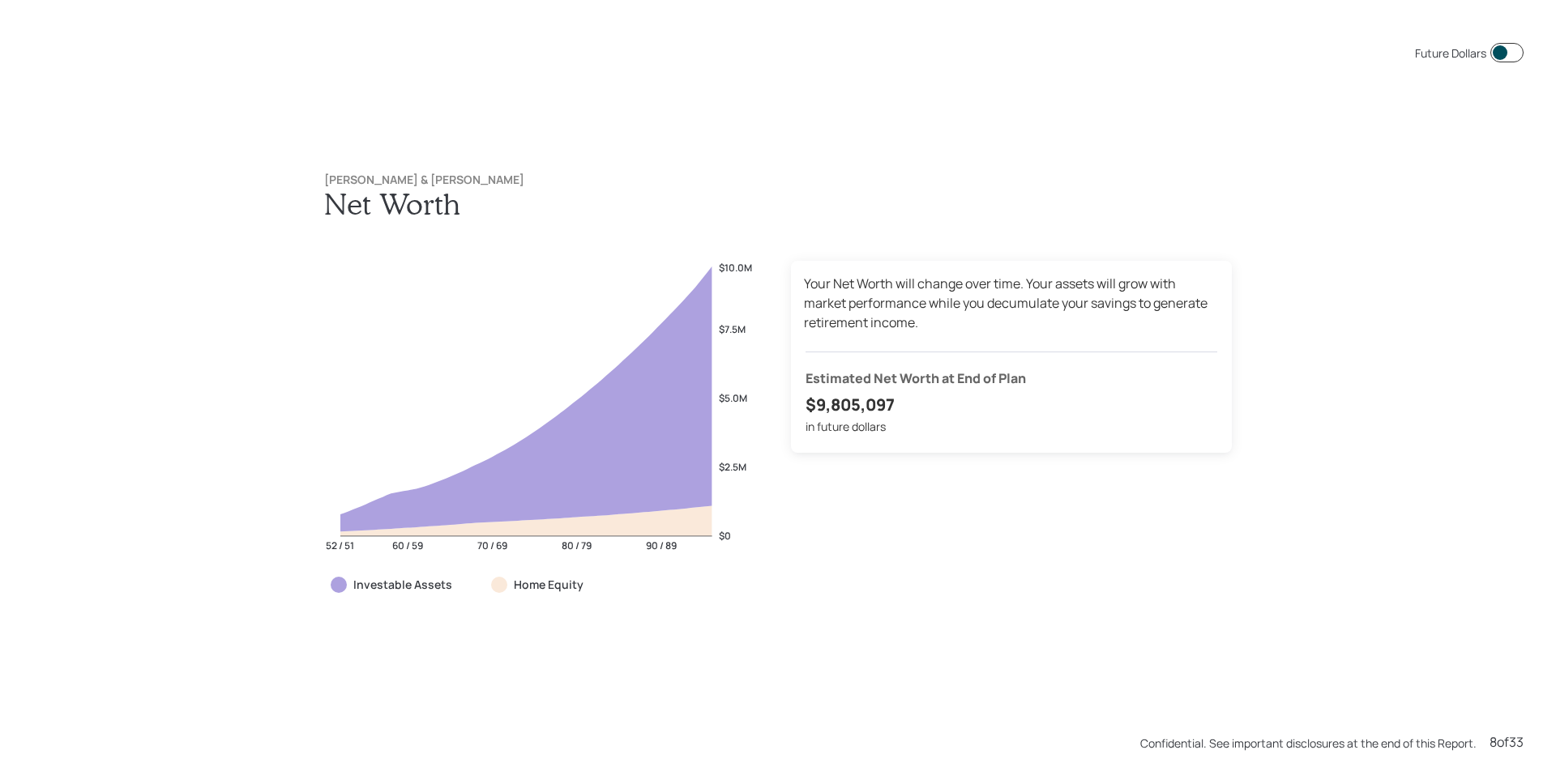
click at [1017, 337] on div "Your Net Worth will change over time. Your assets will grow with market perform…" at bounding box center [1011, 357] width 441 height 193
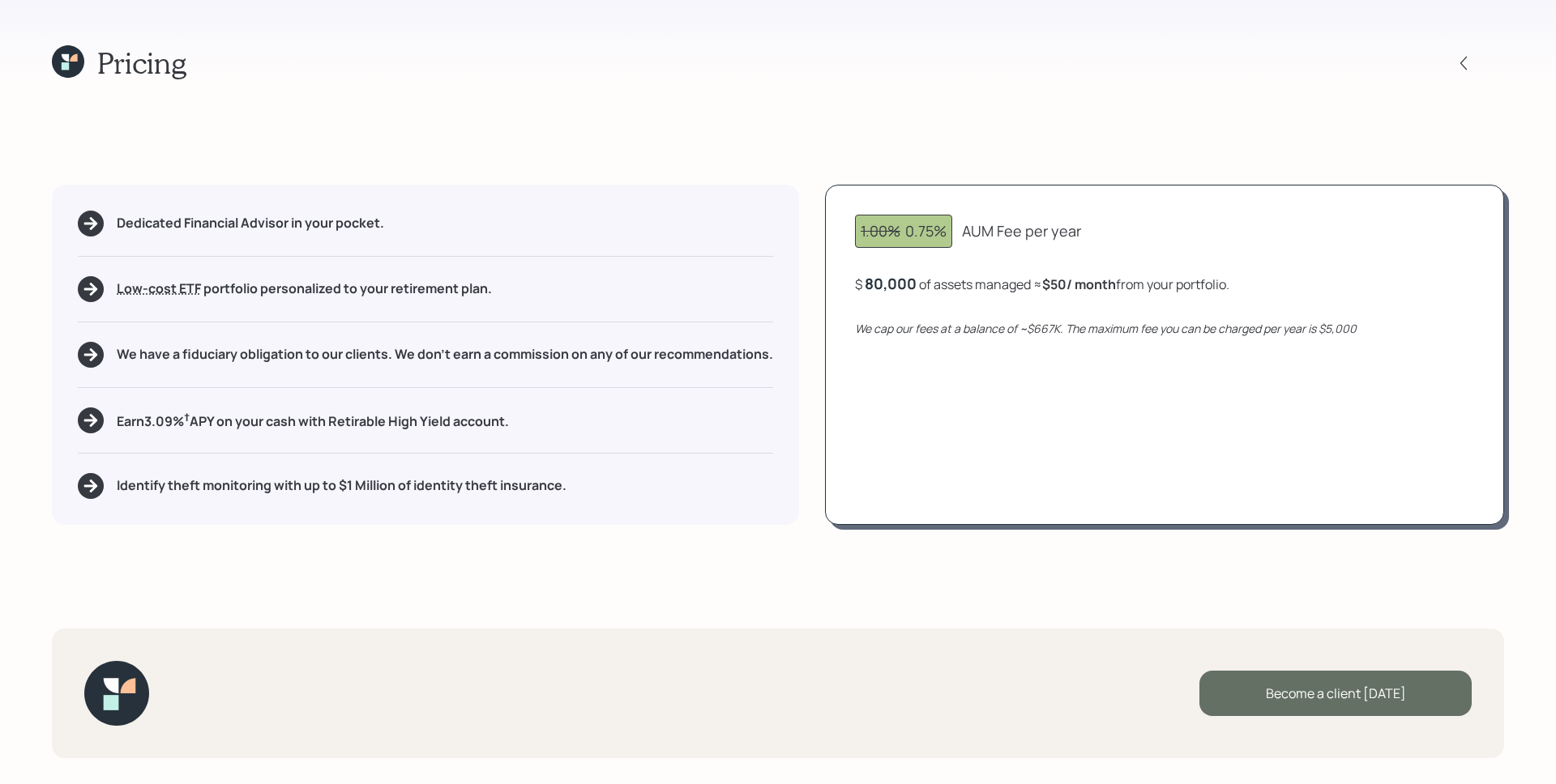
click at [1351, 688] on div "Become a client today" at bounding box center [1335, 693] width 272 height 45
click at [1354, 684] on div "Become a client today" at bounding box center [1335, 693] width 272 height 45
click at [1352, 691] on div "Become a client today" at bounding box center [1335, 693] width 272 height 45
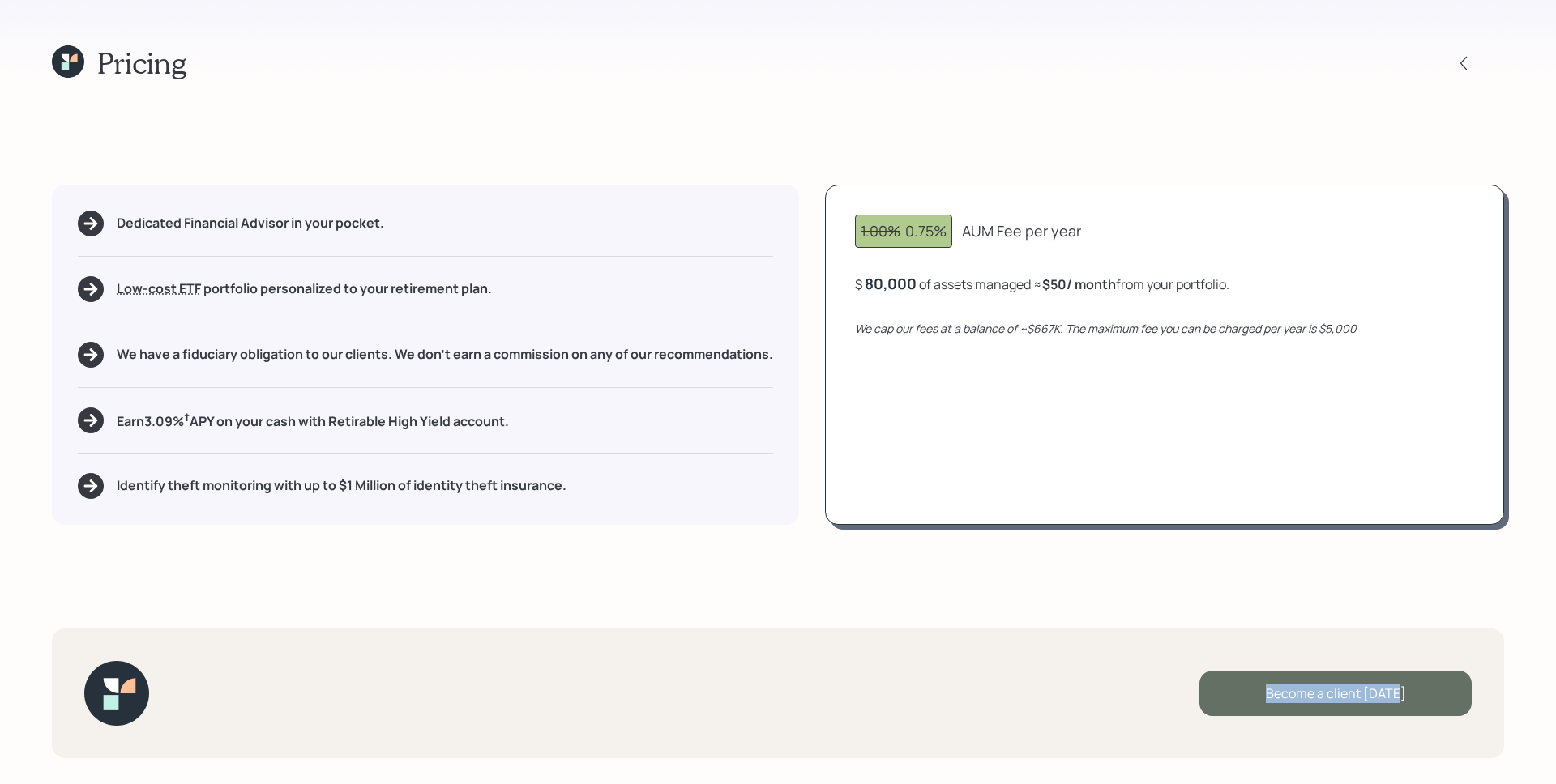
click at [1347, 683] on div "Become a client today" at bounding box center [1335, 693] width 272 height 45
click at [1348, 695] on div "Become a client today" at bounding box center [1335, 693] width 272 height 45
click at [1391, 683] on div "Become a client today" at bounding box center [1335, 693] width 272 height 45
click at [1335, 679] on div "Become a client today" at bounding box center [1335, 693] width 272 height 45
click at [1333, 690] on div "Become a client today" at bounding box center [1335, 693] width 272 height 45
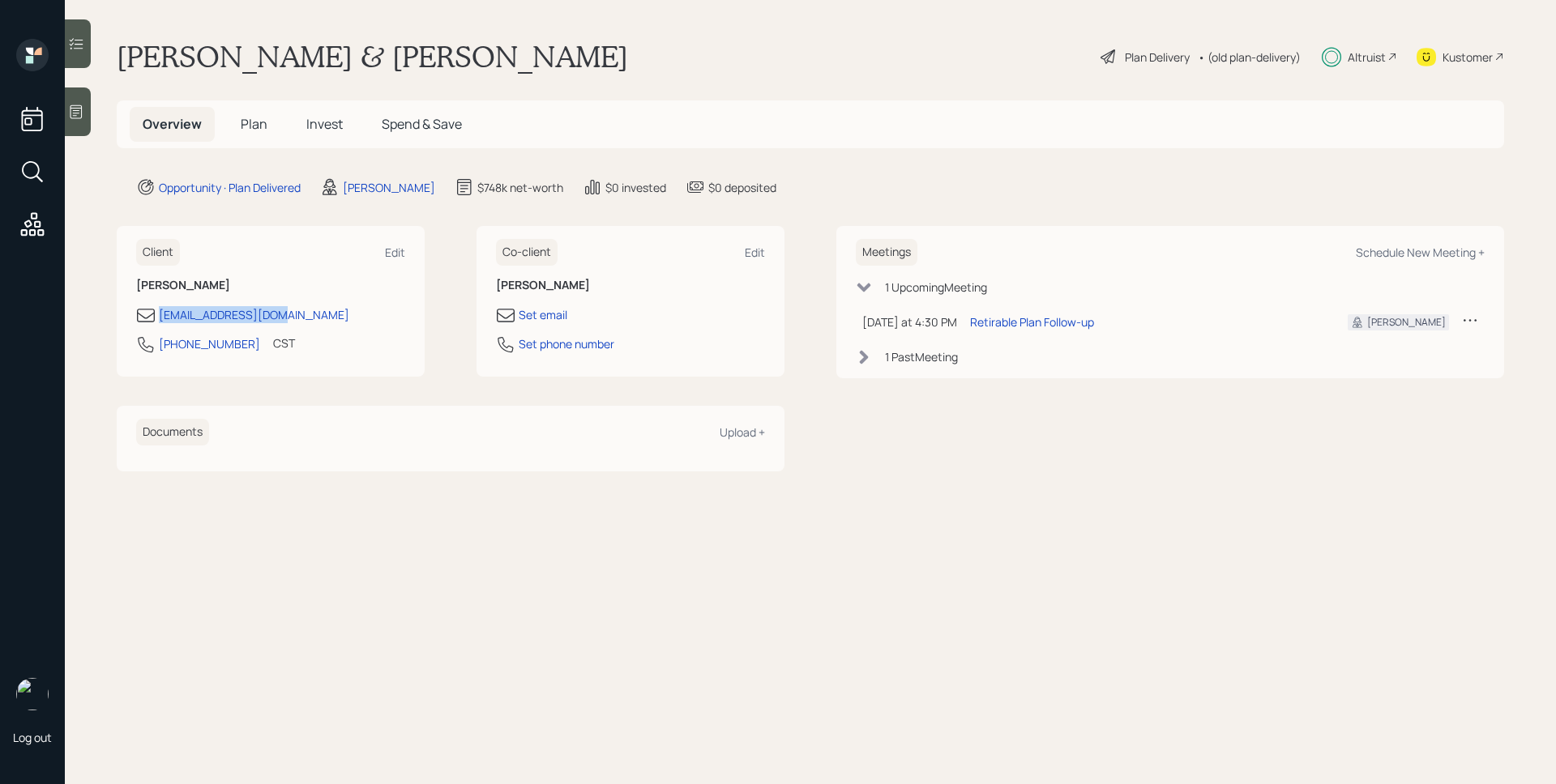
drag, startPoint x: 298, startPoint y: 313, endPoint x: 153, endPoint y: 314, distance: 145.0
click at [153, 314] on div "[EMAIL_ADDRESS][DOMAIN_NAME]" at bounding box center [271, 314] width 269 height 20
copy div "[EMAIL_ADDRESS][DOMAIN_NAME]"
drag, startPoint x: 236, startPoint y: 391, endPoint x: 232, endPoint y: 348, distance: 43.2
click at [236, 390] on div "Client Edit [PERSON_NAME] [EMAIL_ADDRESS][DOMAIN_NAME] [PHONE_NUMBER] CST Curre…" at bounding box center [450, 348] width 668 height 245
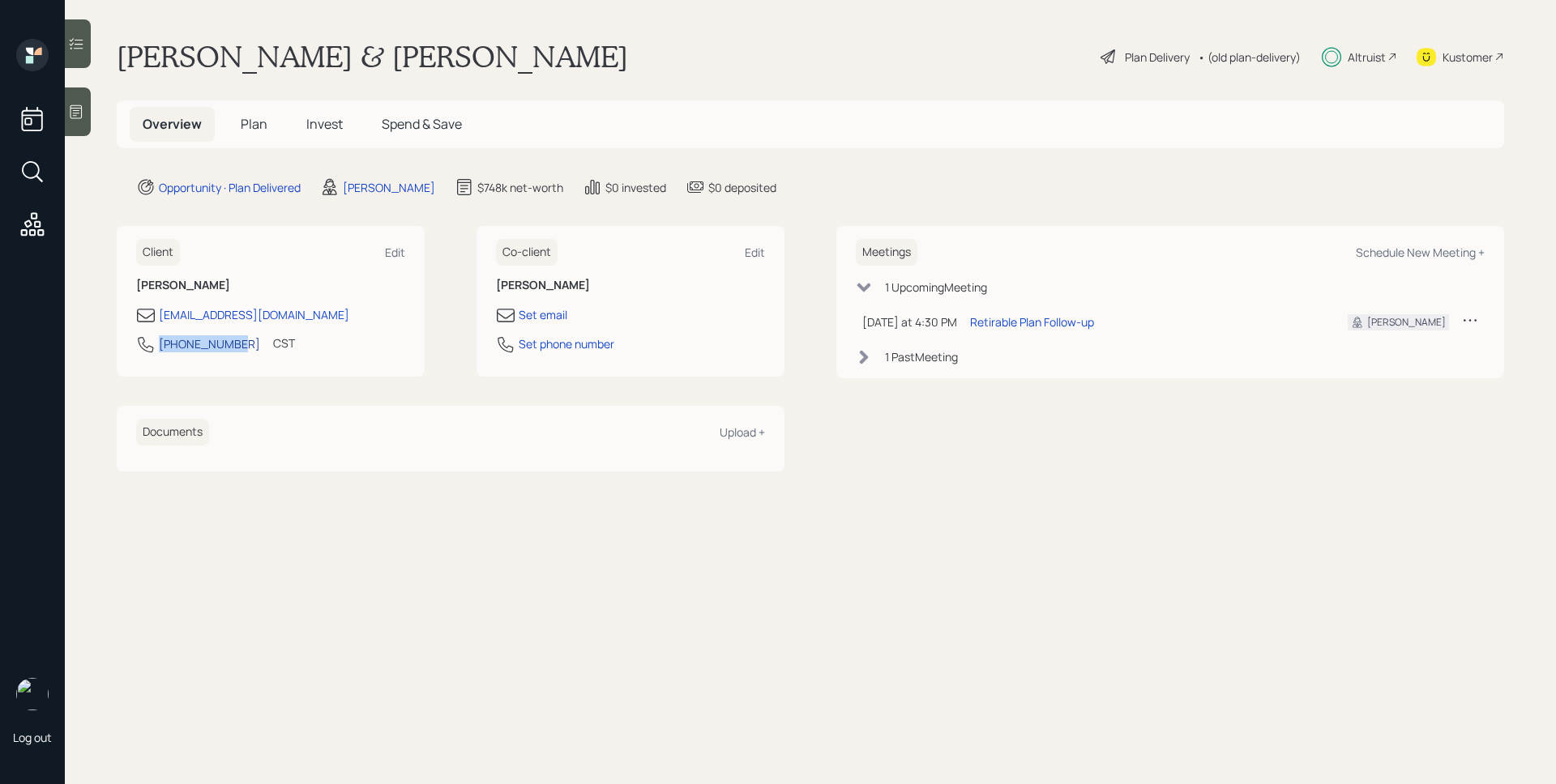
drag, startPoint x: 241, startPoint y: 342, endPoint x: 162, endPoint y: 349, distance: 79.3
click at [162, 349] on div "608-445-3606 CST Currently 3:52 PM" at bounding box center [271, 349] width 269 height 29
copy div "608-445-3606"
click at [249, 125] on span "Plan" at bounding box center [253, 124] width 26 height 18
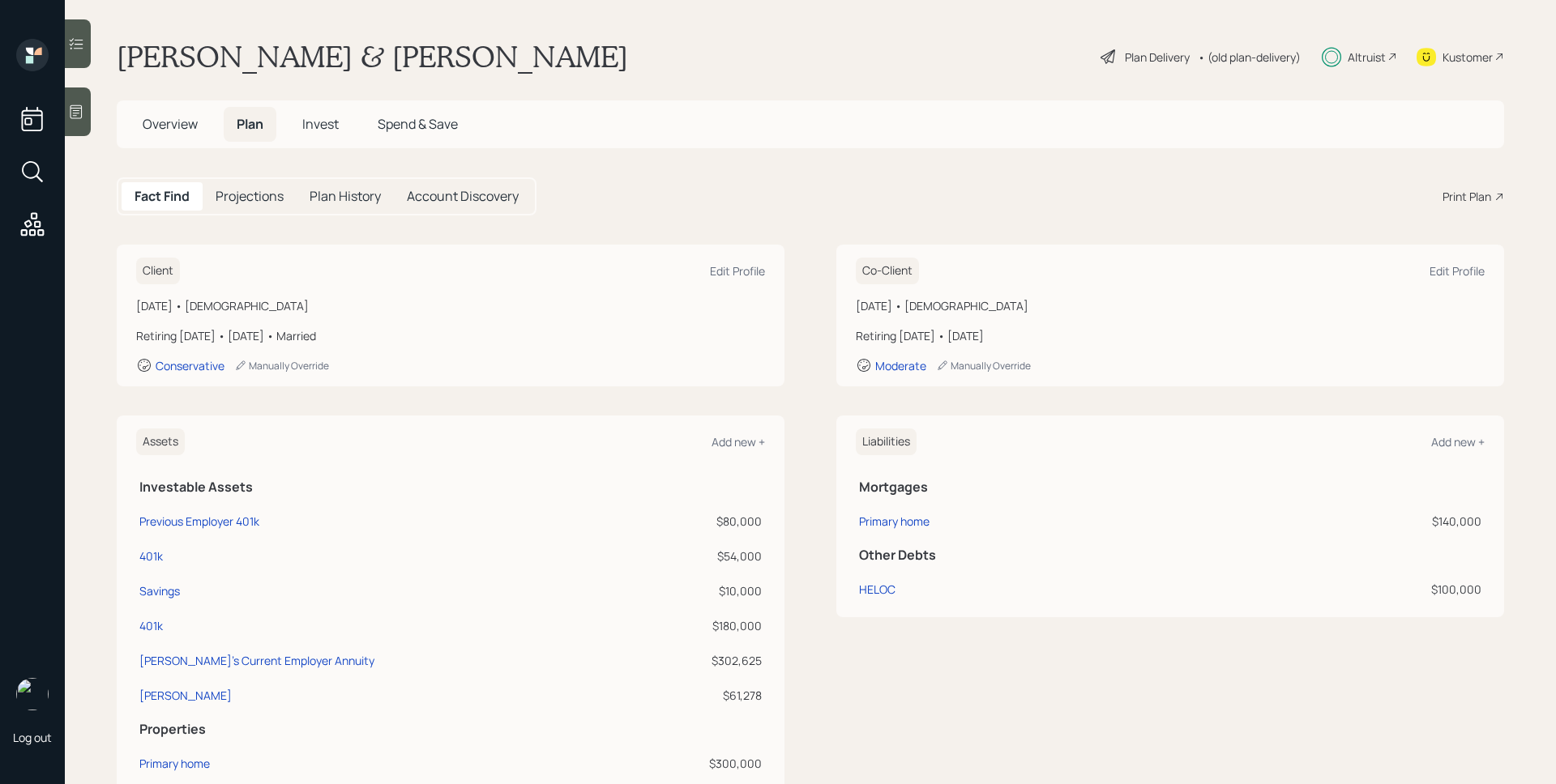
click at [1198, 55] on div "• (old plan-delivery)" at bounding box center [1249, 57] width 103 height 17
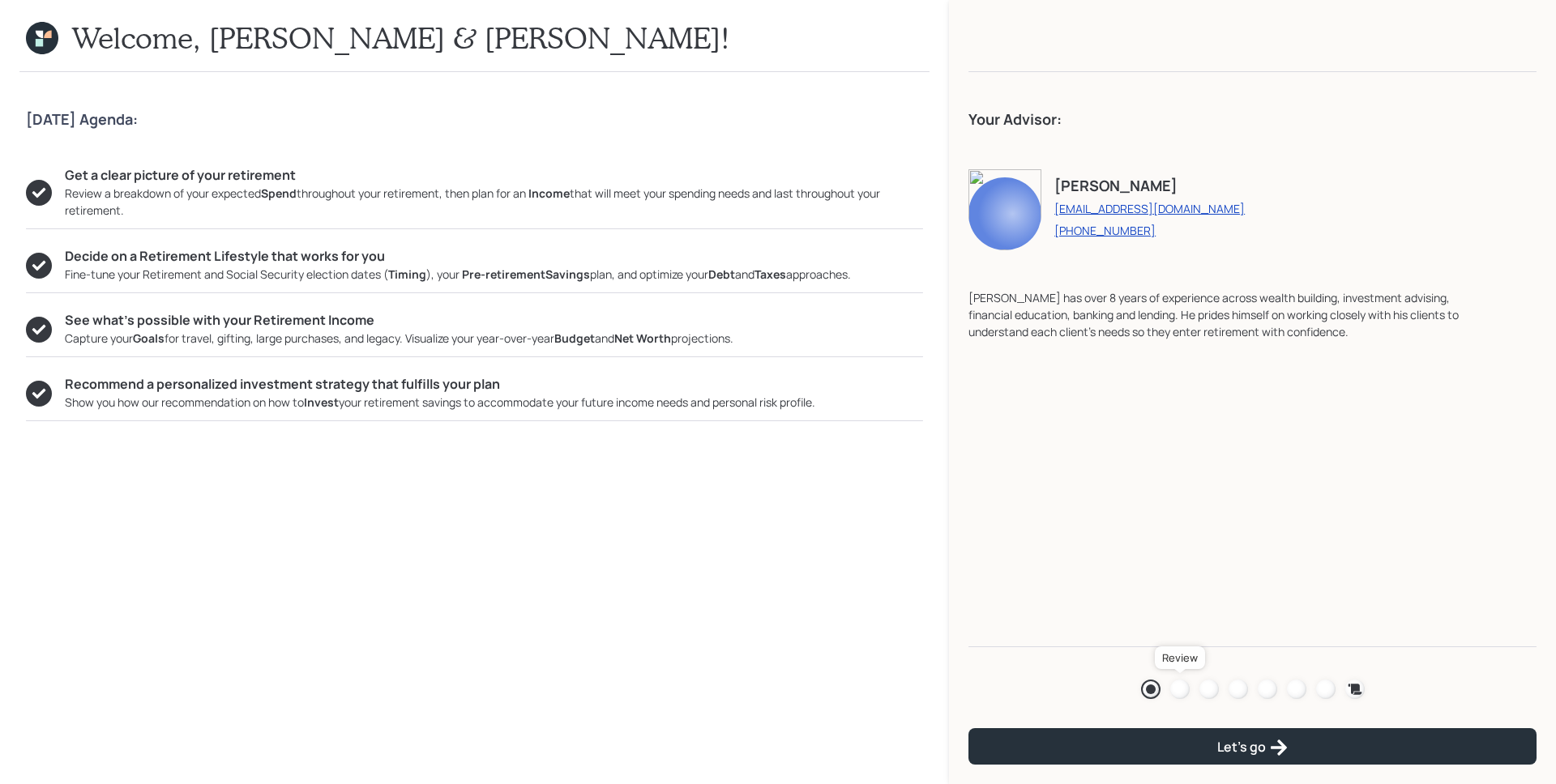
click at [1177, 690] on div at bounding box center [1180, 689] width 20 height 20
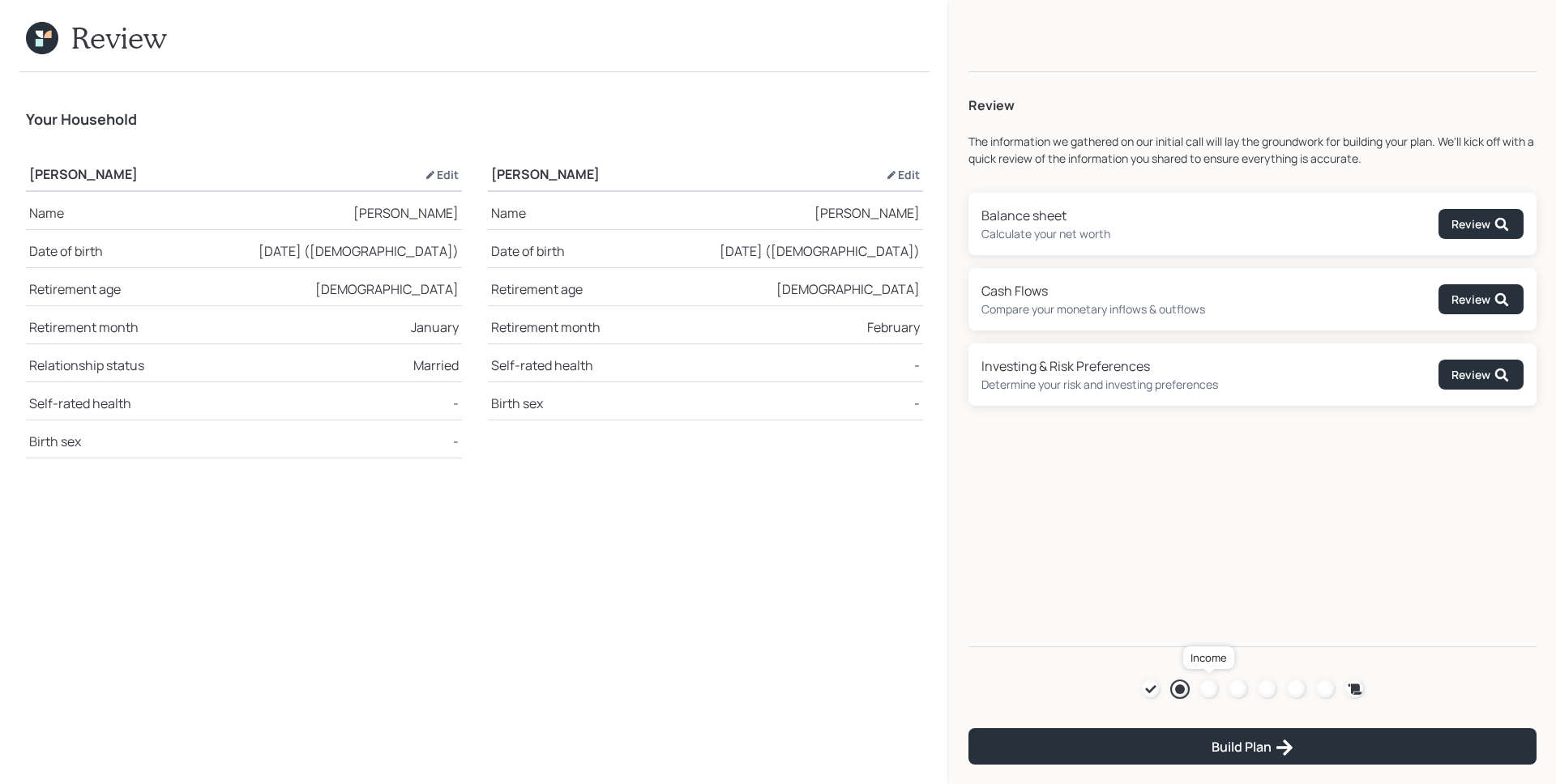
click at [1210, 689] on div at bounding box center [1209, 689] width 20 height 20
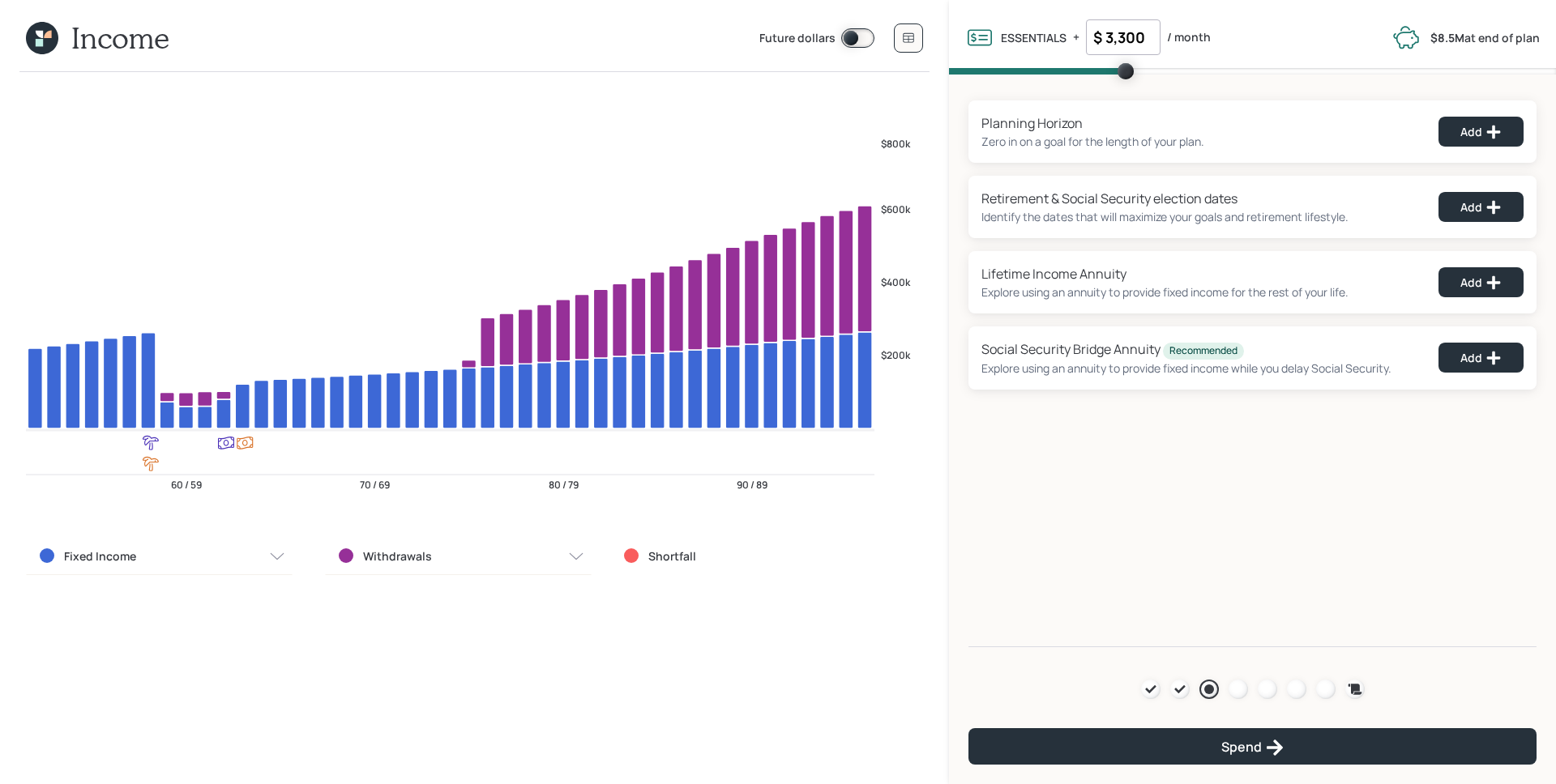
click at [1171, 689] on div at bounding box center [1180, 689] width 20 height 20
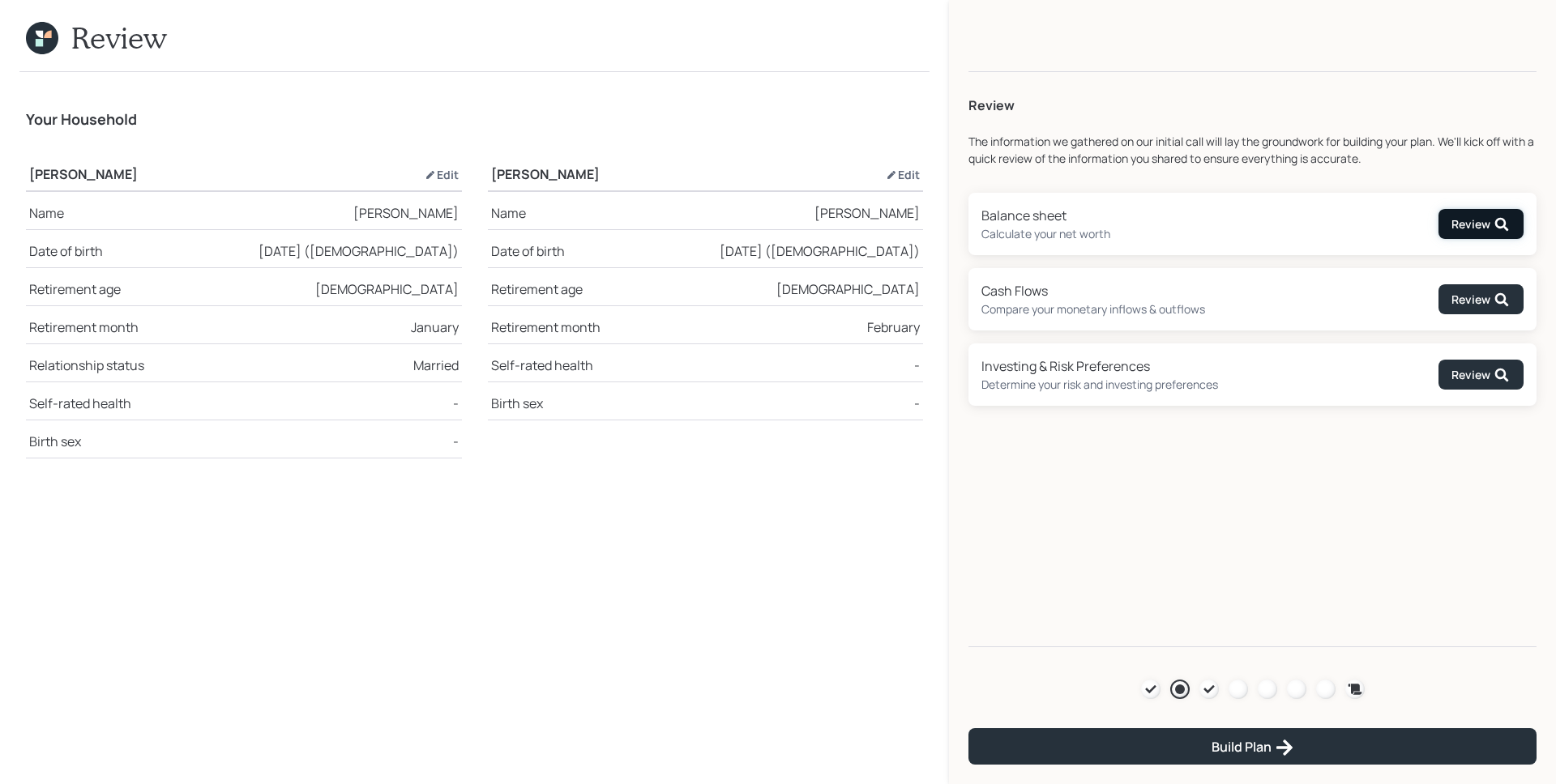
click at [1455, 223] on div "Review" at bounding box center [1481, 224] width 58 height 16
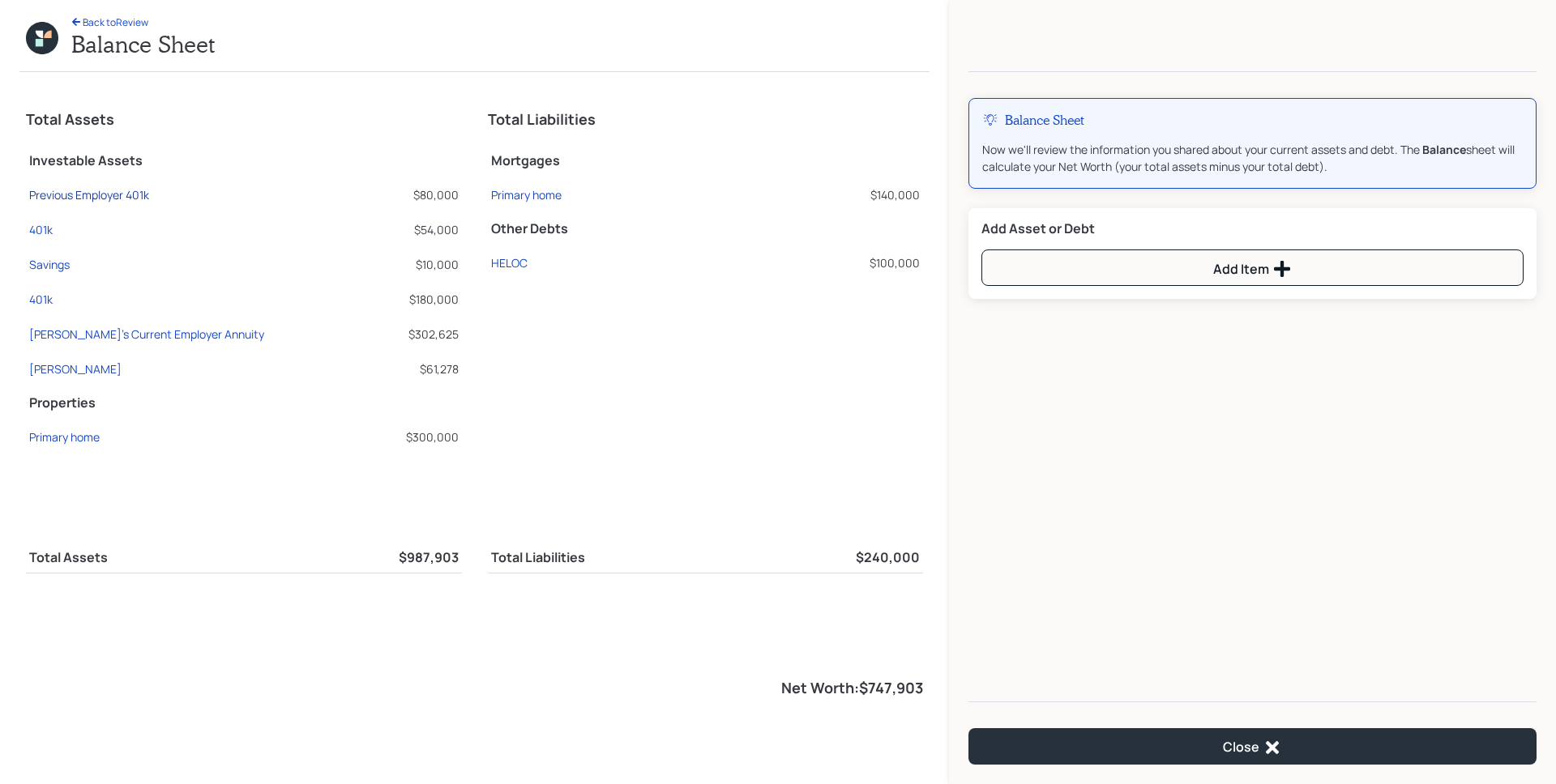
click at [77, 188] on div "Previous Employer 401k" at bounding box center [89, 195] width 120 height 17
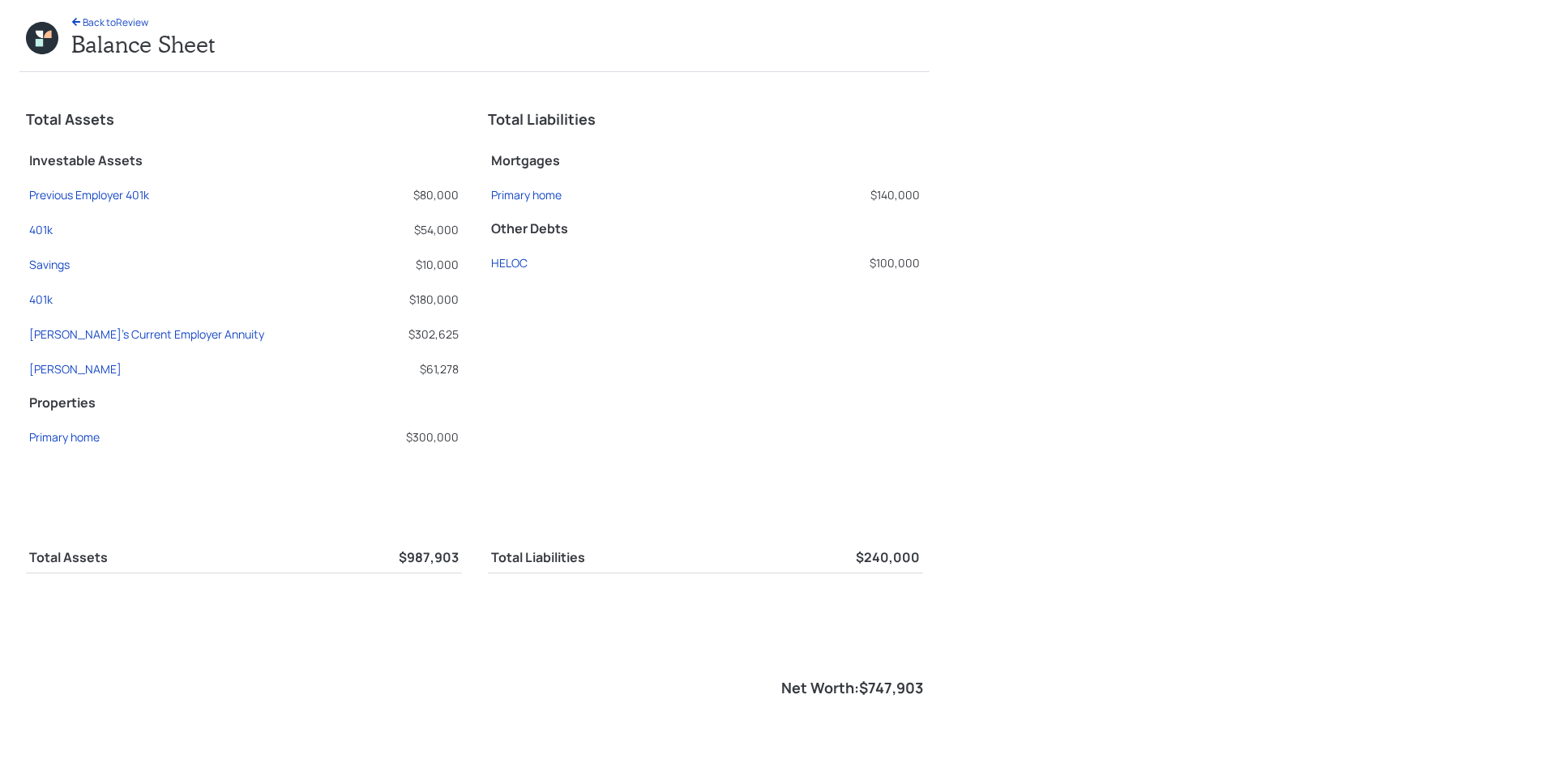
select select "ira"
select select "balanced"
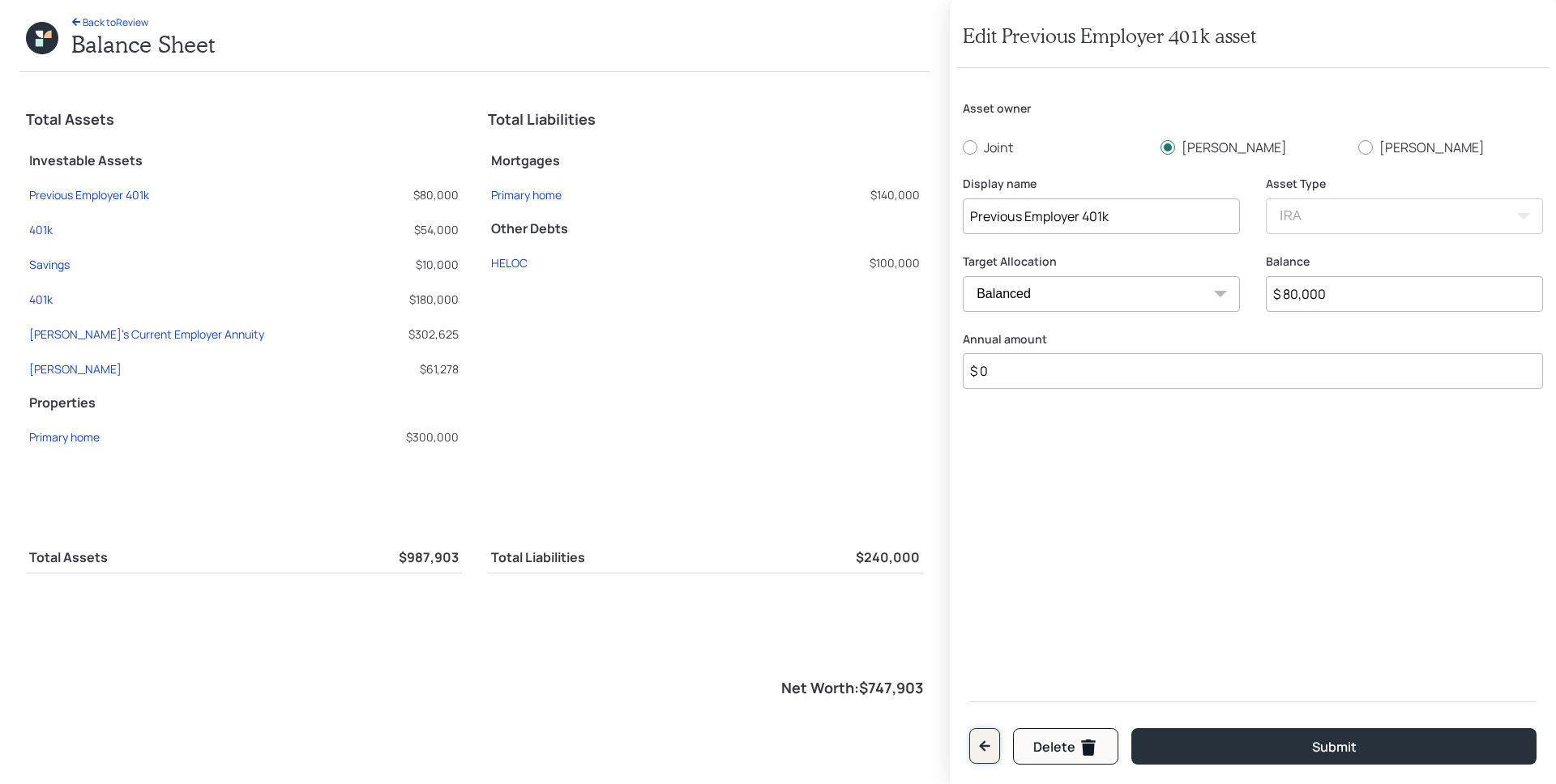
click at [993, 751] on button "button" at bounding box center [985, 747] width 31 height 36
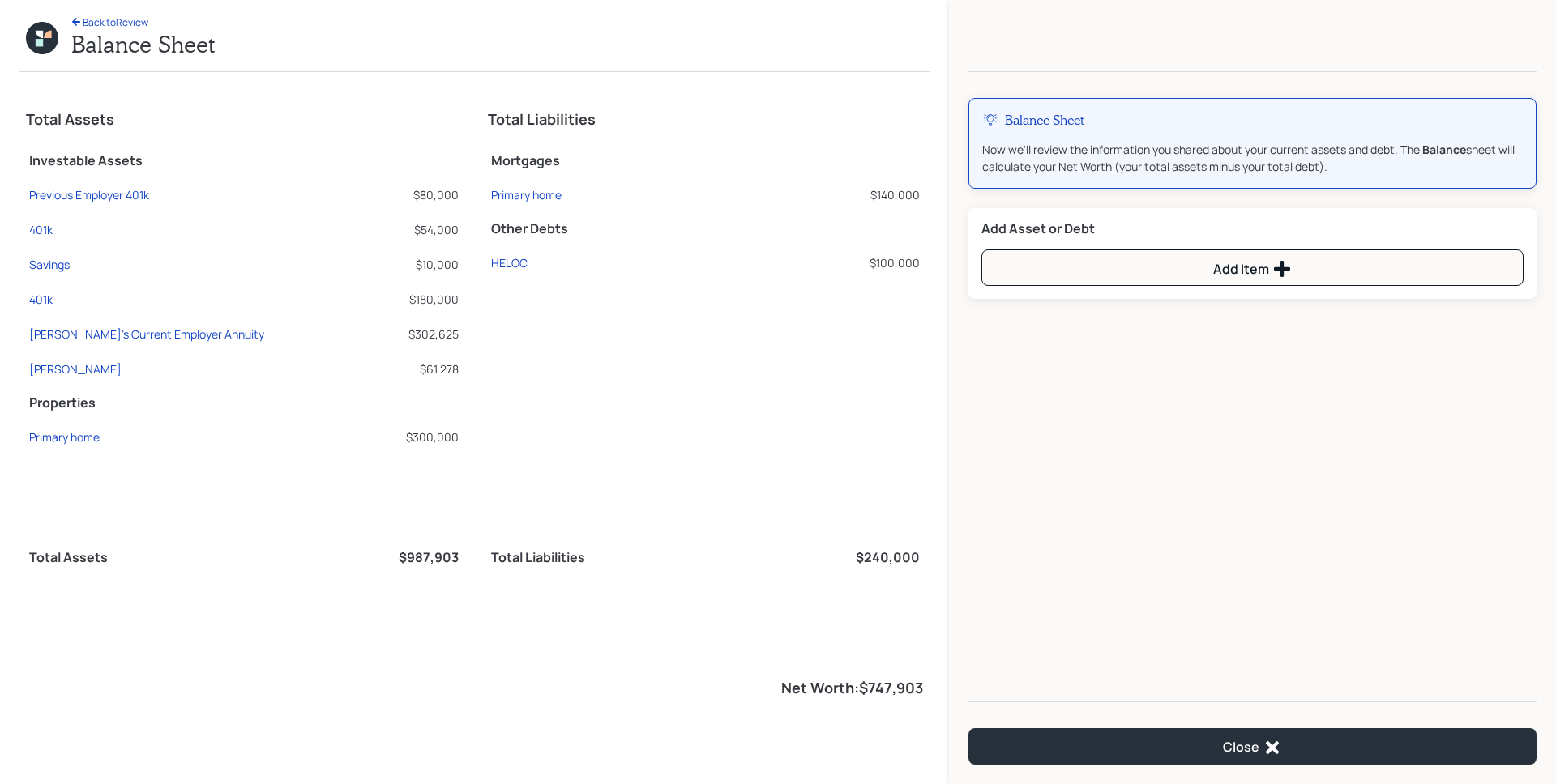
click at [55, 37] on icon at bounding box center [42, 38] width 32 height 32
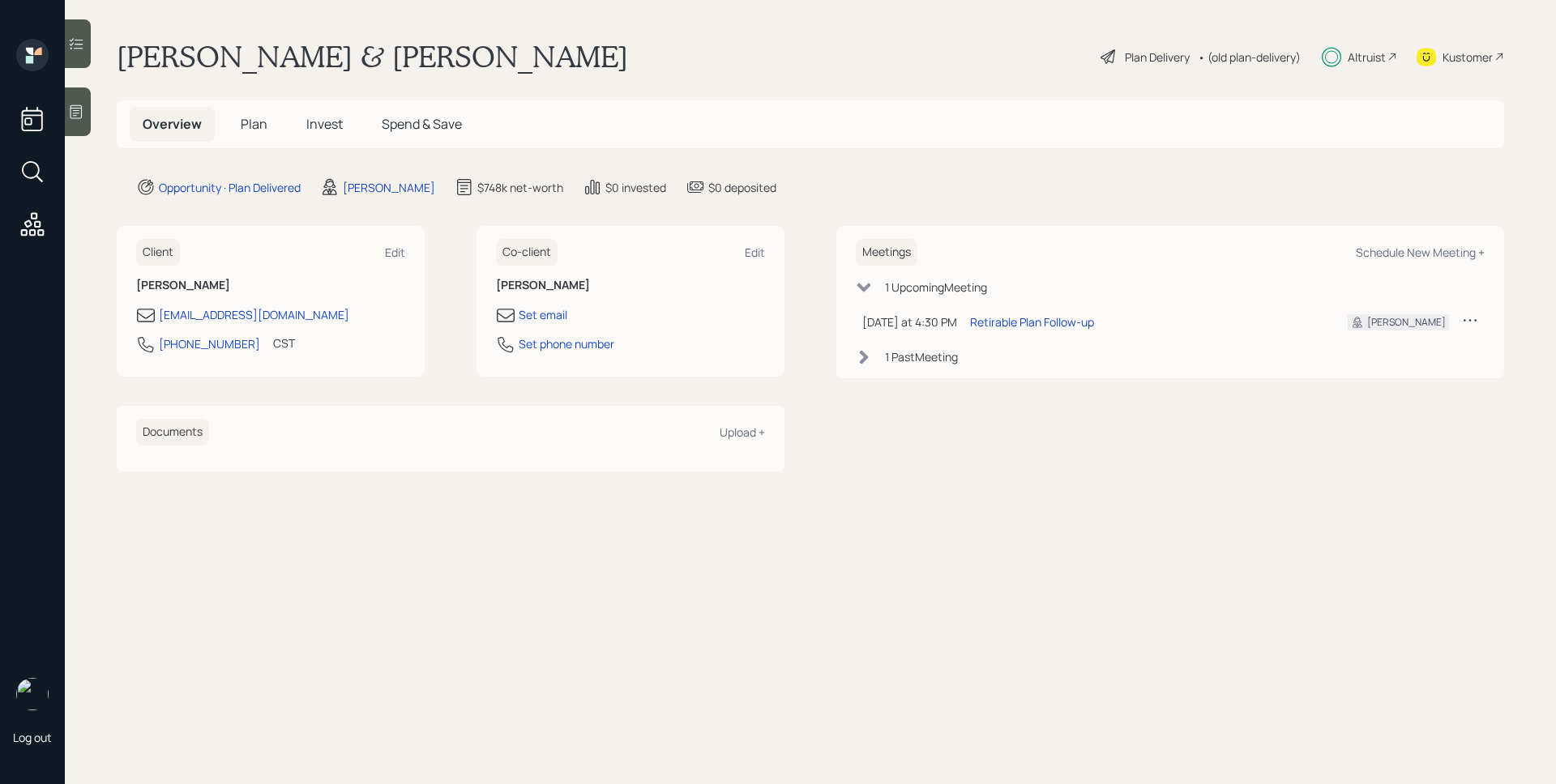
click at [259, 127] on span "Plan" at bounding box center [253, 124] width 26 height 18
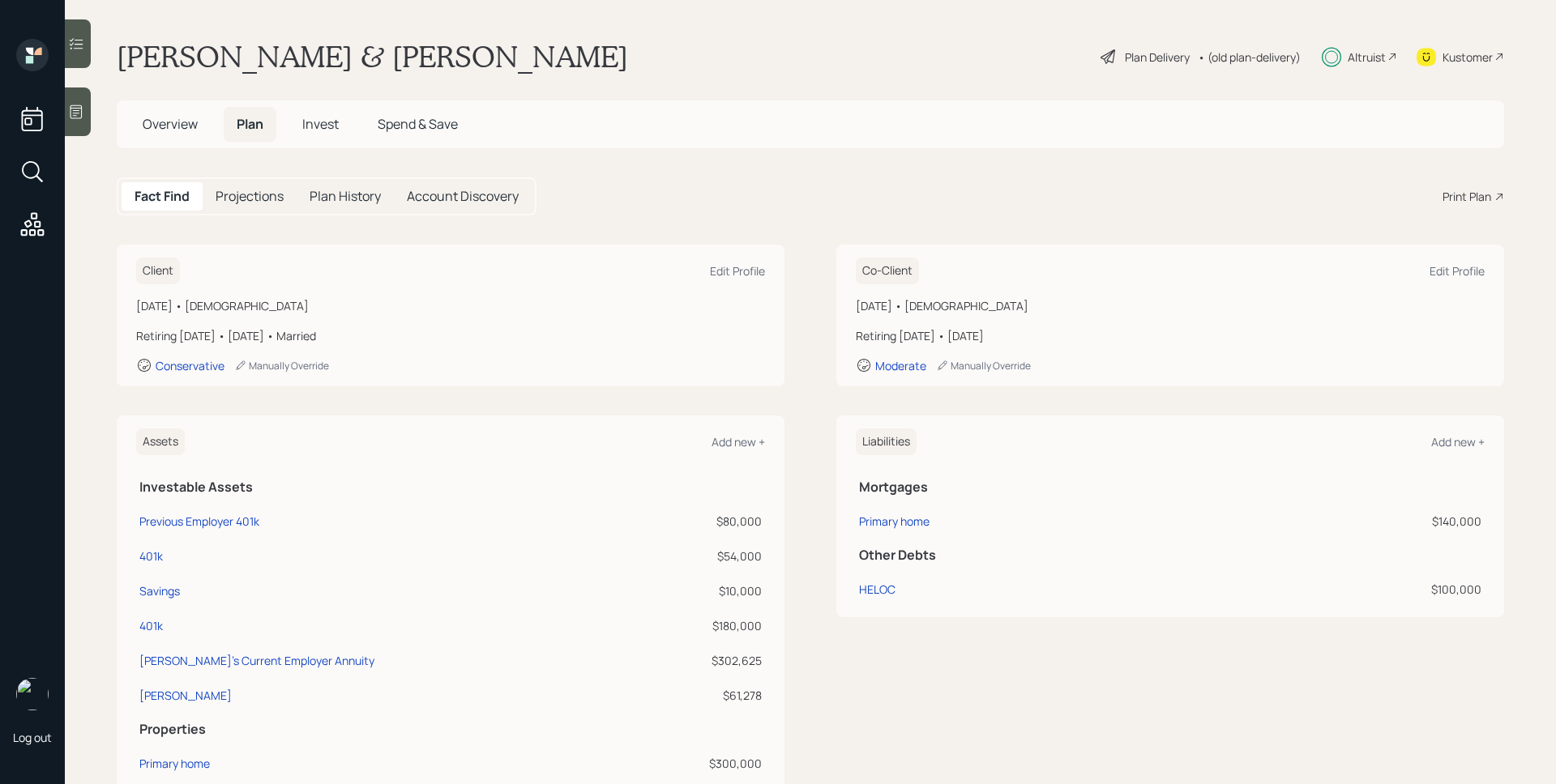
click at [304, 126] on span "Invest" at bounding box center [321, 124] width 37 height 18
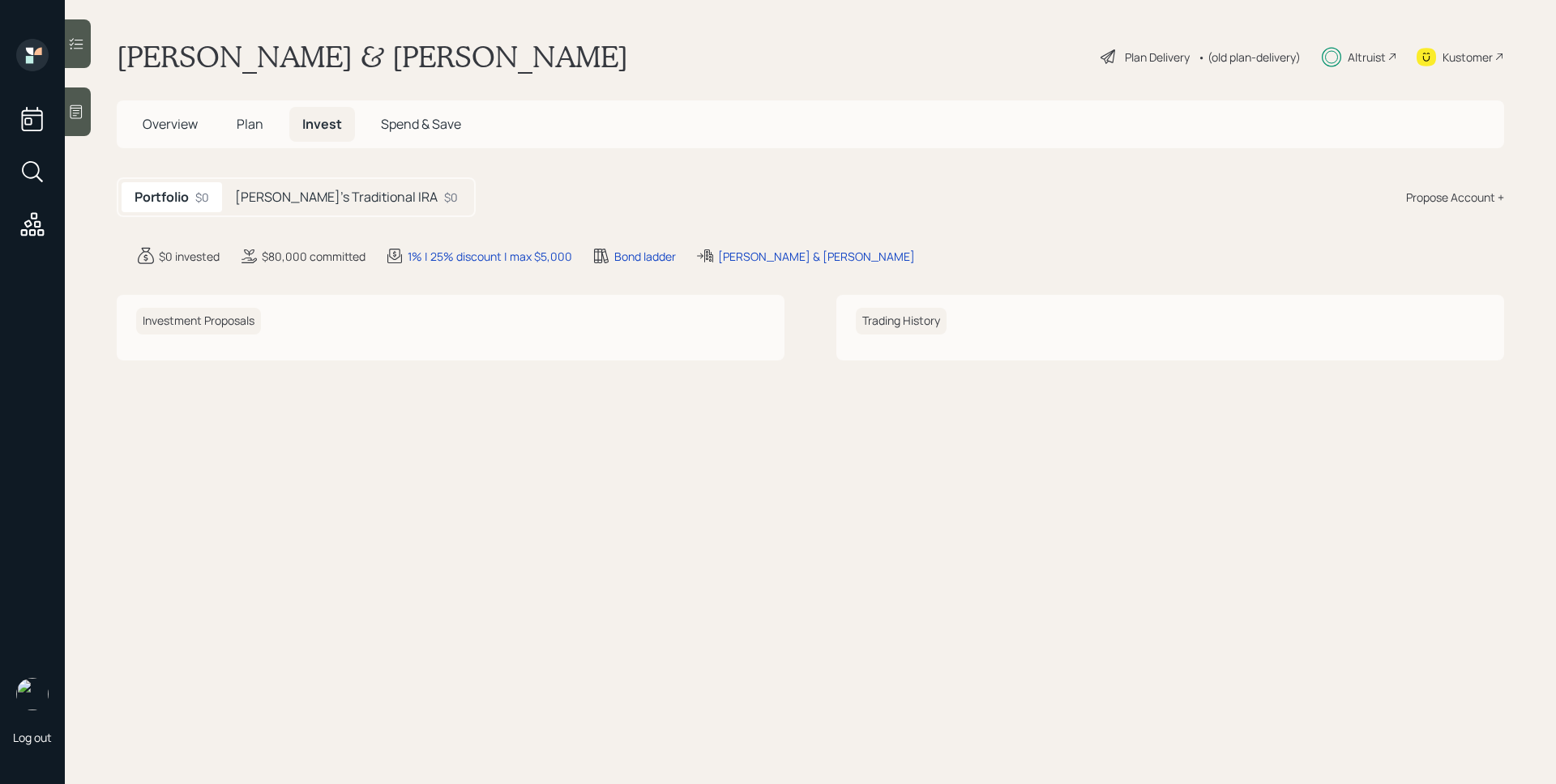
click at [328, 197] on h5 "[PERSON_NAME]'s Traditional IRA" at bounding box center [337, 197] width 203 height 15
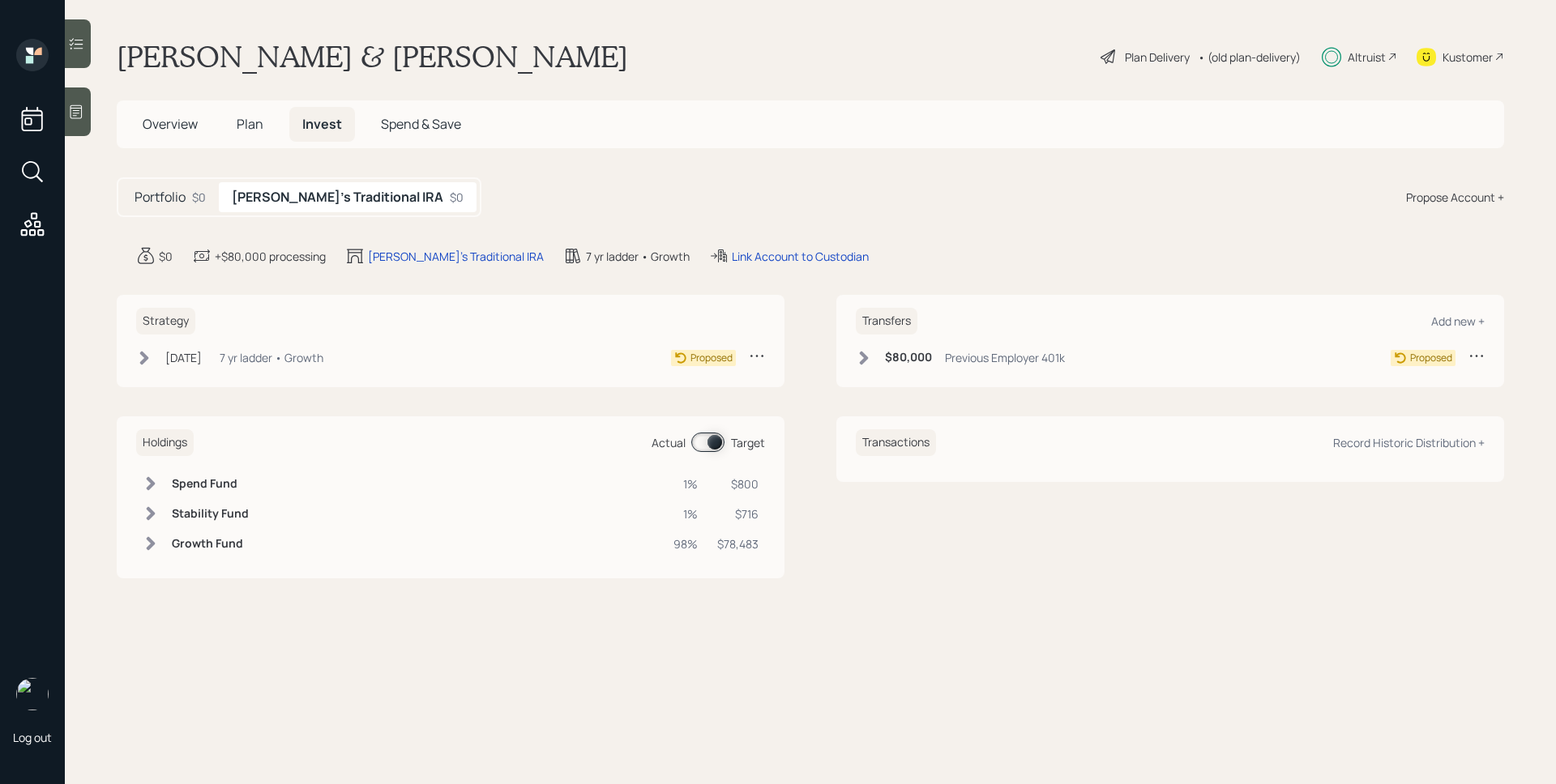
click at [268, 347] on div "Strategy Aug 4, 2025 Monday, August 4, 2025 5:58 PM EDT 7 yr ladder • Growth Pr…" at bounding box center [450, 341] width 668 height 92
click at [263, 352] on div "7 yr ladder • Growth" at bounding box center [272, 358] width 104 height 17
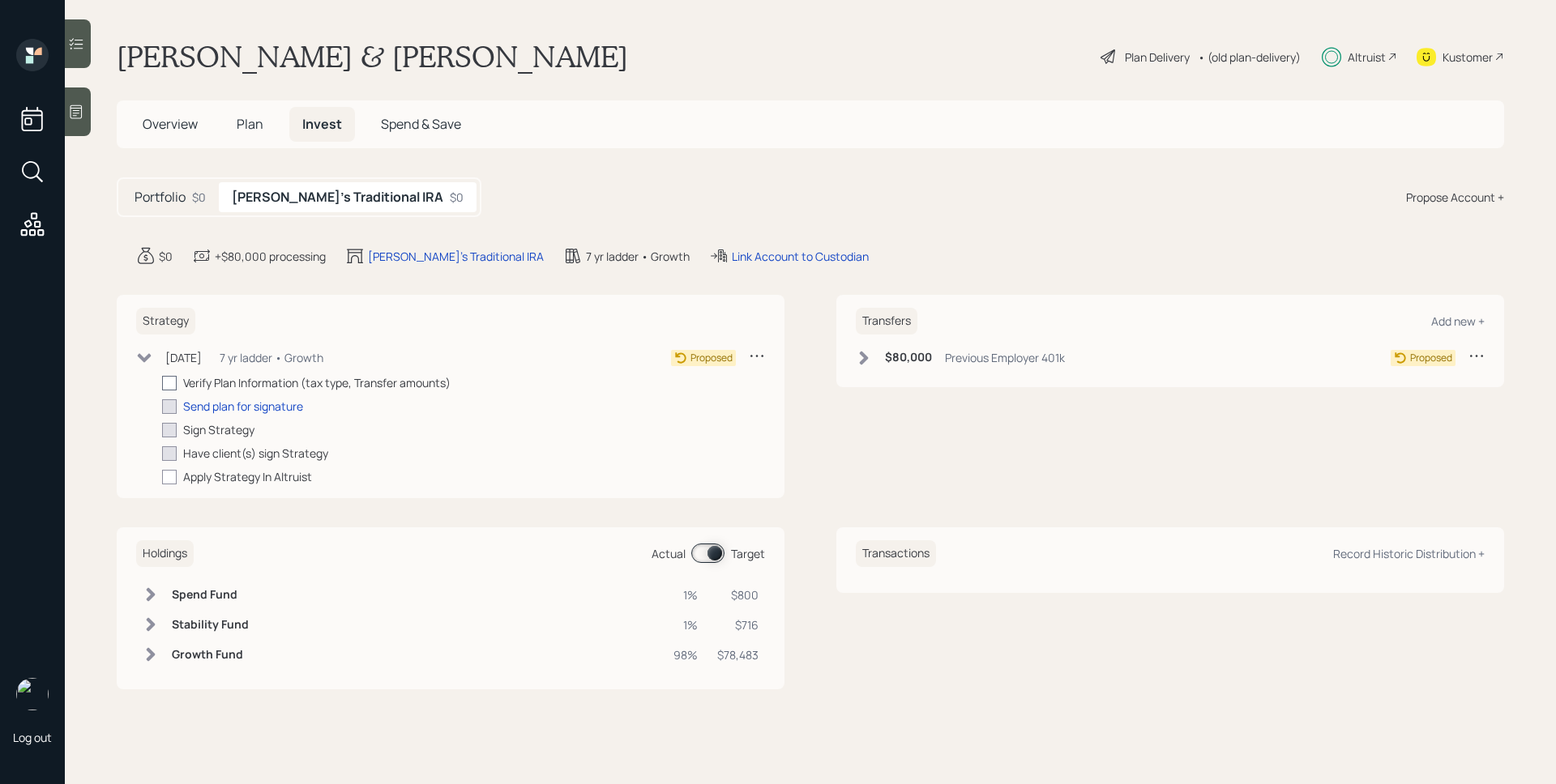
click at [165, 381] on div at bounding box center [169, 383] width 14 height 14
click at [162, 383] on input "checkbox" at bounding box center [161, 383] width 1 height 1
checkbox input "true"
click at [252, 407] on div "Send plan for signature" at bounding box center [243, 406] width 120 height 17
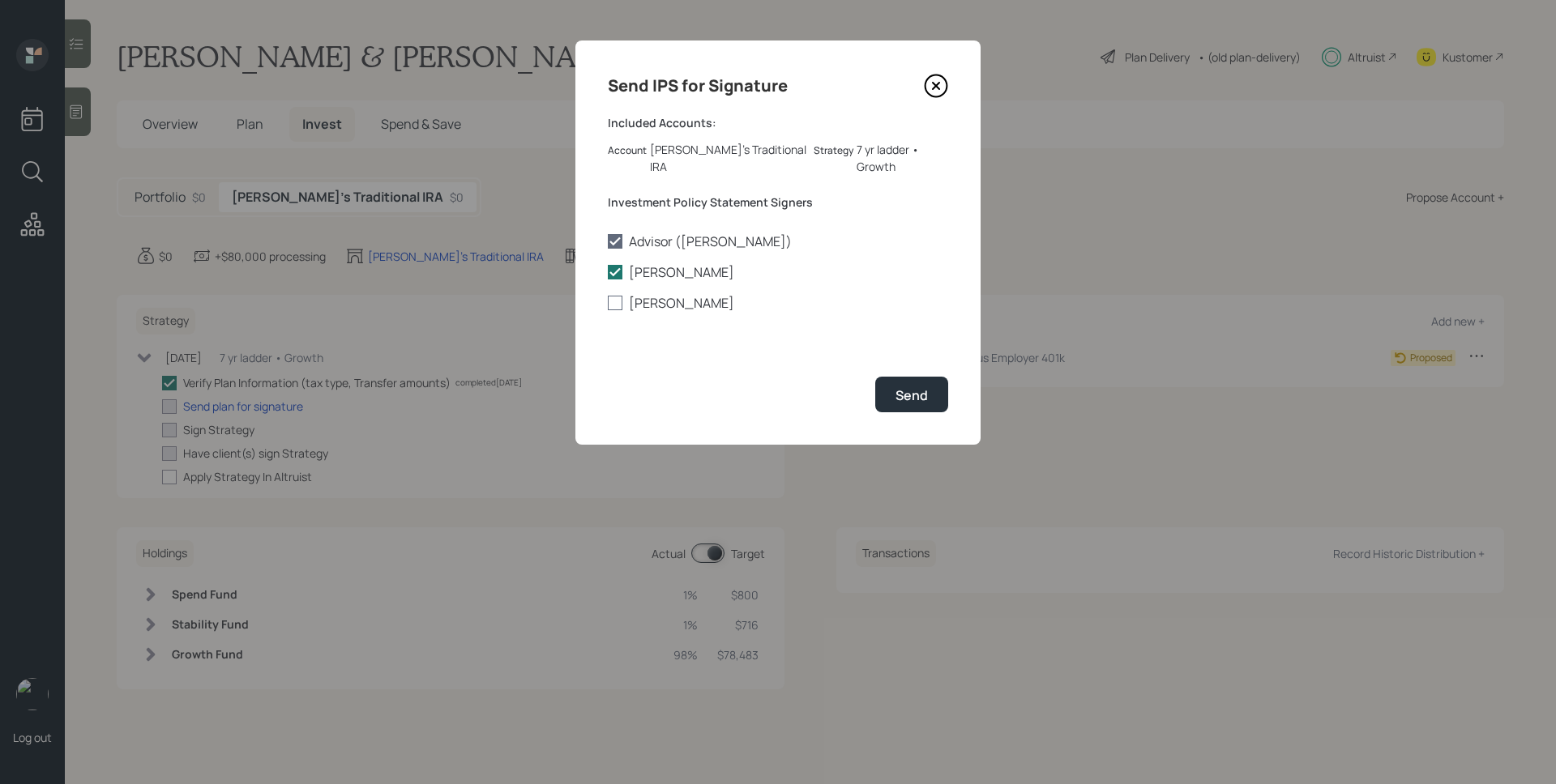
click at [660, 294] on label "[PERSON_NAME]" at bounding box center [778, 303] width 340 height 18
click at [608, 303] on input "[PERSON_NAME]" at bounding box center [607, 303] width 1 height 1
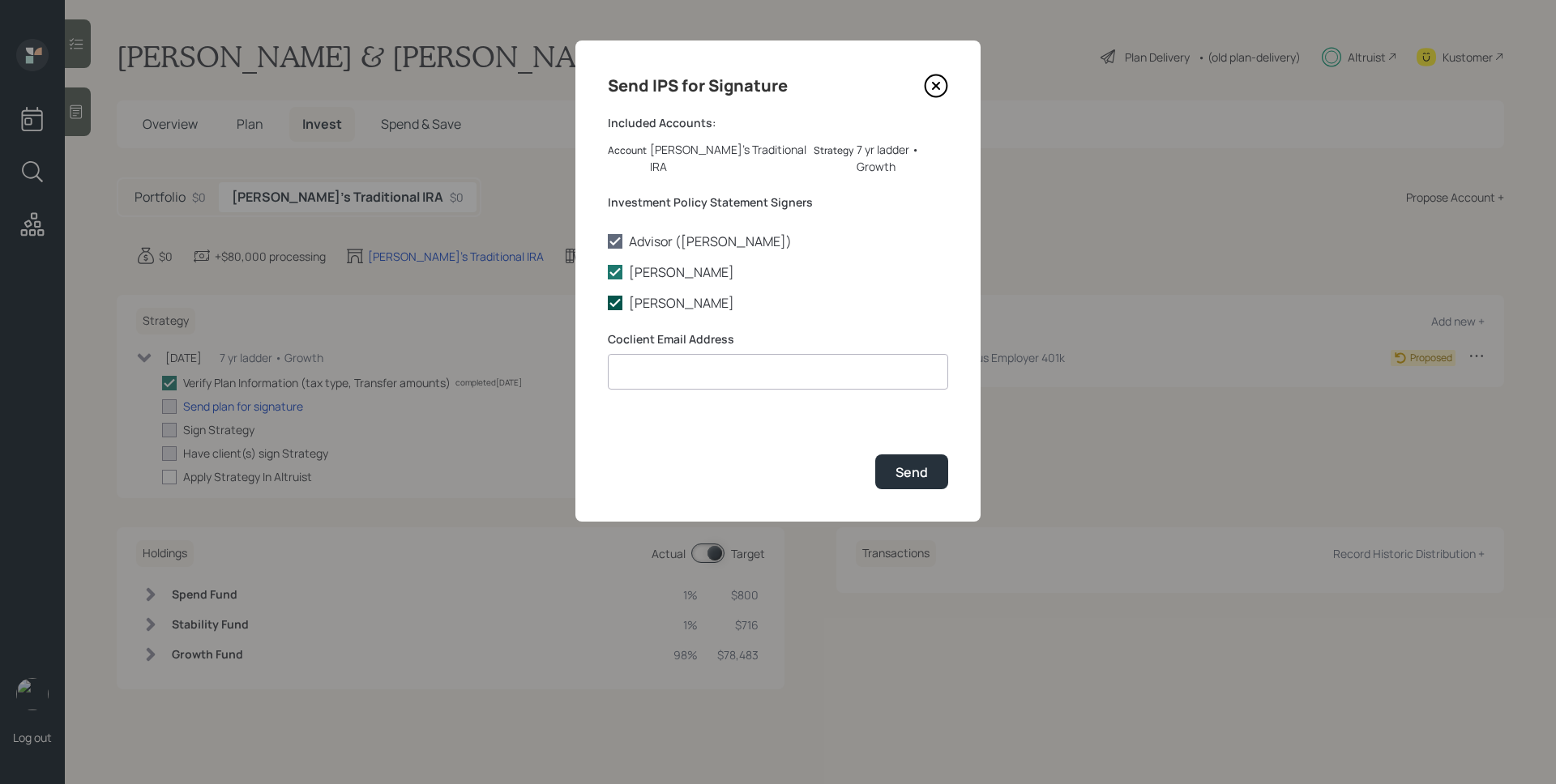
click at [653, 294] on label "[PERSON_NAME]" at bounding box center [778, 303] width 340 height 18
click at [608, 303] on input "[PERSON_NAME]" at bounding box center [607, 303] width 1 height 1
checkbox input "false"
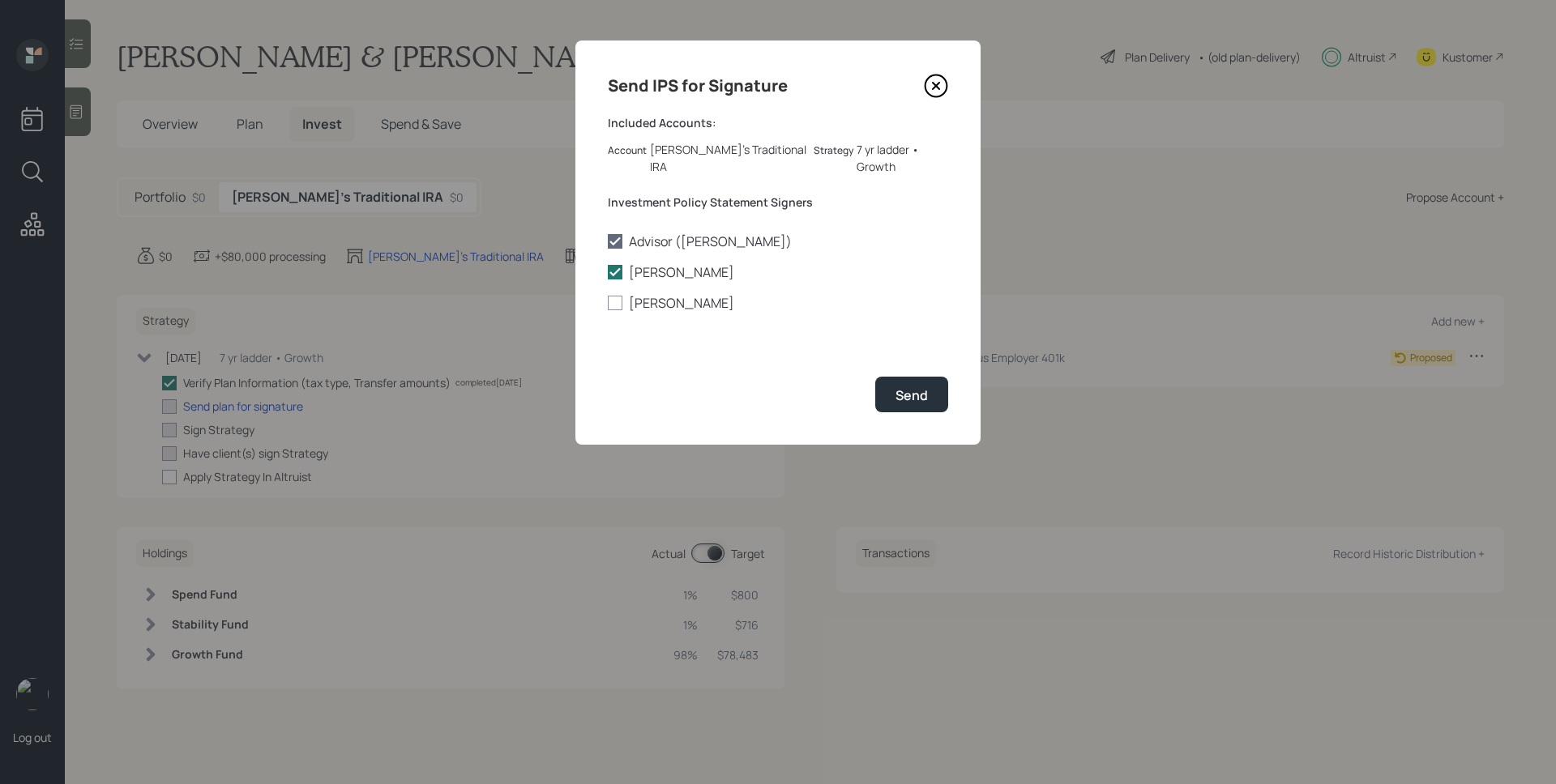
click at [939, 75] on icon at bounding box center [937, 86] width 22 height 22
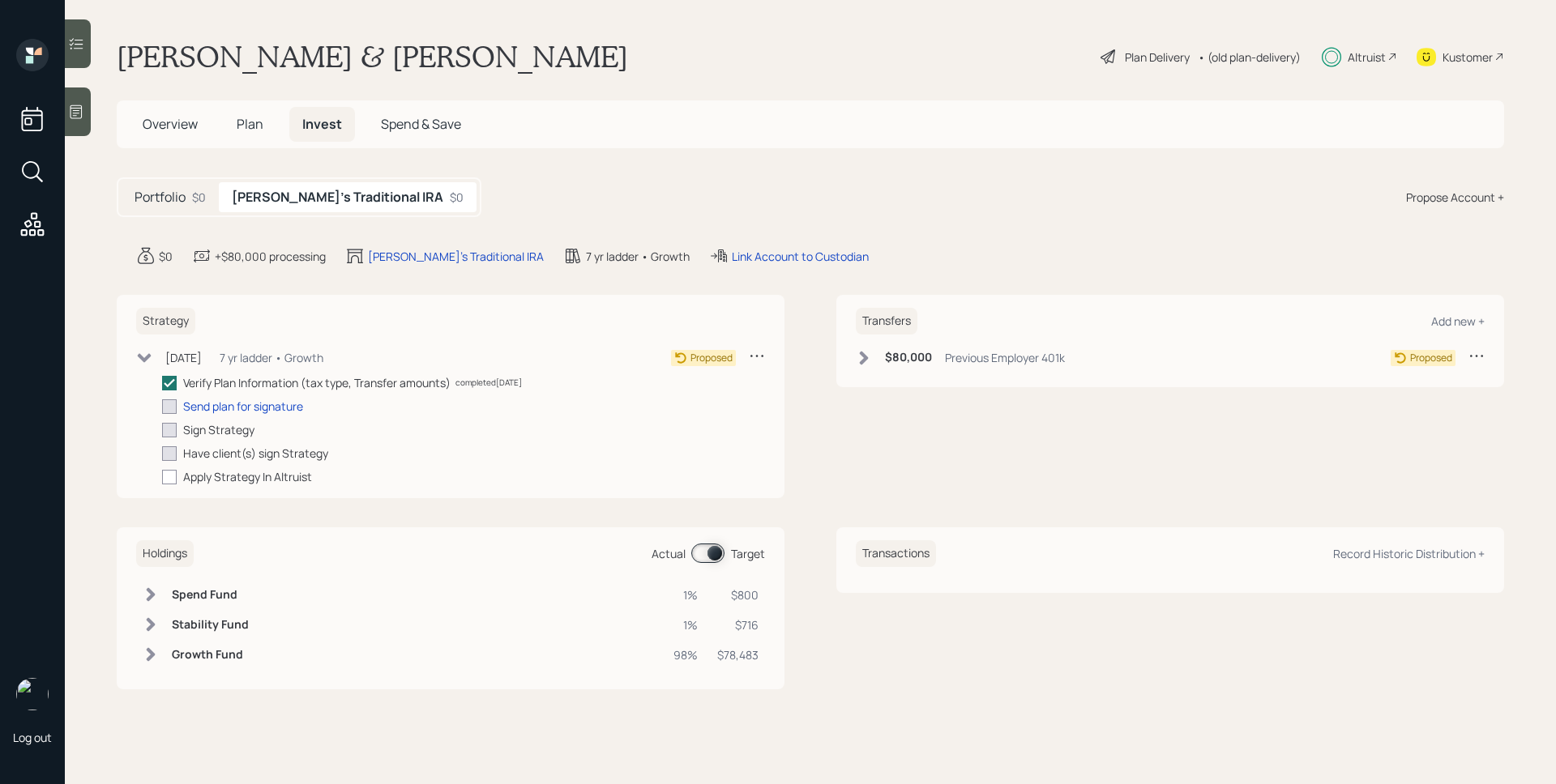
click at [182, 199] on h5 "Portfolio" at bounding box center [160, 197] width 51 height 15
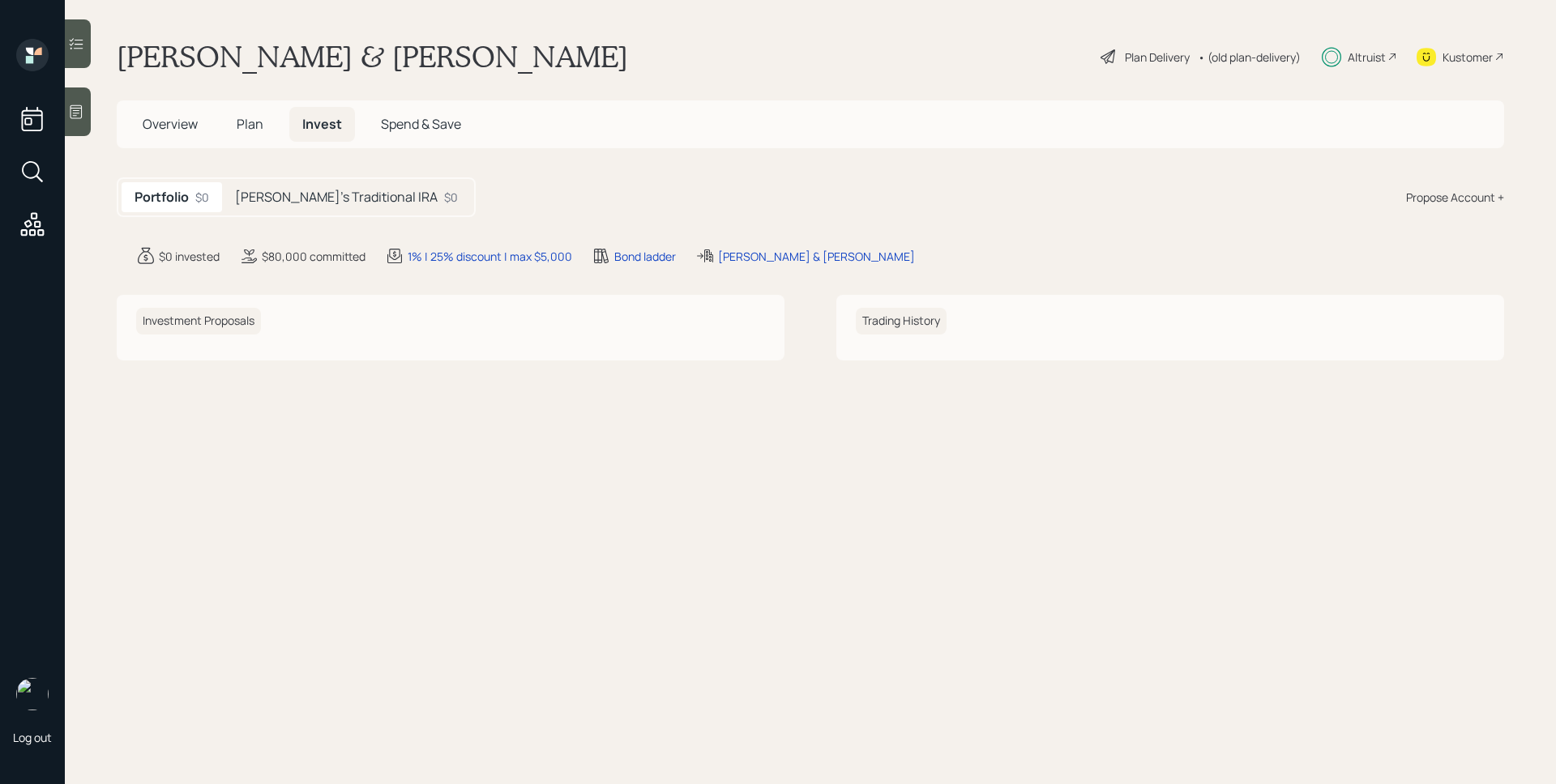
click at [291, 205] on h5 "[PERSON_NAME]'s Traditional IRA" at bounding box center [337, 197] width 203 height 15
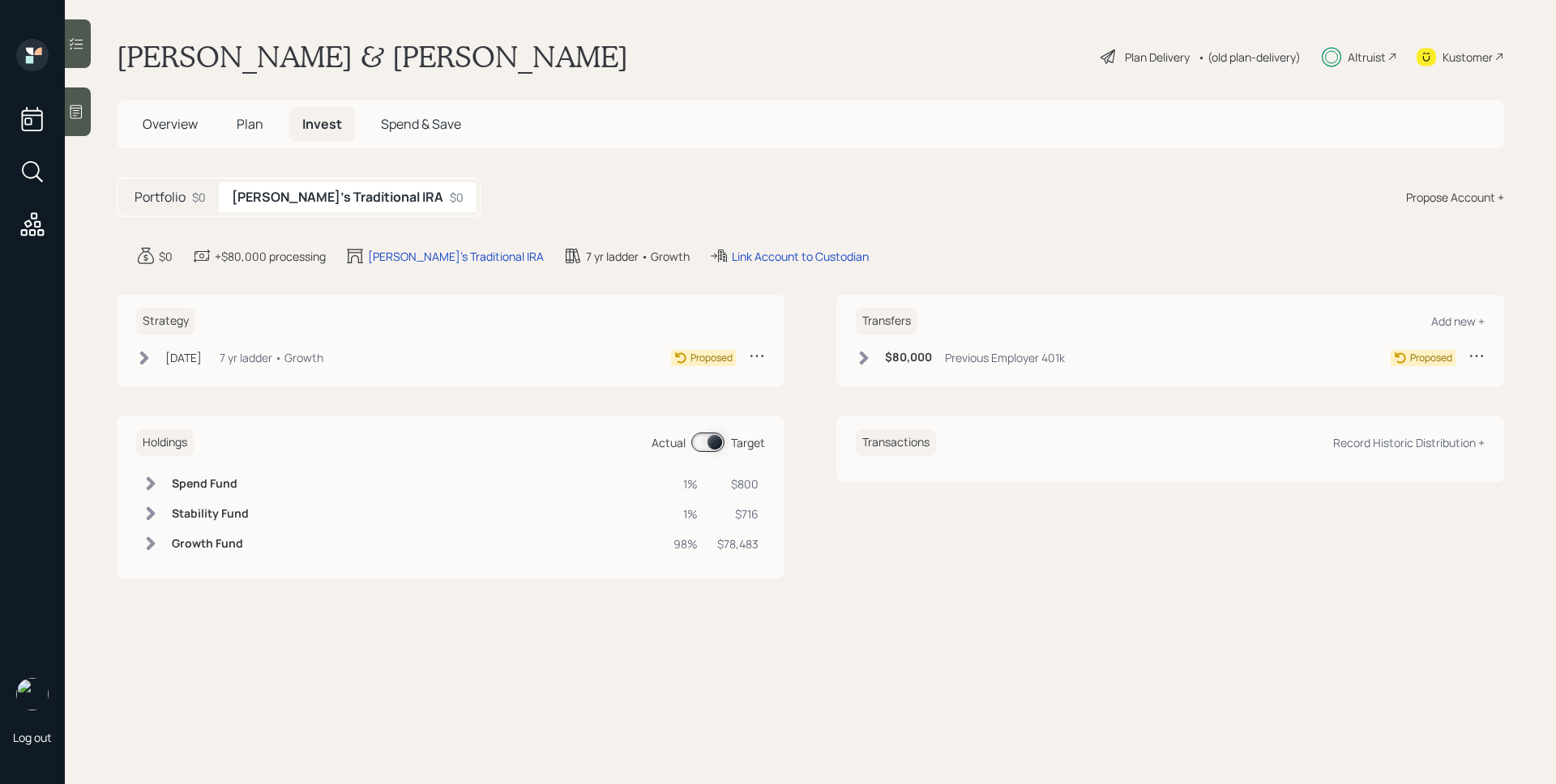
click at [202, 360] on div "[DATE]" at bounding box center [183, 358] width 37 height 17
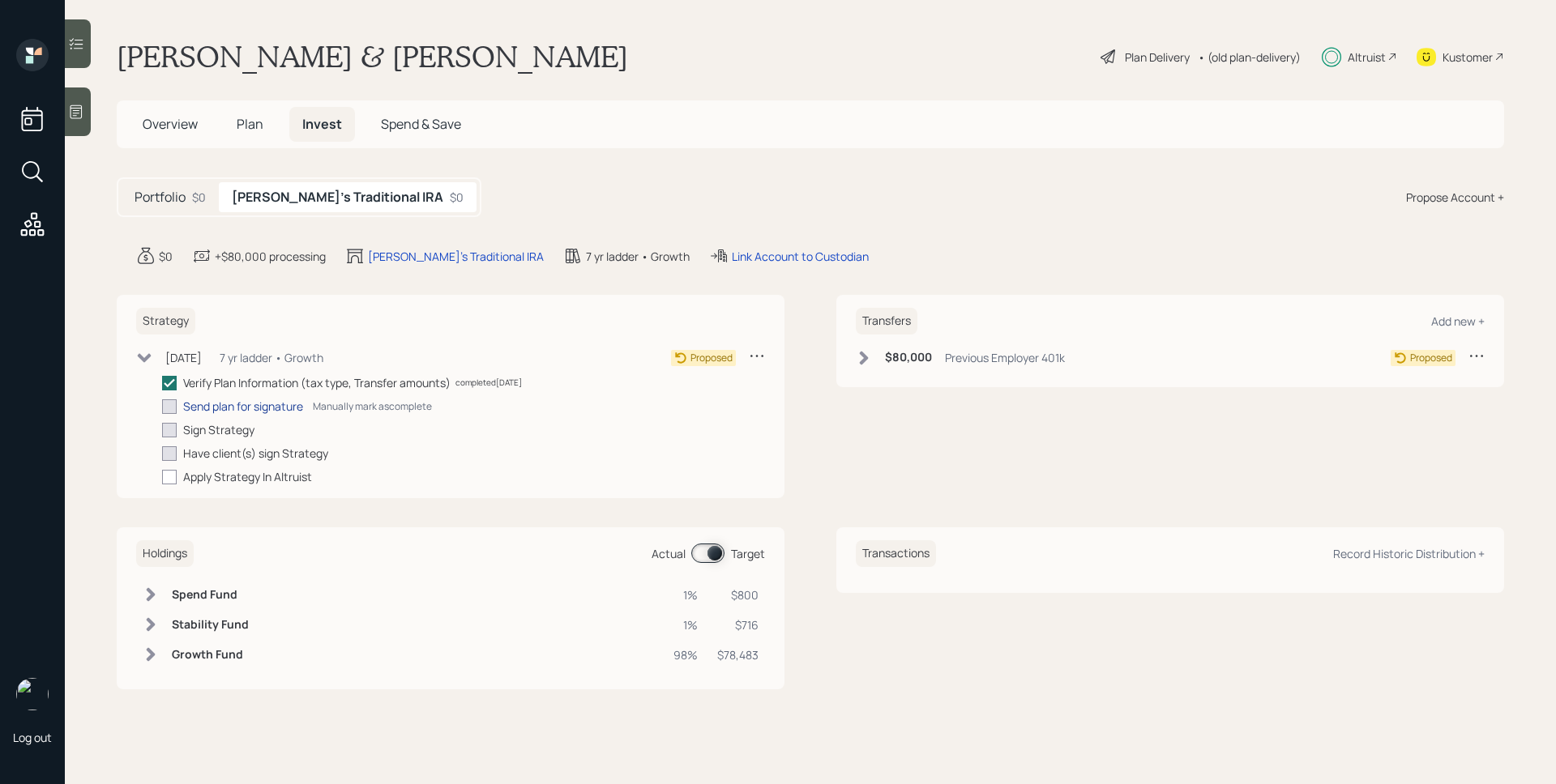
click at [208, 402] on div "Send plan for signature" at bounding box center [243, 406] width 120 height 17
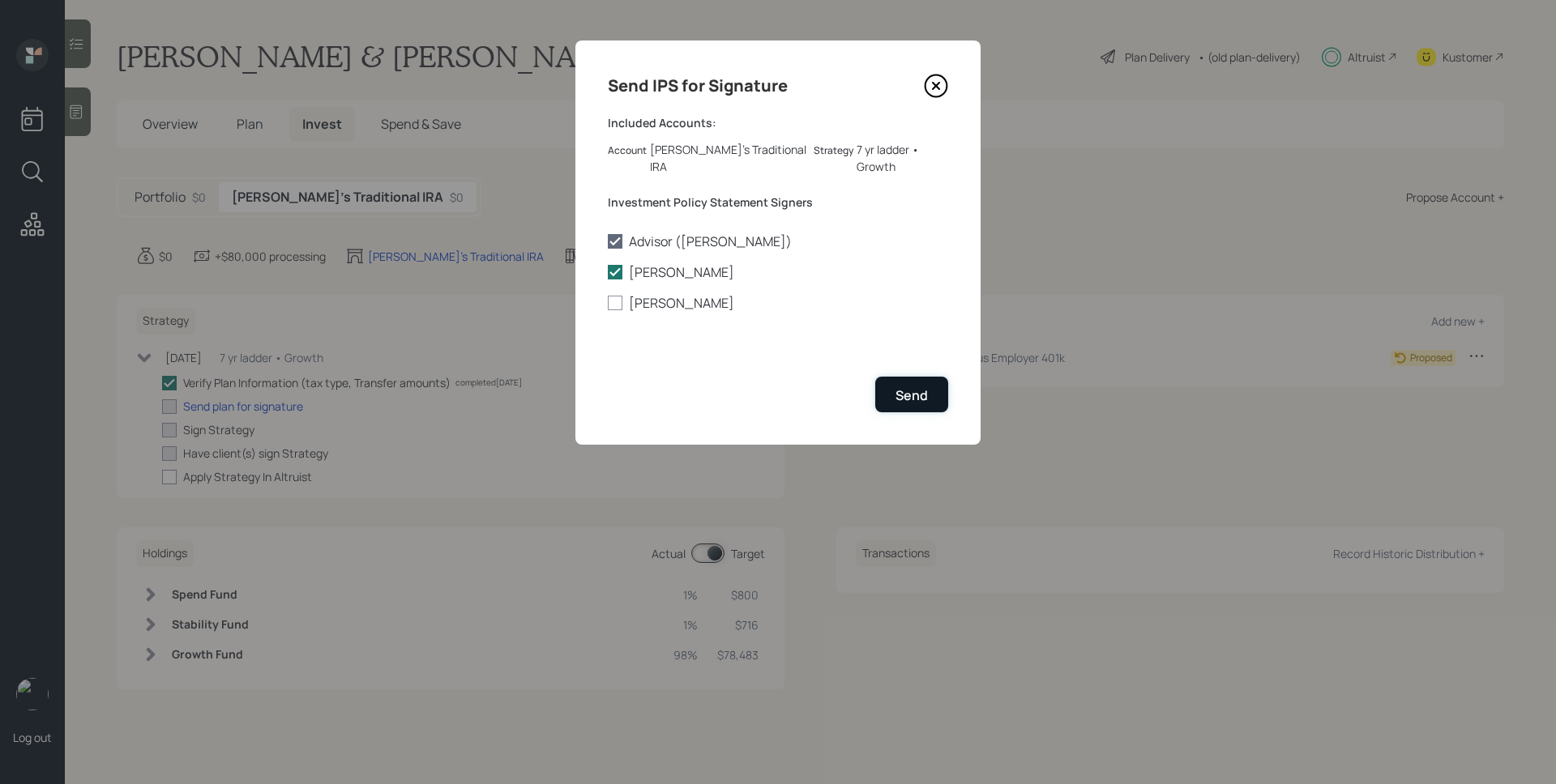
click at [905, 386] on div "Send" at bounding box center [911, 395] width 32 height 18
checkbox input "true"
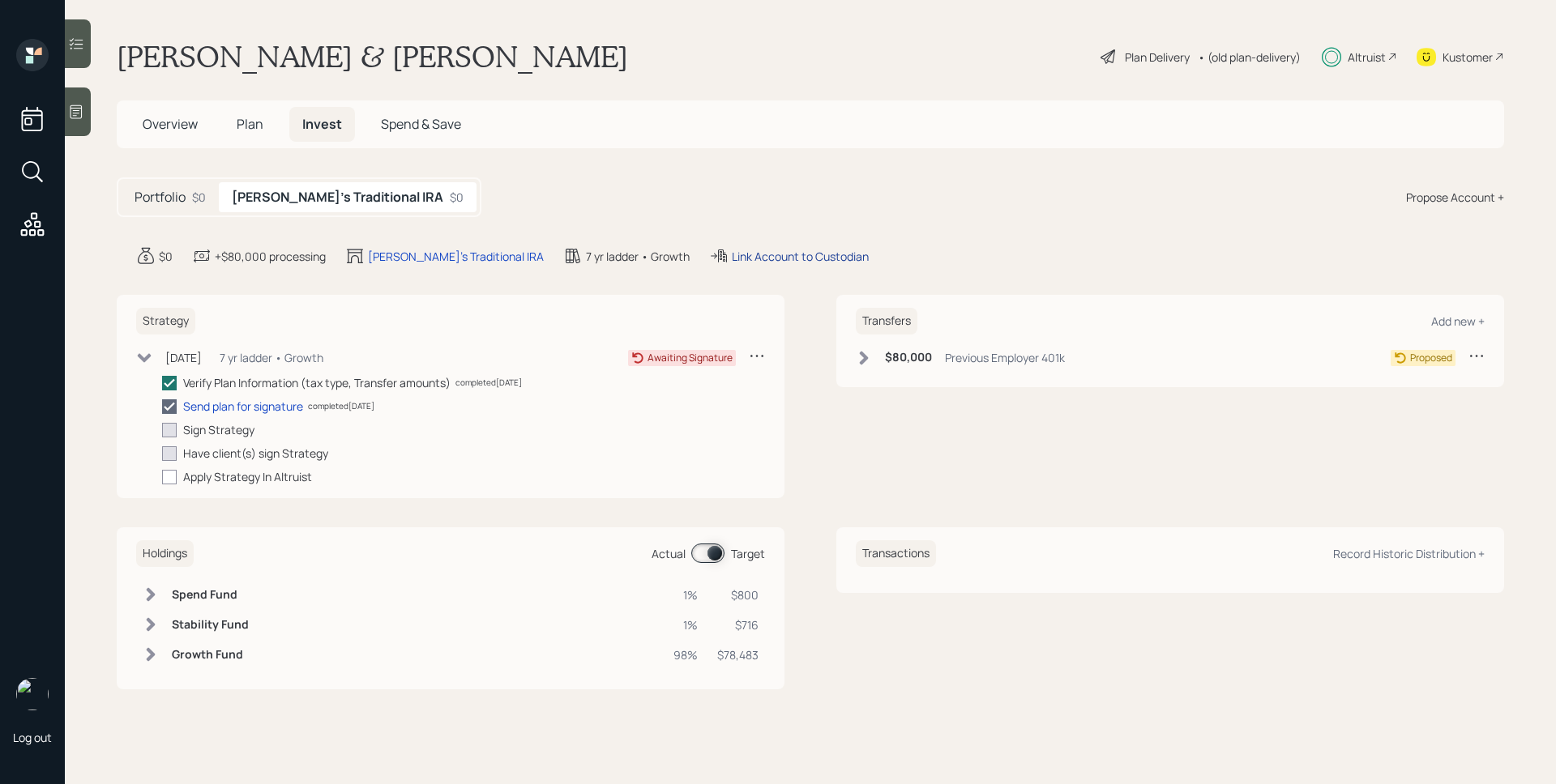
click at [773, 255] on div "Link Account to Custodian" at bounding box center [800, 257] width 137 height 17
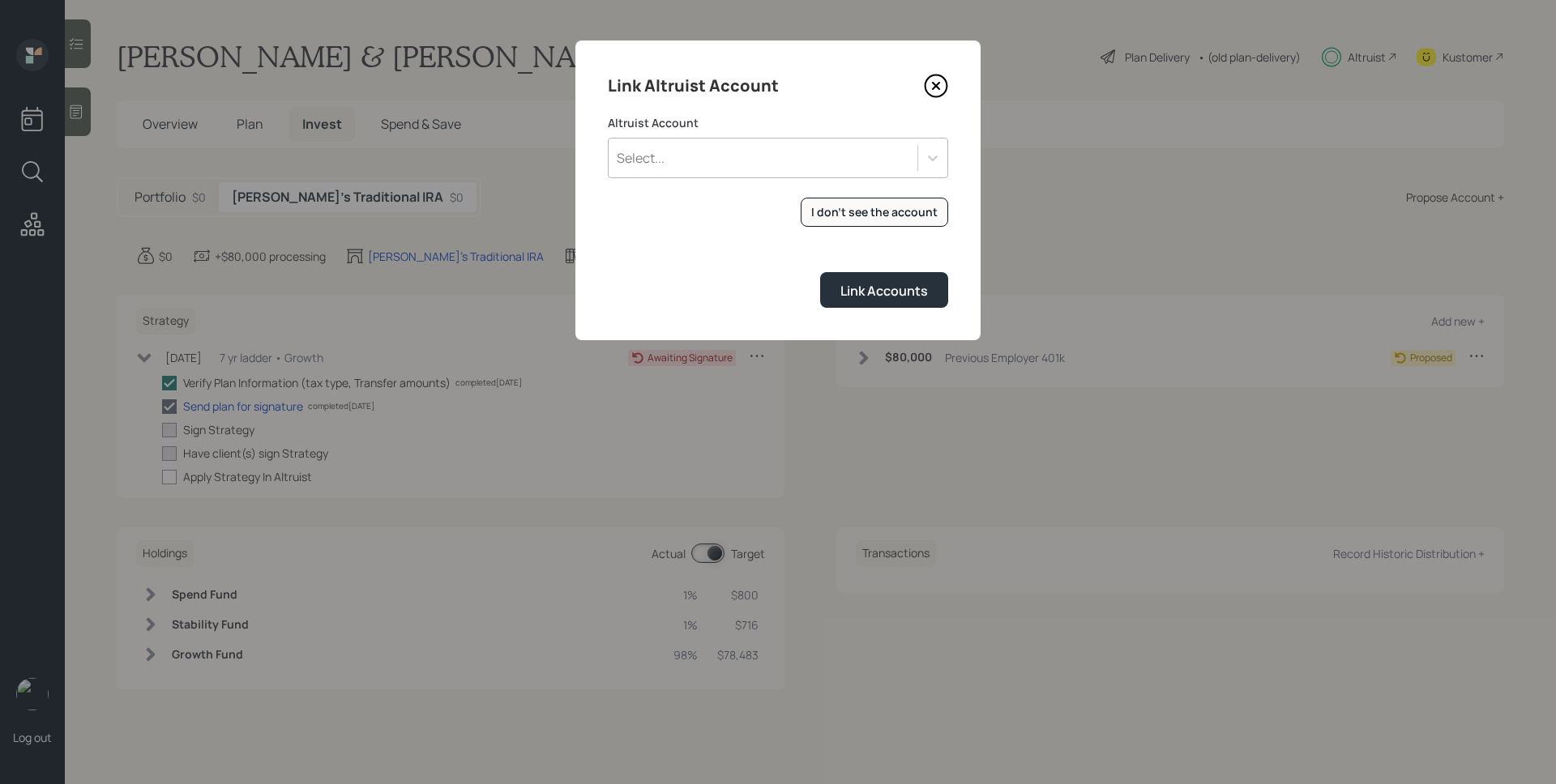
click at [932, 81] on icon at bounding box center [936, 86] width 25 height 25
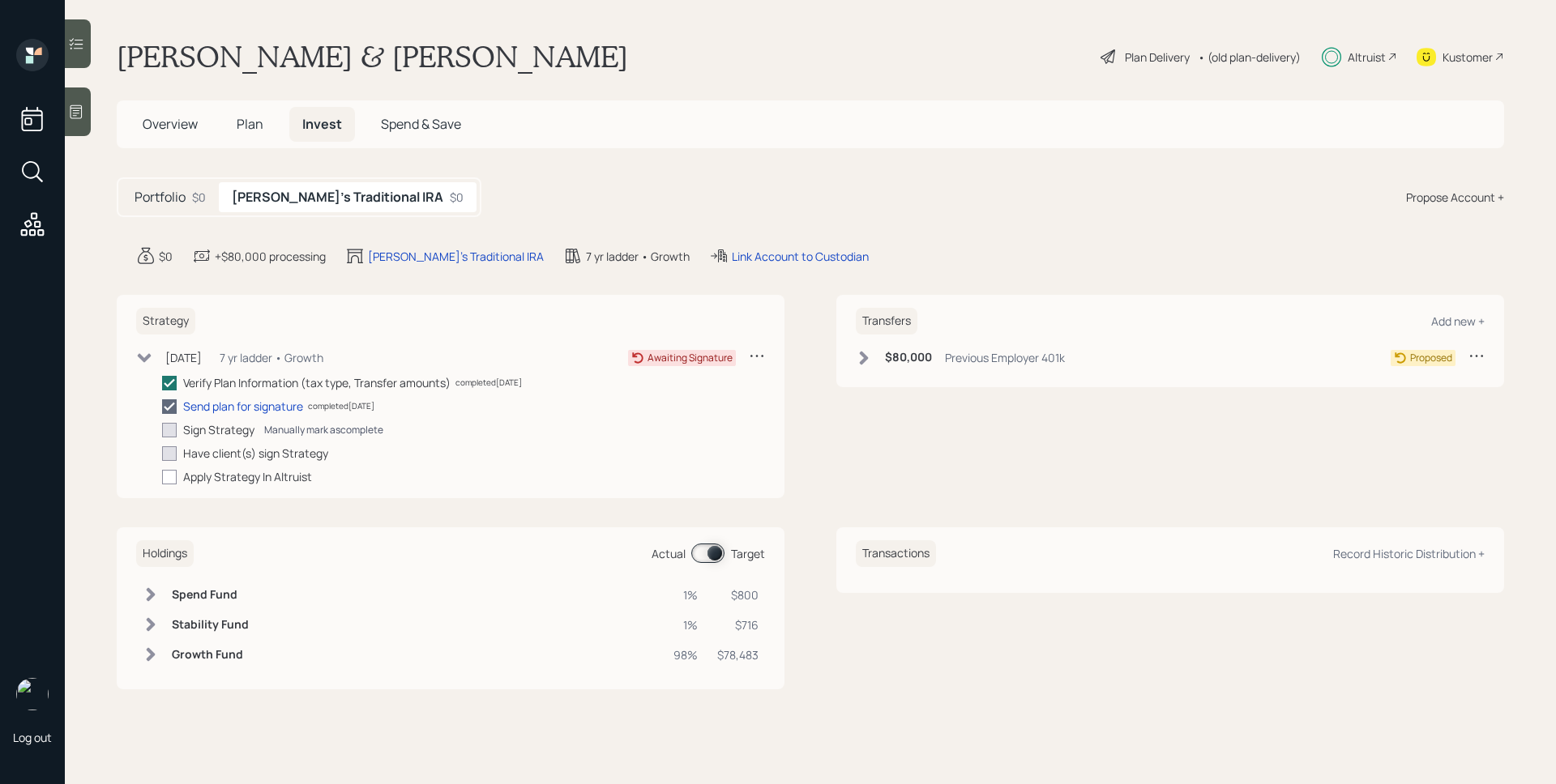
click at [326, 427] on div "Manually mark as complete" at bounding box center [324, 429] width 119 height 14
checkbox input "true"
click at [732, 261] on div "Link Account to Custodian" at bounding box center [800, 257] width 137 height 17
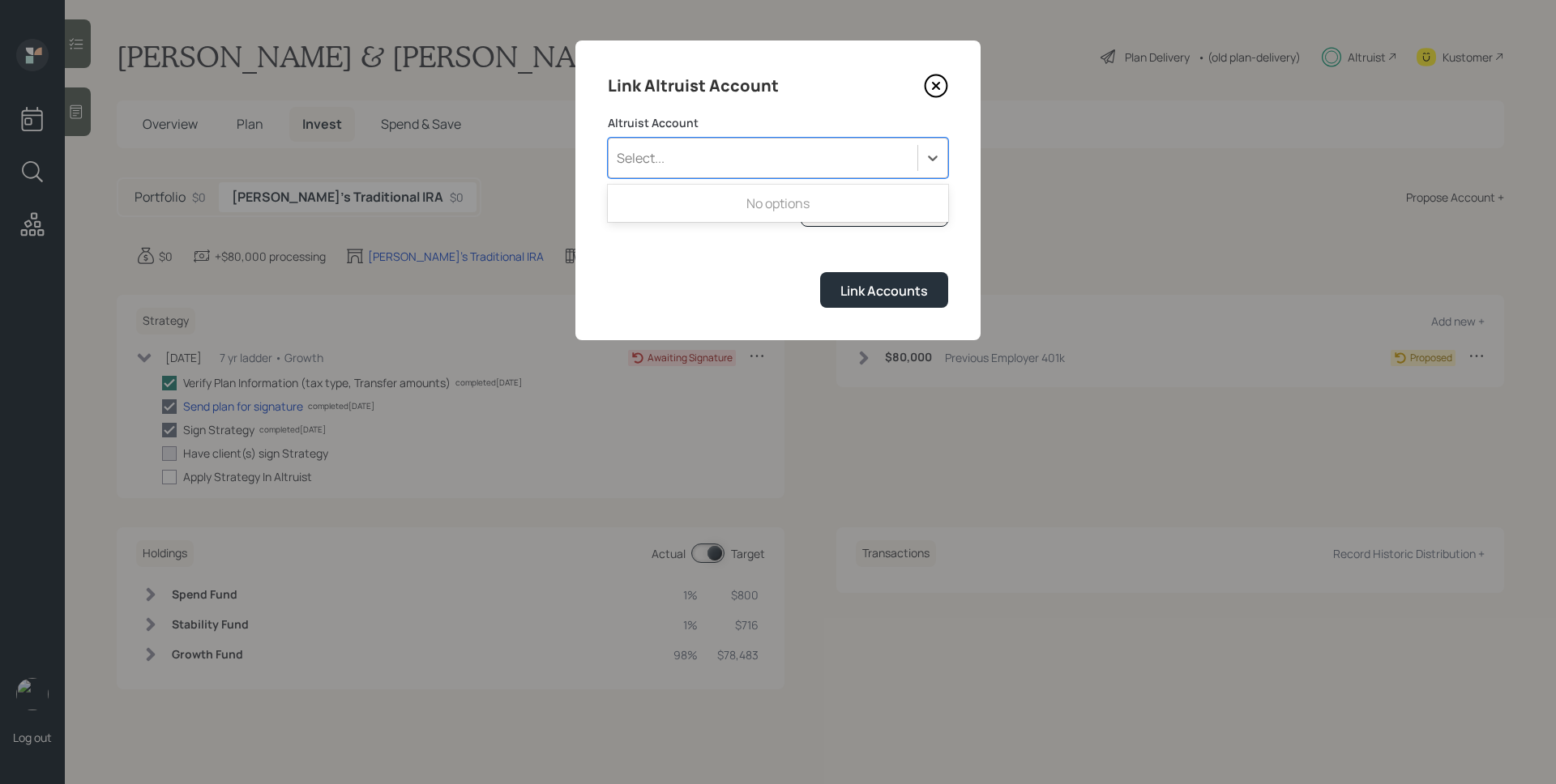
click at [723, 164] on div "Select..." at bounding box center [763, 158] width 309 height 27
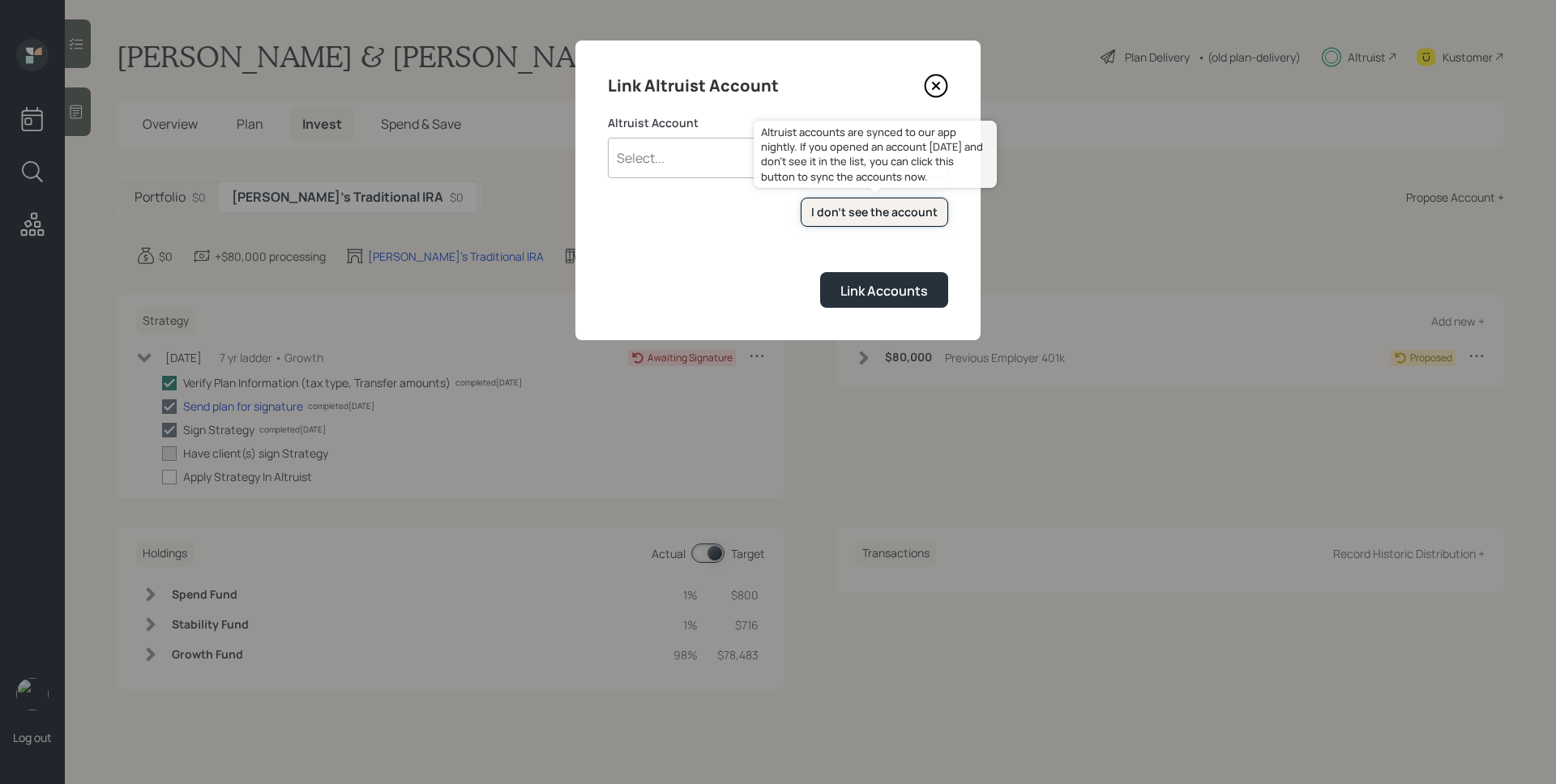
click at [842, 212] on div "I don't see the account" at bounding box center [875, 212] width 126 height 16
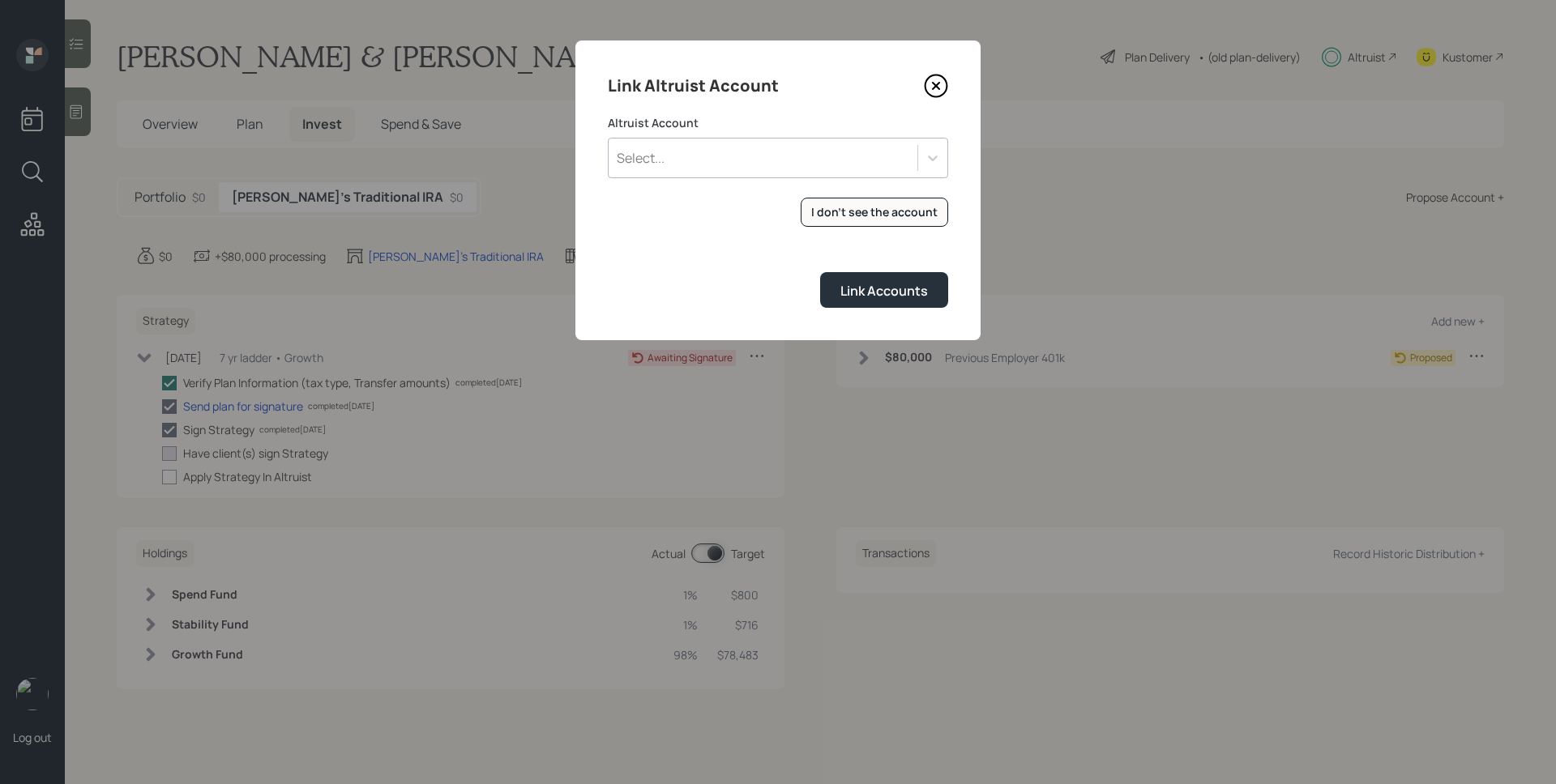
click at [820, 153] on div "Select..." at bounding box center [763, 158] width 309 height 27
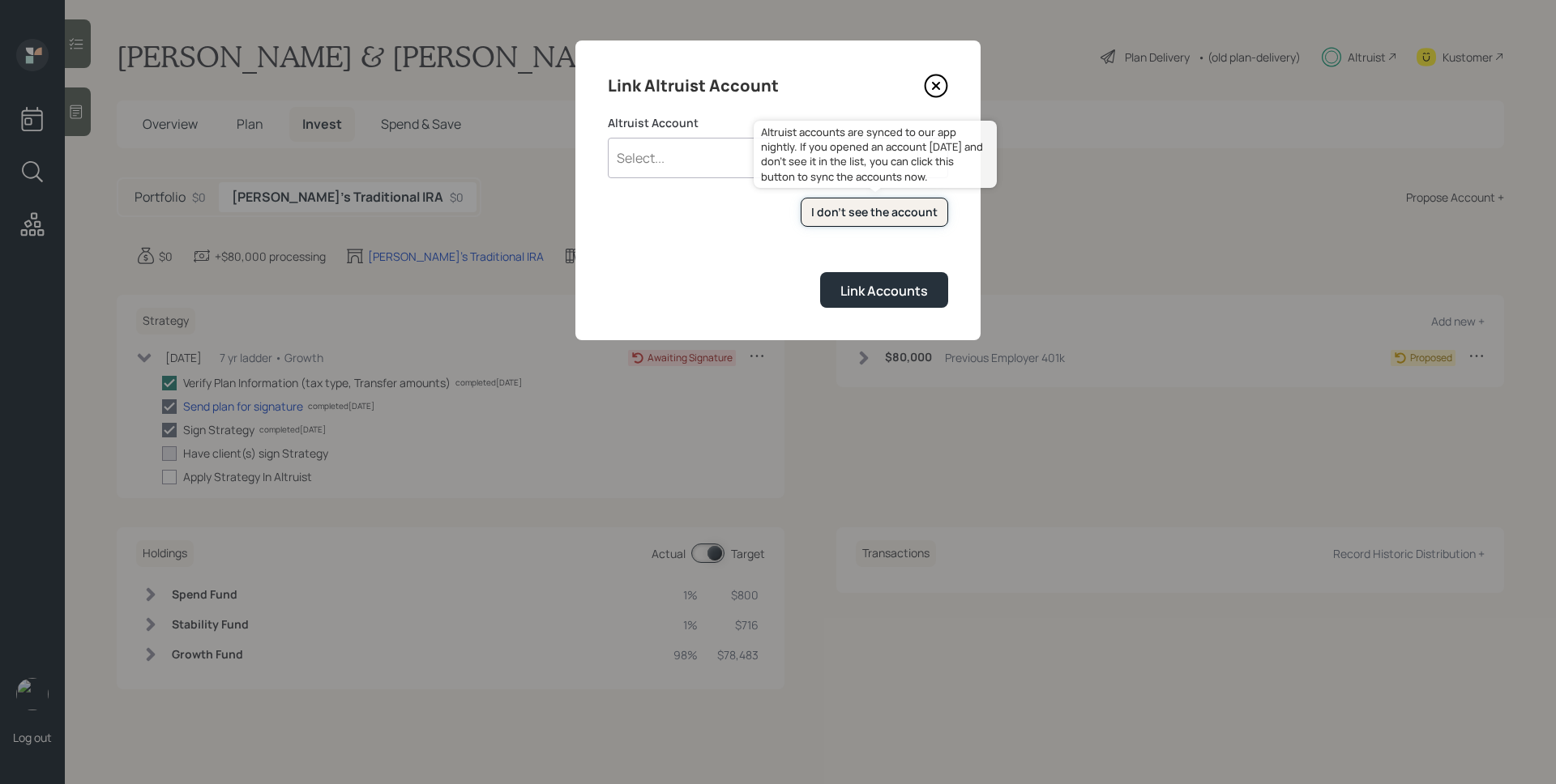
click at [897, 216] on div "I don't see the account" at bounding box center [875, 212] width 126 height 16
click at [893, 213] on div "I don't see the account" at bounding box center [875, 212] width 126 height 16
click at [917, 216] on div "I don't see the account" at bounding box center [875, 212] width 126 height 16
click at [904, 208] on div "I don't see the account" at bounding box center [875, 212] width 126 height 16
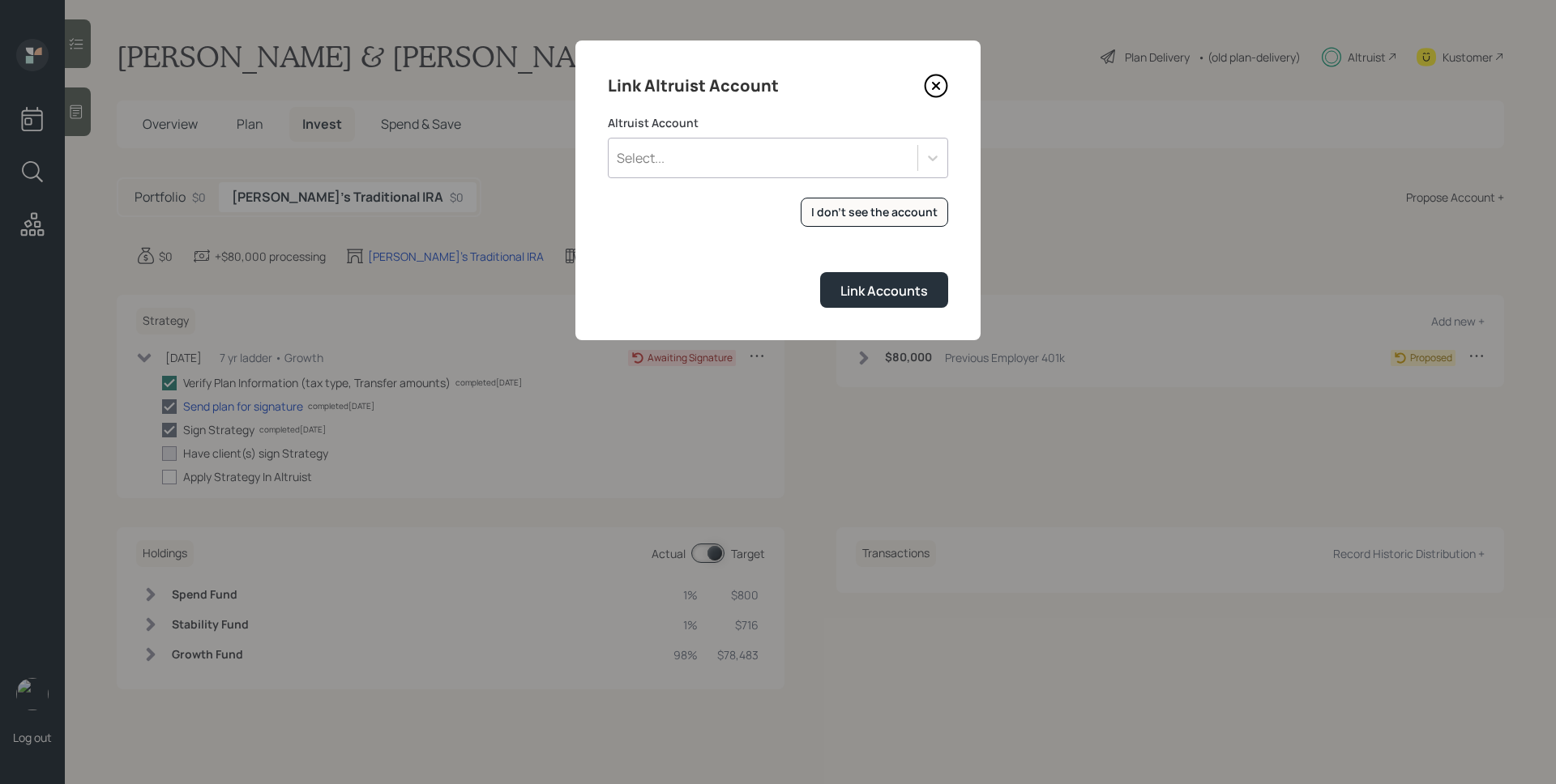
click at [934, 82] on icon at bounding box center [936, 86] width 25 height 25
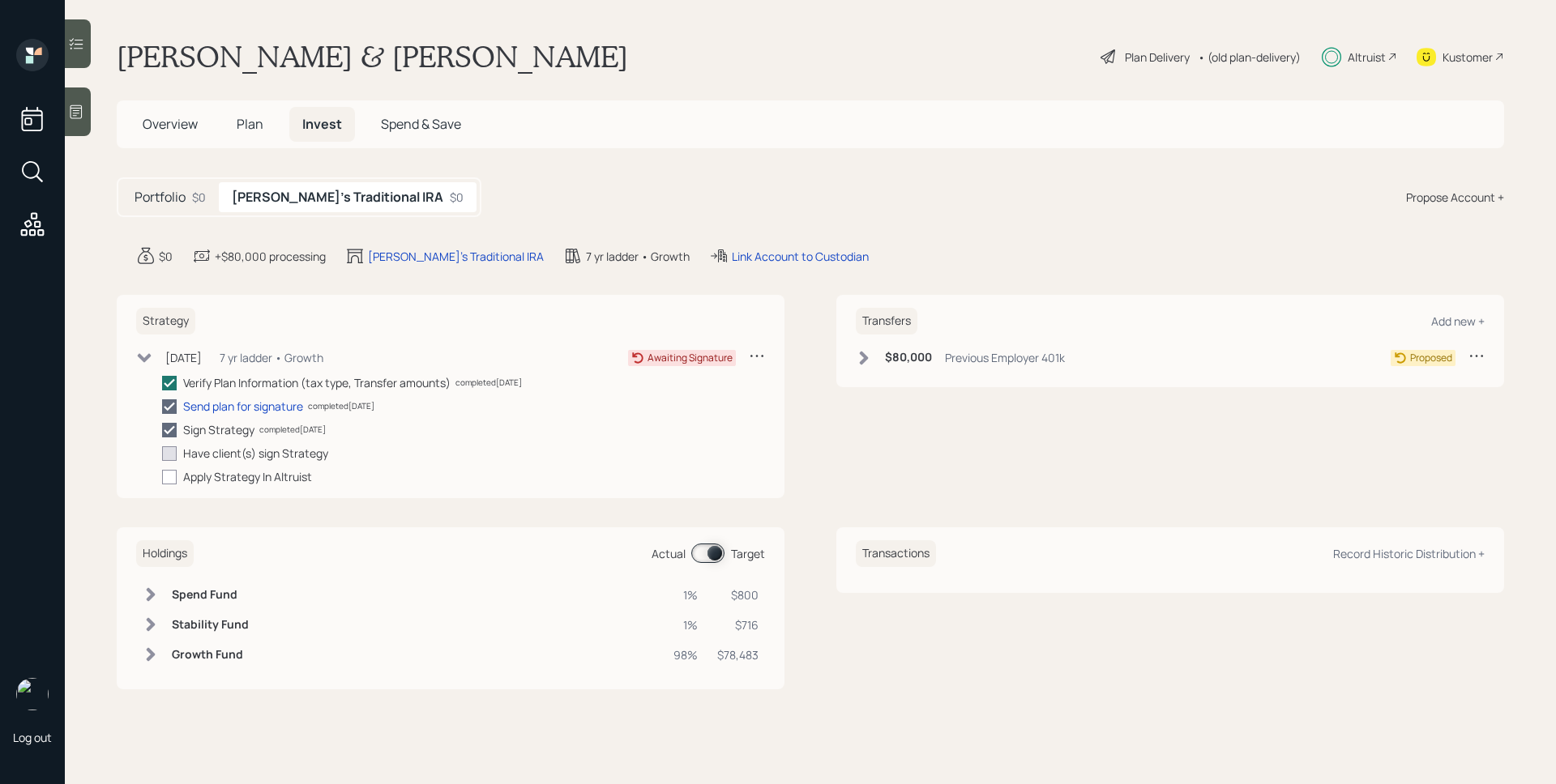
click at [752, 265] on div "Link Account to Custodian" at bounding box center [789, 256] width 159 height 20
click at [754, 262] on div "Link Account to Custodian" at bounding box center [800, 257] width 137 height 17
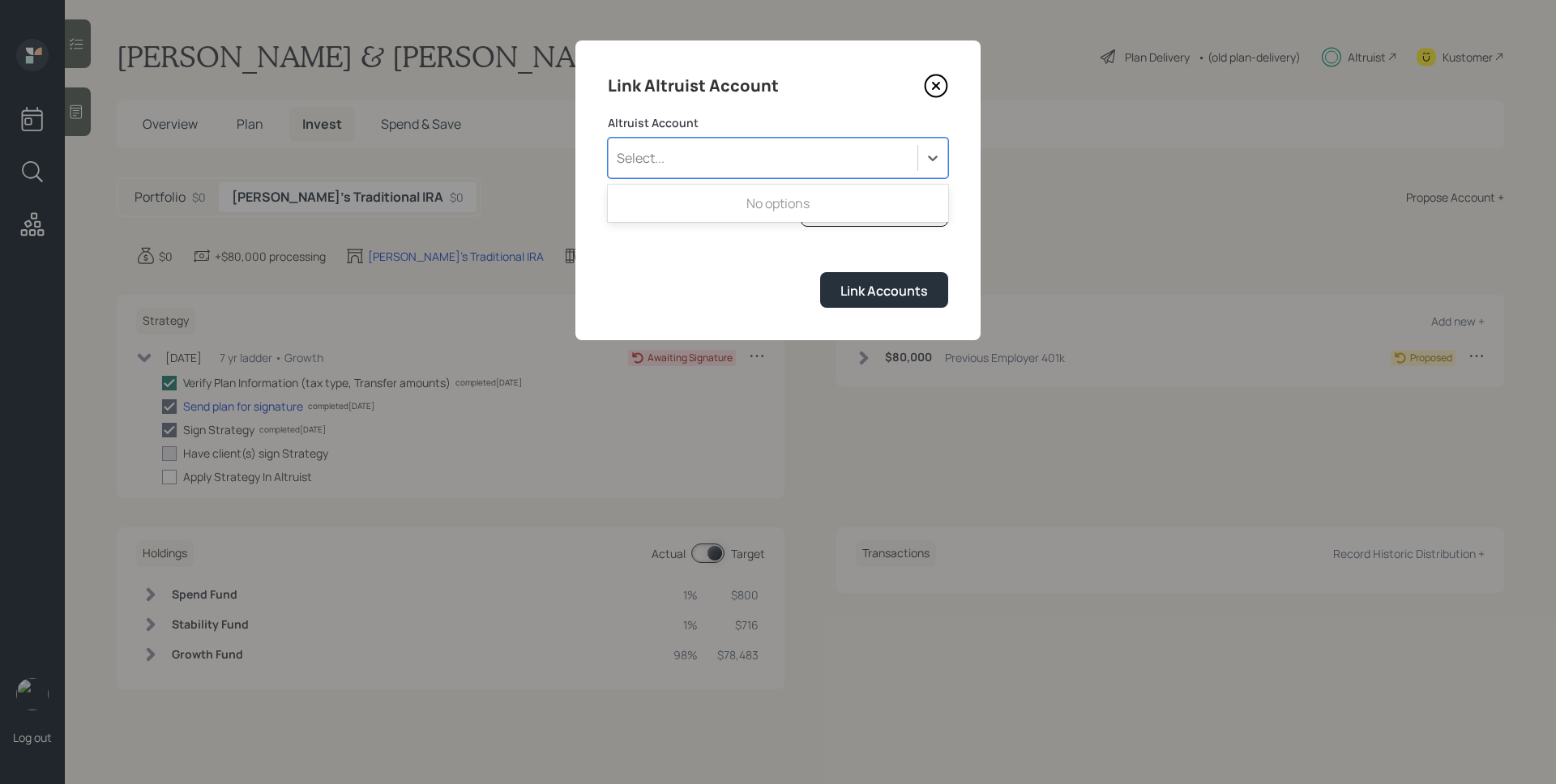
click at [714, 166] on div "Select..." at bounding box center [763, 158] width 309 height 27
click at [774, 253] on form "Altruist Account Use Up and Down to choose options, press Enter to select the c…" at bounding box center [778, 211] width 340 height 193
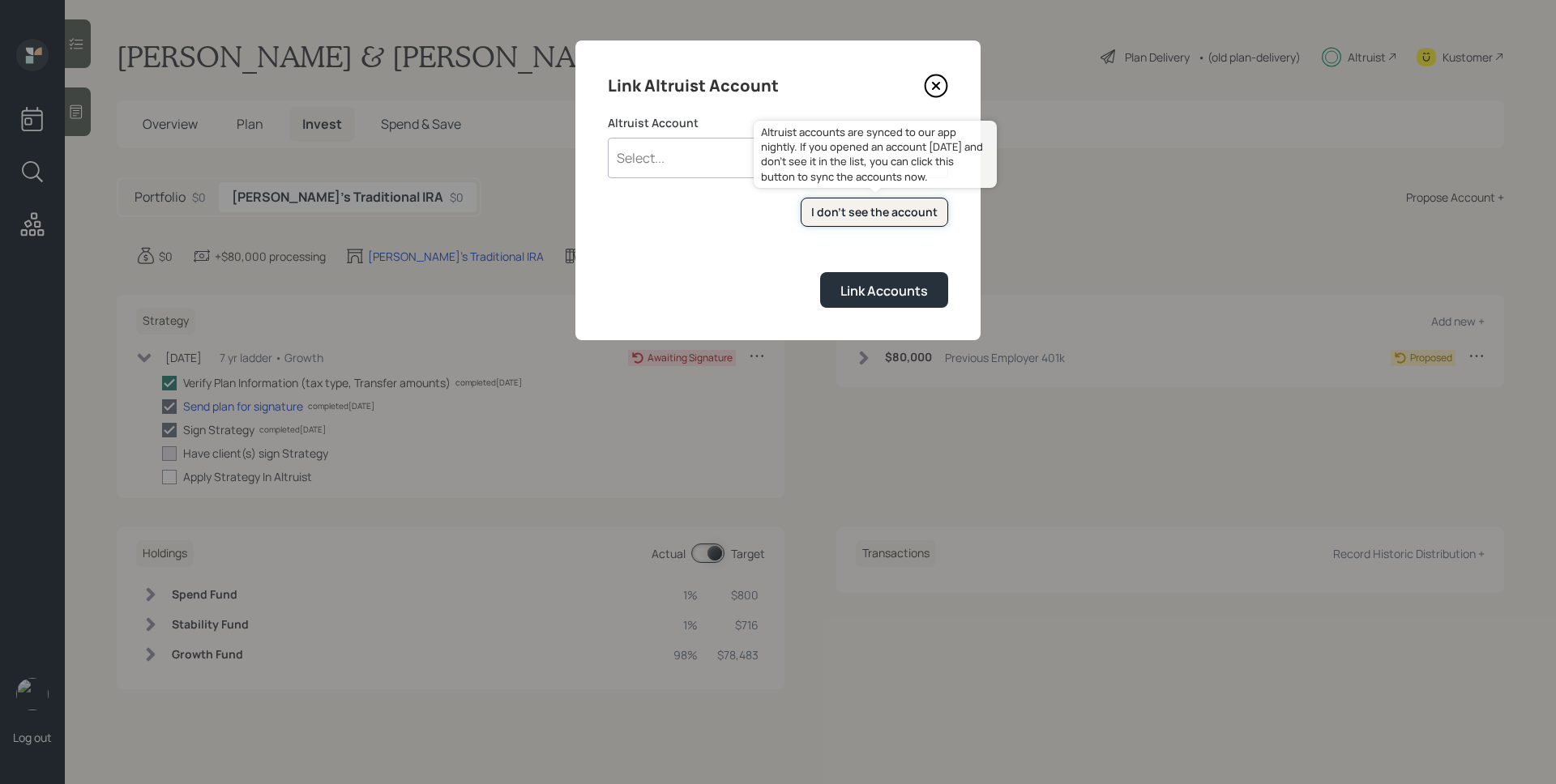
click at [836, 209] on div "I don't see the account" at bounding box center [875, 212] width 126 height 16
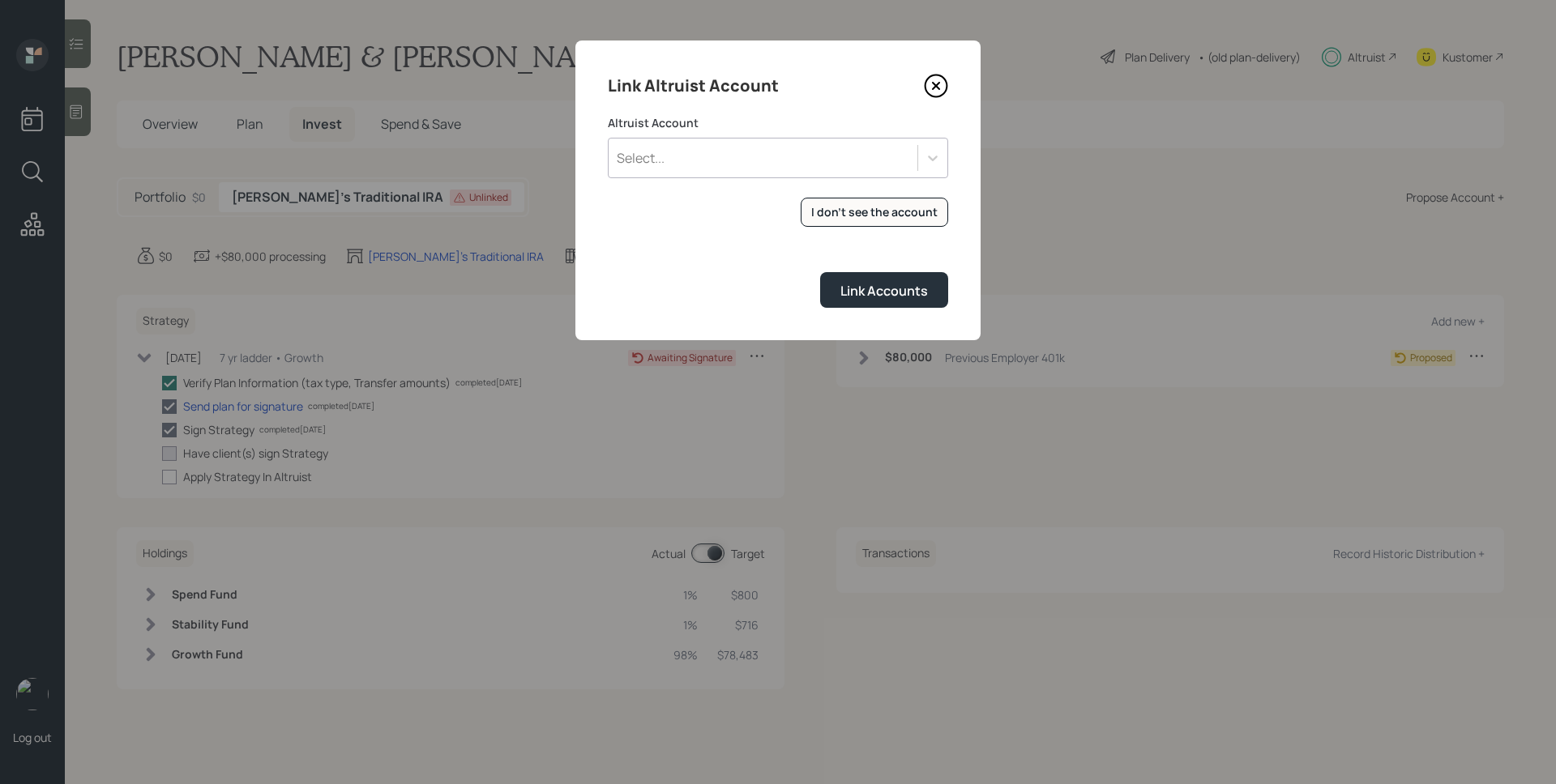
drag, startPoint x: 689, startPoint y: 182, endPoint x: 691, endPoint y: 169, distance: 13.2
click at [690, 176] on form "Altruist Account Select... I don't see the account Altruist accounts are synced…" at bounding box center [778, 211] width 340 height 193
click at [691, 169] on div "Select..." at bounding box center [763, 158] width 309 height 27
click at [703, 199] on div "ROLLOVER IRA (2146)" at bounding box center [778, 204] width 340 height 31
click at [867, 280] on button "Link Accounts" at bounding box center [884, 289] width 128 height 35
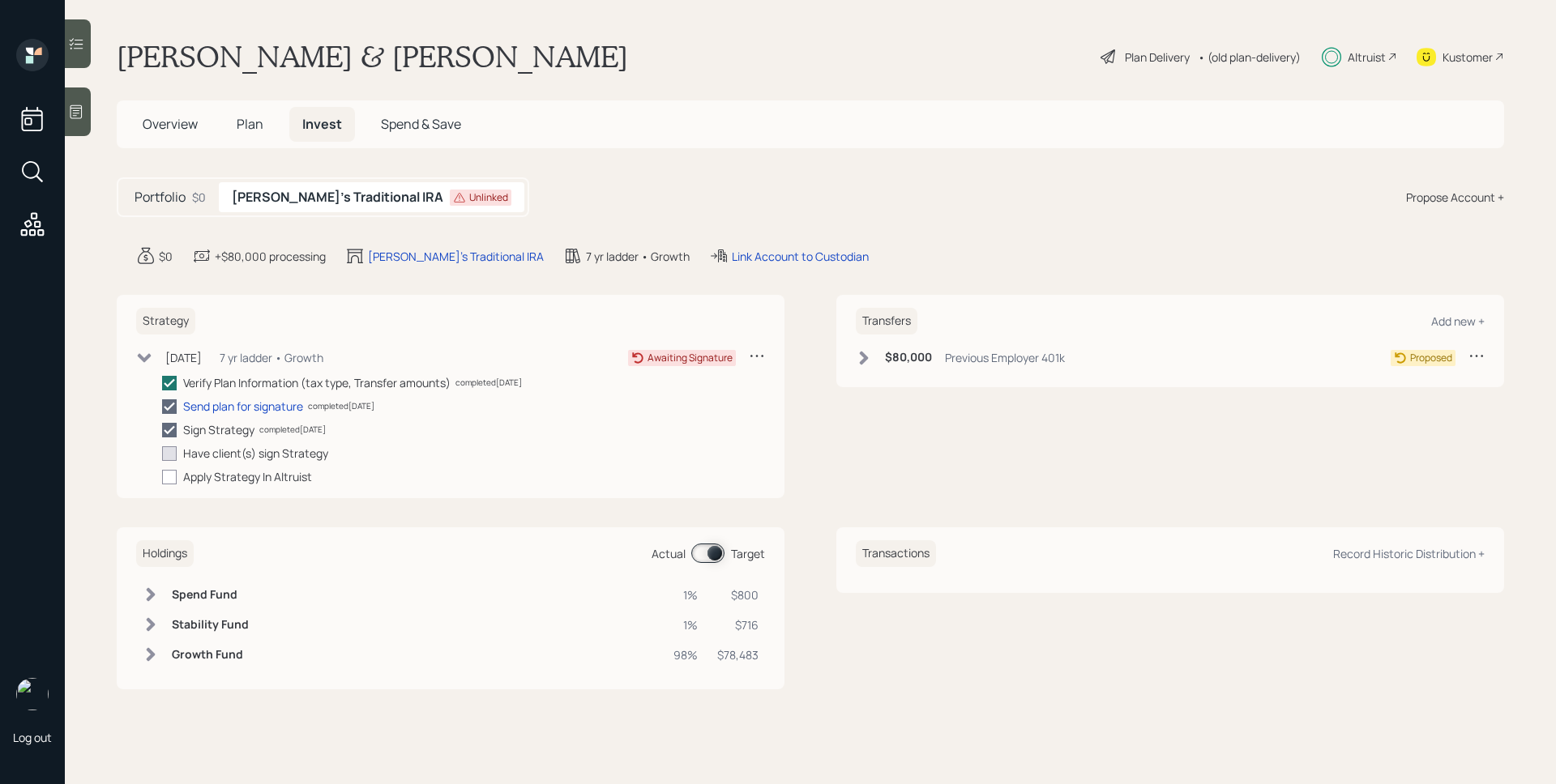
click at [1001, 346] on div "Transfers Add new + $80,000 Previous Employer 401k Proposed" at bounding box center [1170, 341] width 668 height 92
click at [1002, 349] on div "Previous Employer 401k" at bounding box center [1004, 358] width 120 height 17
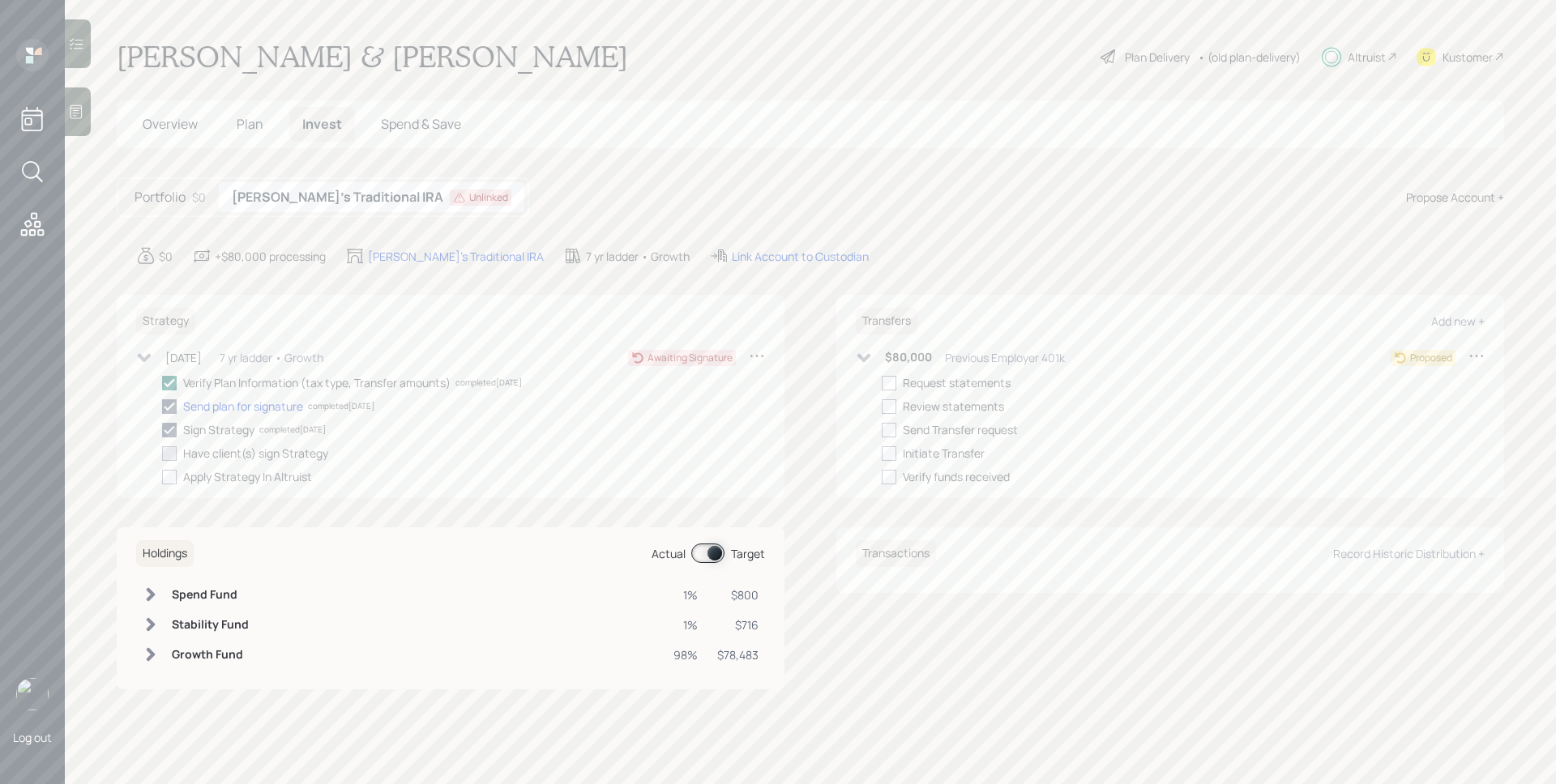
click at [905, 387] on div "Request statements" at bounding box center [957, 383] width 107 height 17
click at [893, 382] on div at bounding box center [888, 383] width 14 height 14
click at [882, 383] on input "checkbox" at bounding box center [881, 383] width 1 height 1
checkbox input "true"
click at [894, 411] on div at bounding box center [888, 406] width 14 height 14
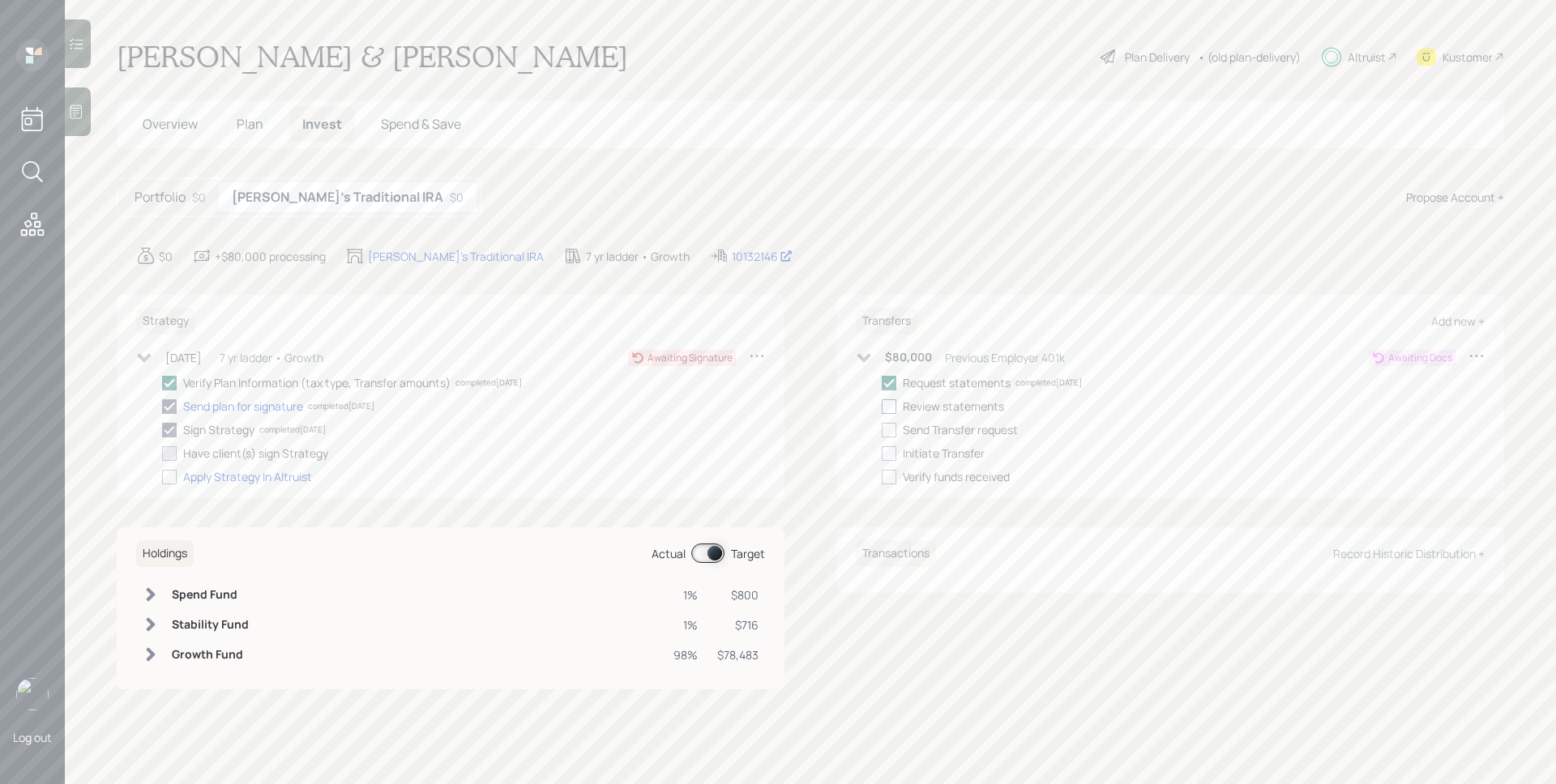
click at [882, 406] on input "checkbox" at bounding box center [881, 406] width 1 height 1
checkbox input "true"
